Goal: Task Accomplishment & Management: Manage account settings

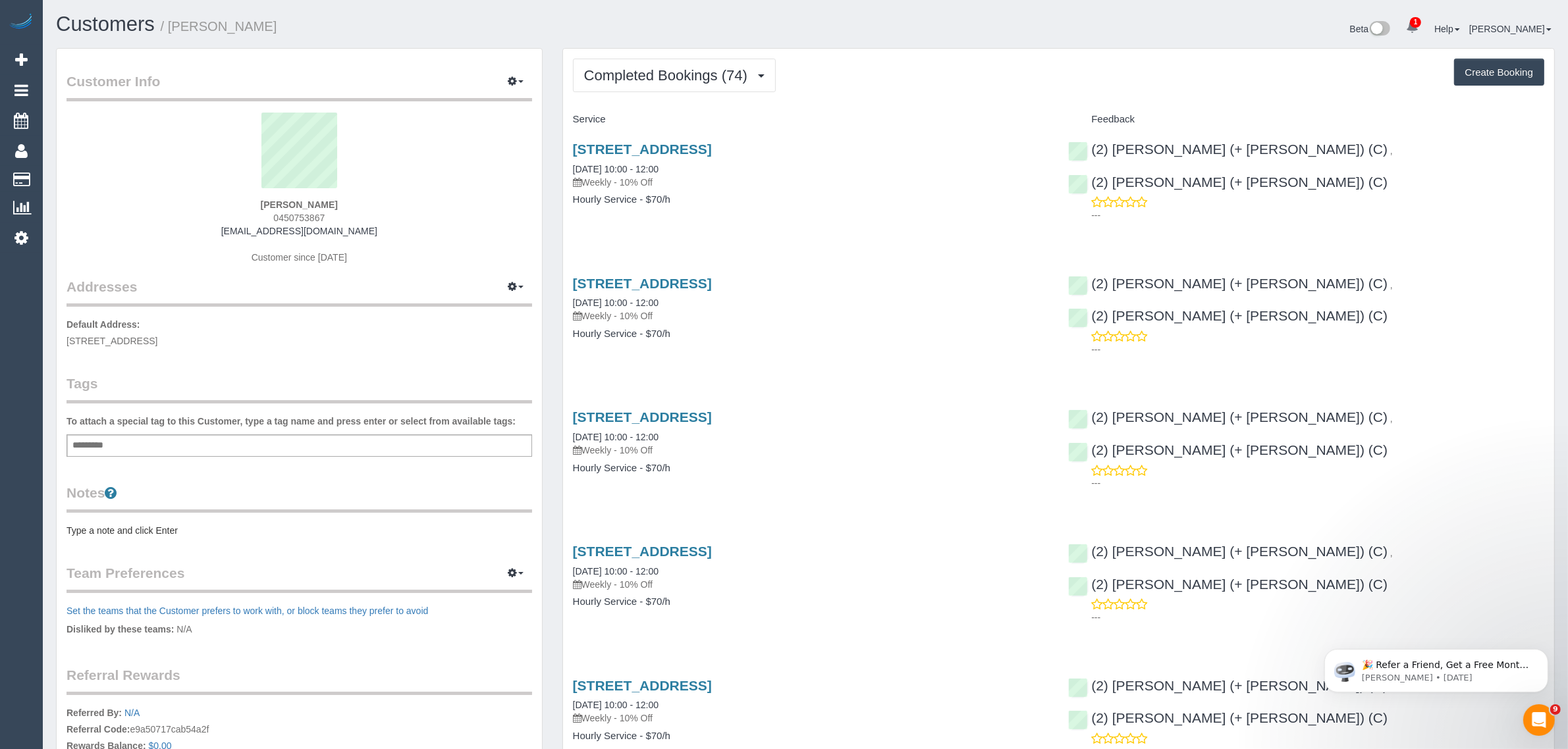
drag, startPoint x: 810, startPoint y: 28, endPoint x: 769, endPoint y: 50, distance: 46.5
click at [811, 28] on div "Beta 1 Your Notifications You have 0 alerts × You have 1 to charge for 20/08/20…" at bounding box center [1185, 31] width 759 height 35
click at [704, 61] on button "Completed Bookings (74)" at bounding box center [673, 76] width 203 height 34
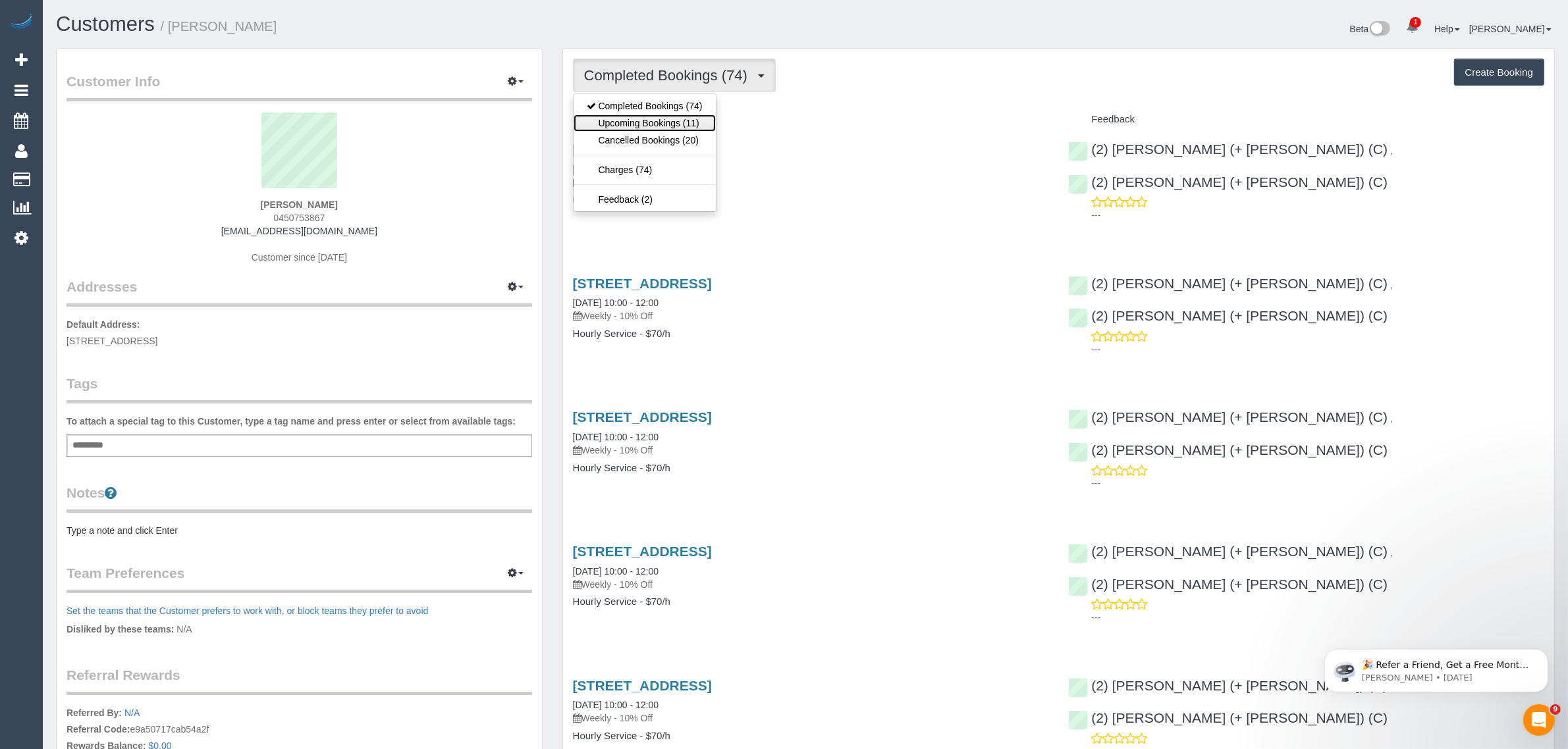
click at [664, 123] on link "Upcoming Bookings (11)" at bounding box center [644, 123] width 142 height 17
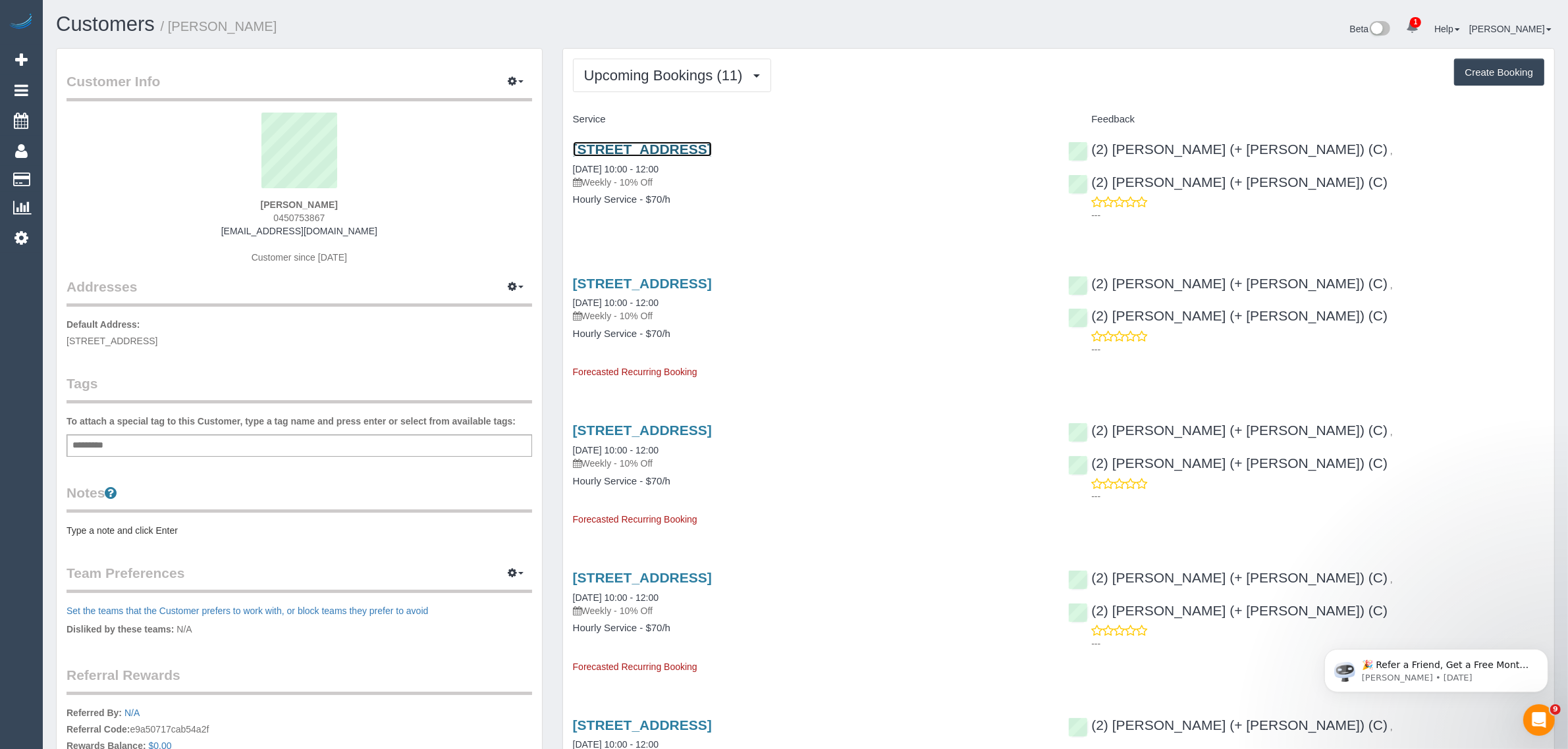
click at [663, 151] on link "8a Charman Rd, Mentone, VIC 3194" at bounding box center [641, 149] width 139 height 15
click at [627, 67] on span "Upcoming Bookings (11)" at bounding box center [667, 76] width 166 height 17
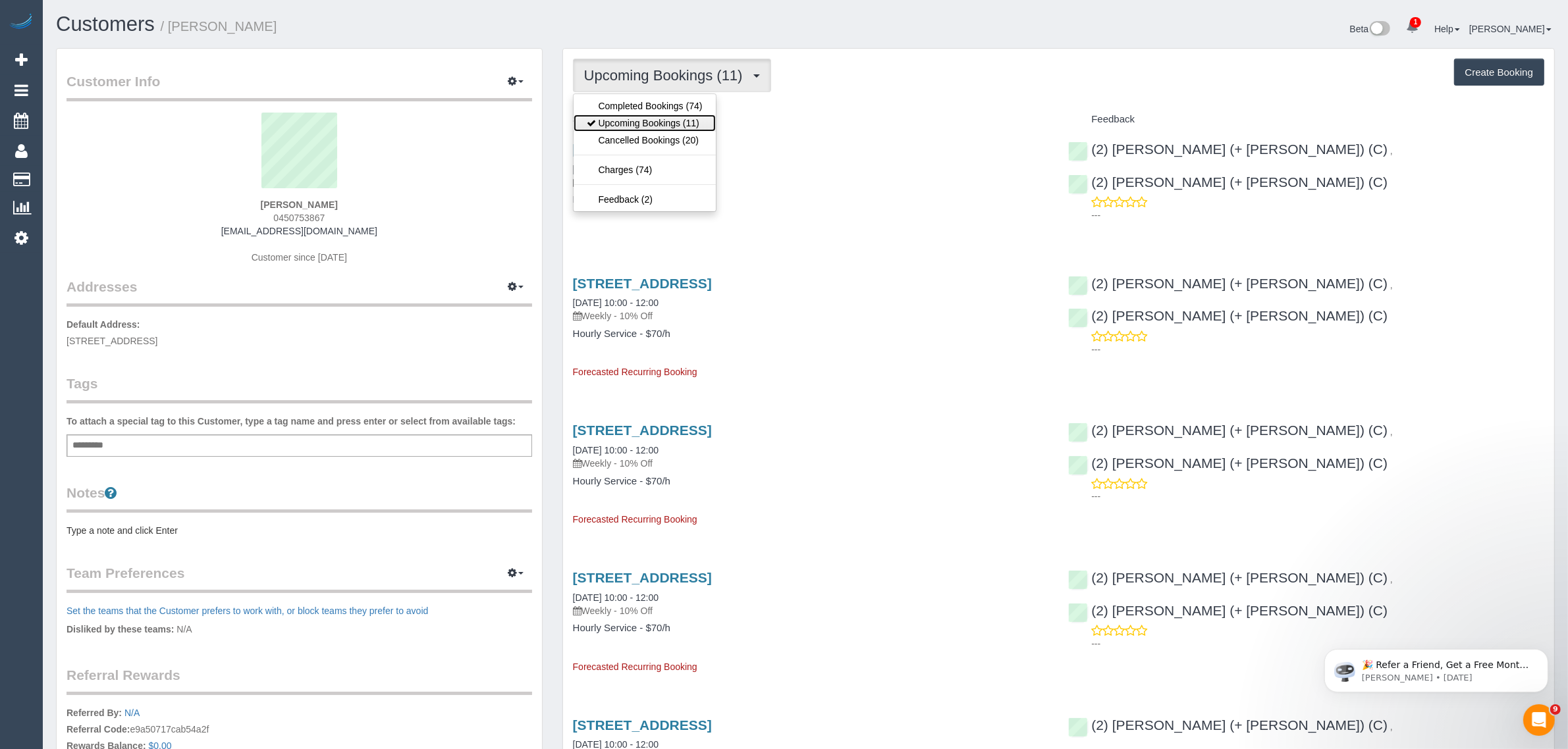
click at [621, 126] on link "Upcoming Bookings (11)" at bounding box center [644, 123] width 142 height 17
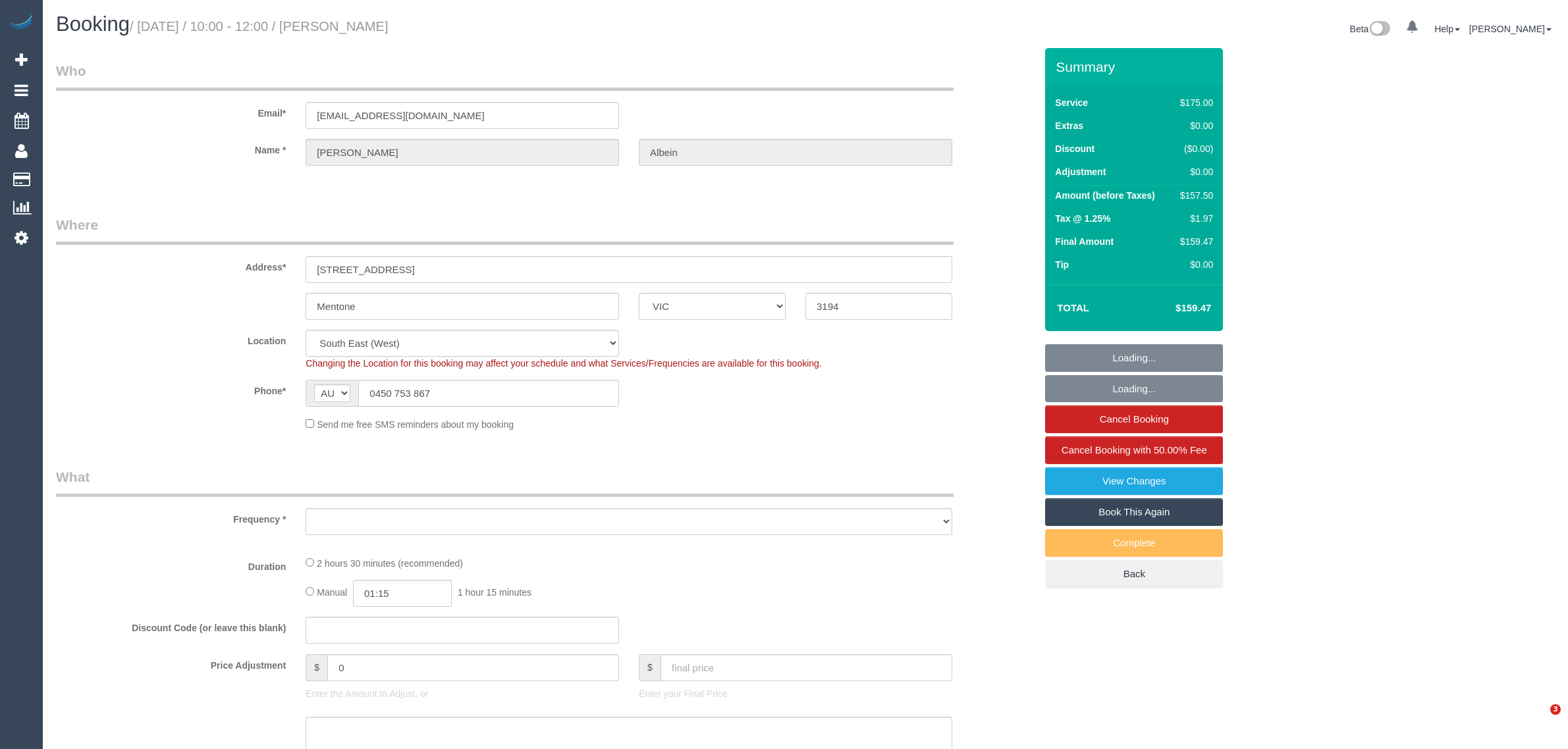
select select "VIC"
select select "object:547"
select select "number:28"
select select "number:14"
select select "number:19"
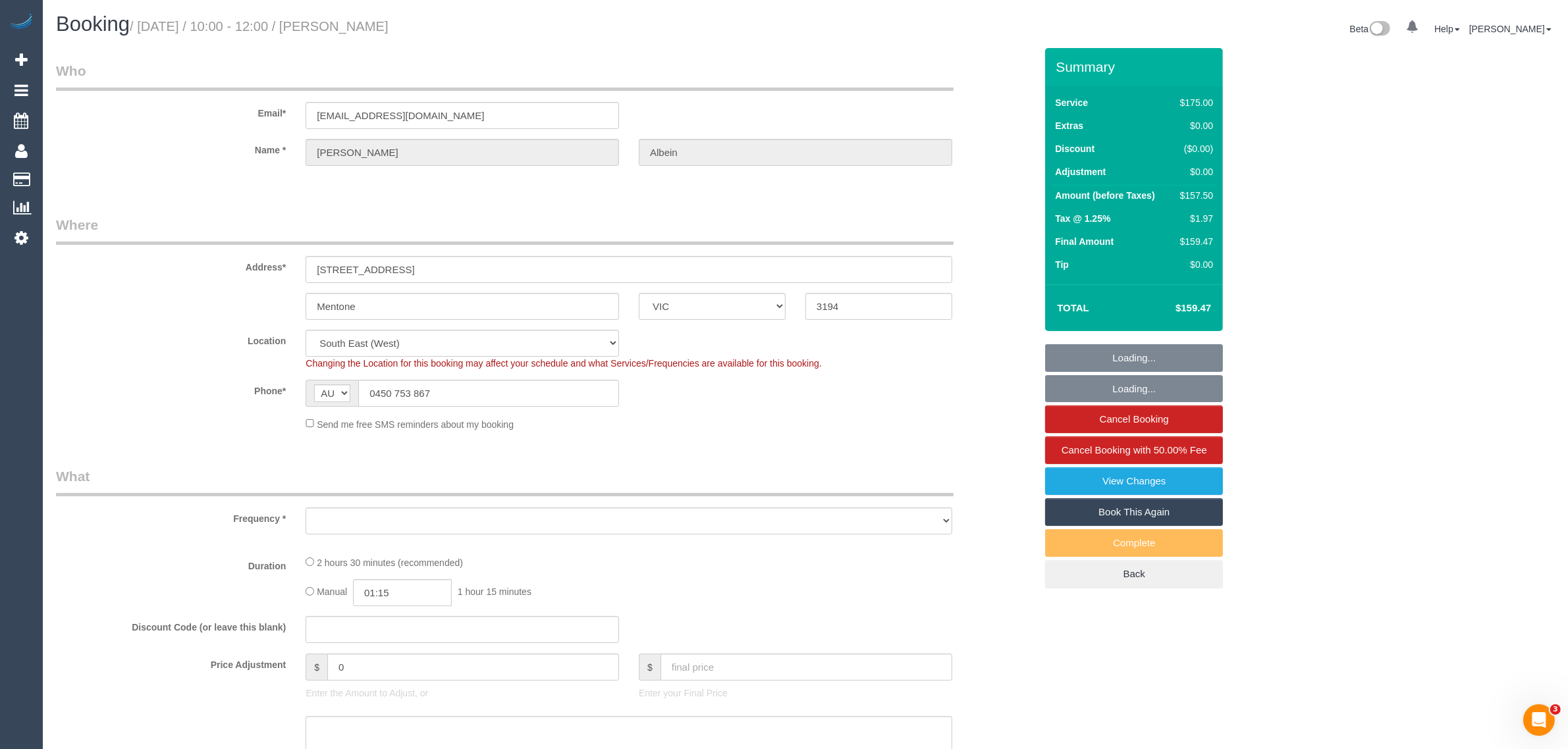
select select "number:23"
select select "number:34"
select select "number:11"
select select "150"
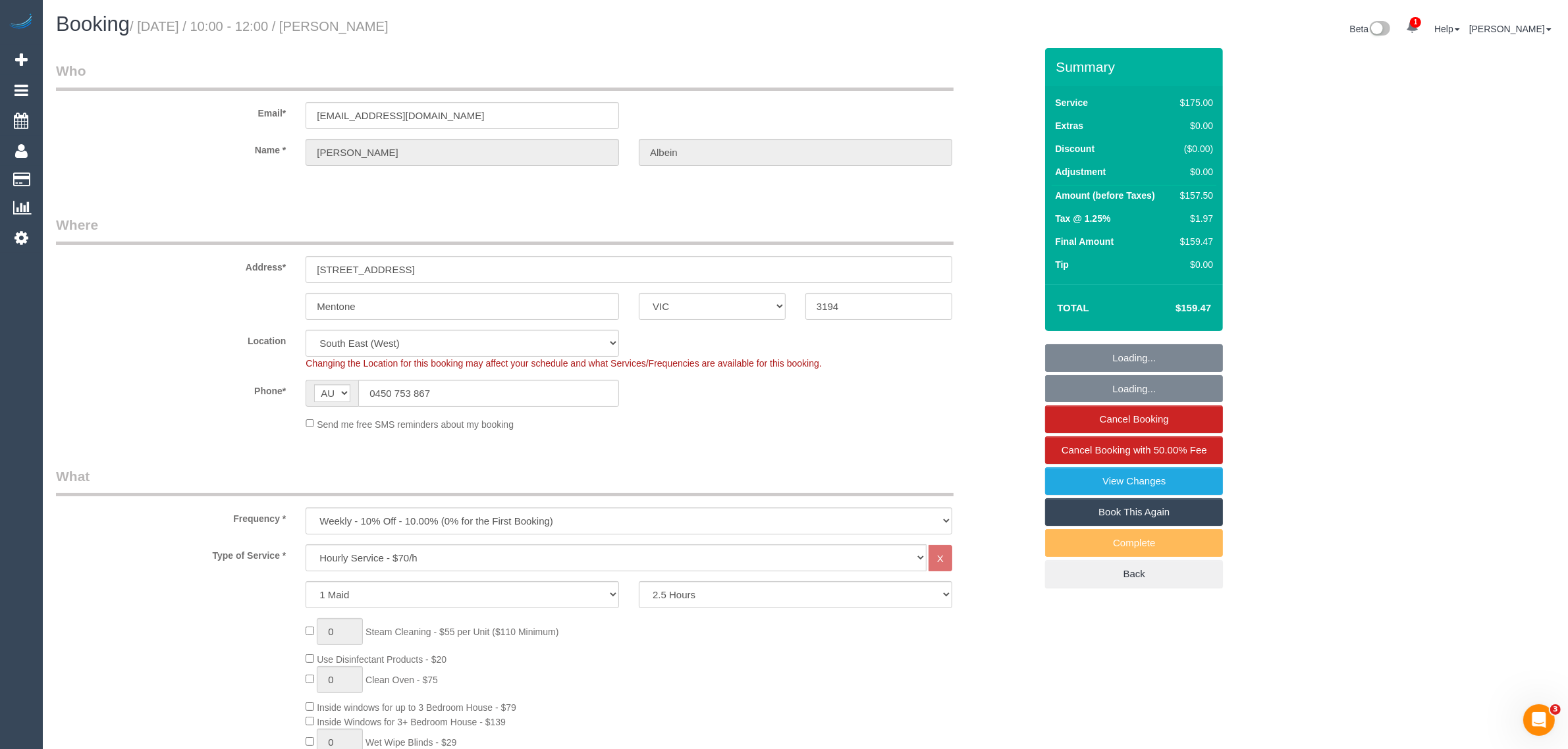
select select "object:862"
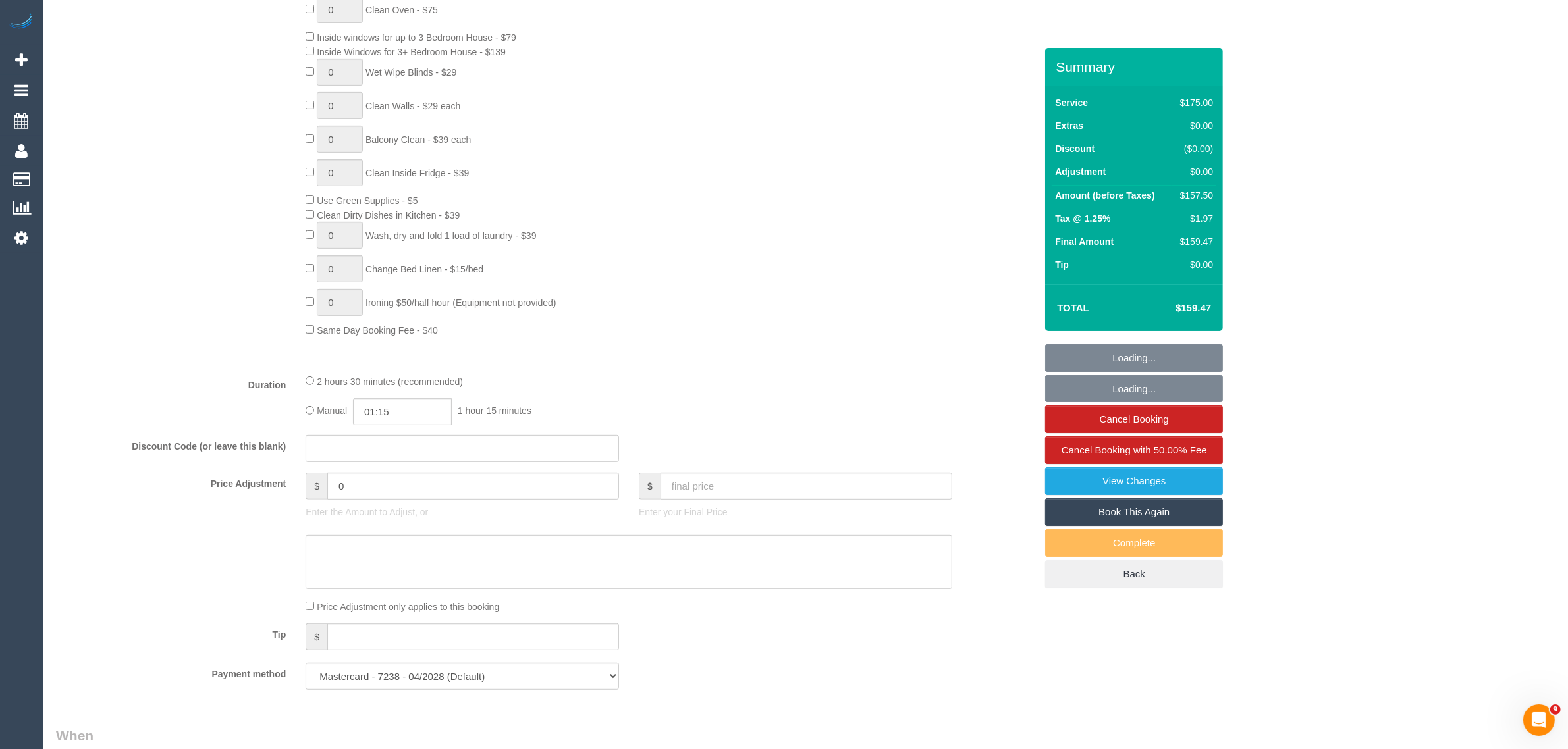
scroll to position [988, 0]
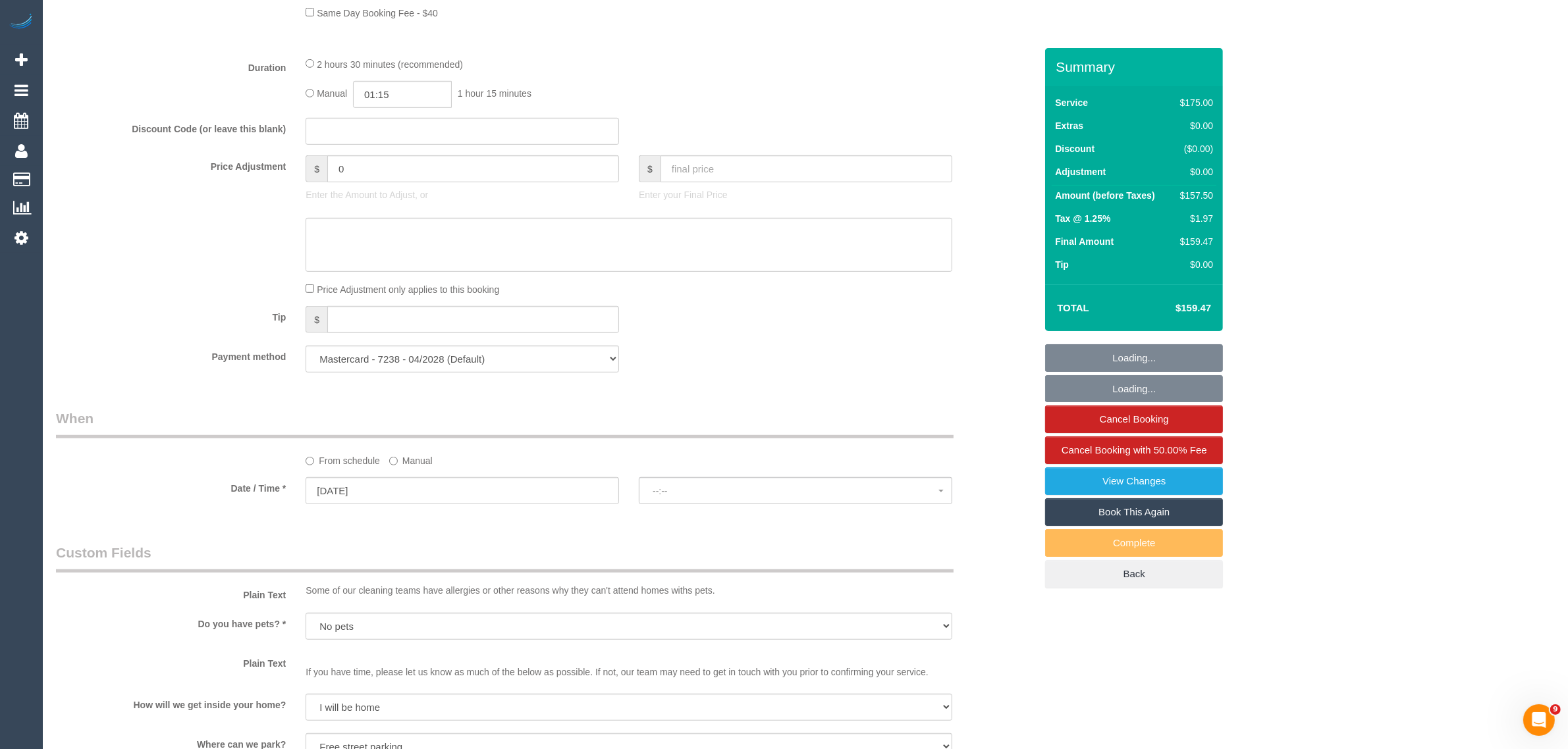
select select "spot1"
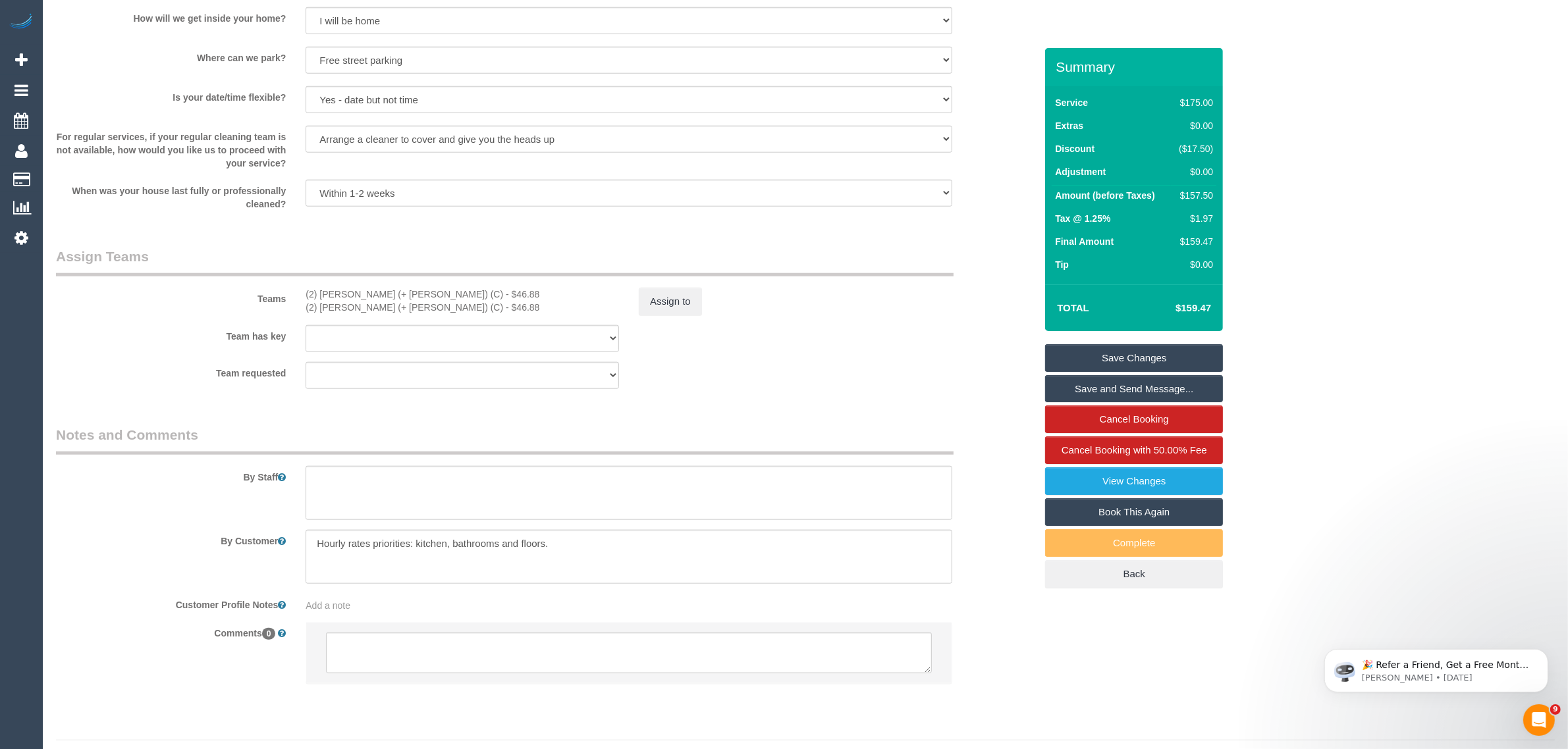
scroll to position [1706, 0]
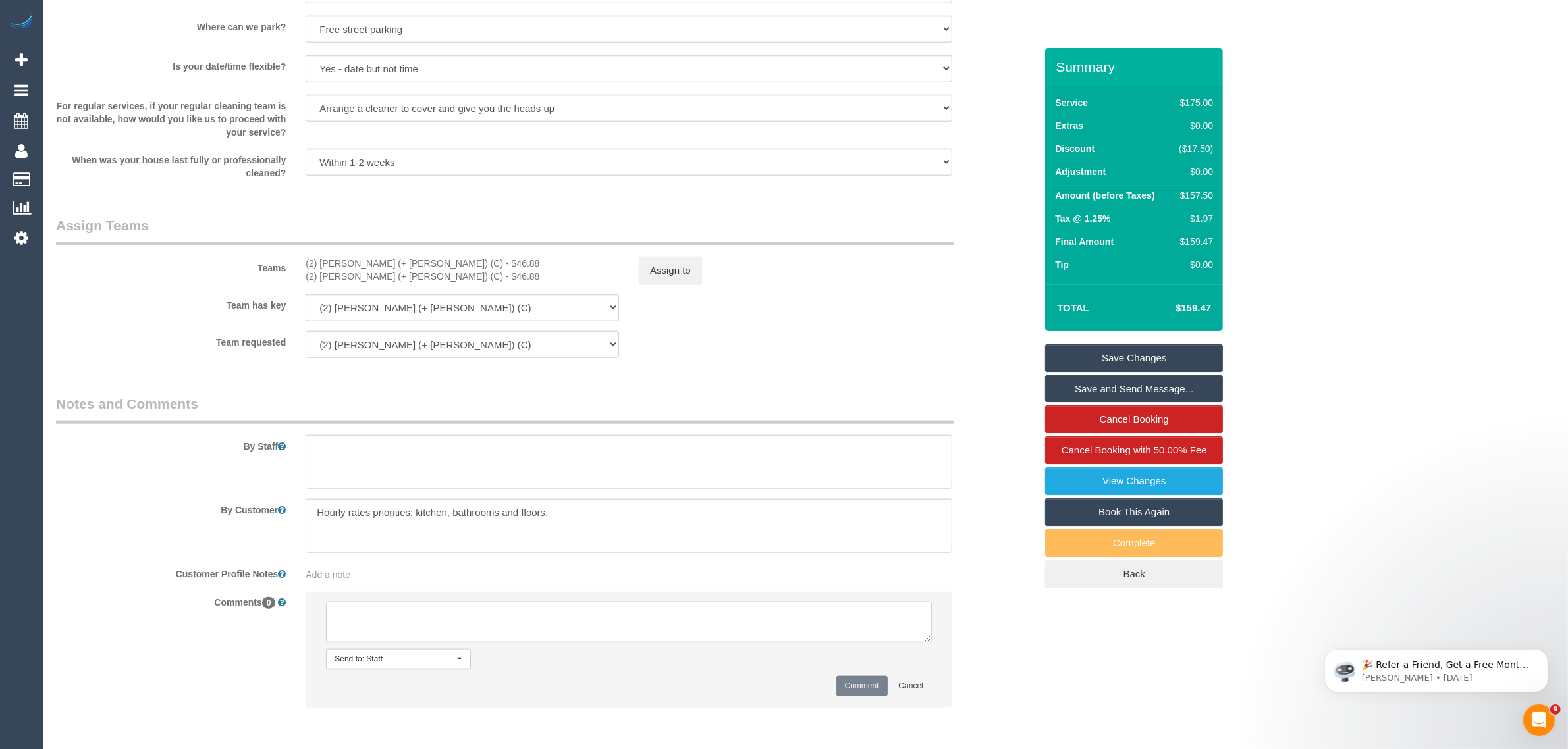
click at [685, 620] on textarea at bounding box center [629, 622] width 606 height 41
paste textarea "Cleaner(s) Unassigned: Reason Unassigned: Contact via: Which message sent: Addi…"
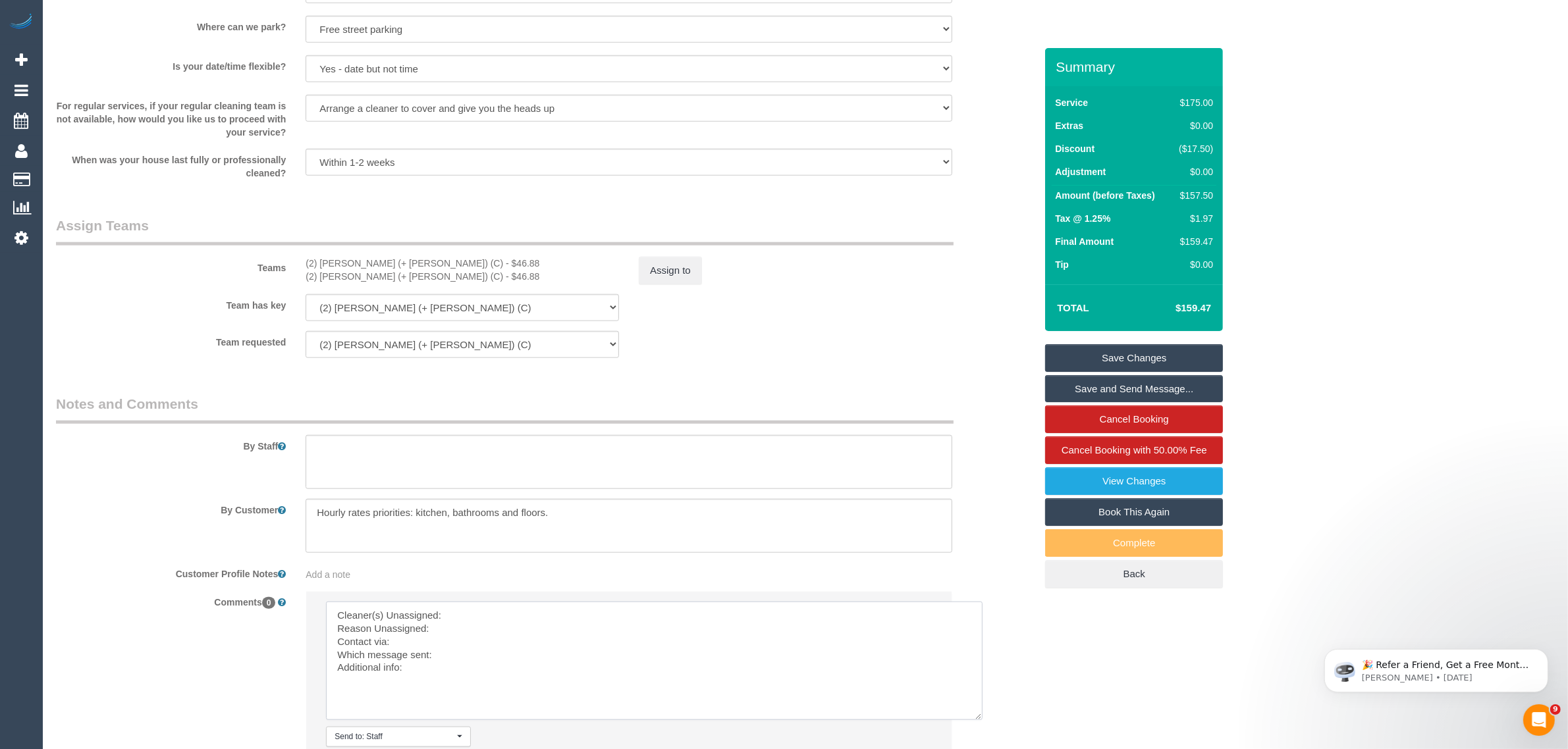
drag, startPoint x: 928, startPoint y: 642, endPoint x: 978, endPoint y: 718, distance: 91.0
click at [978, 718] on textarea at bounding box center [654, 661] width 657 height 119
drag, startPoint x: 323, startPoint y: 258, endPoint x: 462, endPoint y: 412, distance: 207.5
click at [409, 260] on div "(2) Chalini (+ Mayon) (C) - $46.88 (2) Mayon (+ Chalini) (C) - $46.88" at bounding box center [462, 269] width 333 height 26
copy div "(2) [PERSON_NAME] (+ [PERSON_NAME]) (C)"
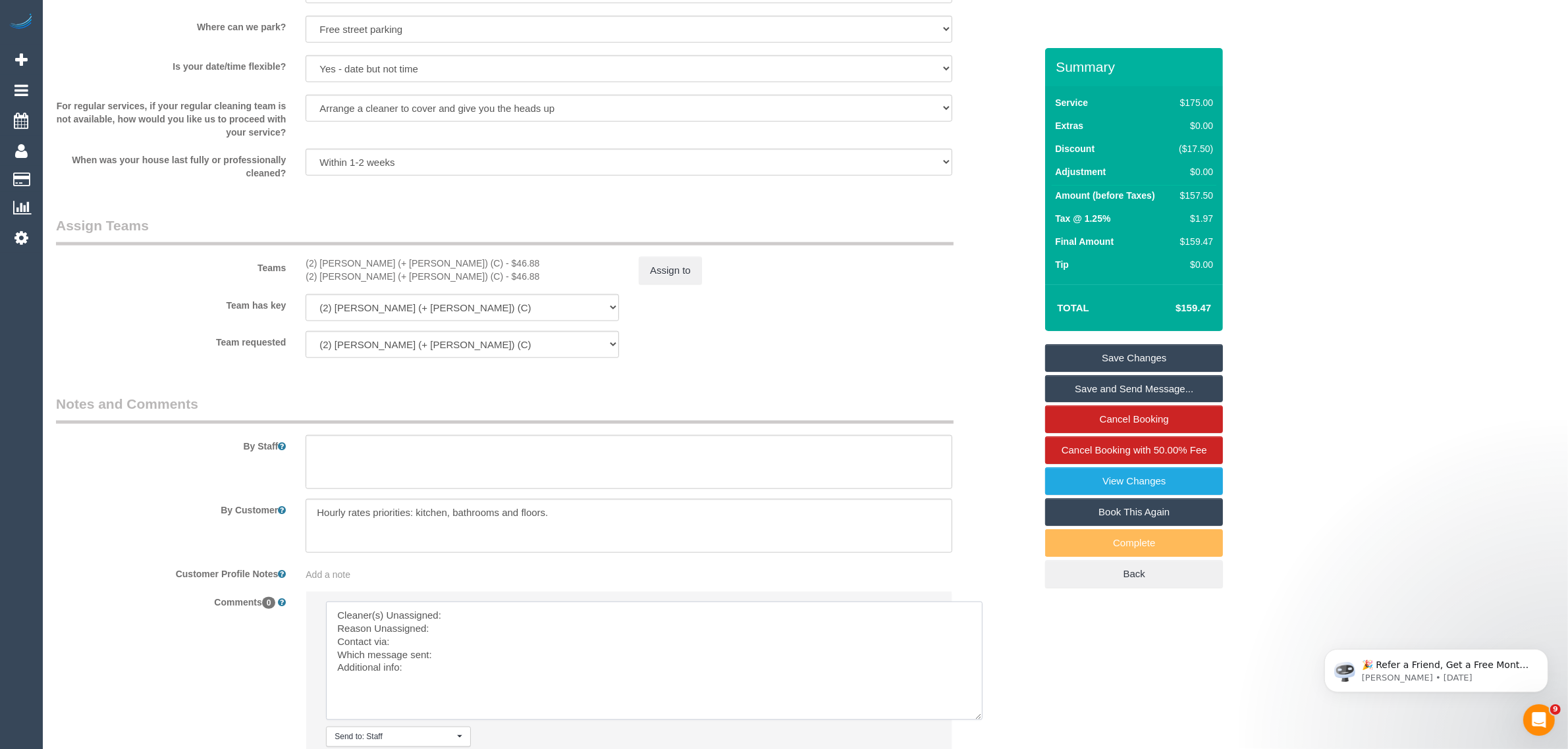
click at [528, 614] on textarea at bounding box center [654, 661] width 657 height 119
paste textarea "(2) [PERSON_NAME] (+ [PERSON_NAME]) (C)"
click at [502, 622] on textarea at bounding box center [654, 661] width 657 height 119
click at [506, 657] on textarea at bounding box center [654, 661] width 657 height 119
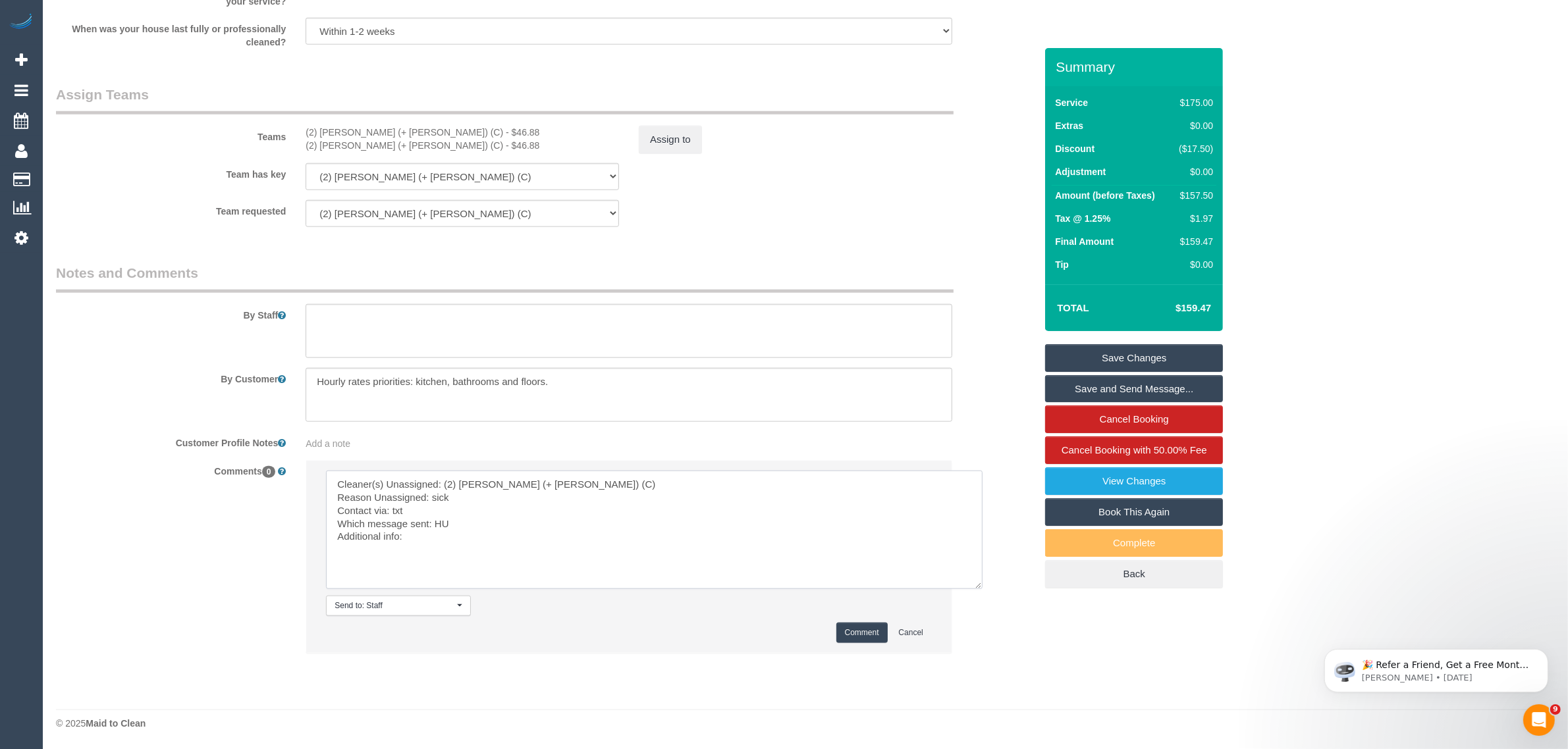
type textarea "Cleaner(s) Unassigned: (2) Chalini (+ Mayon) (C) Reason Unassigned: sick Contac…"
click at [868, 640] on button "Comment" at bounding box center [862, 633] width 51 height 20
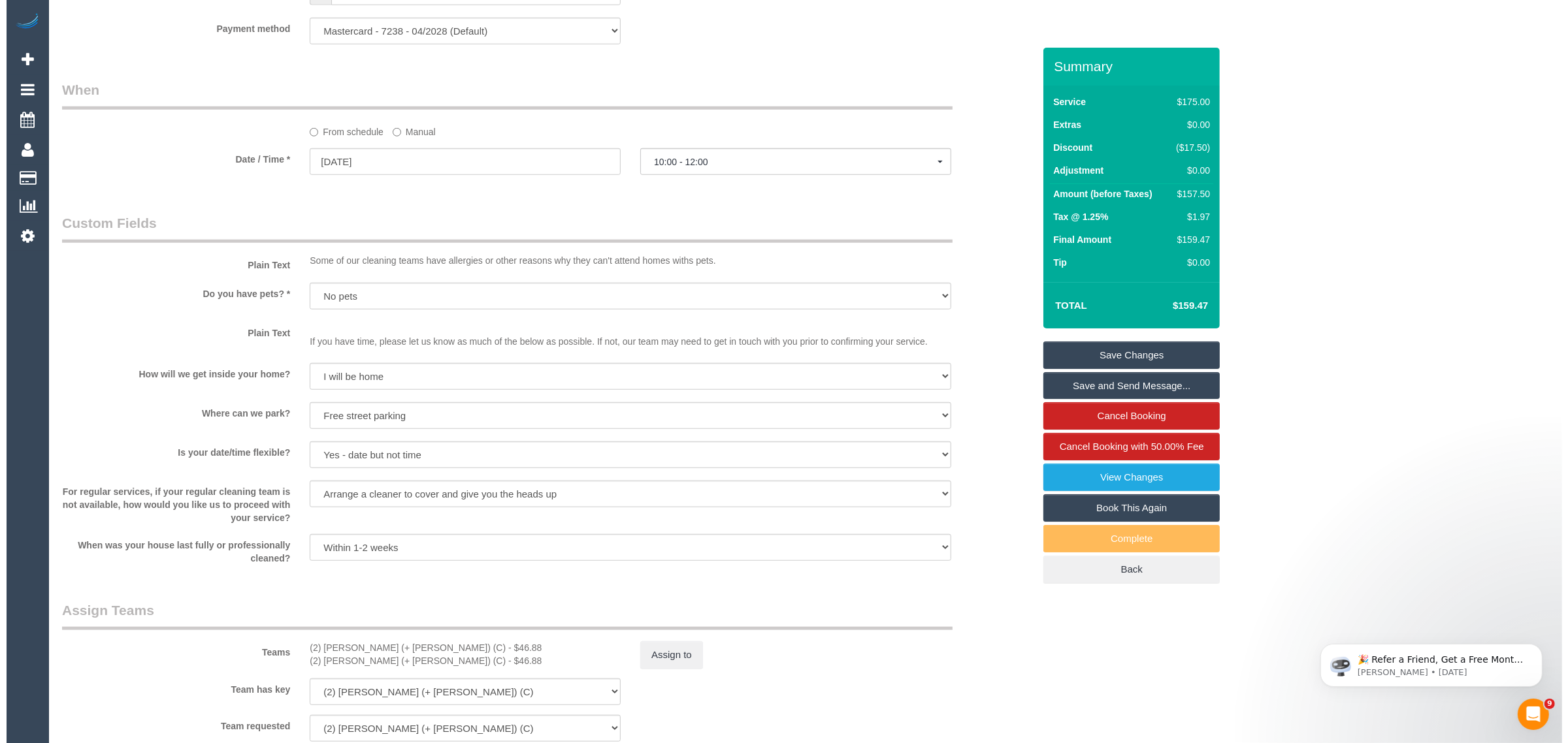
scroll to position [1307, 0]
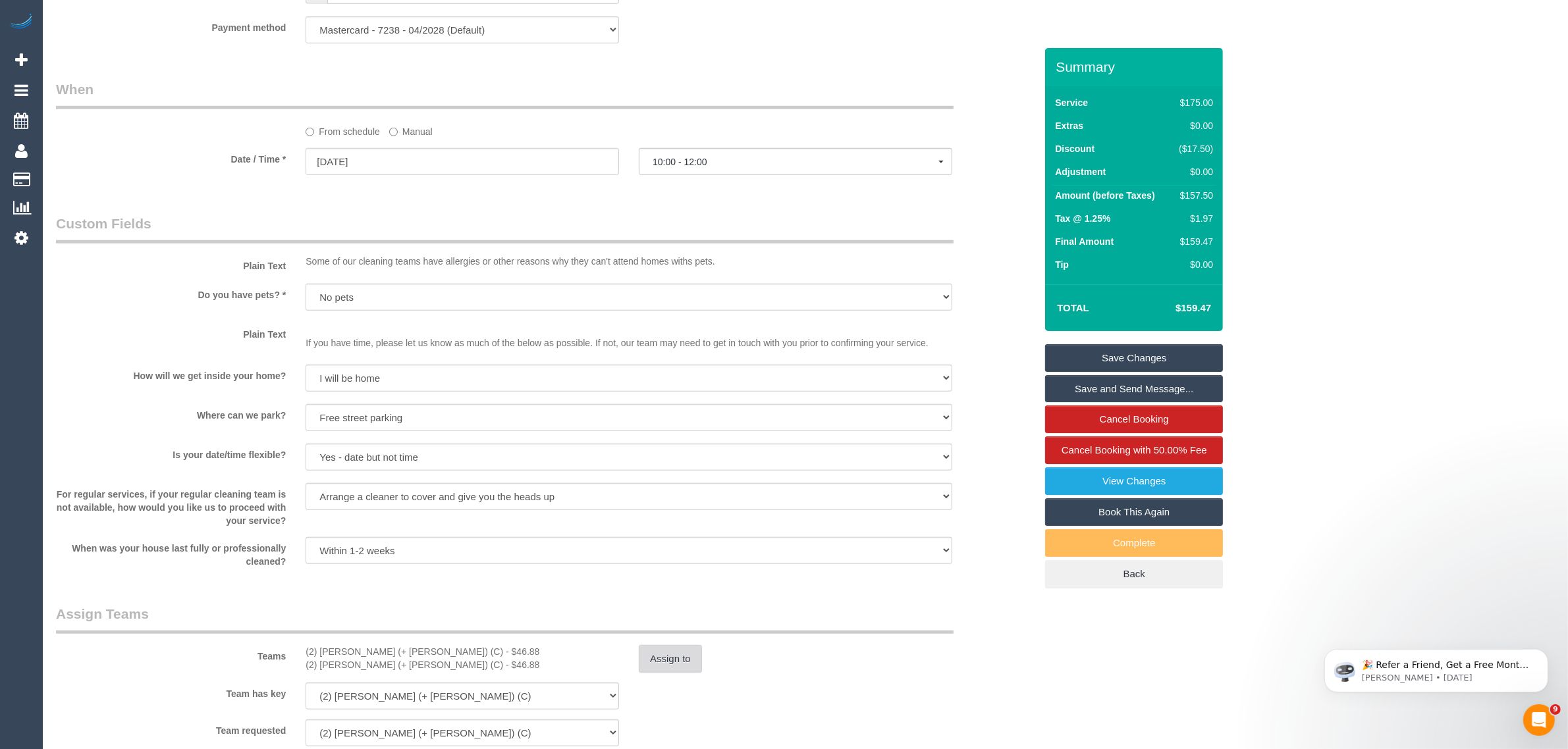
click at [678, 656] on button "Assign to" at bounding box center [670, 659] width 63 height 28
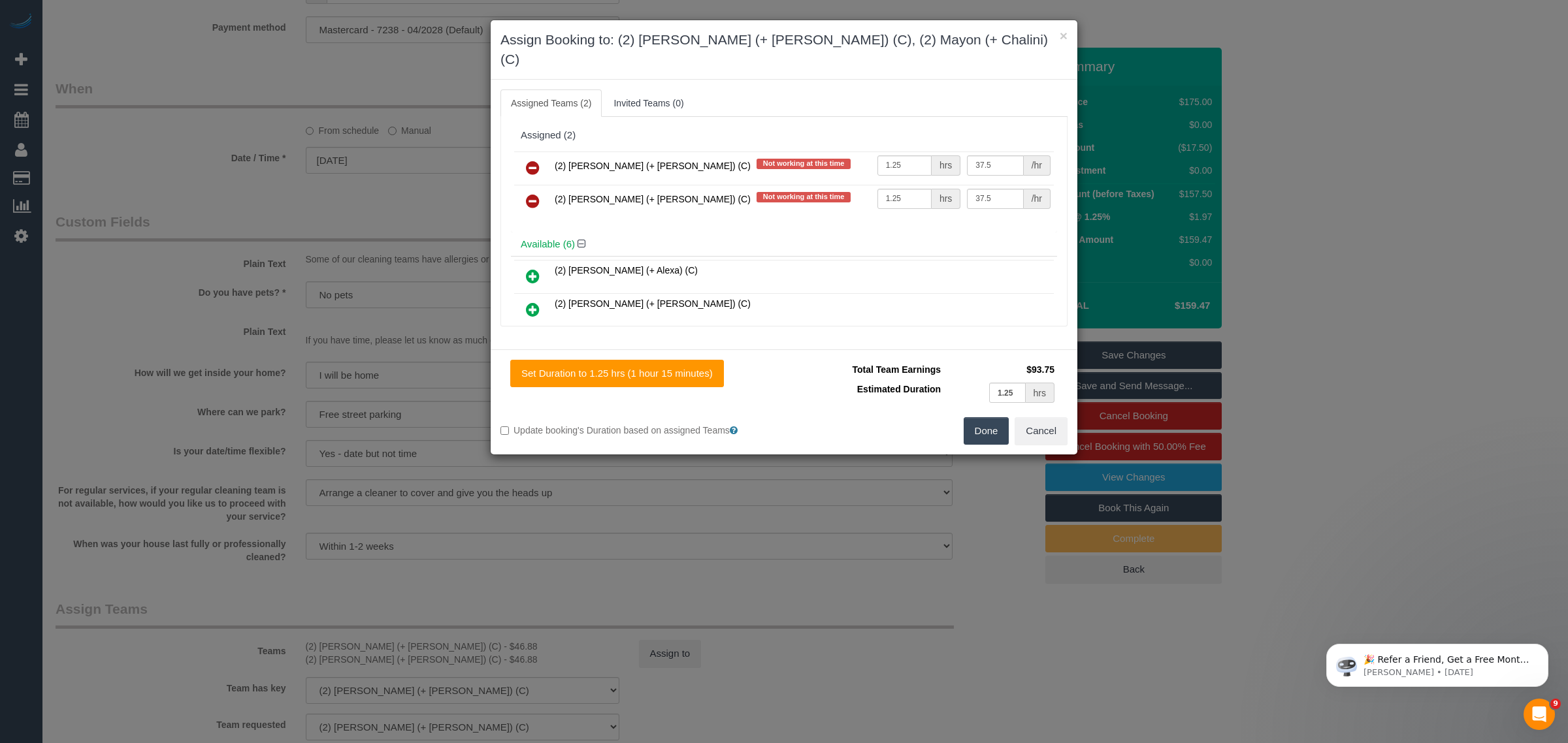
click at [539, 160] on icon at bounding box center [533, 168] width 13 height 16
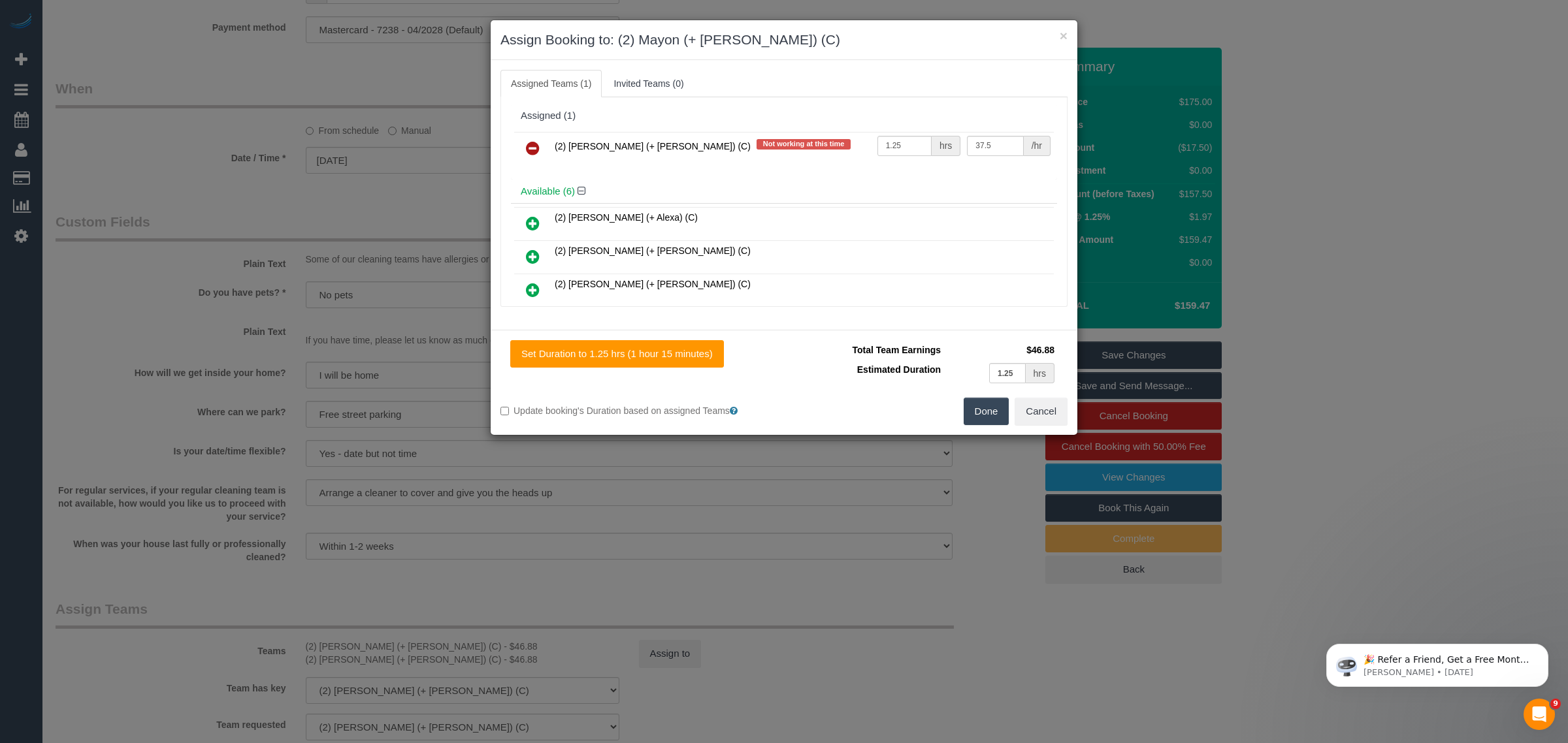
click at [539, 153] on icon at bounding box center [533, 148] width 13 height 16
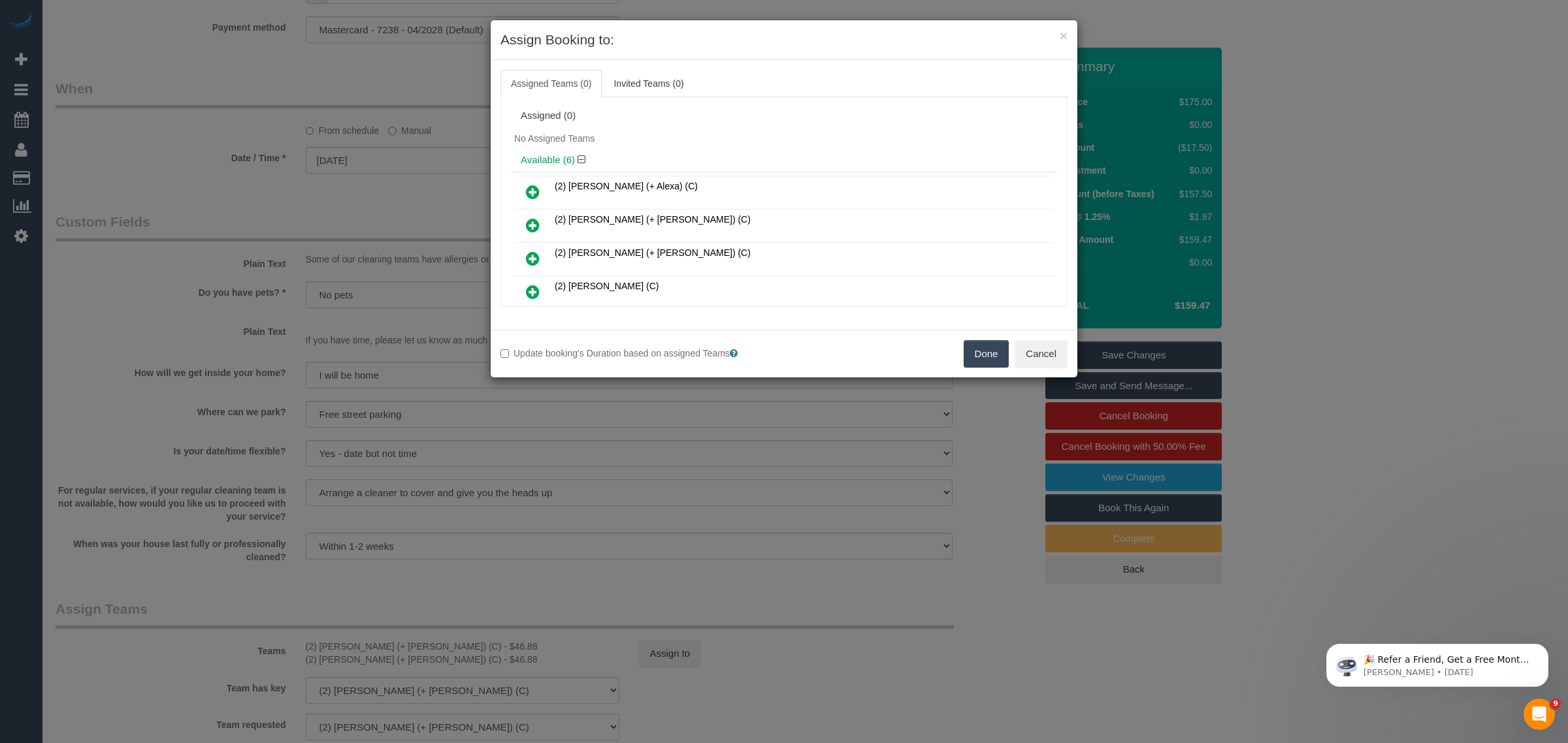
click at [974, 356] on button "Done" at bounding box center [986, 354] width 46 height 28
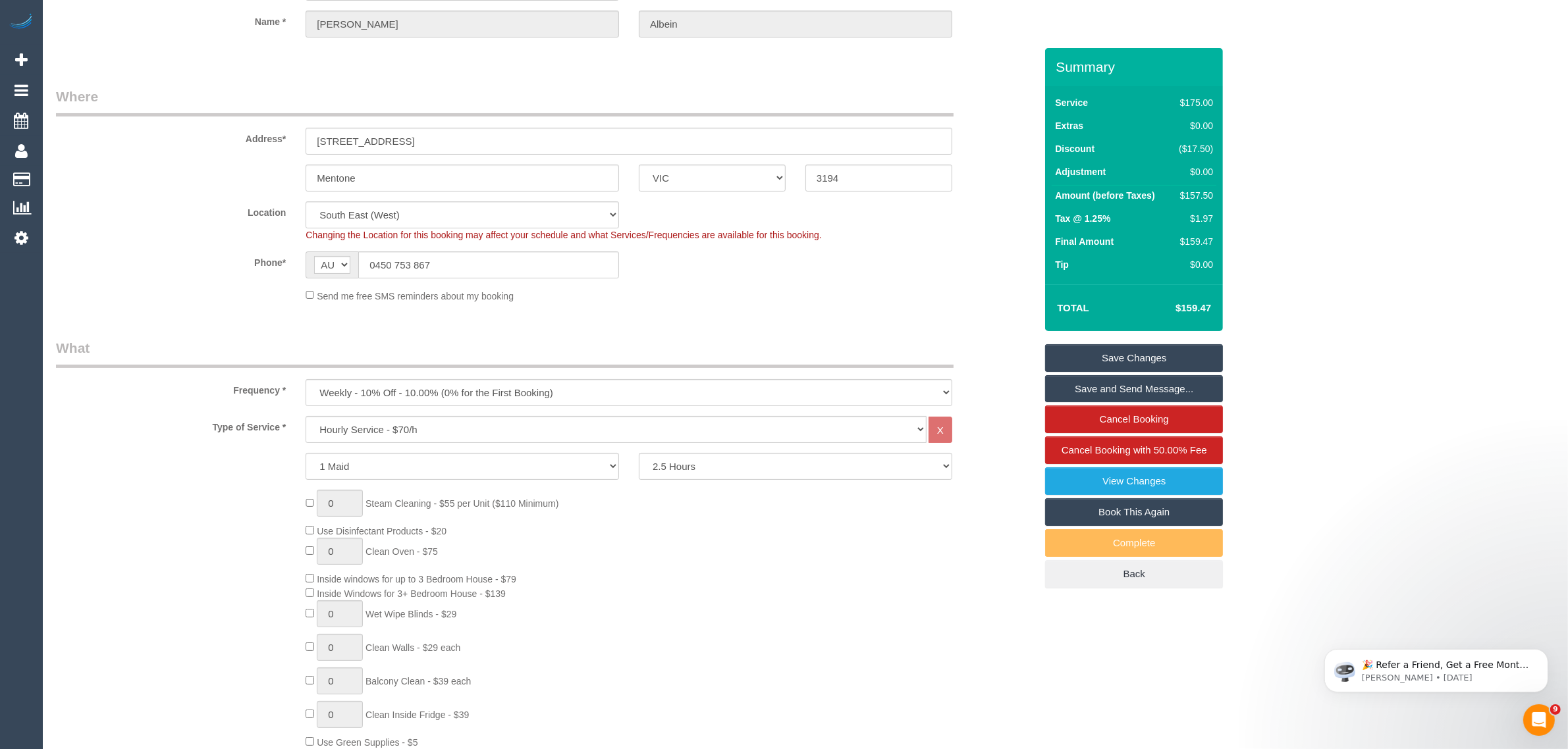
scroll to position [0, 0]
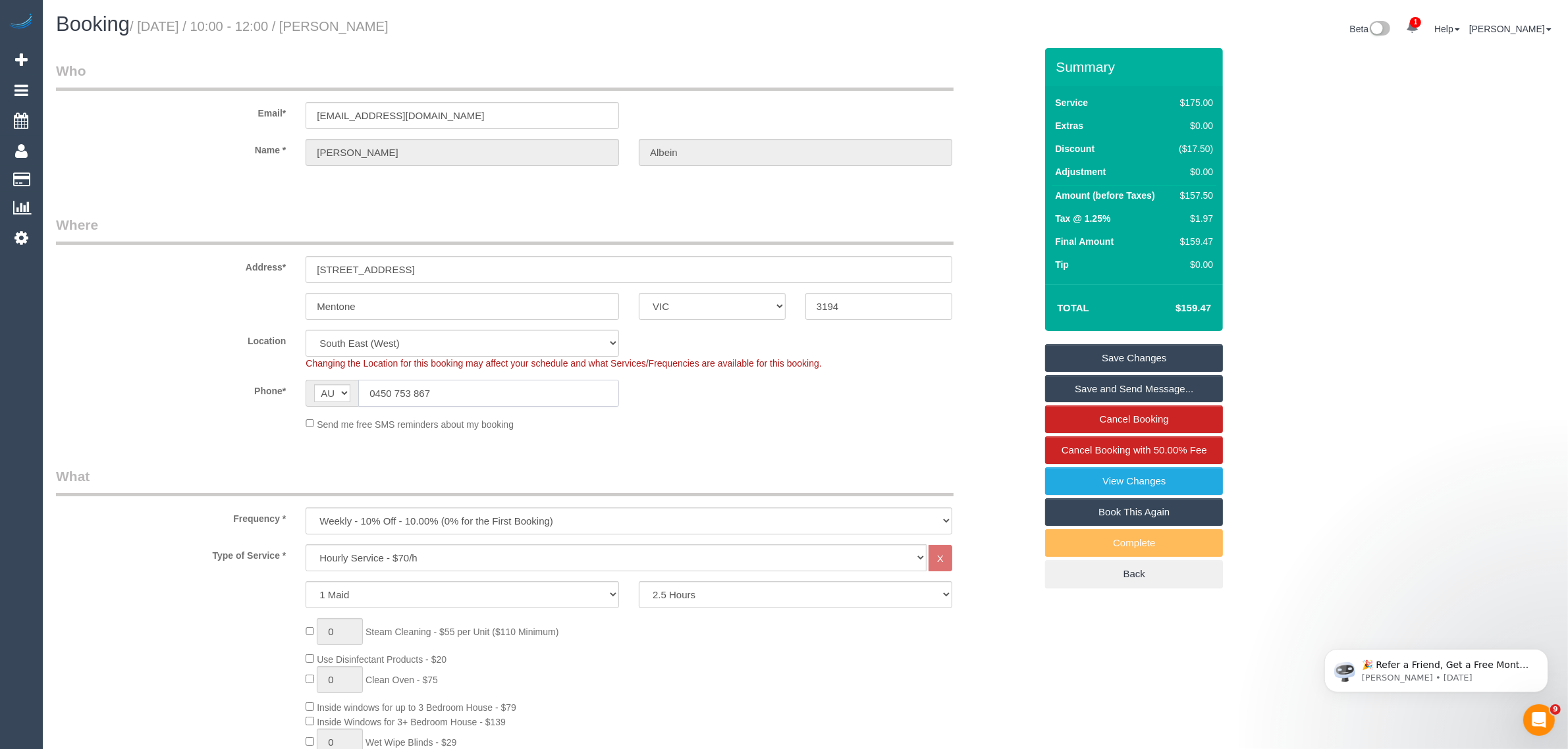
click at [527, 390] on input "0450 753 867" at bounding box center [488, 393] width 261 height 27
click at [770, 418] on div "Send me free SMS reminders about my booking" at bounding box center [629, 424] width 667 height 14
click at [1085, 362] on link "Save Changes" at bounding box center [1133, 358] width 177 height 28
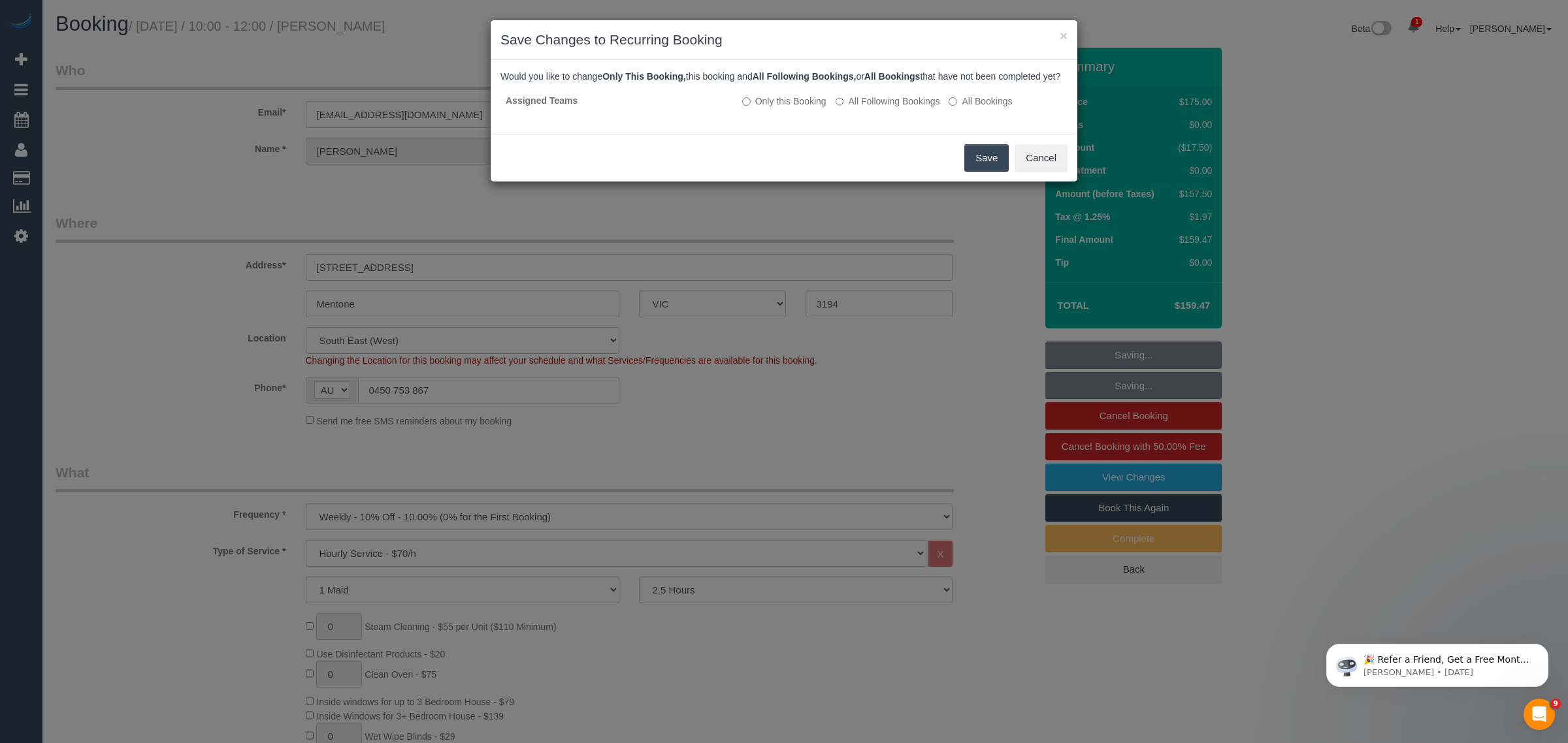
click at [972, 172] on button "Save" at bounding box center [986, 158] width 44 height 28
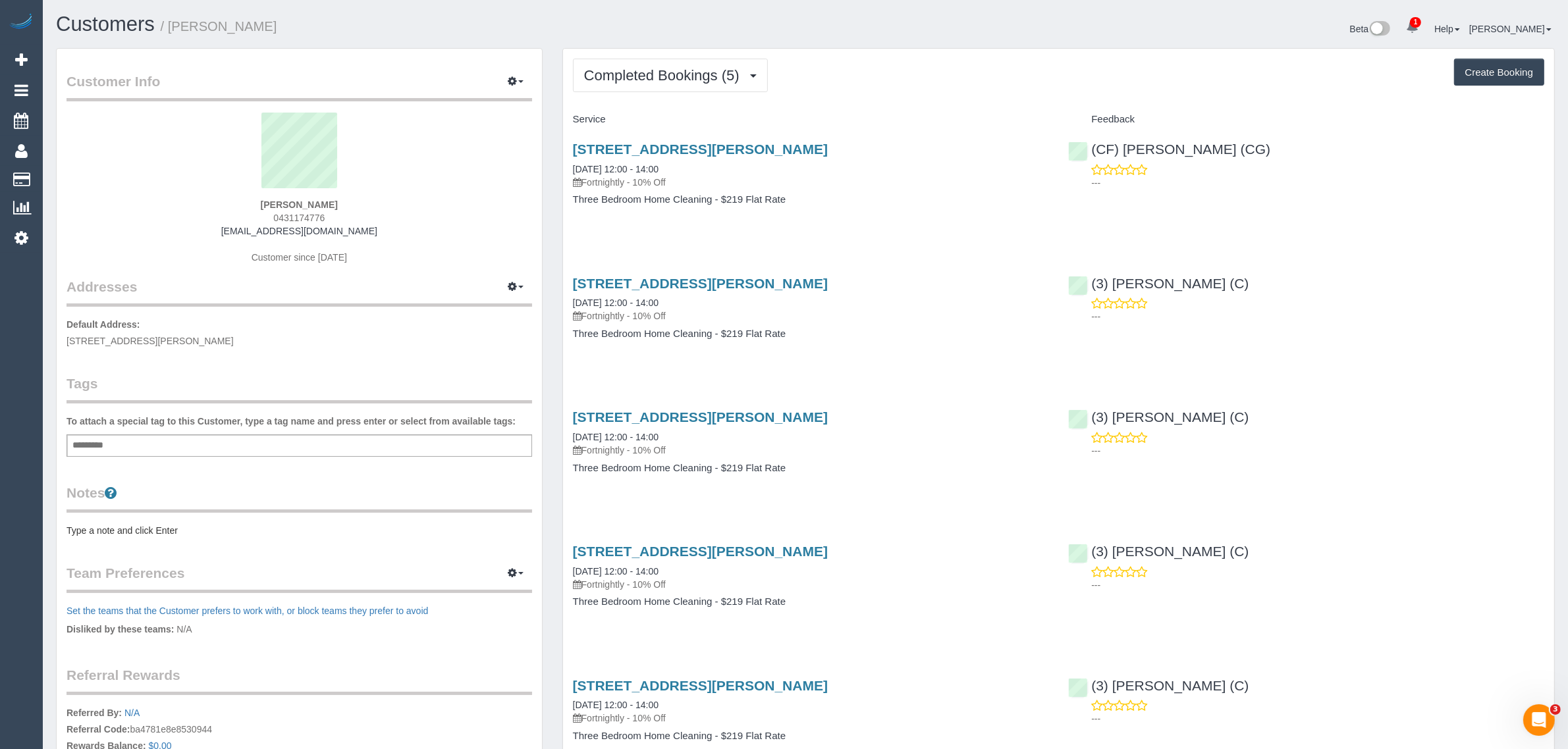
click at [895, 139] on div "[STREET_ADDRESS][PERSON_NAME] [DATE] 12:00 - 14:00 Fortnightly - 10% Off Three …" at bounding box center [811, 181] width 496 height 102
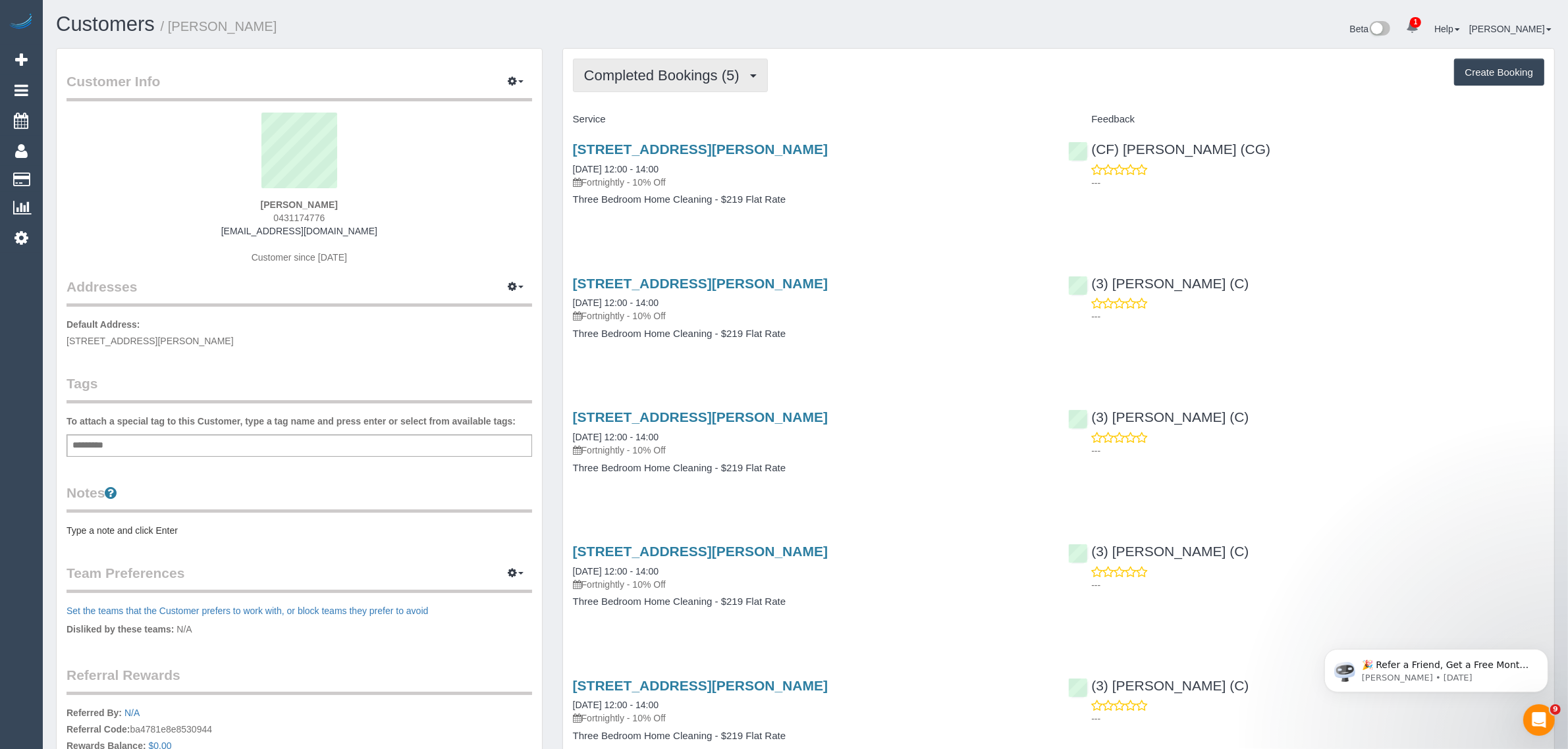
click at [684, 71] on span "Completed Bookings (5)" at bounding box center [665, 76] width 162 height 17
click at [658, 123] on link "Upcoming Bookings (13)" at bounding box center [642, 123] width 139 height 17
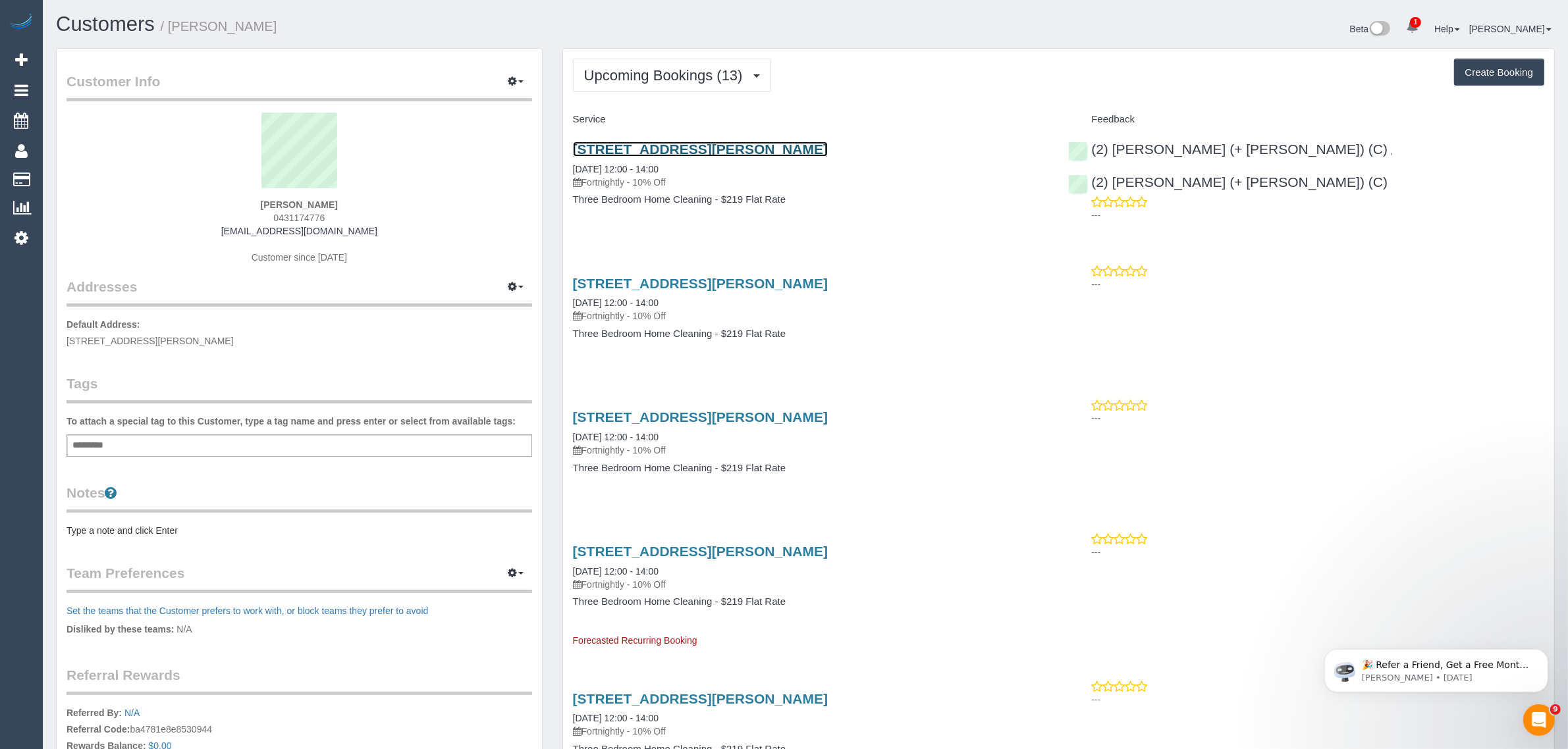
click at [655, 146] on link "[STREET_ADDRESS][PERSON_NAME]" at bounding box center [700, 149] width 255 height 15
click at [689, 76] on span "Upcoming Bookings (13)" at bounding box center [667, 76] width 166 height 17
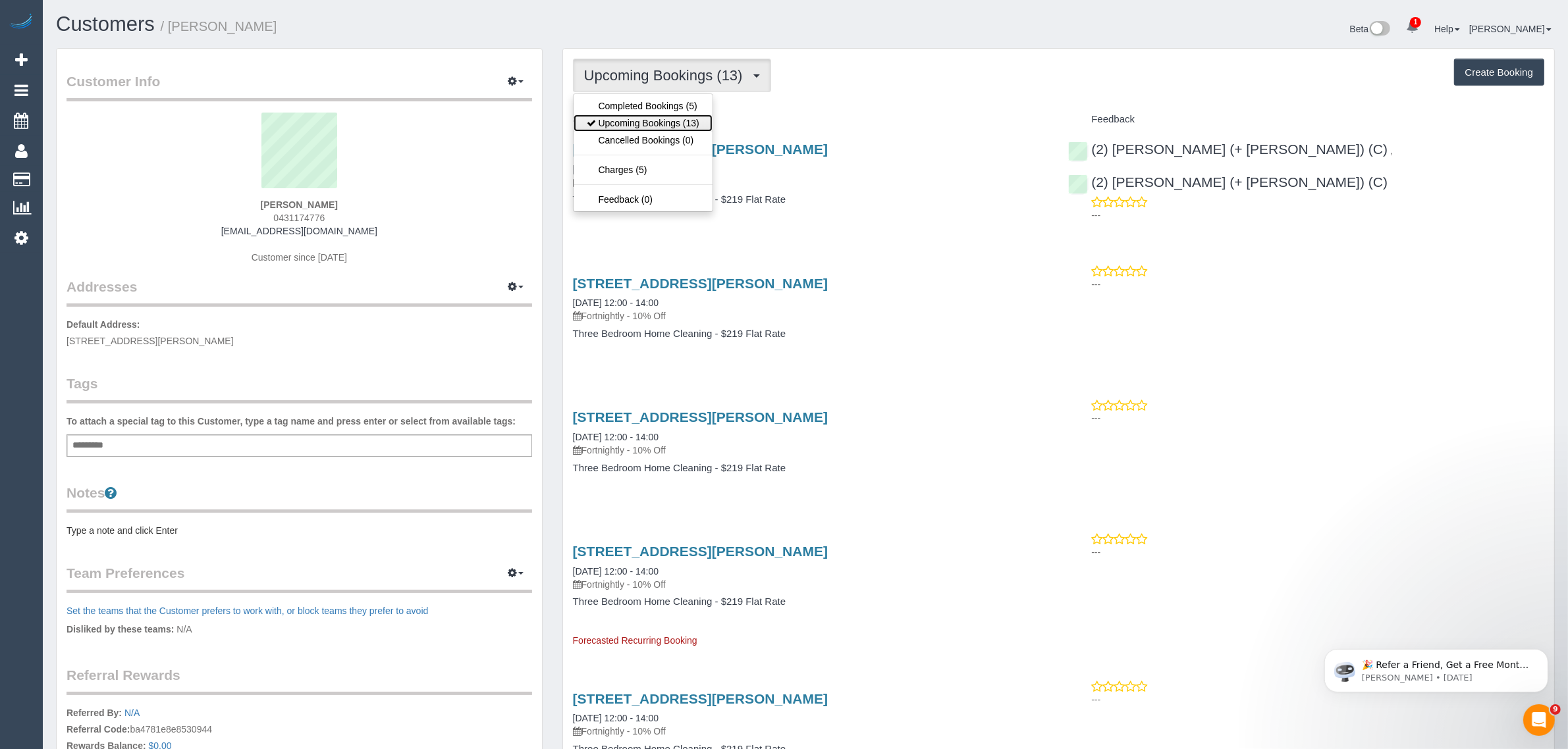
click at [665, 117] on link "Upcoming Bookings (13)" at bounding box center [642, 123] width 139 height 17
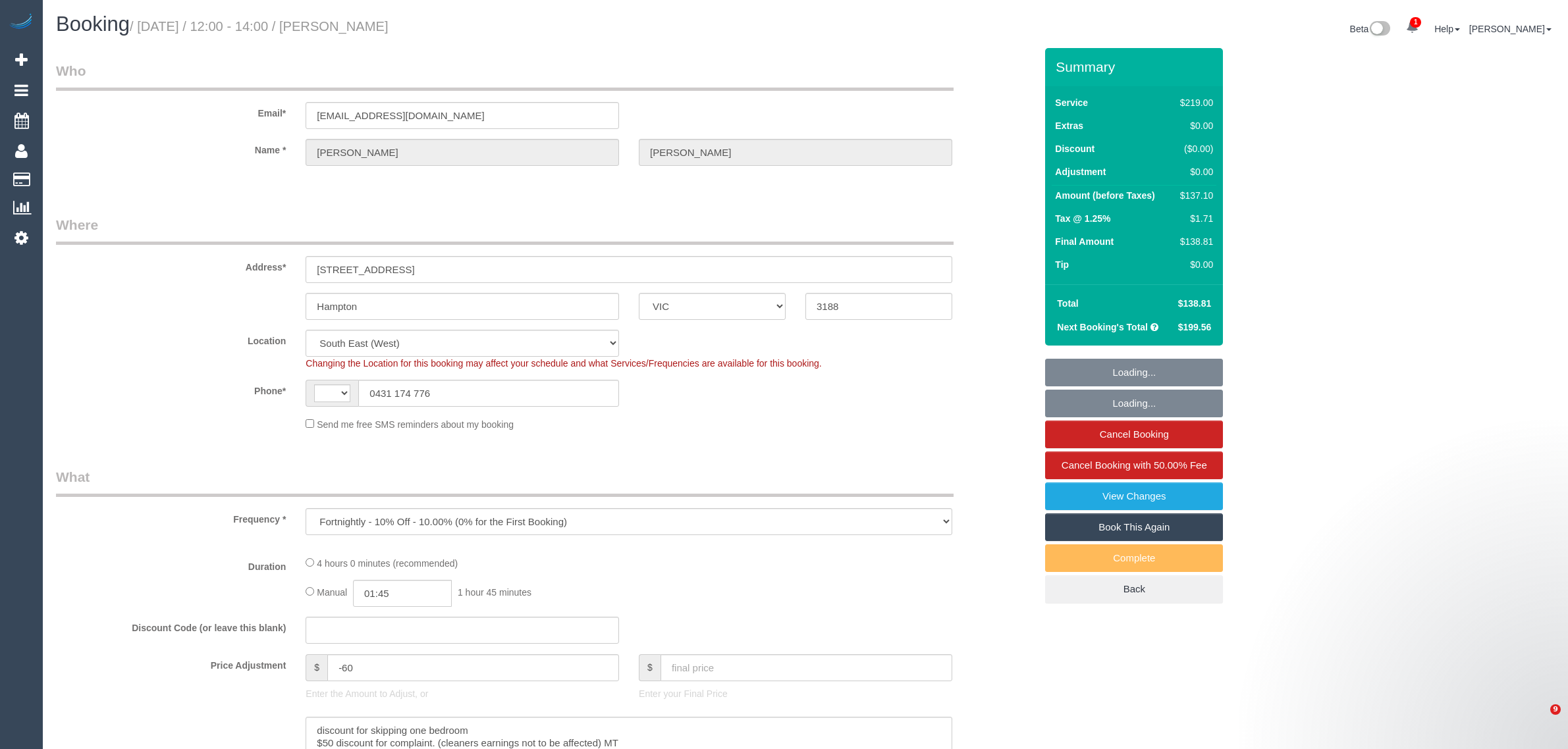
select select "VIC"
select select "object:690"
select select "string:AU"
select select "string:stripe-pm_1RUQ9W2GScqysDRVBEWQwIWo"
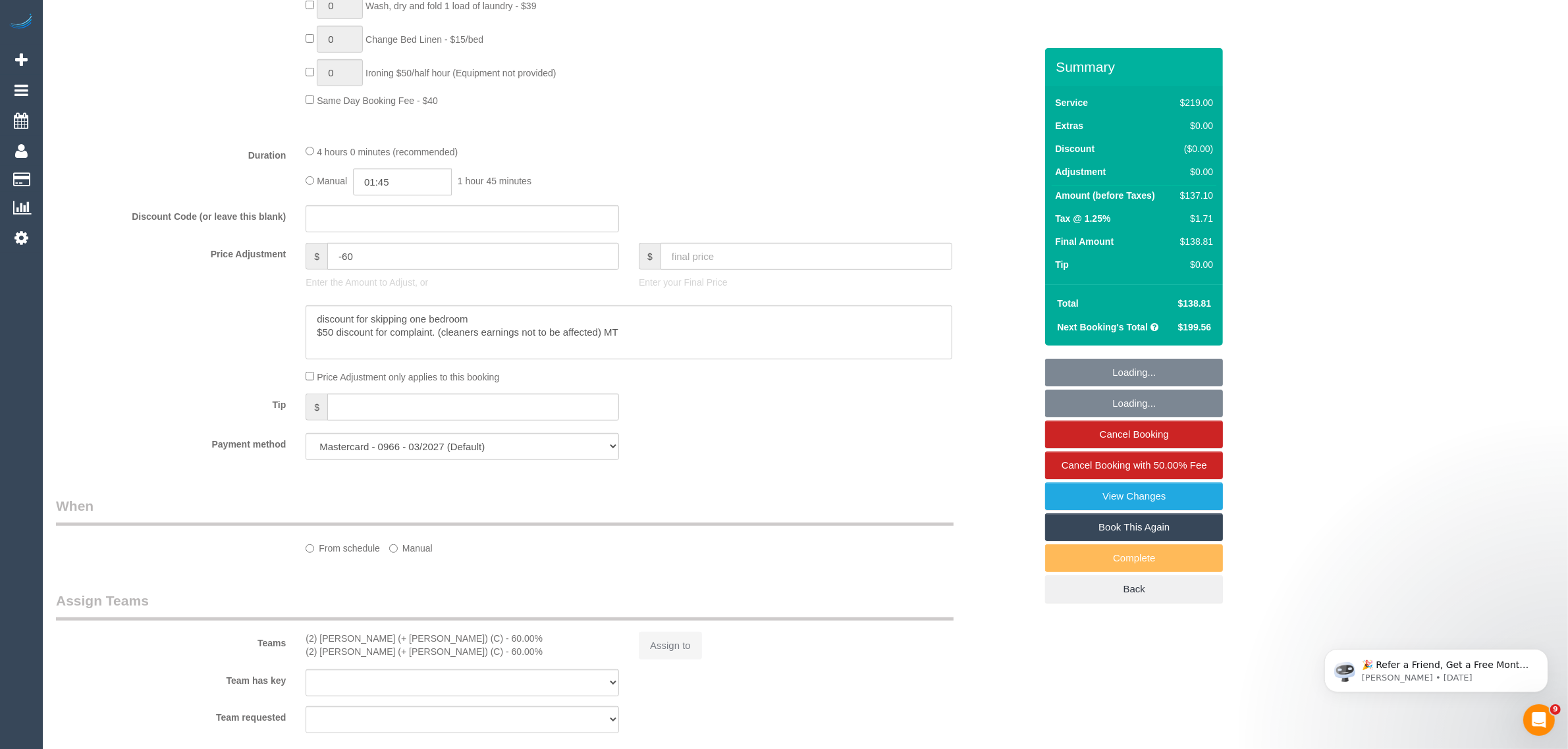
select select "number:28"
select select "number:15"
select select "number:19"
select select "number:24"
select select "number:33"
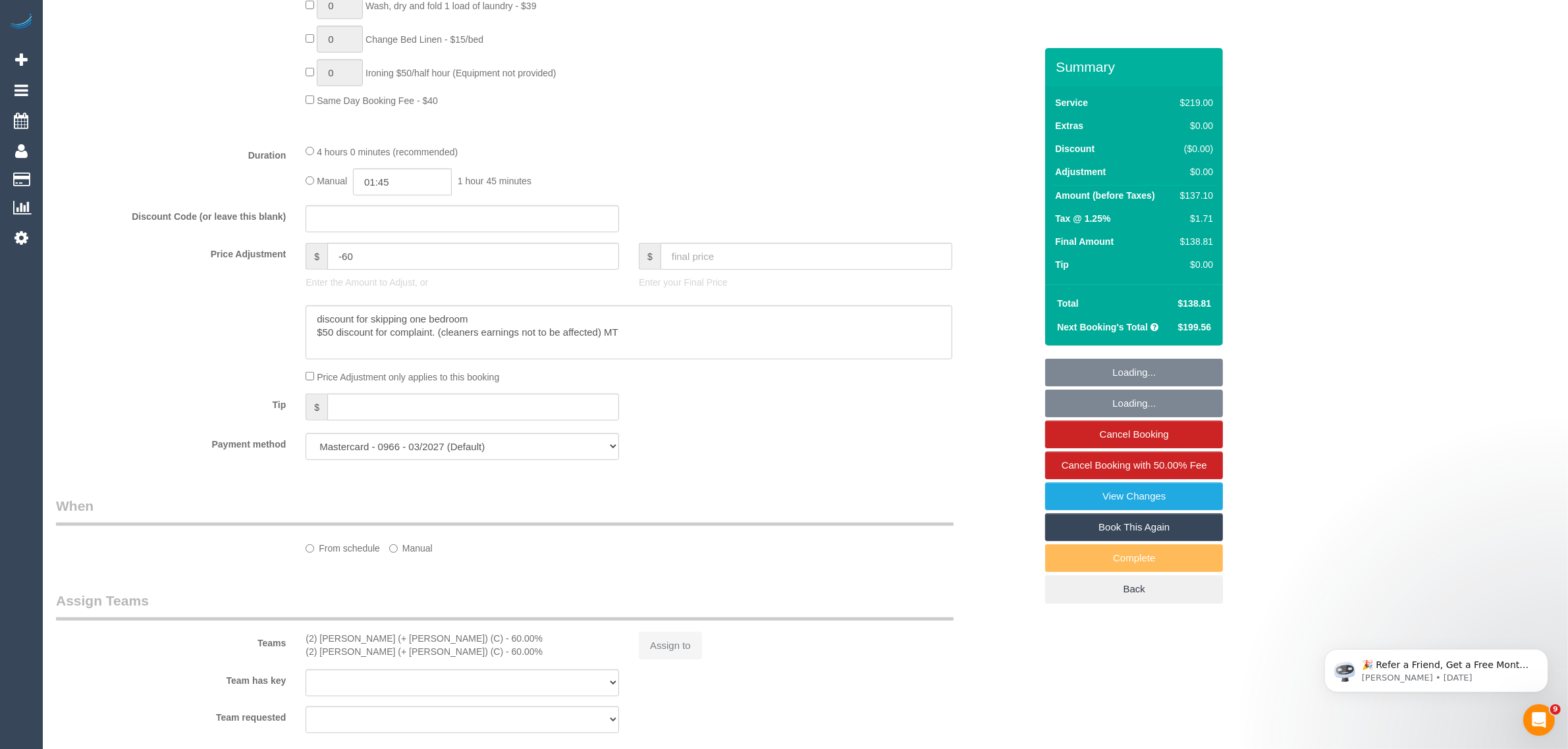
select select "number:26"
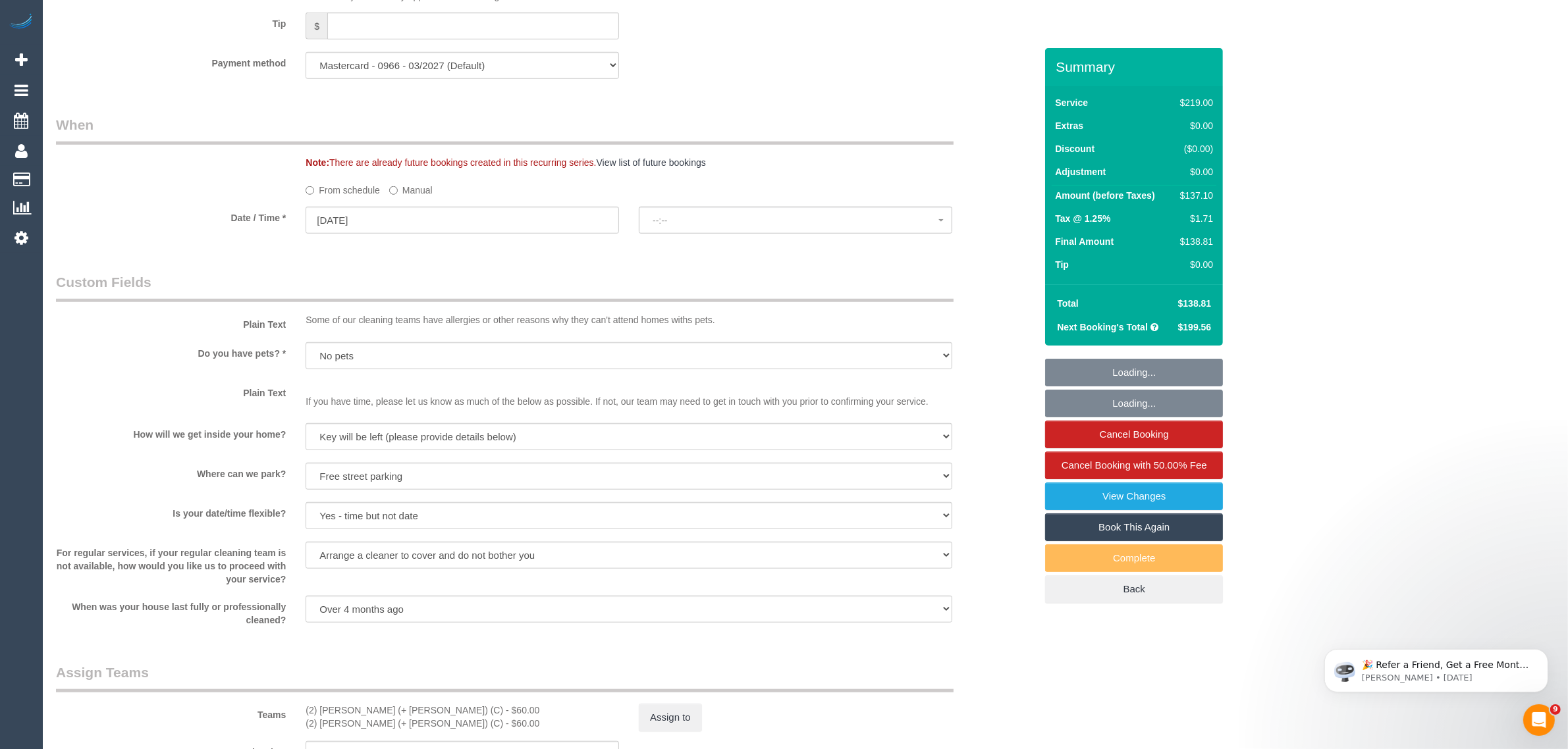
scroll to position [2027, 0]
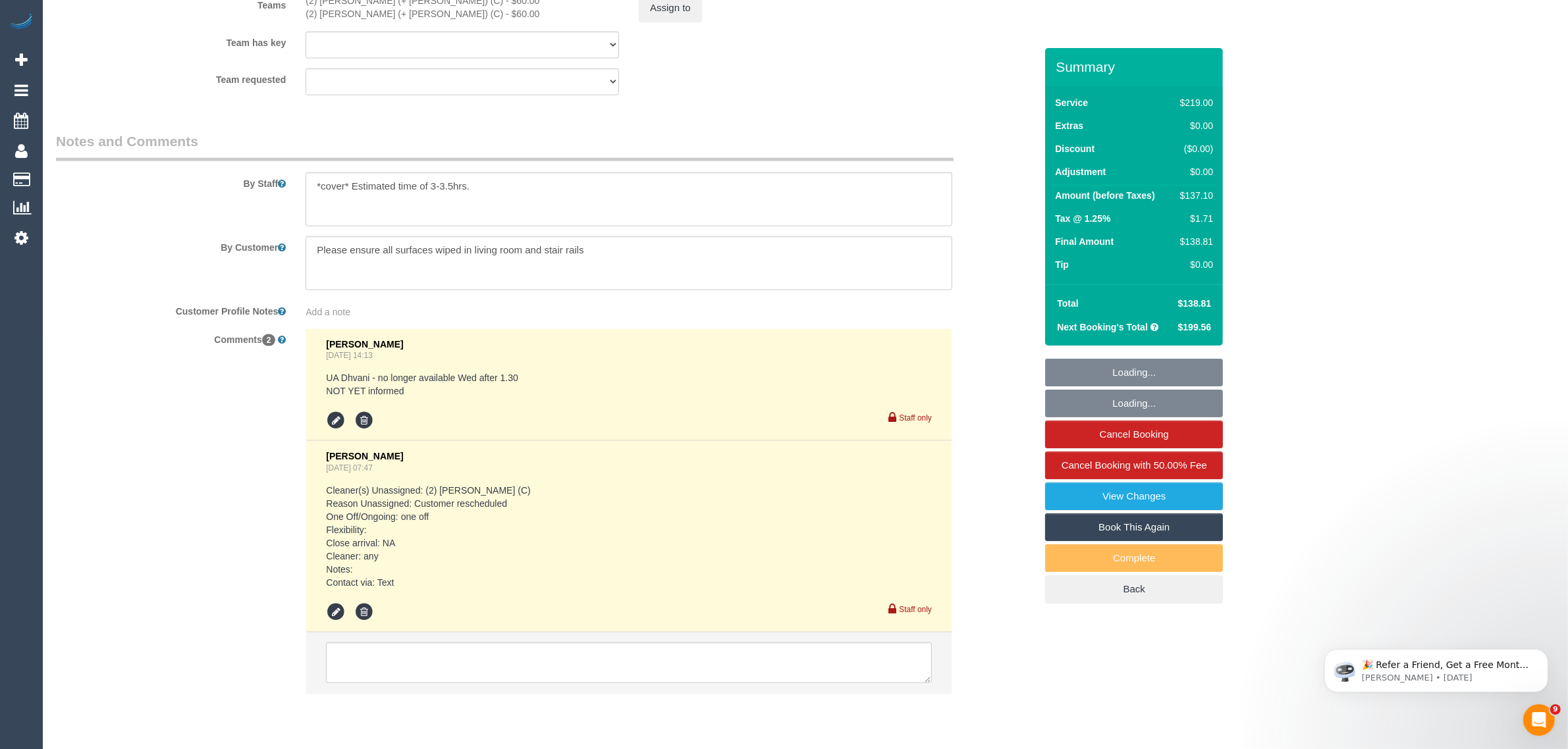
select select "spot1"
click at [661, 609] on ul at bounding box center [629, 612] width 606 height 19
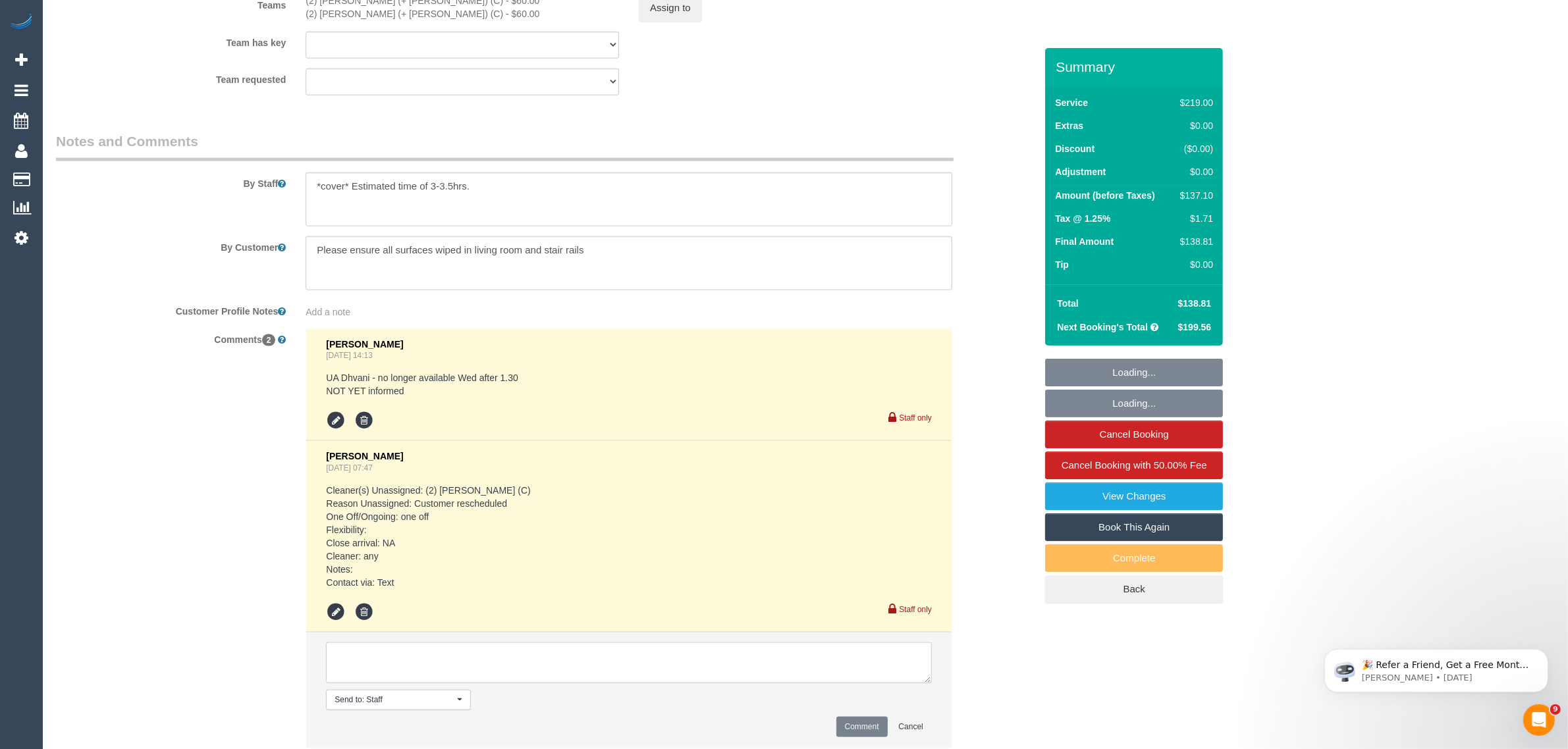
click at [651, 657] on textarea at bounding box center [629, 663] width 606 height 41
paste textarea "Cleaner(s) Unassigned: Reason Unassigned: Contact via: Which message sent: Addi…"
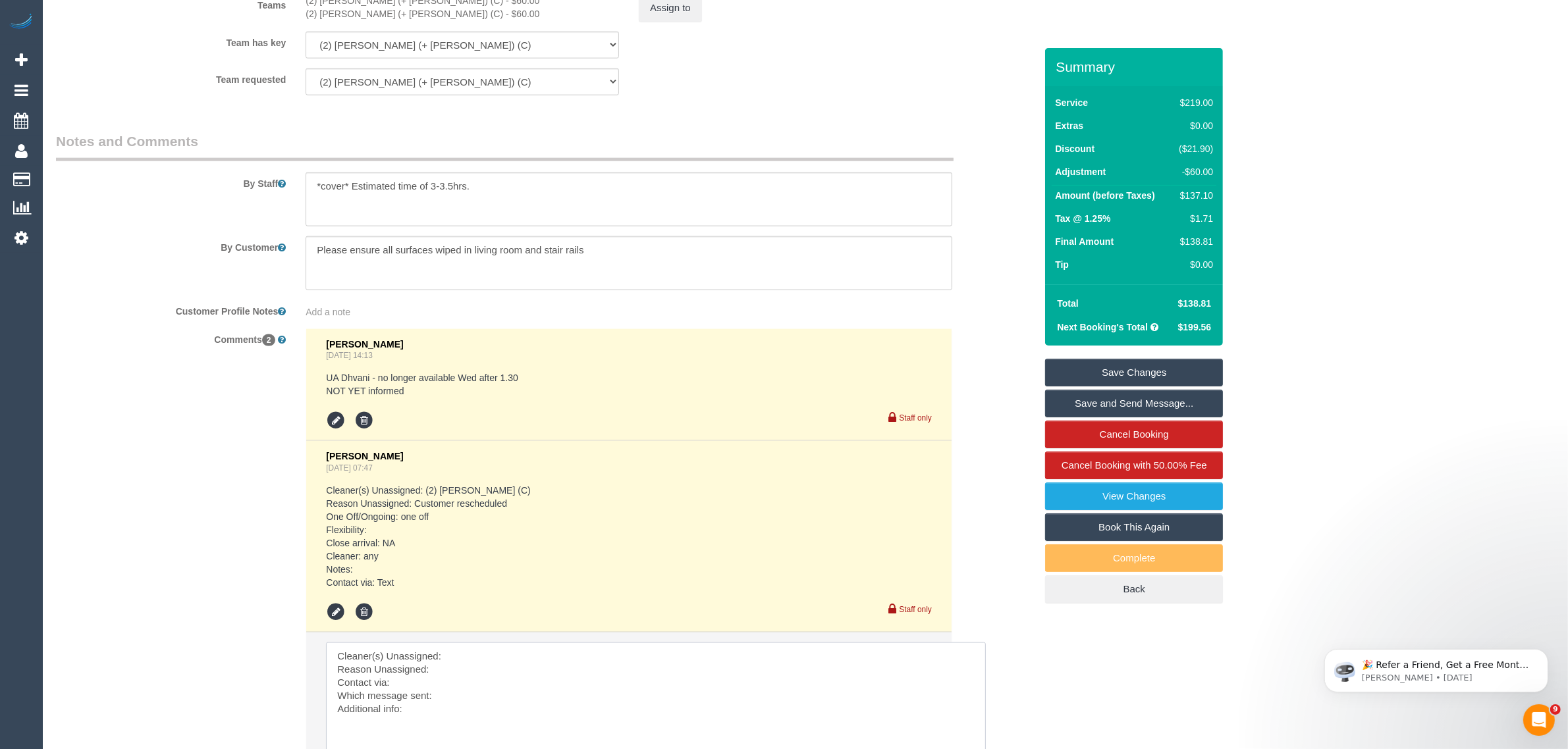
click at [779, 679] on textarea at bounding box center [657, 704] width 661 height 124
click at [769, 654] on textarea at bounding box center [657, 704] width 661 height 124
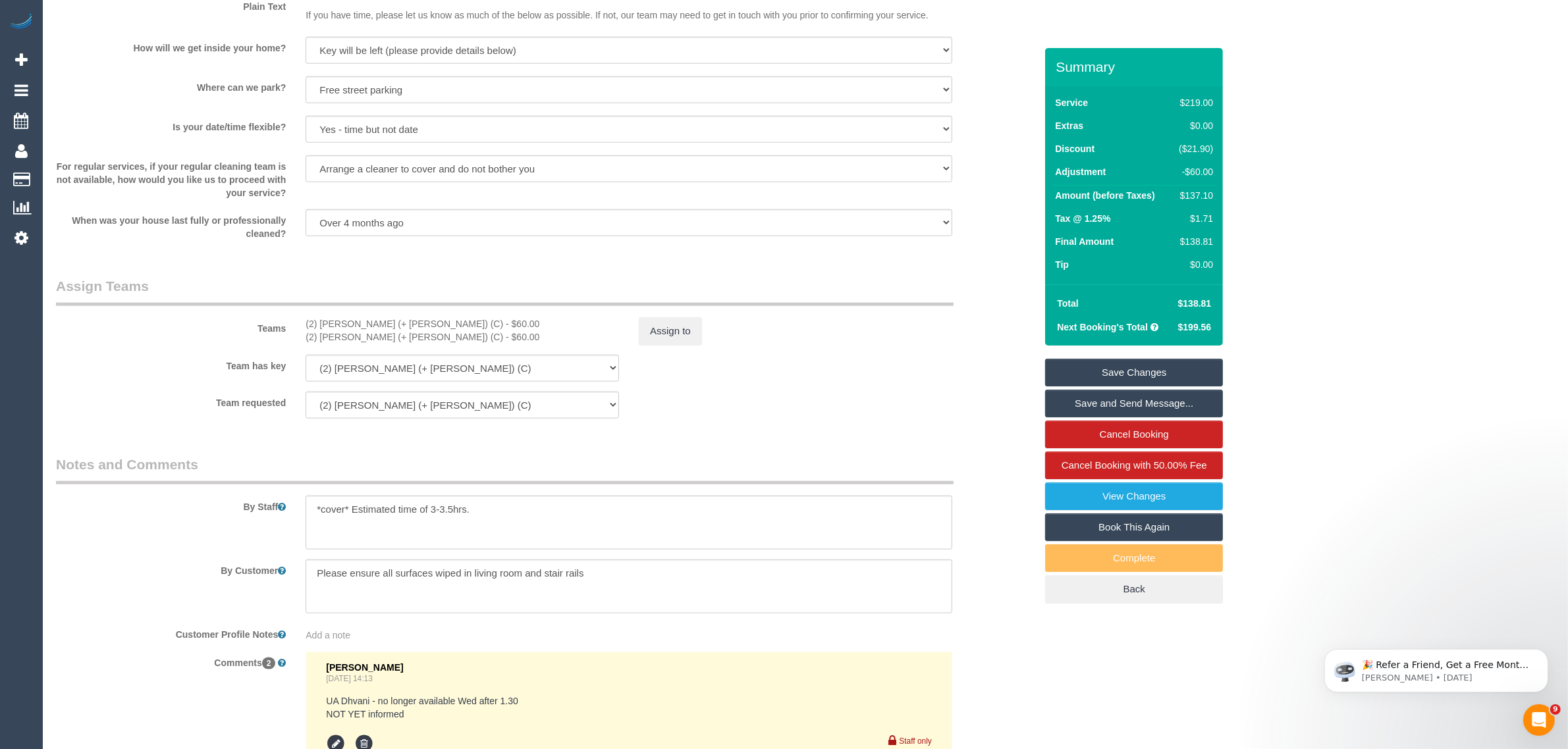
scroll to position [1697, 0]
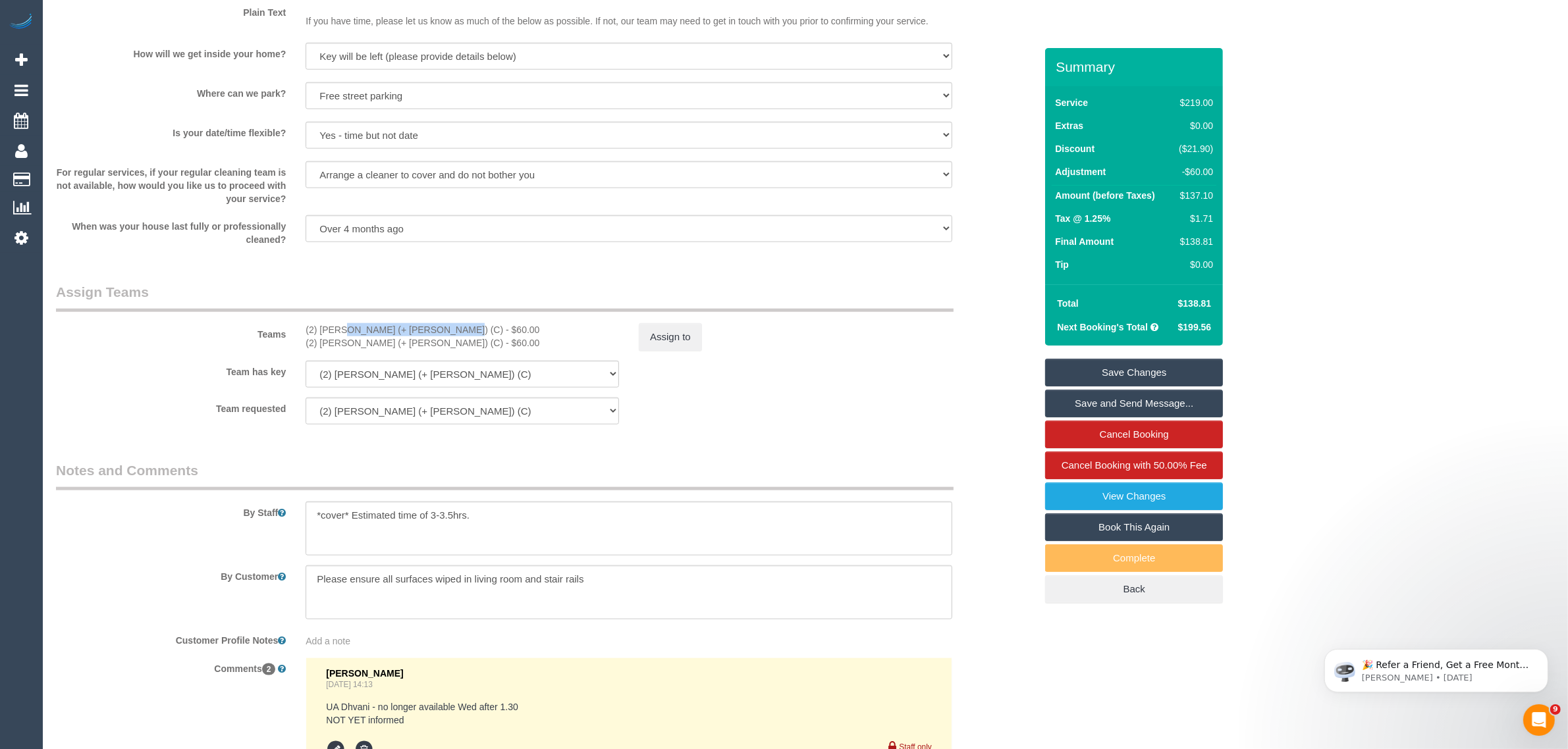
drag, startPoint x: 304, startPoint y: 327, endPoint x: 407, endPoint y: 326, distance: 103.0
click at [407, 326] on div "(2) Chalini (+ Mayon) (C) - $60.00 (2) Mayon (+ Chalini) (C) - $60.00" at bounding box center [462, 336] width 333 height 26
copy div "(2) [PERSON_NAME] (+ [PERSON_NAME]) (C)"
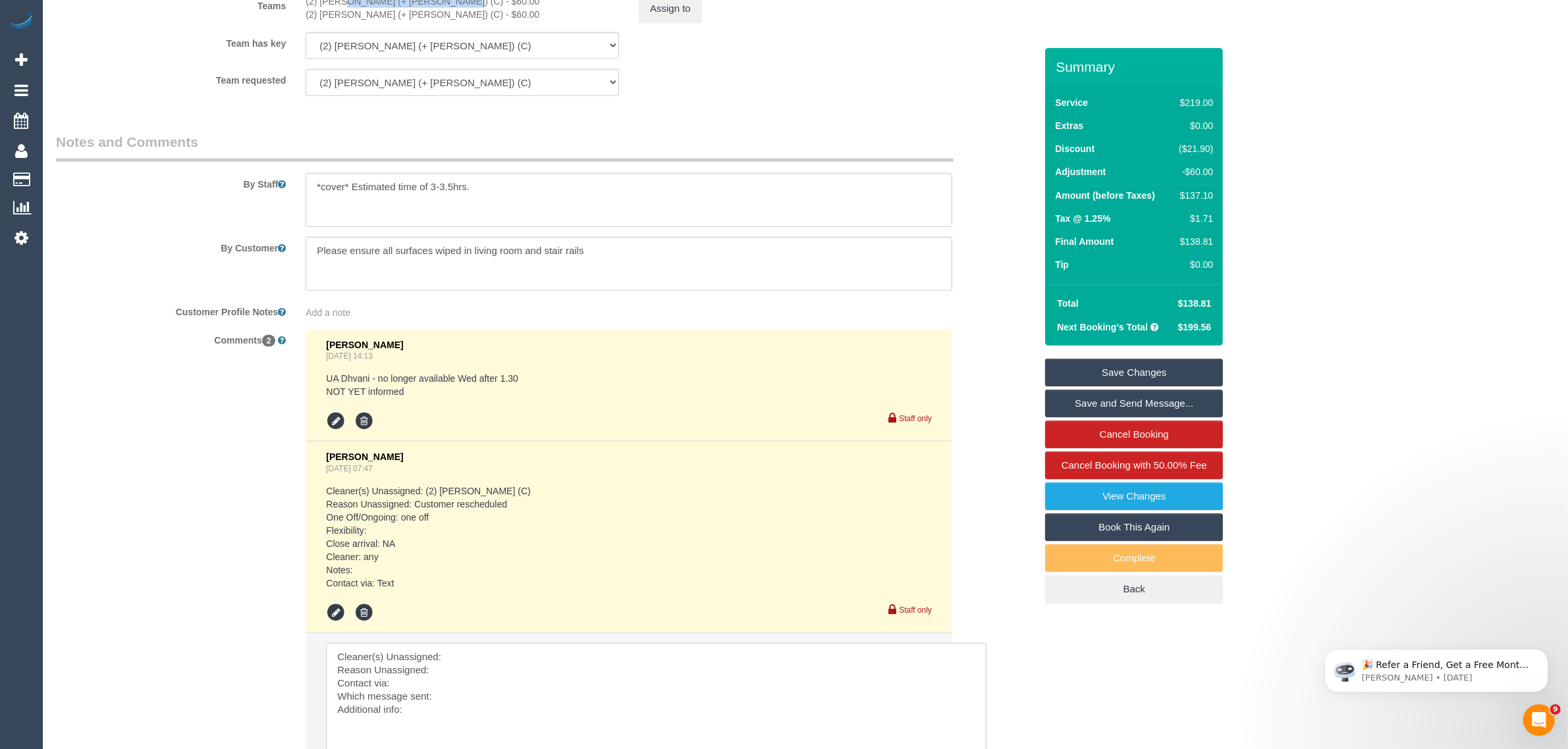
scroll to position [2027, 0]
click at [489, 643] on textarea at bounding box center [657, 704] width 661 height 124
paste textarea "(2) [PERSON_NAME] (+ [PERSON_NAME]) (C)"
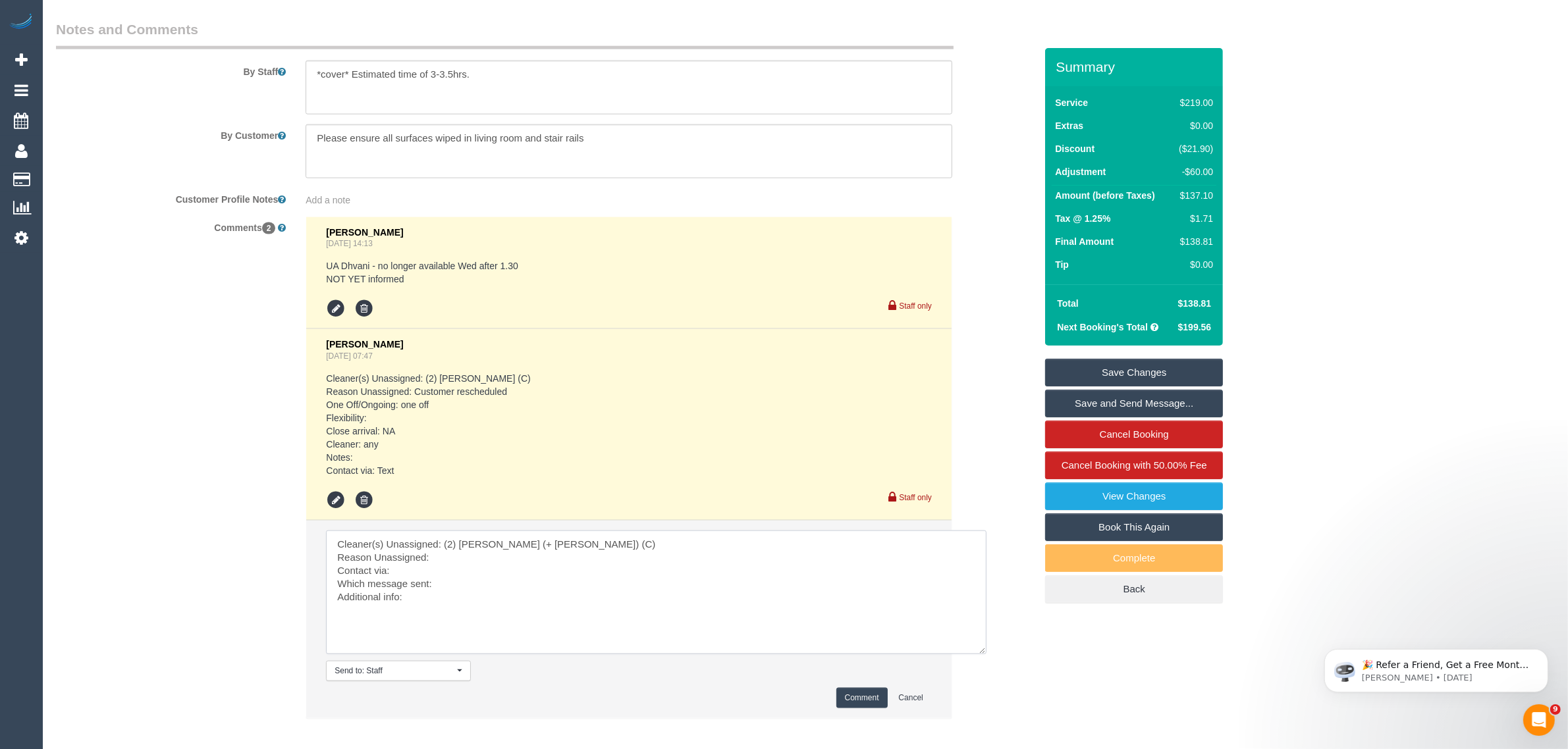
scroll to position [2204, 0]
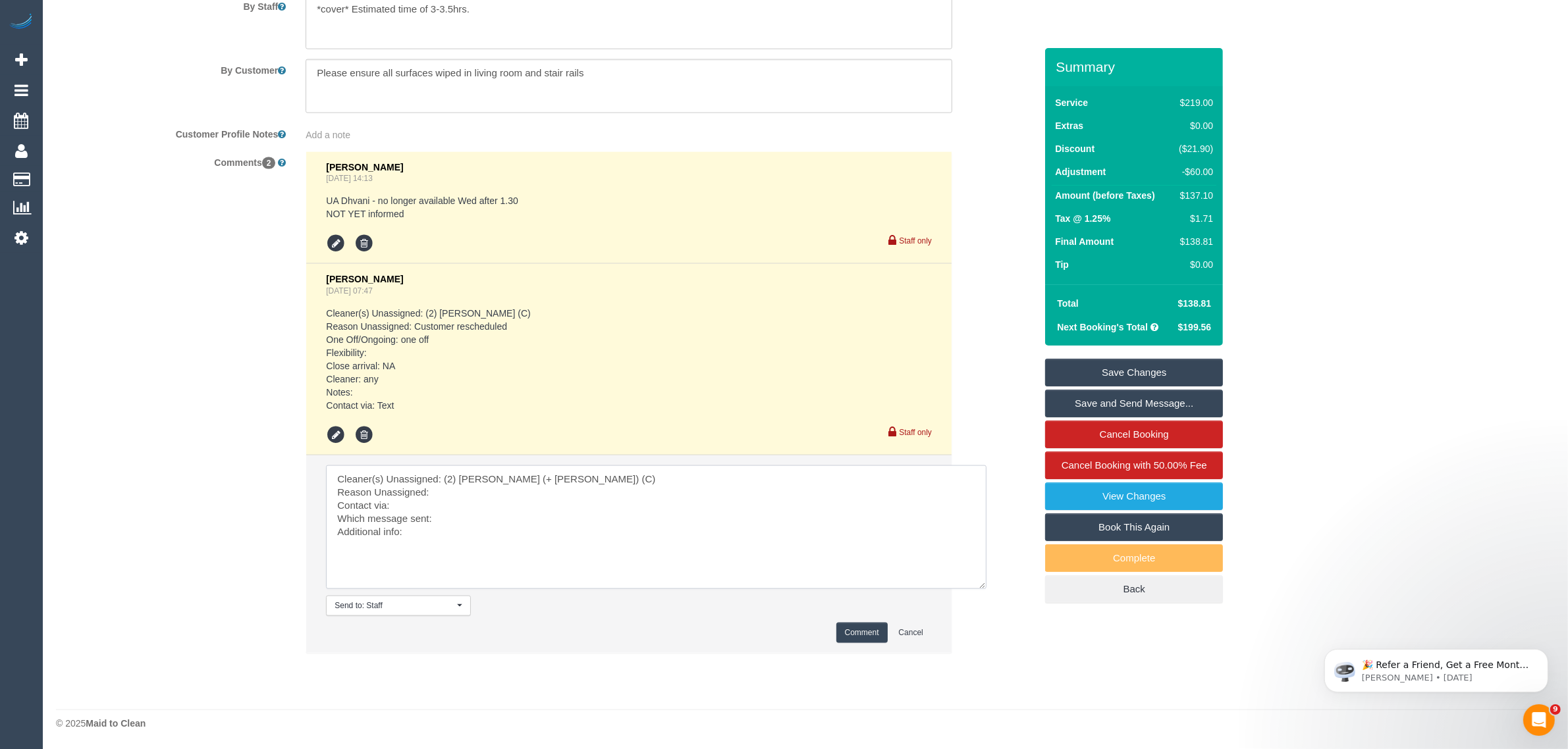
click at [459, 496] on textarea at bounding box center [657, 527] width 661 height 124
click at [554, 518] on textarea at bounding box center [657, 527] width 661 height 124
type textarea "Cleaner(s) Unassigned: (2) Chalini (+ Mayon) (C) Reason Unassigned: sickness Co…"
click at [843, 626] on button "Comment" at bounding box center [862, 633] width 51 height 20
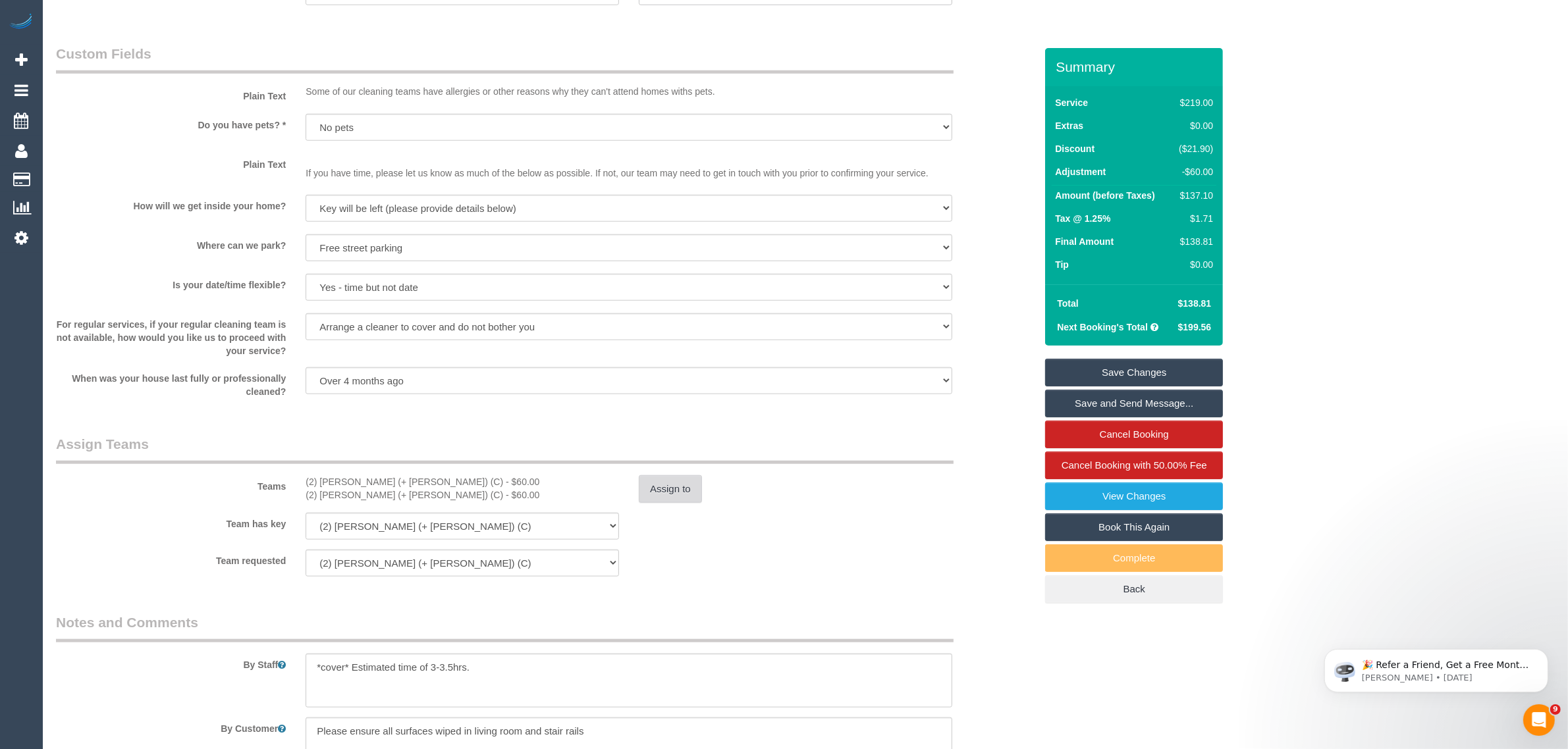
click at [667, 484] on button "Assign to" at bounding box center [670, 489] width 63 height 28
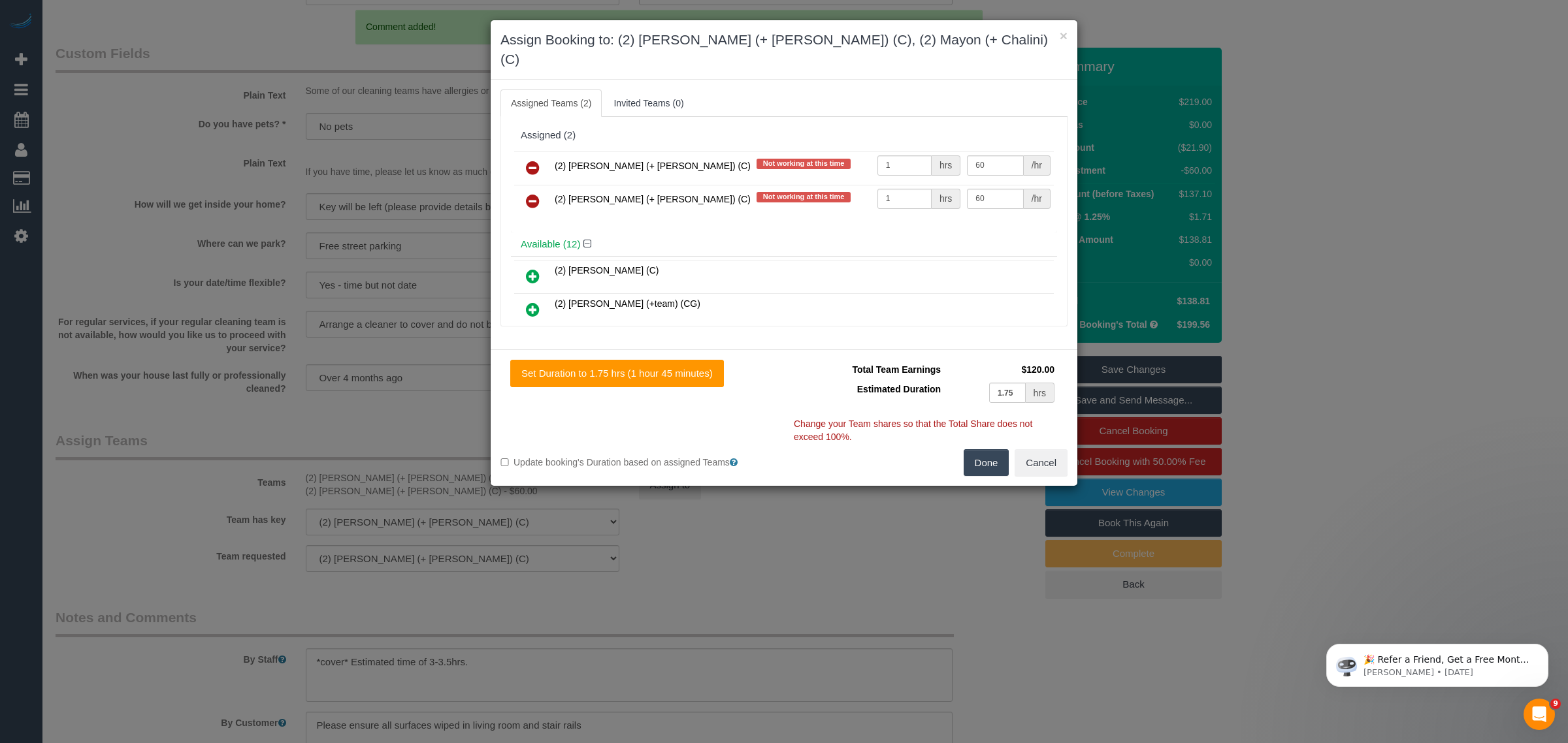
click at [531, 160] on icon at bounding box center [533, 168] width 13 height 16
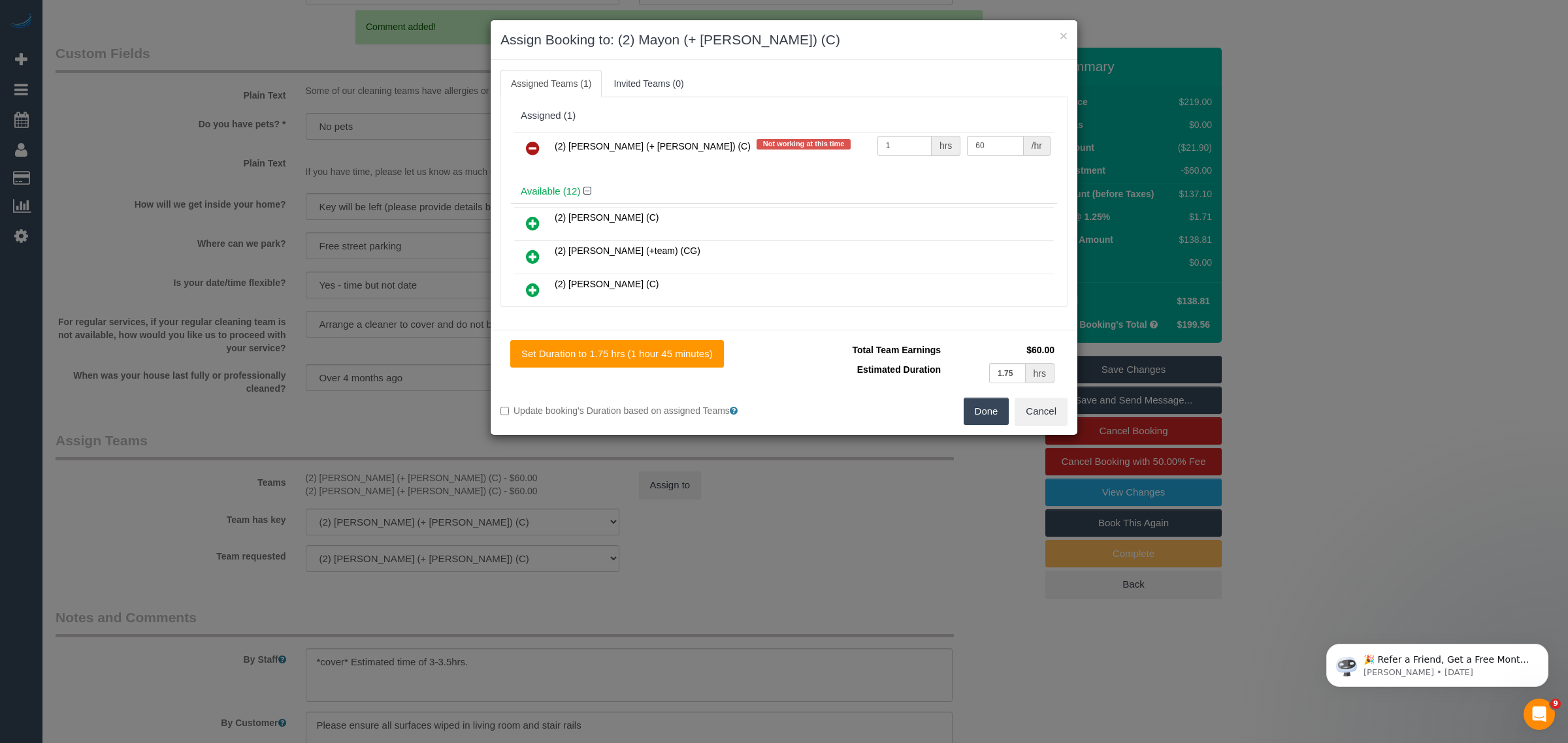
click at [531, 144] on icon at bounding box center [533, 148] width 13 height 16
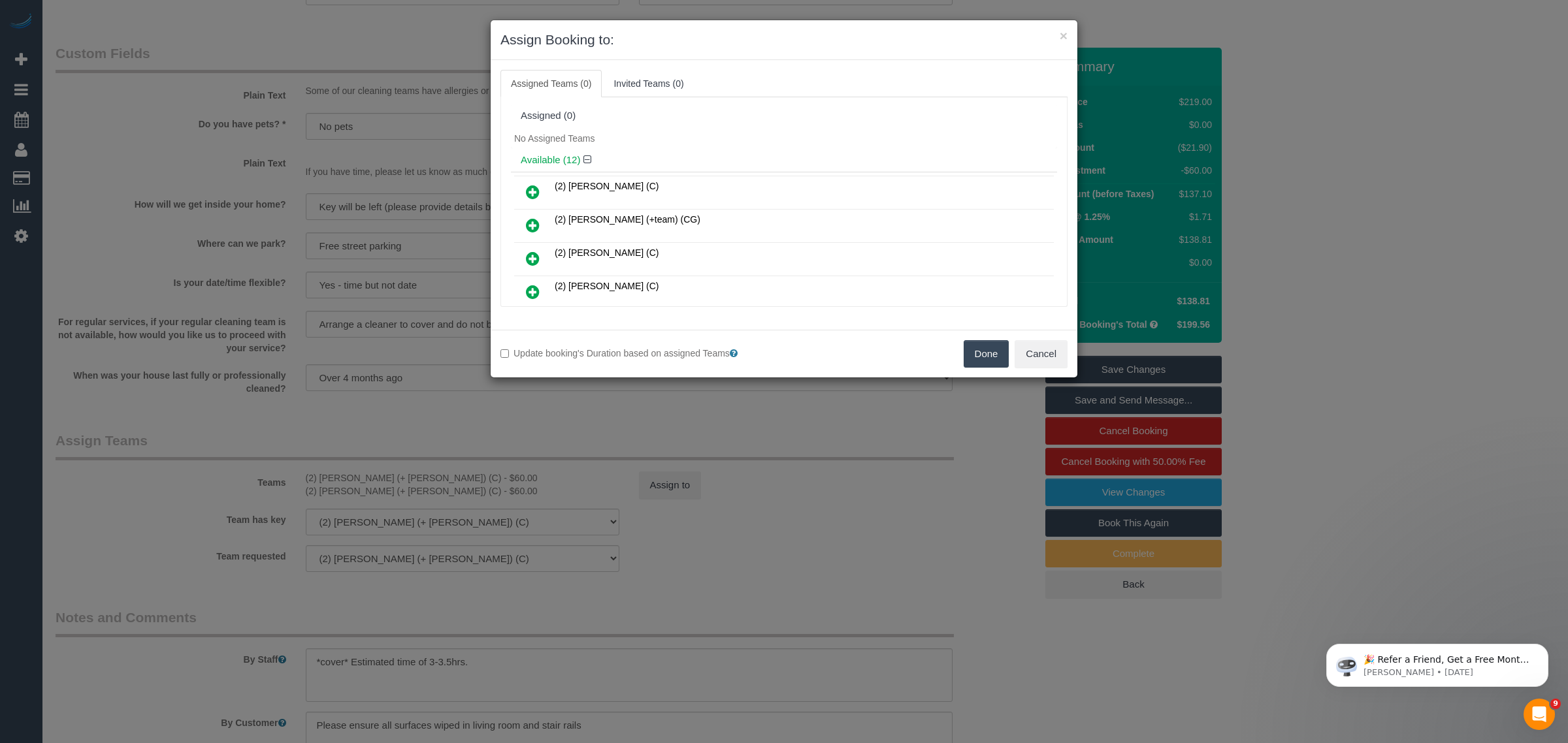
click at [978, 354] on button "Done" at bounding box center [986, 354] width 46 height 28
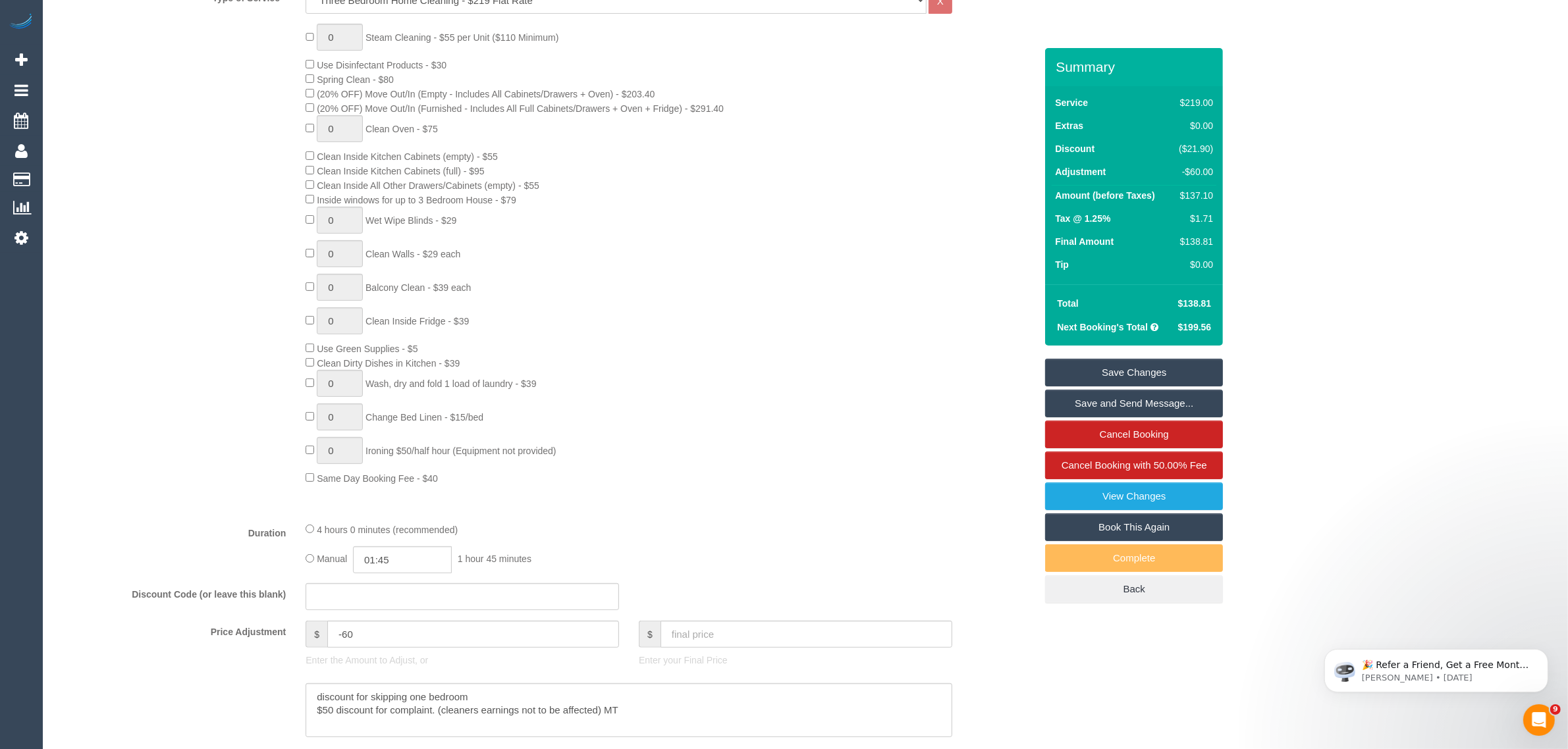
scroll to position [0, 0]
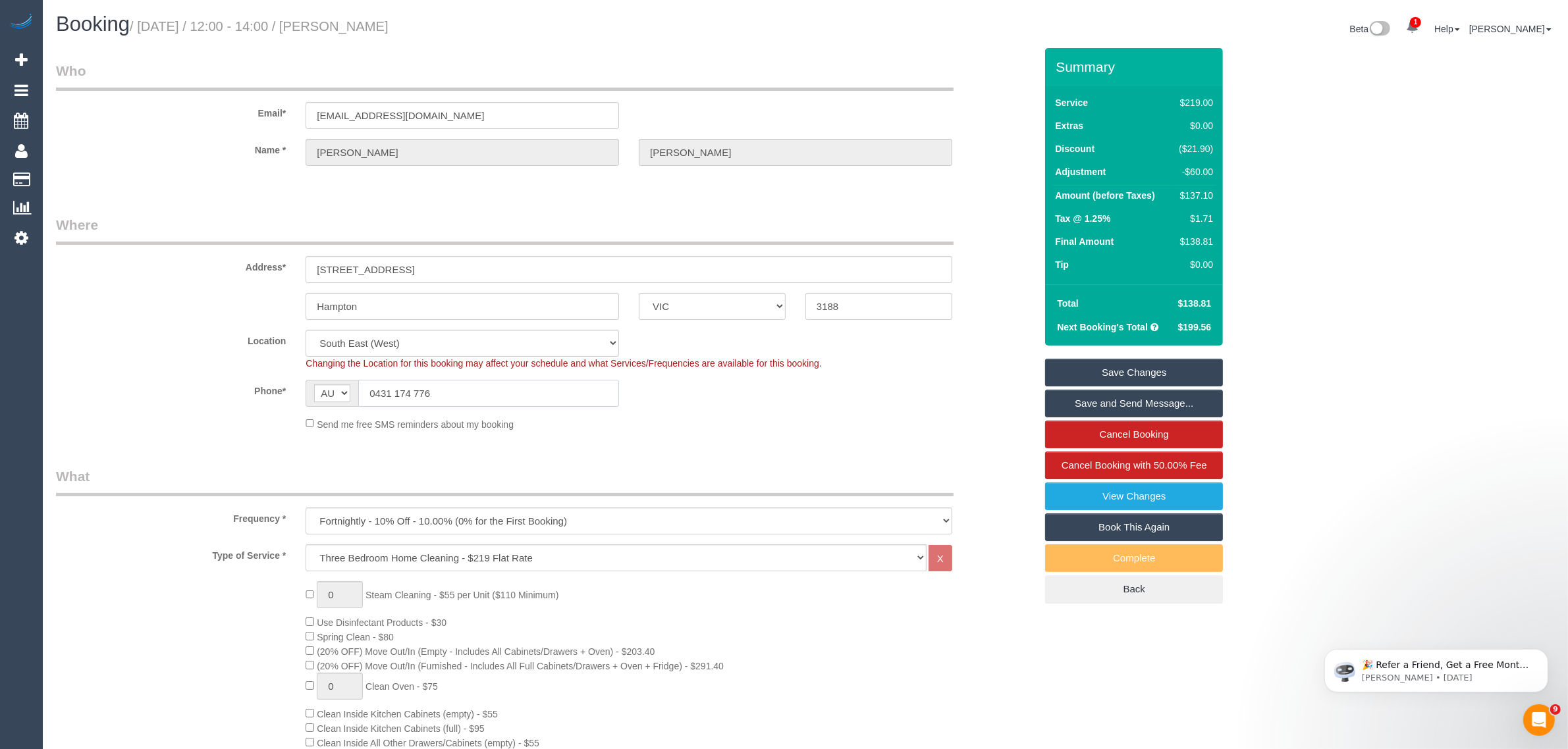
click at [581, 380] on input "0431 174 776" at bounding box center [488, 393] width 261 height 27
click at [805, 410] on sui-booking-location "Location Office City East (North) East (South) Inner East Inner North (East) In…" at bounding box center [546, 380] width 979 height 102
click at [974, 235] on div "Address* 25 Imbros St" at bounding box center [546, 249] width 999 height 68
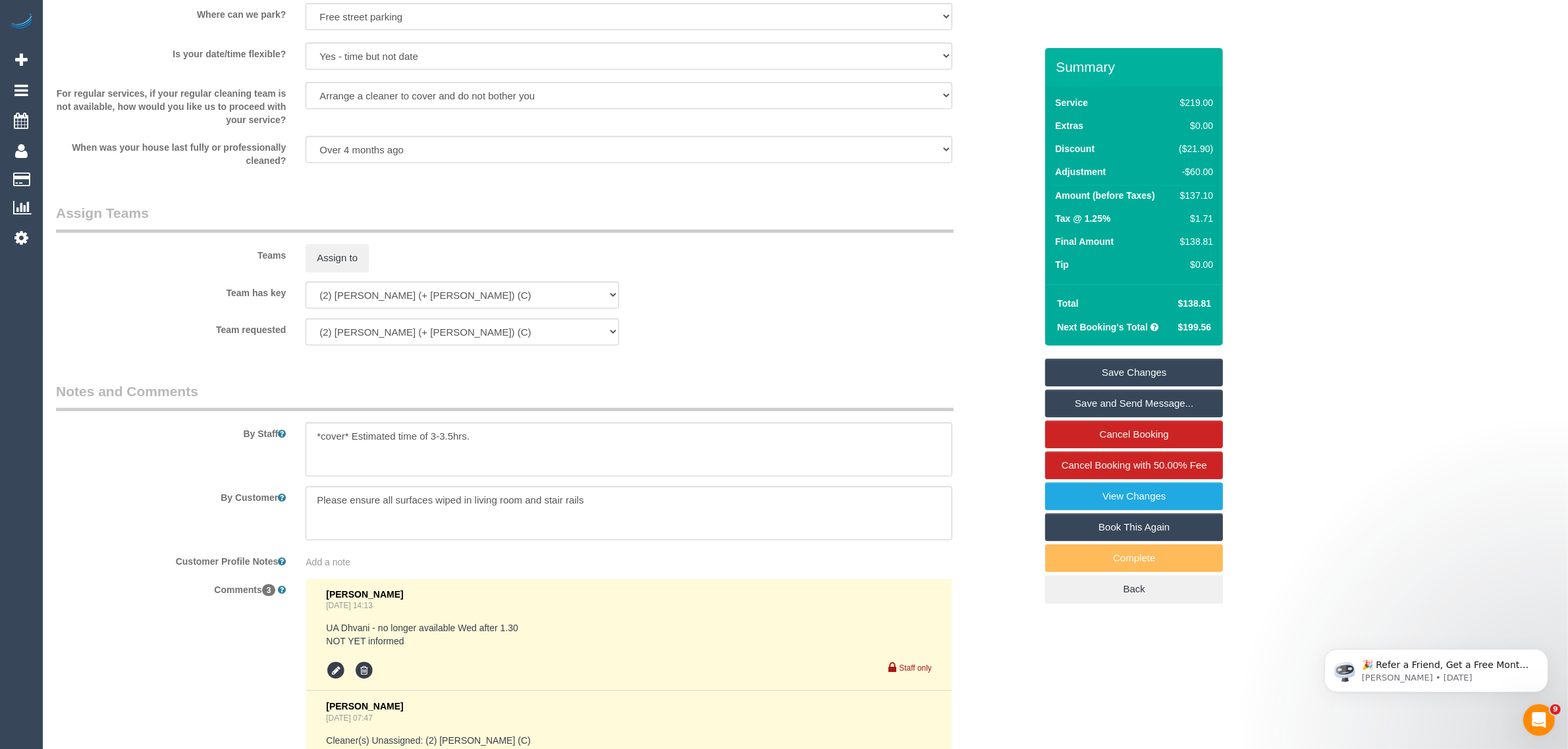
scroll to position [2300, 0]
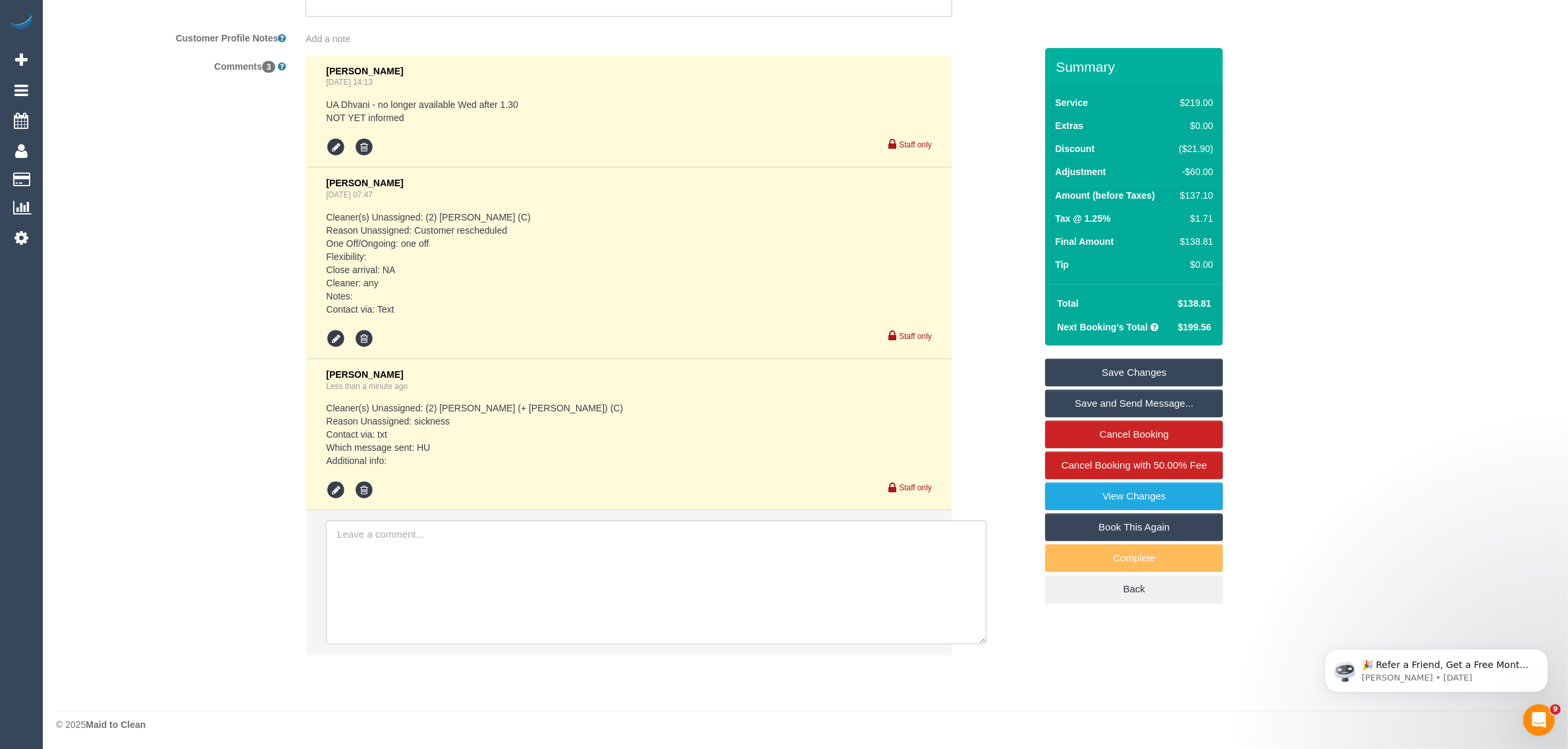
click at [1148, 367] on link "Save Changes" at bounding box center [1133, 372] width 177 height 28
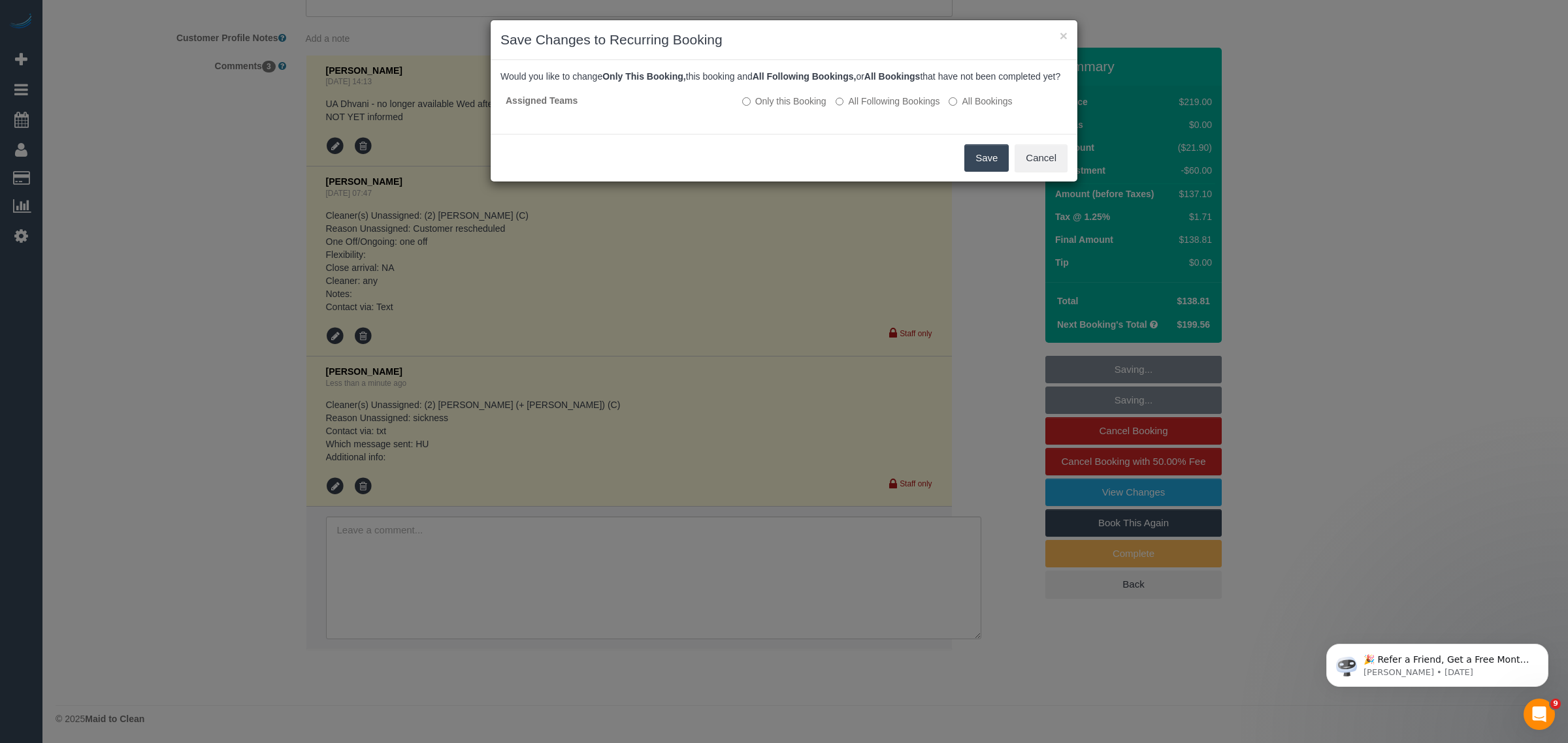
click at [971, 172] on button "Save" at bounding box center [986, 158] width 44 height 28
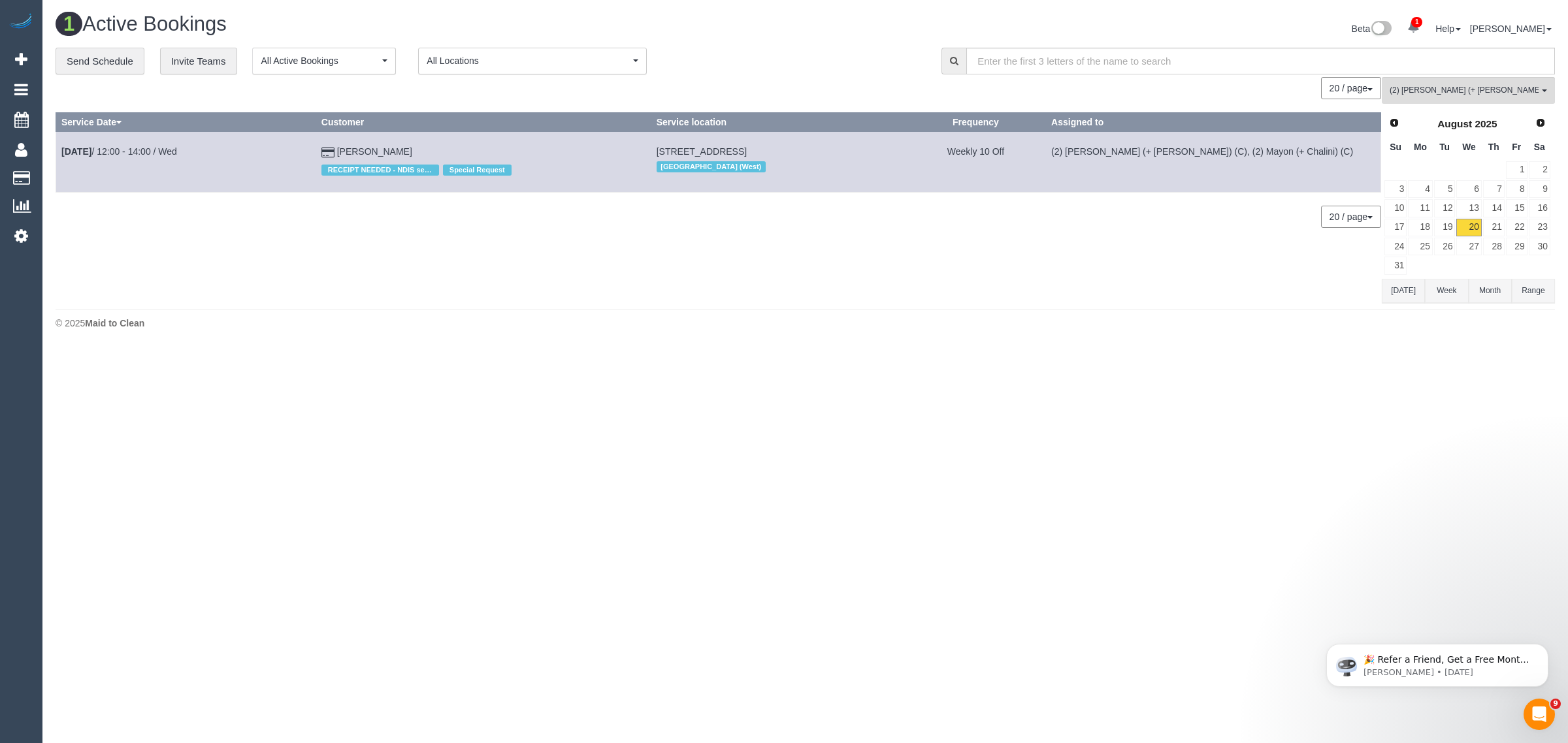
click at [494, 289] on div "0 Bookings found. We couldn't find any bookings that matched your search. Creat…" at bounding box center [719, 189] width 1326 height 226
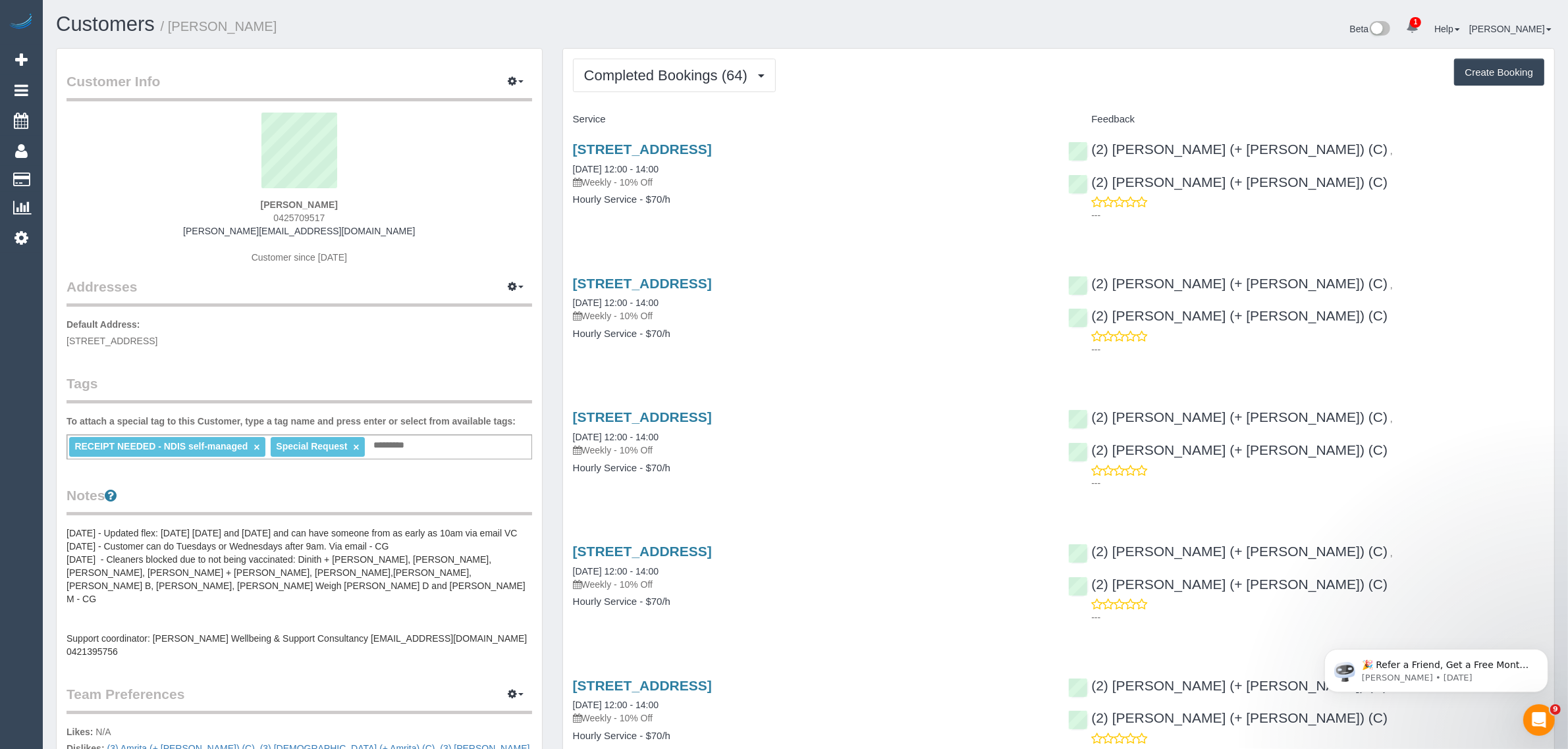
click at [930, 119] on h4 "Service" at bounding box center [810, 119] width 476 height 11
click at [713, 82] on button "Completed Bookings (64)" at bounding box center [673, 76] width 203 height 34
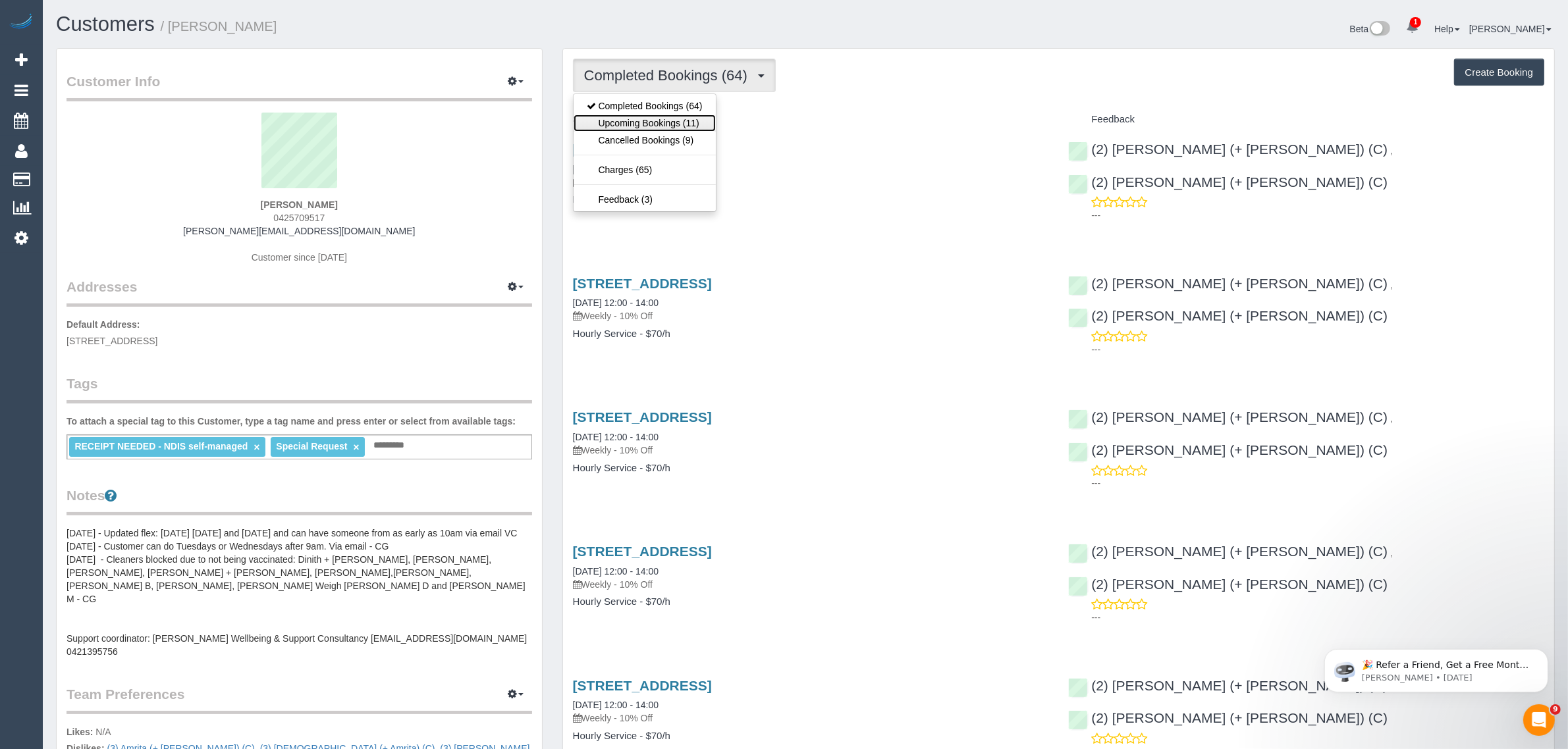
click at [686, 117] on link "Upcoming Bookings (11)" at bounding box center [644, 123] width 142 height 17
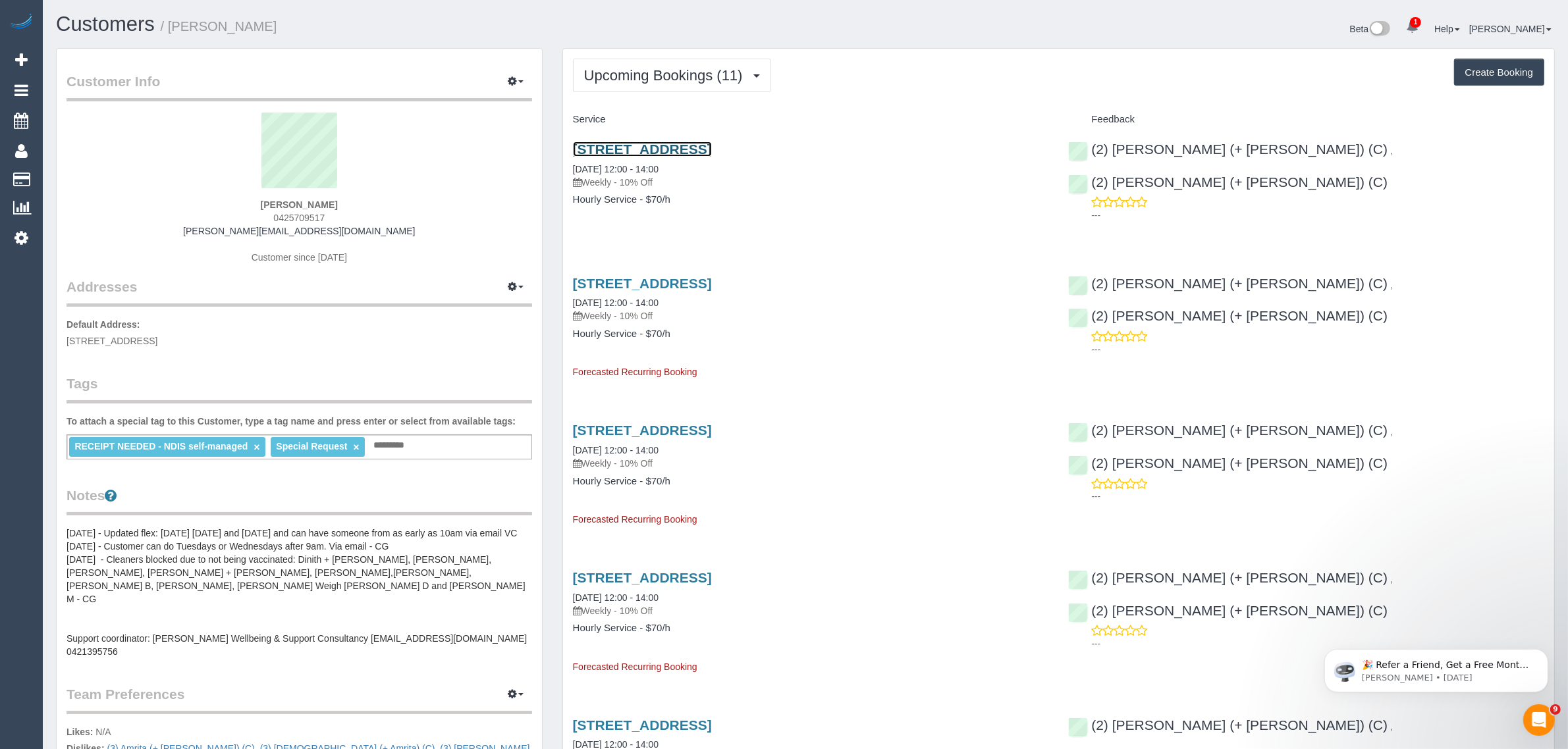
click at [712, 142] on link "26 Ridder Court, Dingley Village, VIC 3172" at bounding box center [641, 149] width 139 height 15
click at [640, 80] on span "Upcoming Bookings (11)" at bounding box center [667, 76] width 166 height 17
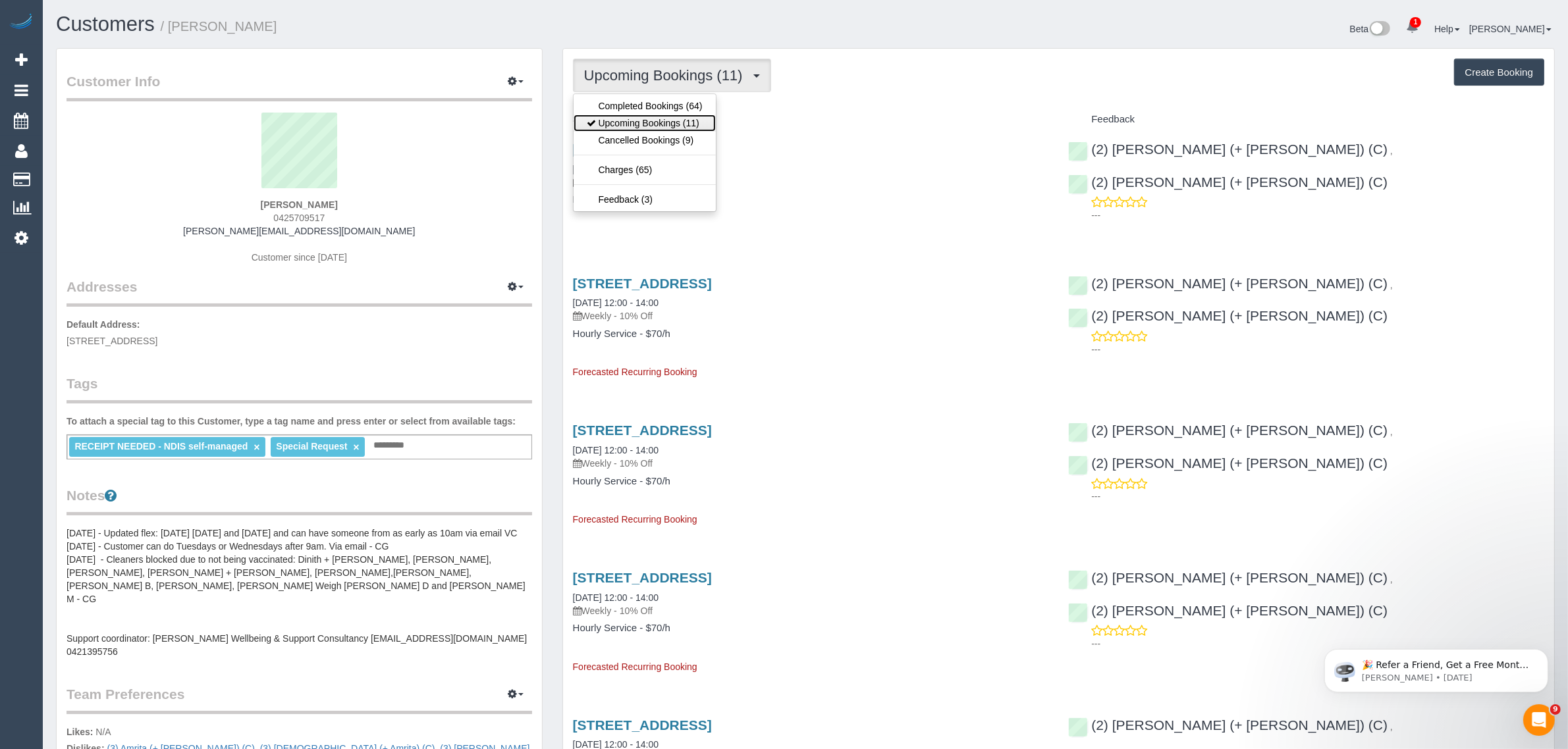
click at [620, 120] on link "Upcoming Bookings (11)" at bounding box center [644, 123] width 142 height 17
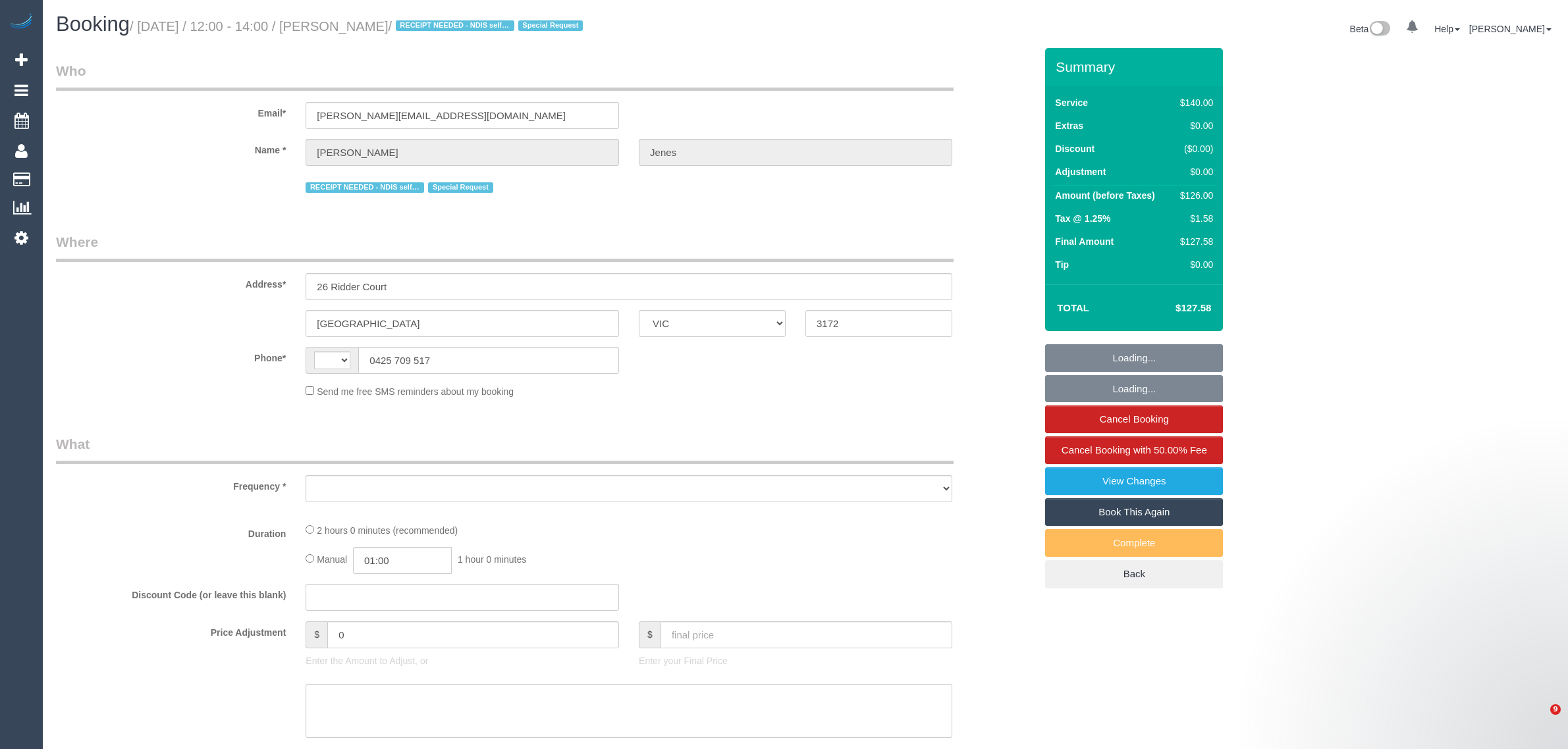
select select "VIC"
select select "string:stripe-pm_1R3Rgt2GScqysDRViSPMqNi6"
select select "number:29"
select select "number:14"
select select "number:19"
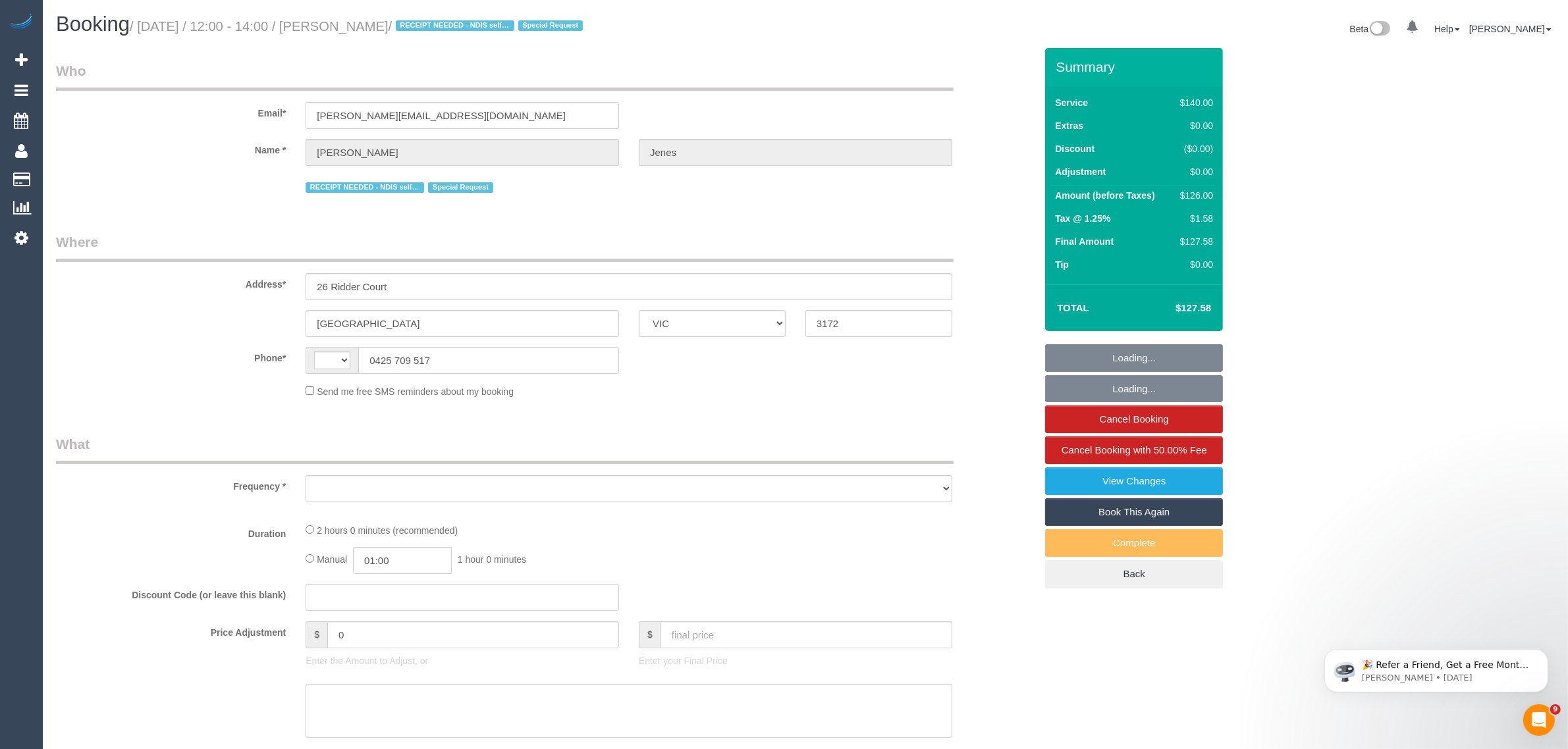
select select "number:36"
select select "number:34"
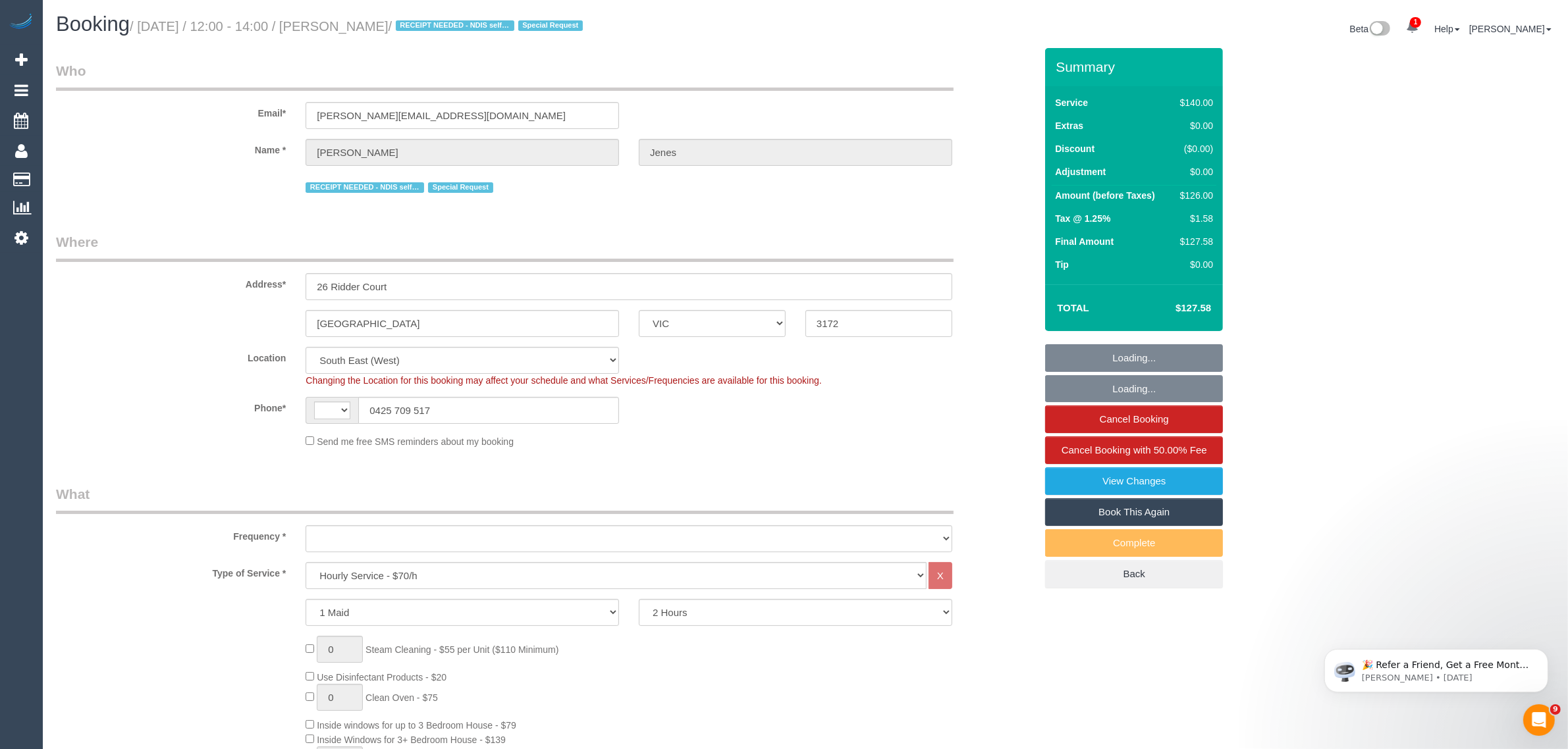
select select "string:AU"
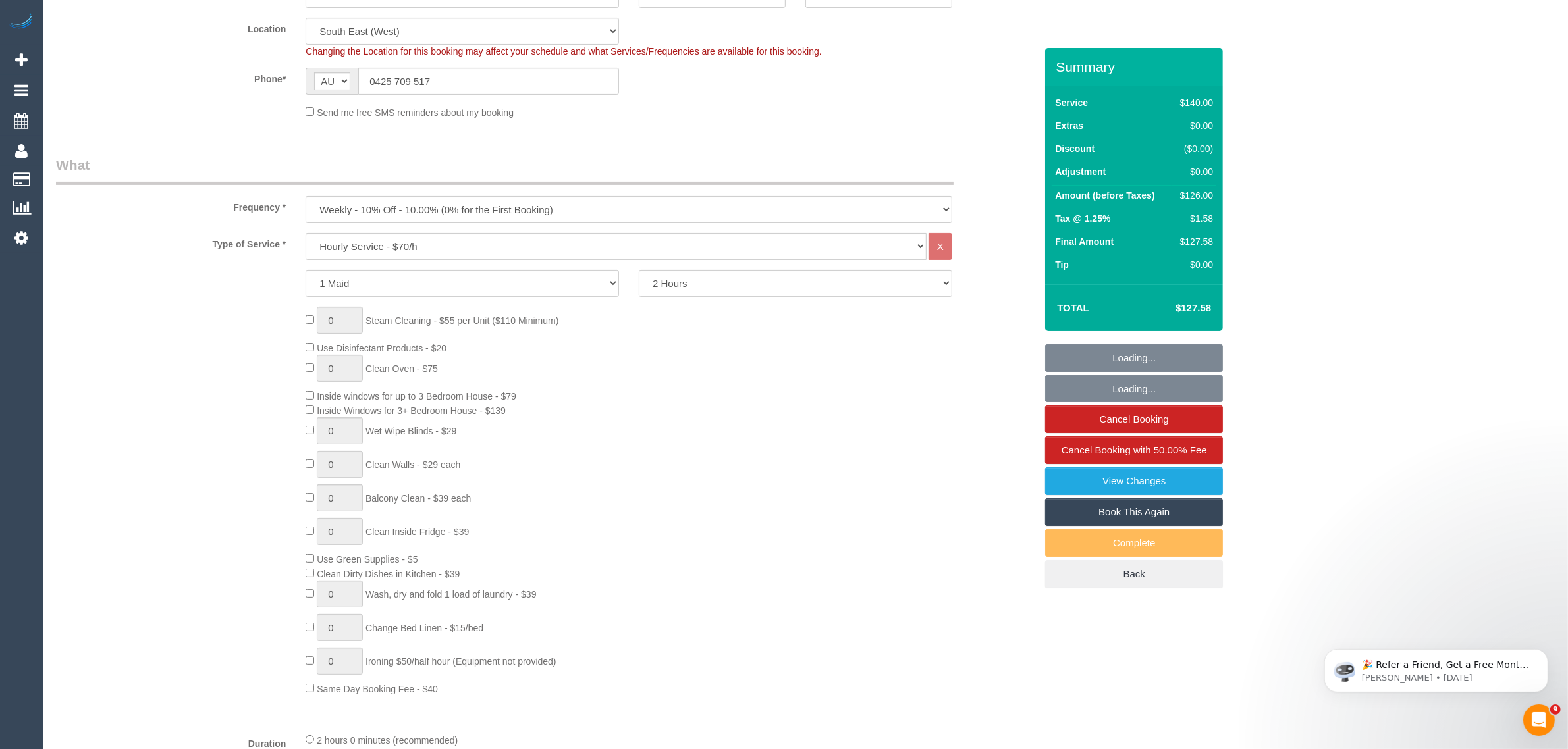
select select "object:1395"
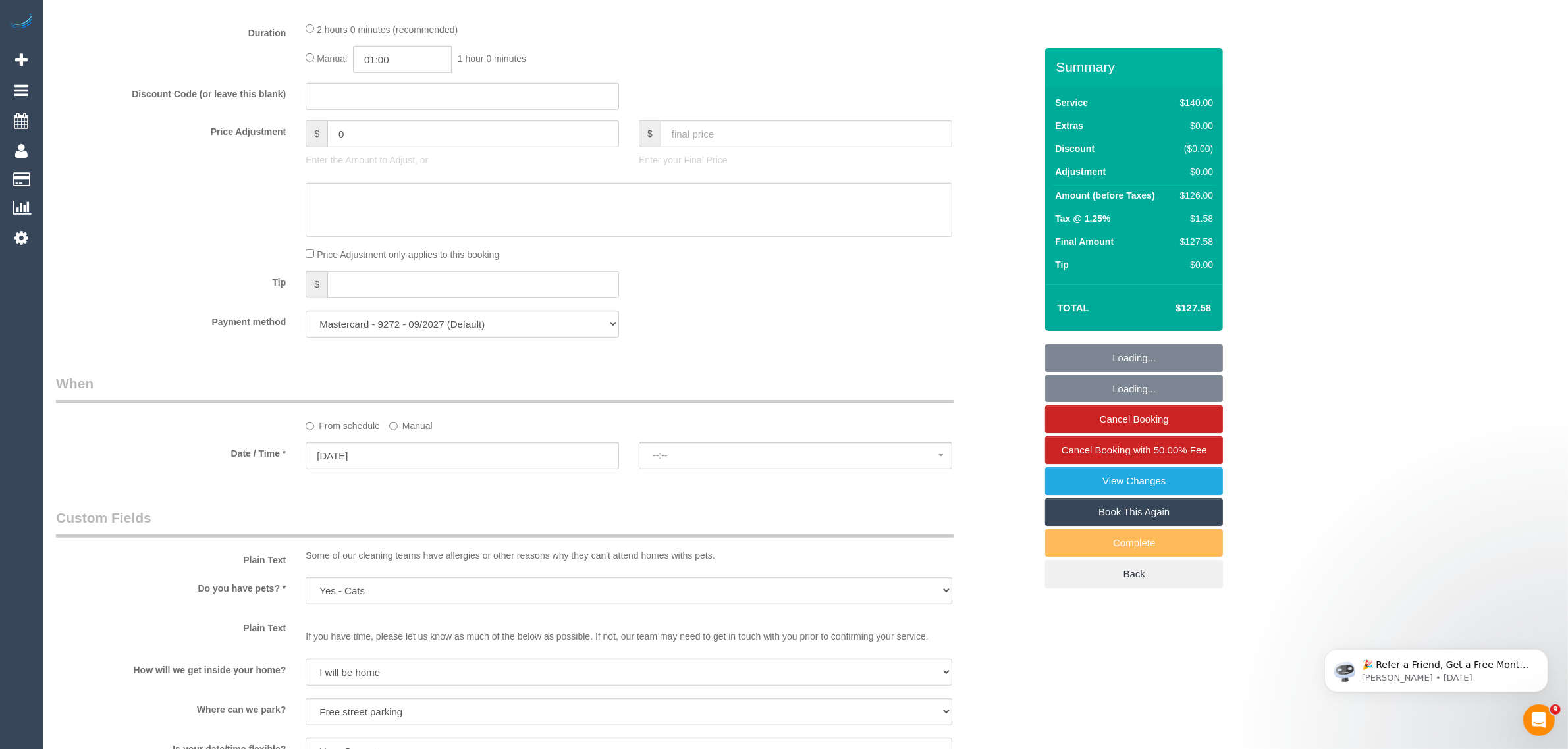
select select "spot1"
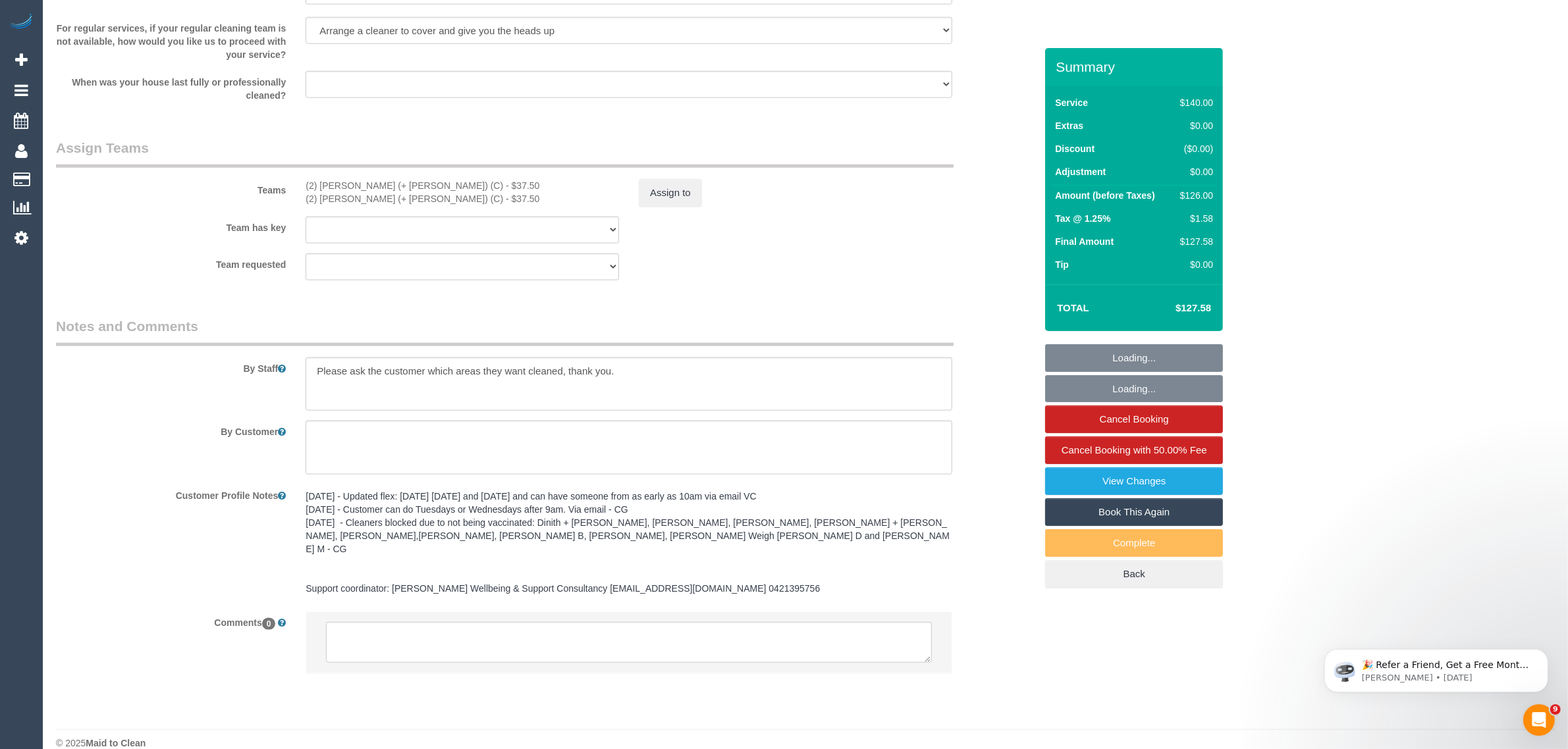
scroll to position [1808, 0]
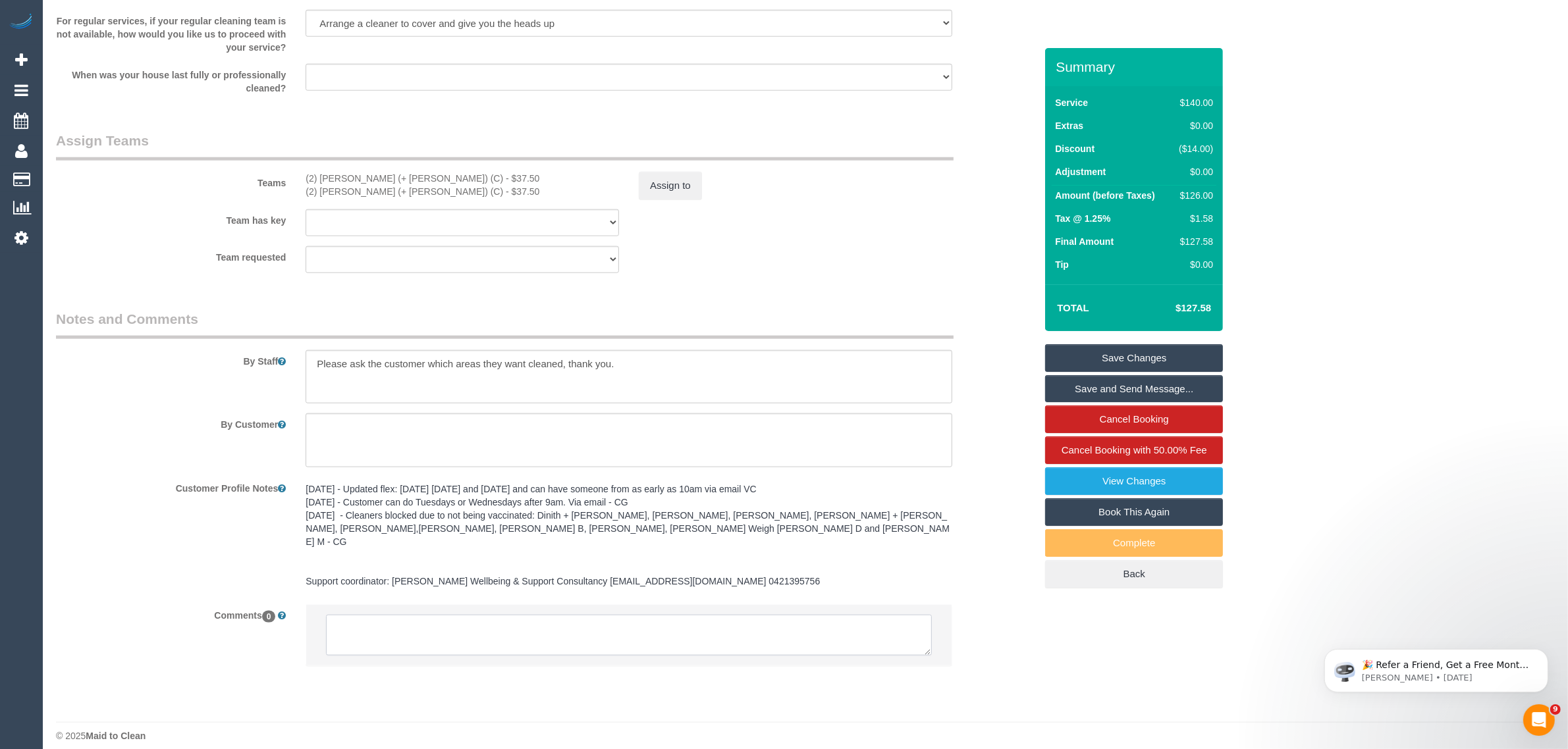
click at [620, 634] on textarea at bounding box center [629, 636] width 606 height 41
paste textarea "Cleaner(s) Unassigned: Reason Unassigned: Contact via: Which message sent: Addi…"
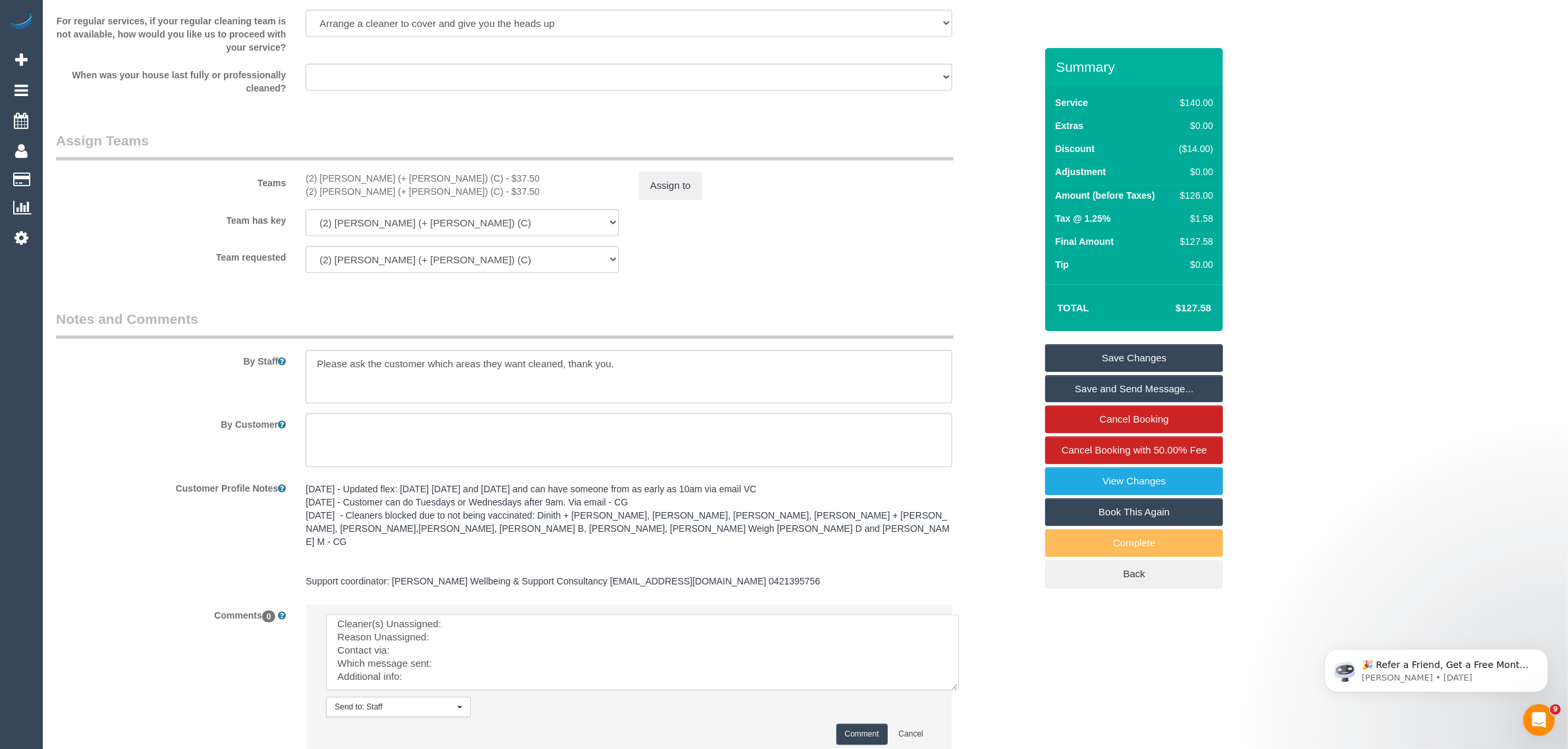
scroll to position [0, 0]
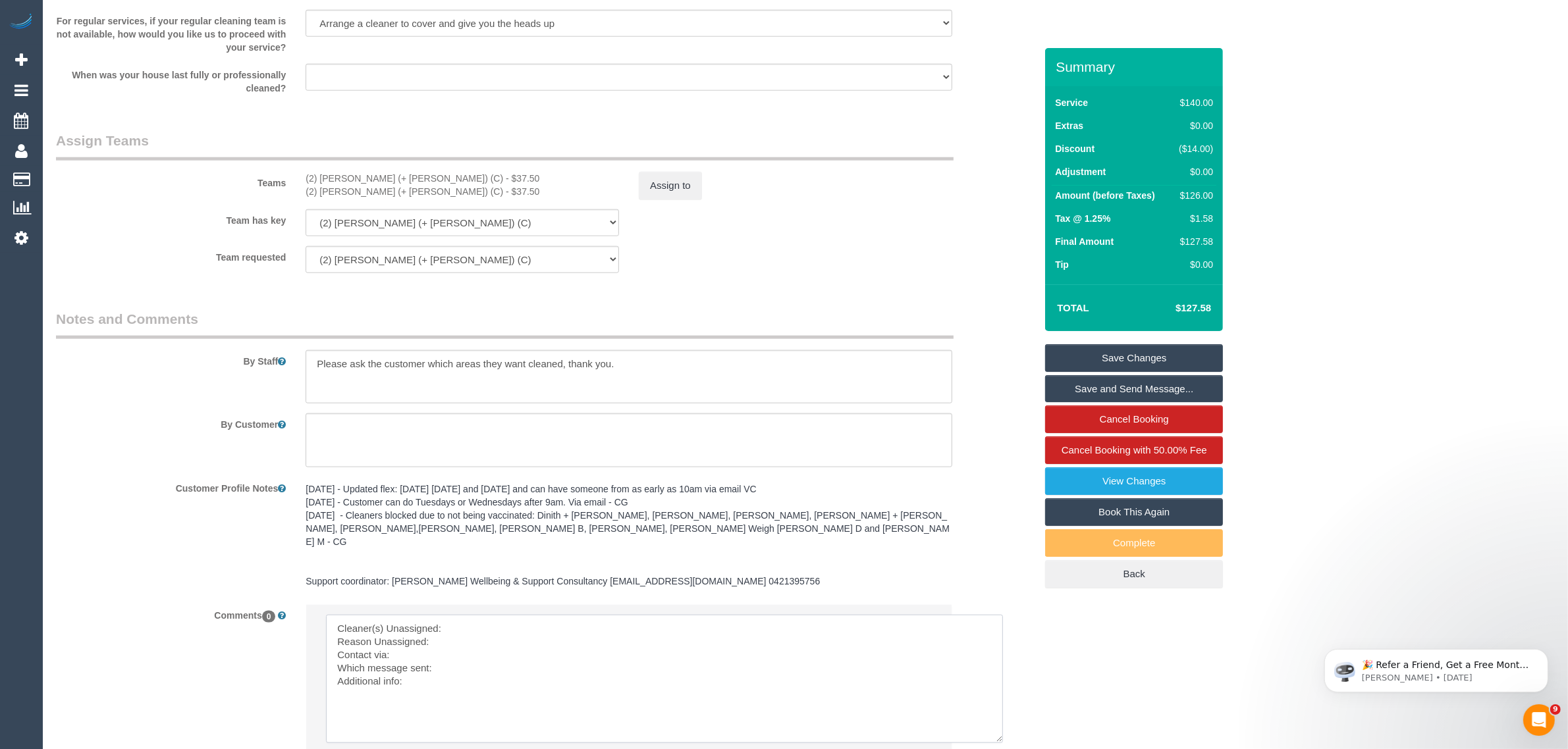
drag, startPoint x: 926, startPoint y: 637, endPoint x: 998, endPoint y: 728, distance: 116.0
click at [998, 728] on textarea at bounding box center [664, 679] width 677 height 129
click at [600, 588] on sui-booking-comments "By Staff By Customer Customer Profile Notes 09/12/24 - Updated flex: Monday Wed…" at bounding box center [546, 567] width 979 height 514
drag, startPoint x: 304, startPoint y: 166, endPoint x: 404, endPoint y: 176, distance: 100.5
click at [404, 176] on div "Teams (2) Chalini (+ Mayon) (C) - $37.50 (2) Mayon (+ Chalini) (C) - $37.50 Ass…" at bounding box center [546, 165] width 999 height 68
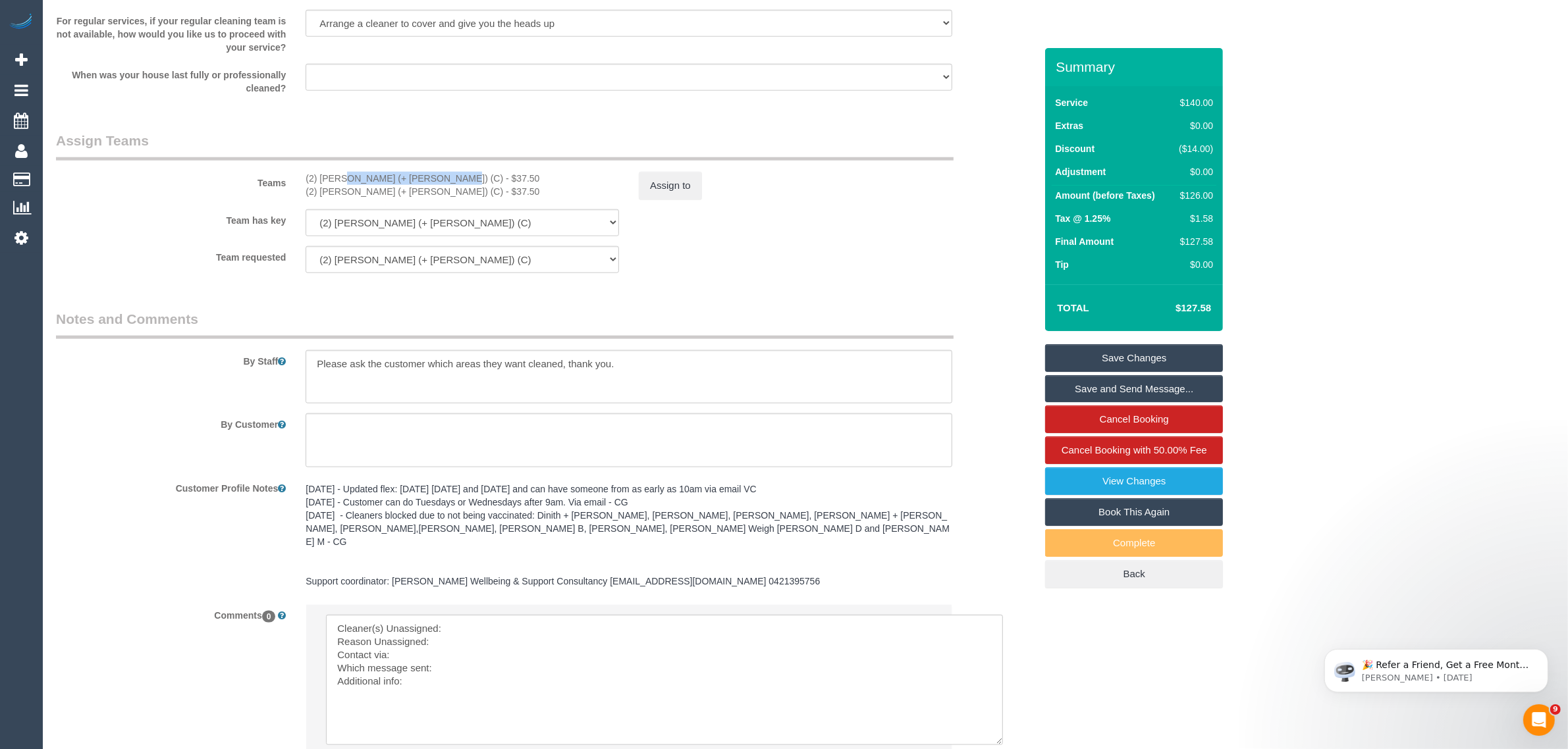
copy div "(2) Chalini (+ Mayon) (C"
click at [574, 615] on textarea at bounding box center [664, 680] width 677 height 130
paste textarea "(2) Chalini (+ Mayon) (C"
click at [521, 633] on textarea at bounding box center [664, 680] width 677 height 130
click at [527, 649] on textarea at bounding box center [664, 680] width 677 height 130
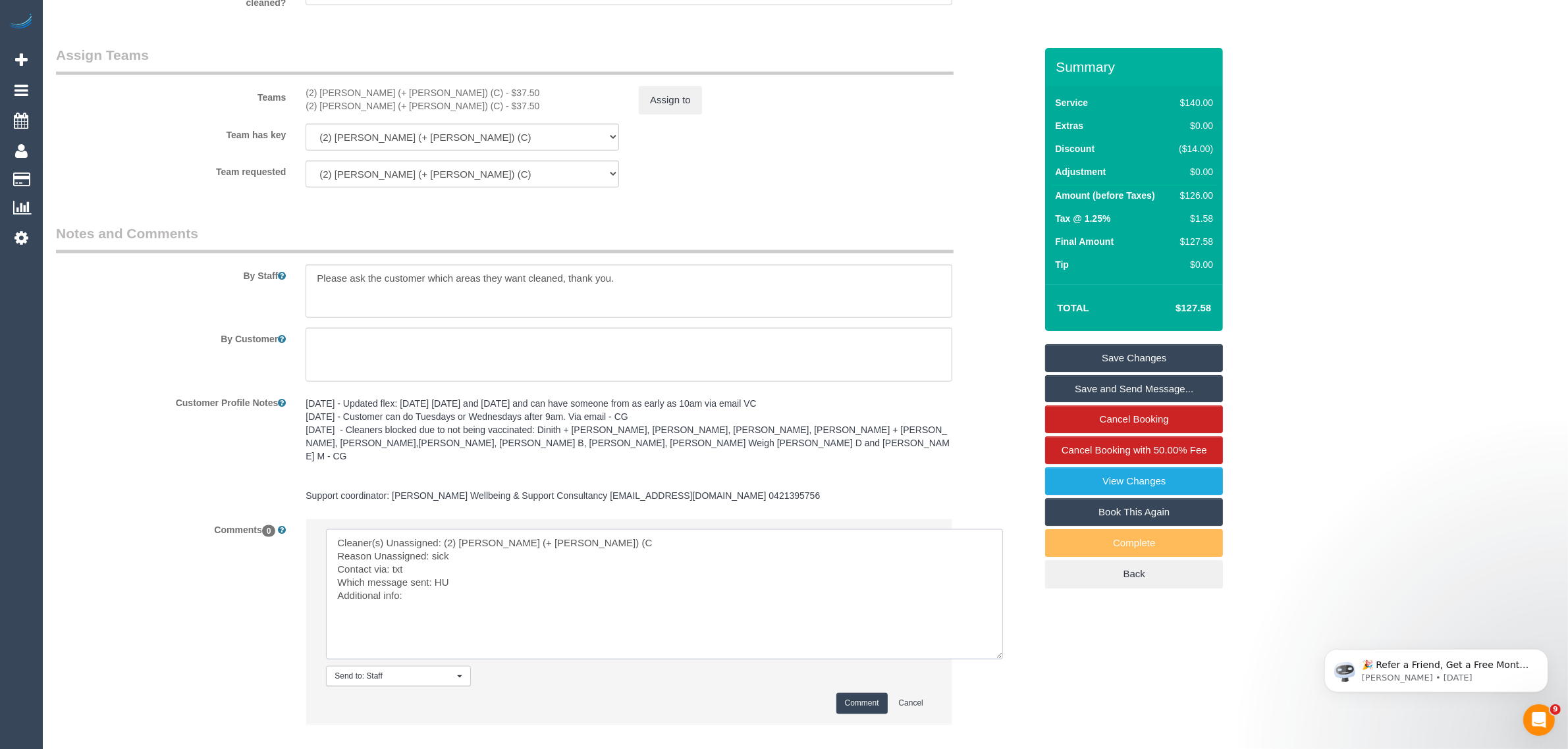
scroll to position [1953, 0]
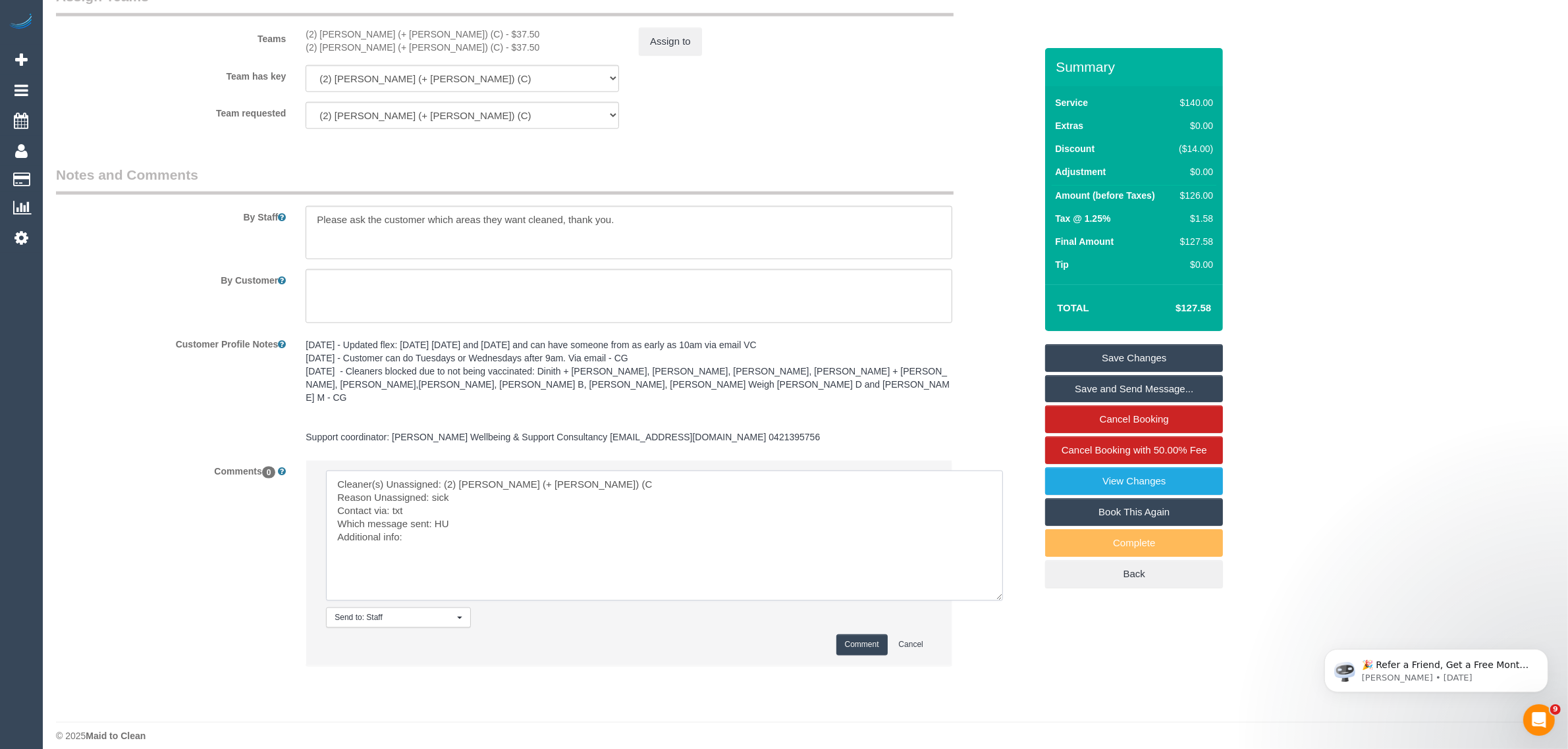
type textarea "Cleaner(s) Unassigned: (2) Chalini (+ Mayon) (C Reason Unassigned: sick Contact…"
click at [847, 636] on button "Comment" at bounding box center [862, 645] width 51 height 20
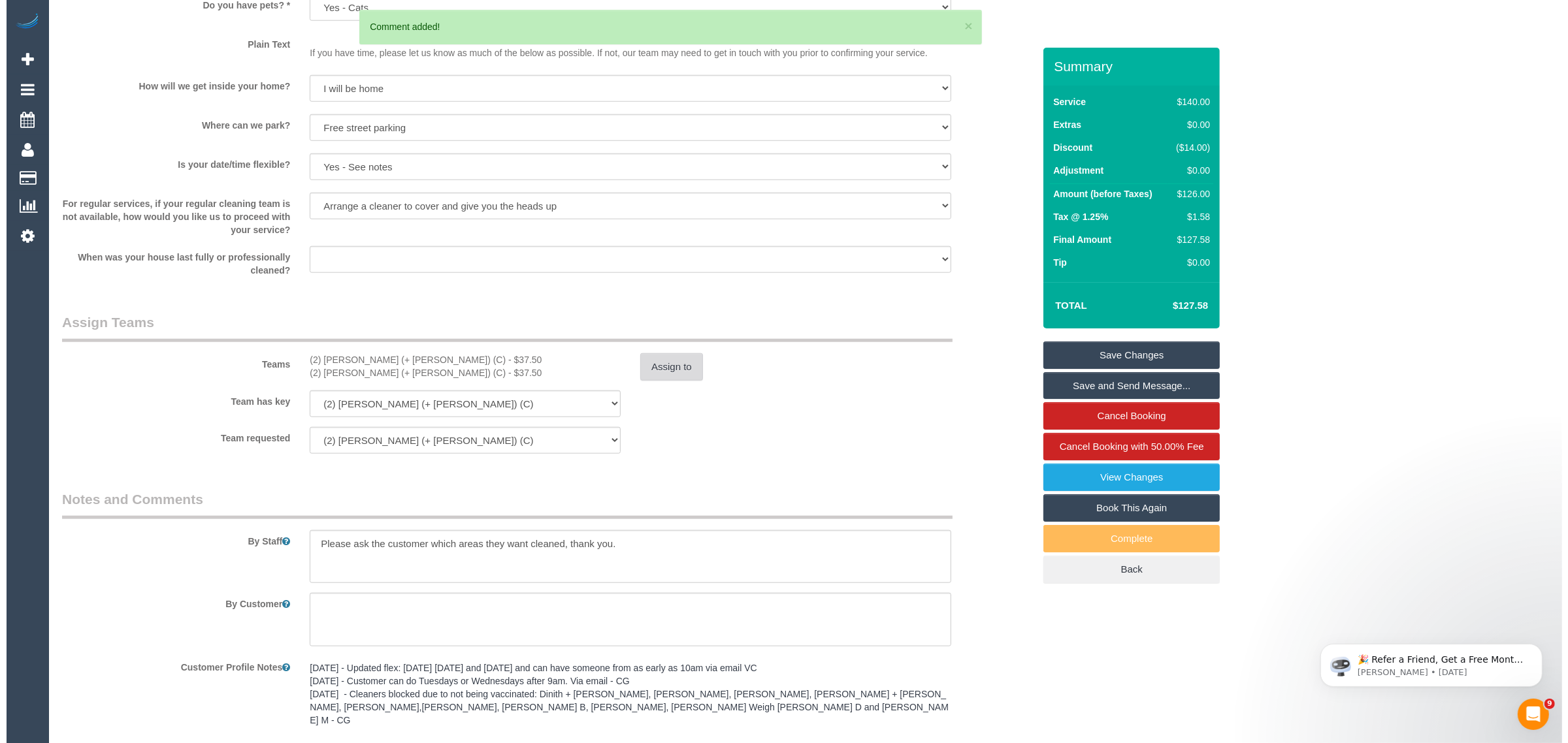
scroll to position [1610, 0]
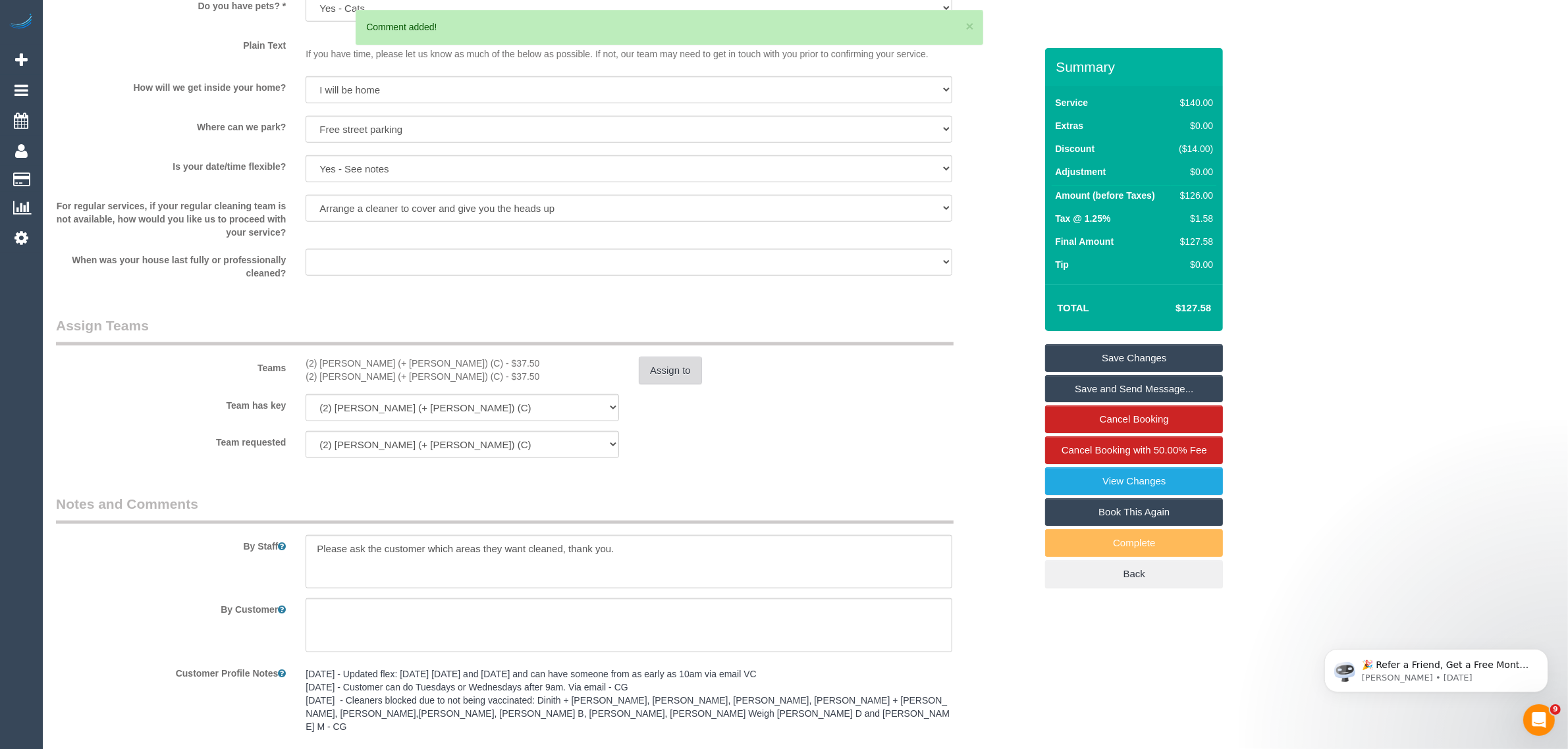
click at [673, 377] on button "Assign to" at bounding box center [670, 371] width 63 height 28
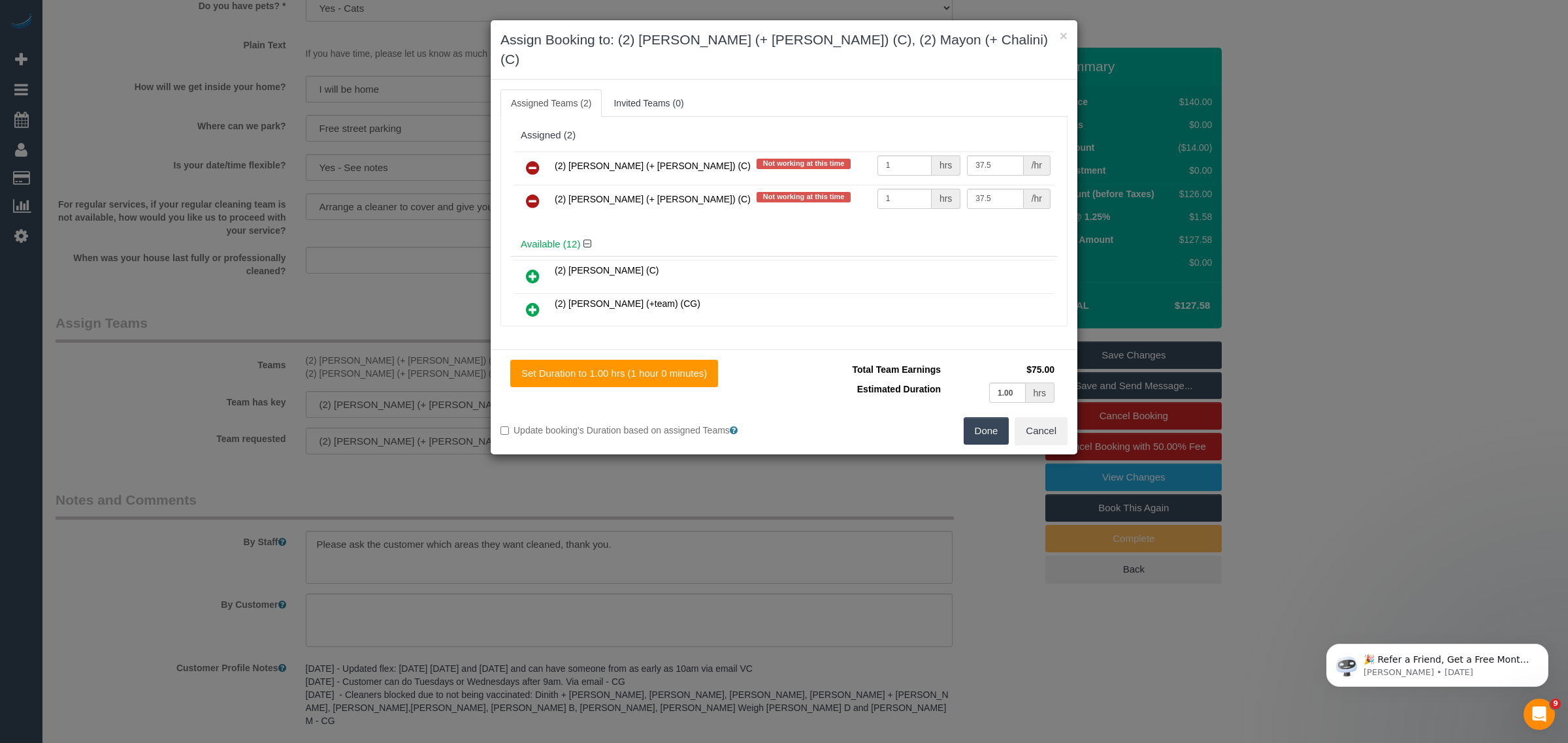
click at [536, 160] on icon at bounding box center [533, 168] width 13 height 16
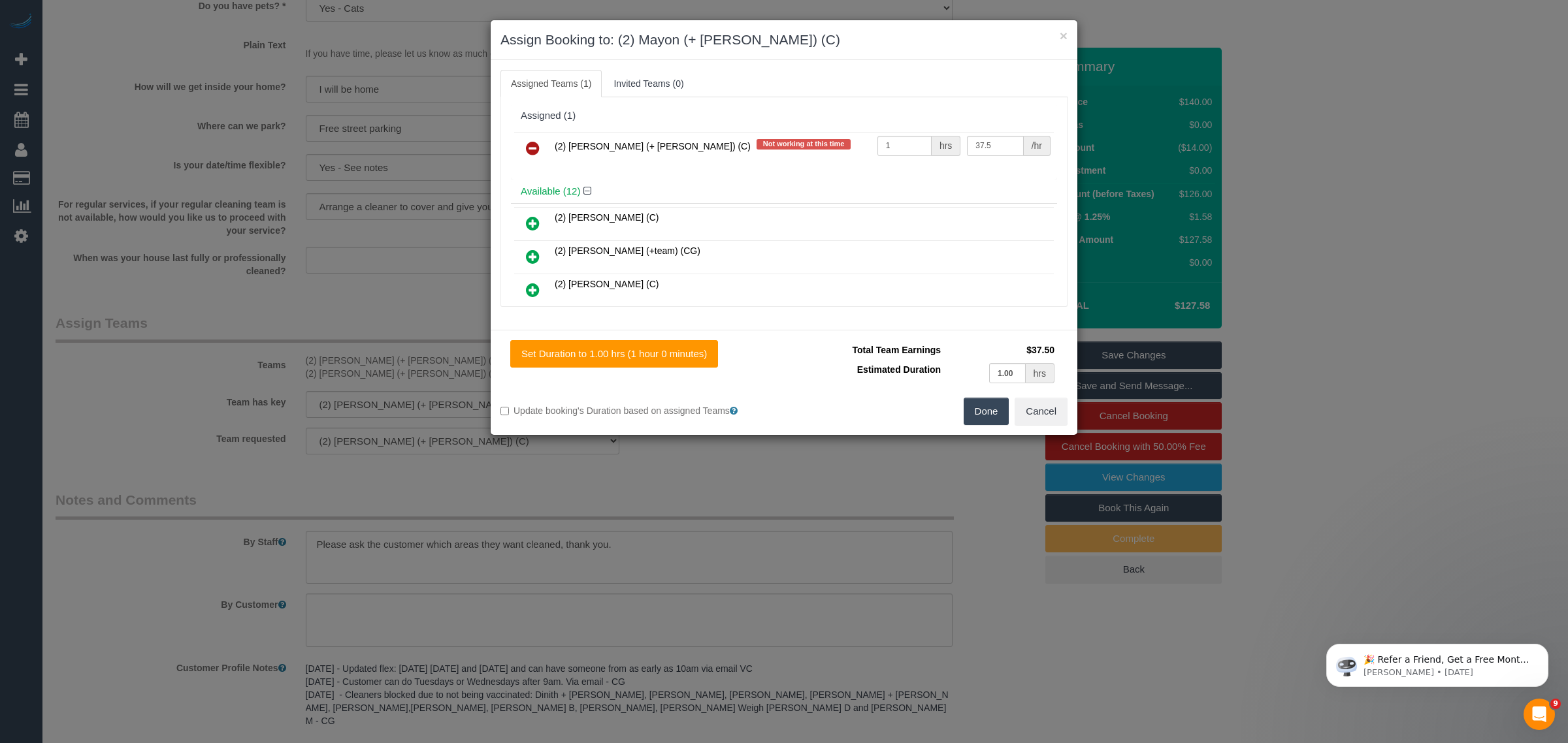
click at [536, 146] on icon at bounding box center [533, 148] width 13 height 16
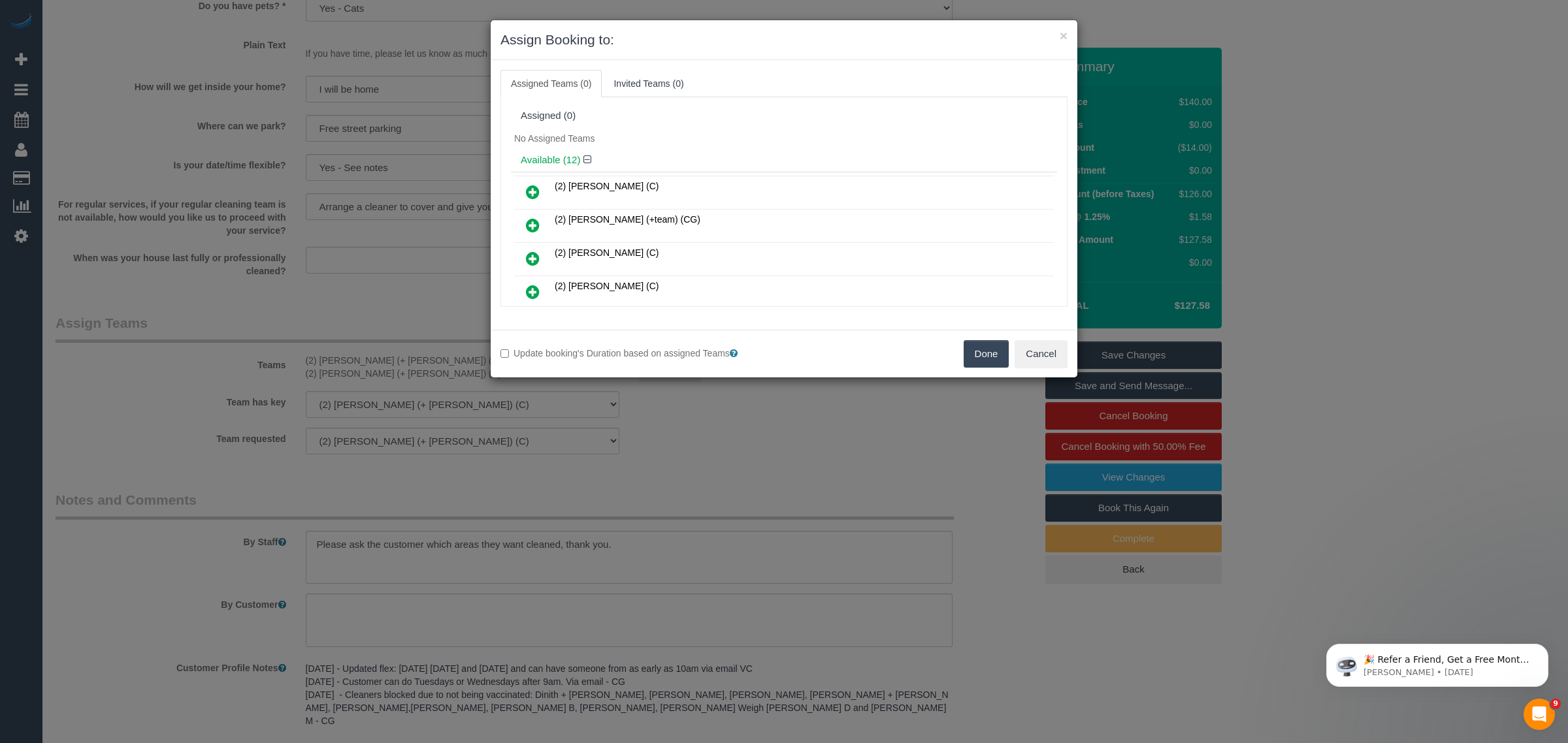
click at [983, 357] on button "Done" at bounding box center [986, 354] width 46 height 28
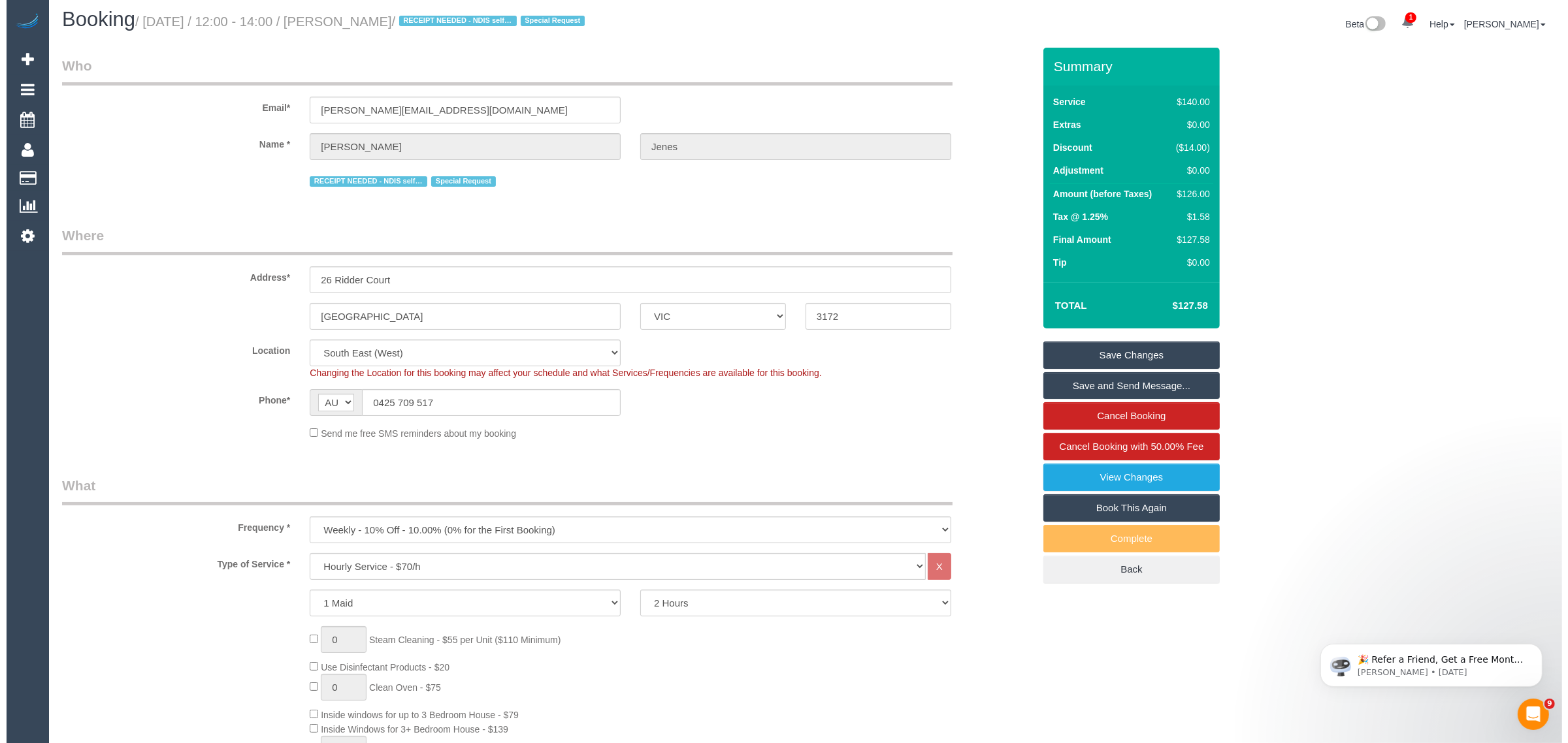
scroll to position [0, 0]
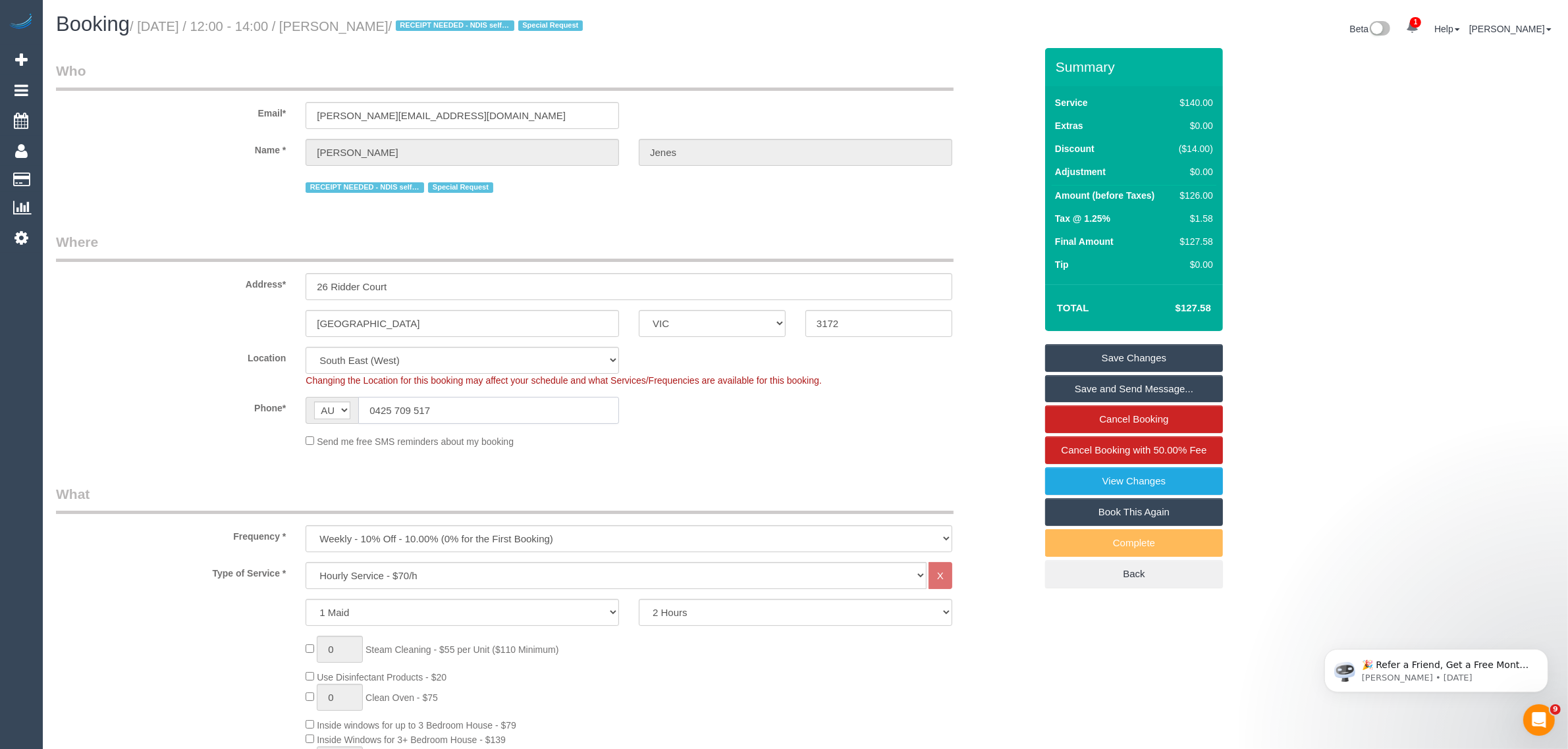
click at [517, 399] on input "0425 709 517" at bounding box center [488, 410] width 261 height 27
click at [807, 442] on div "Send me free SMS reminders about my booking" at bounding box center [629, 440] width 667 height 14
click at [1128, 349] on link "Save Changes" at bounding box center [1133, 358] width 177 height 28
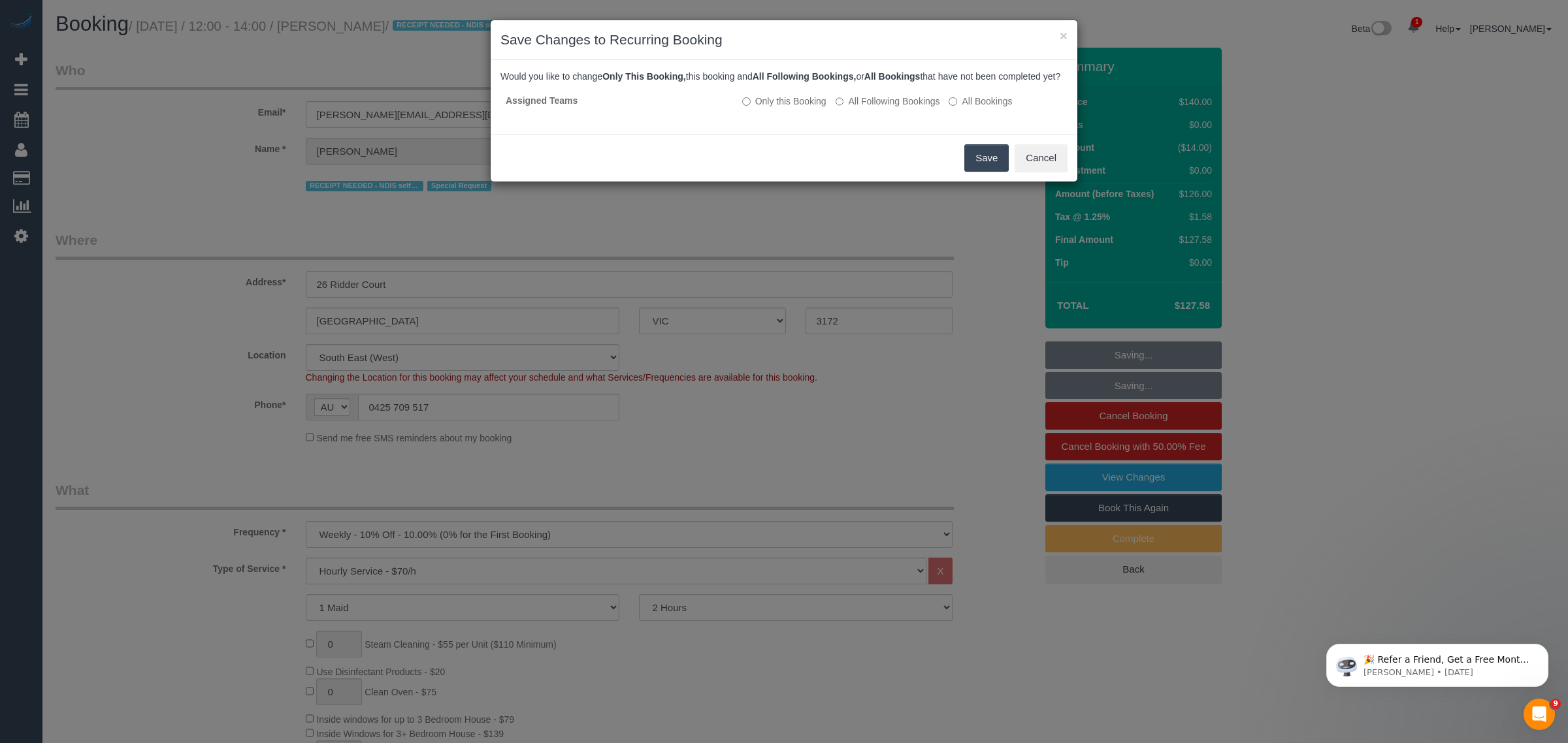
click at [978, 172] on button "Save" at bounding box center [986, 158] width 44 height 28
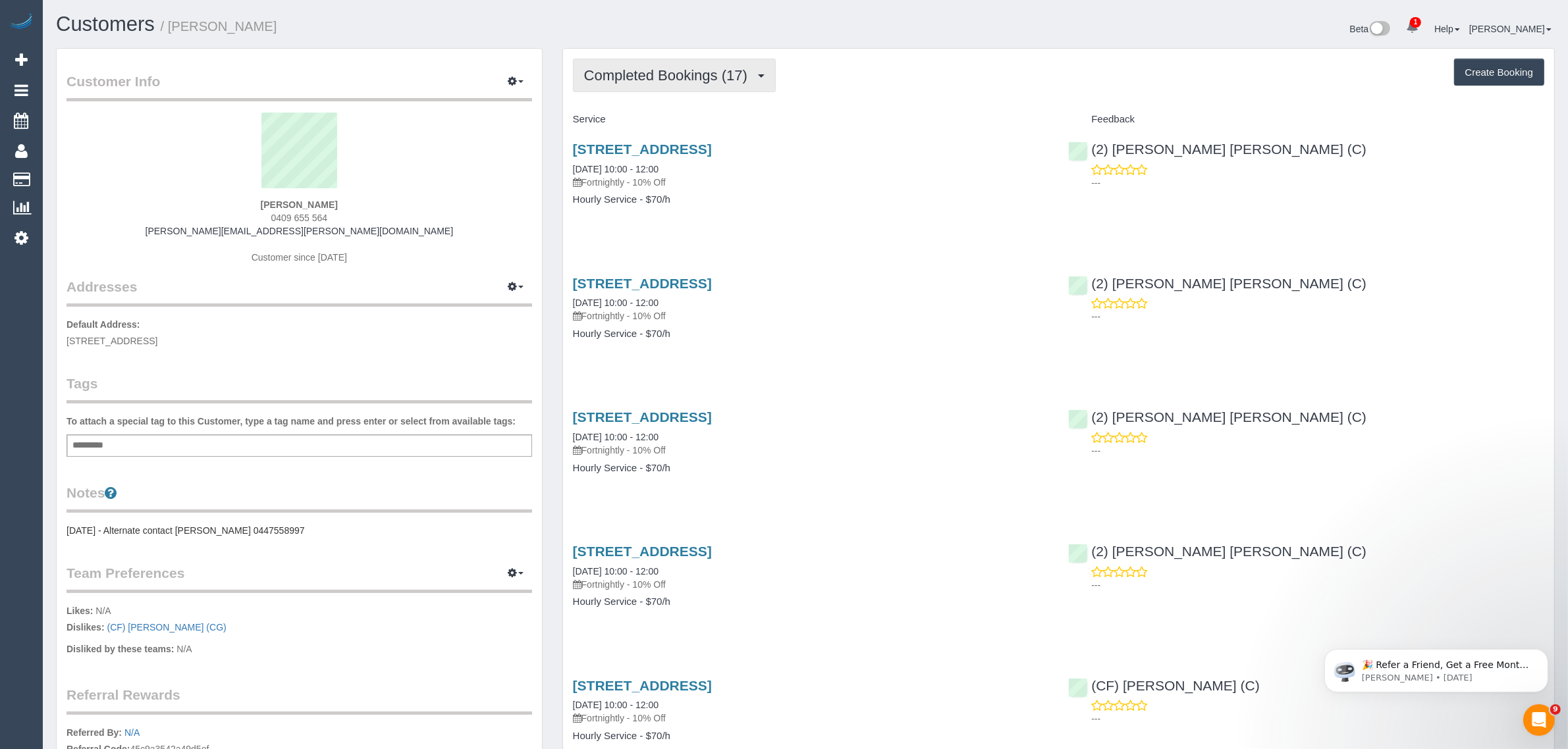
click at [712, 77] on span "Completed Bookings (17)" at bounding box center [669, 76] width 170 height 17
click at [686, 124] on link "Upcoming Bookings (11)" at bounding box center [644, 123] width 142 height 17
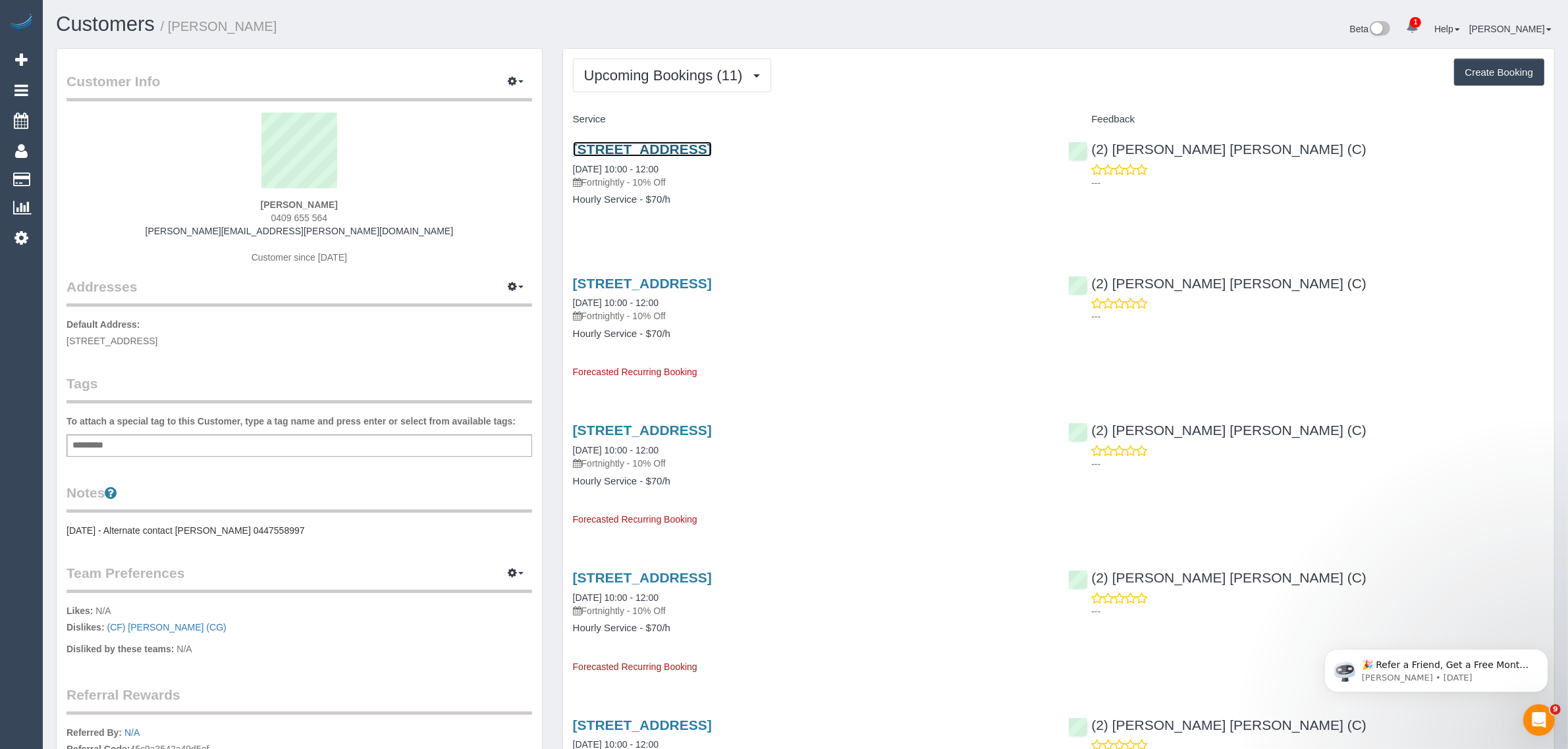
click at [641, 146] on link "[STREET_ADDRESS]" at bounding box center [641, 149] width 139 height 15
click at [655, 76] on span "Upcoming Bookings (11)" at bounding box center [667, 76] width 166 height 17
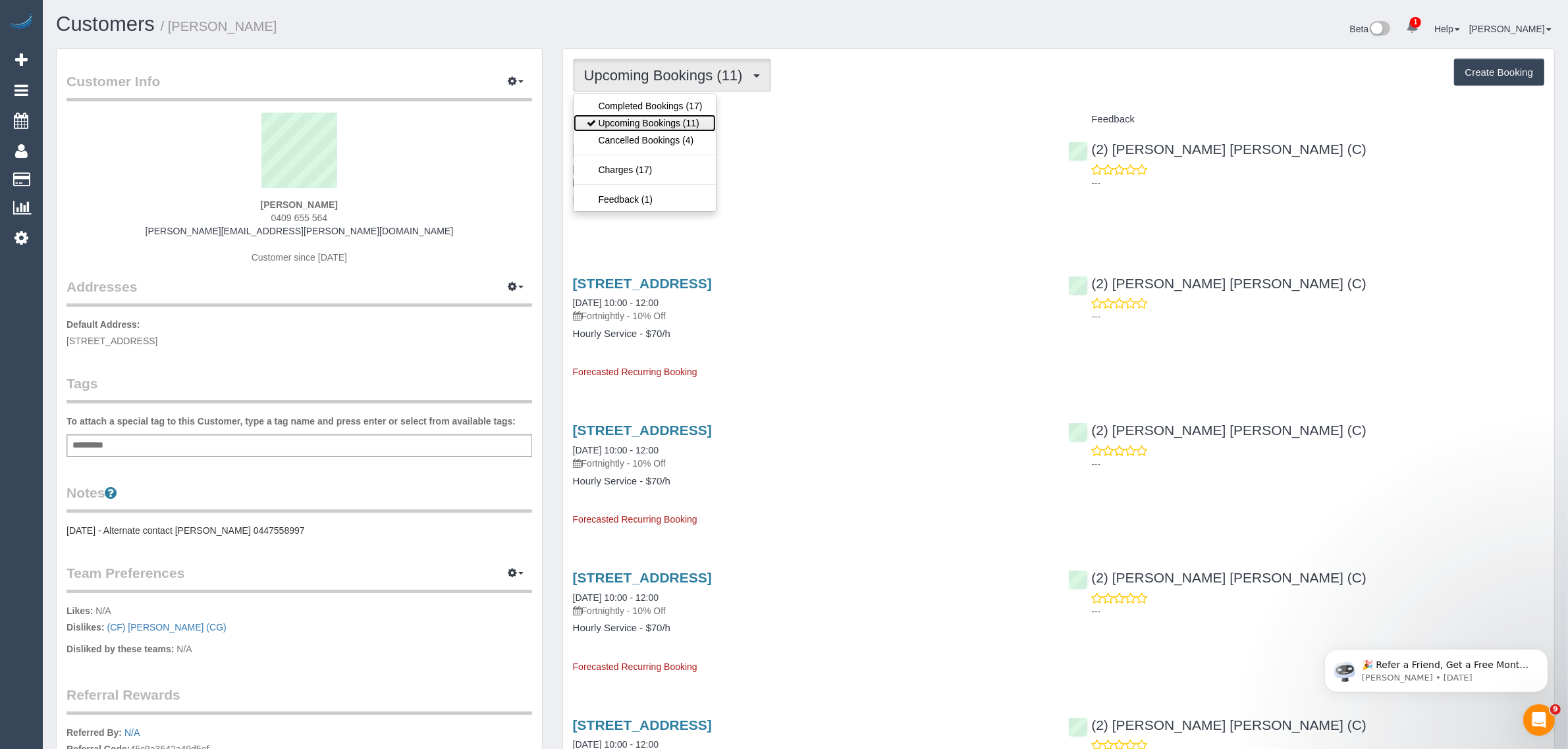
click at [644, 120] on link "Upcoming Bookings (11)" at bounding box center [644, 123] width 142 height 17
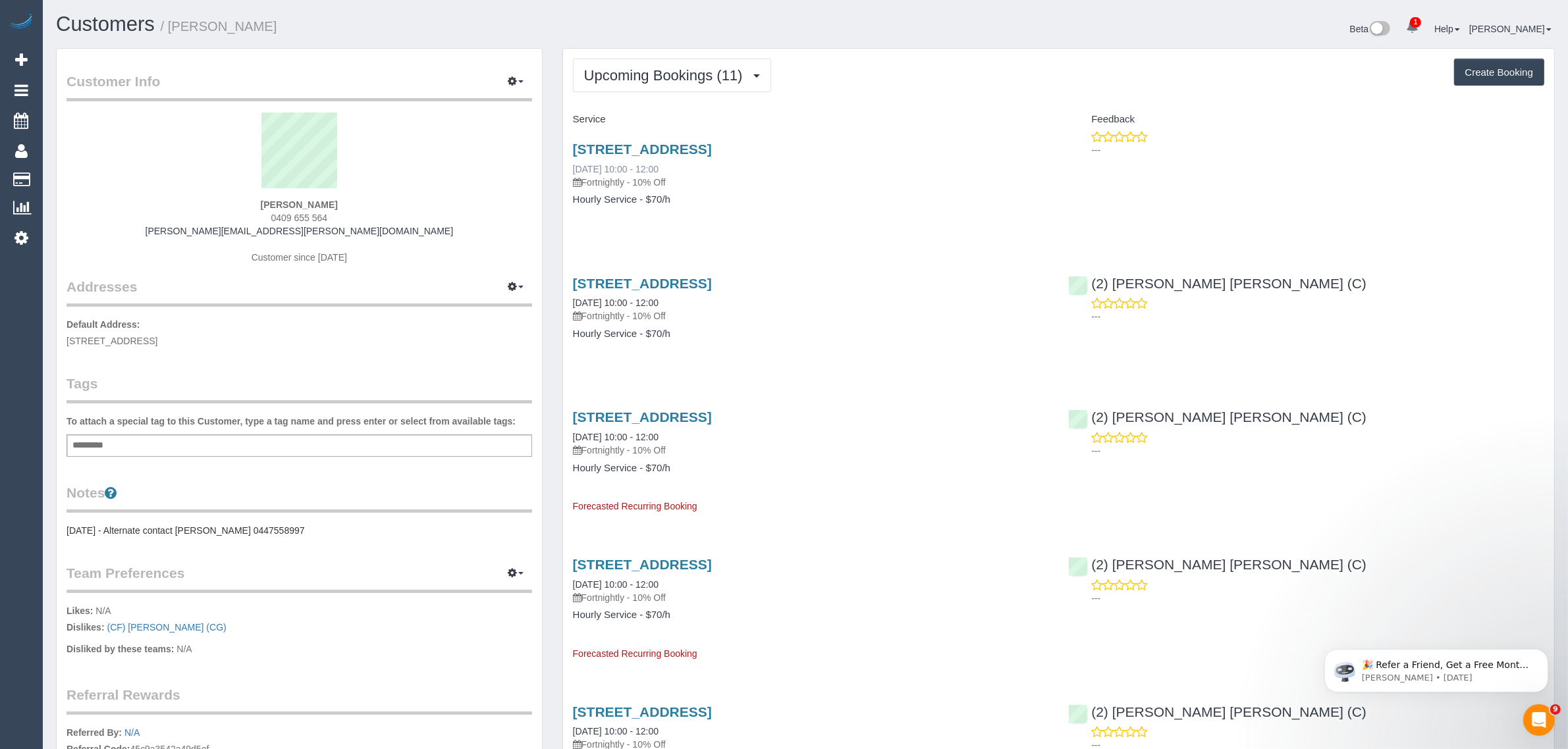
drag, startPoint x: 683, startPoint y: 176, endPoint x: 591, endPoint y: 162, distance: 93.1
click at [591, 162] on div "[STREET_ADDRESS] [DATE] 10:00 - 12:00 Fortnightly - 10% Off" at bounding box center [810, 165] width 476 height 47
click at [702, 186] on p "Fortnightly - 10% Off" at bounding box center [810, 182] width 476 height 13
drag, startPoint x: 686, startPoint y: 169, endPoint x: 562, endPoint y: 161, distance: 124.3
click at [563, 161] on div "45 Princes Street, Flemington, VIC 3031 20/08/2025 10:00 - 12:00 Fortnightly - …" at bounding box center [811, 181] width 496 height 102
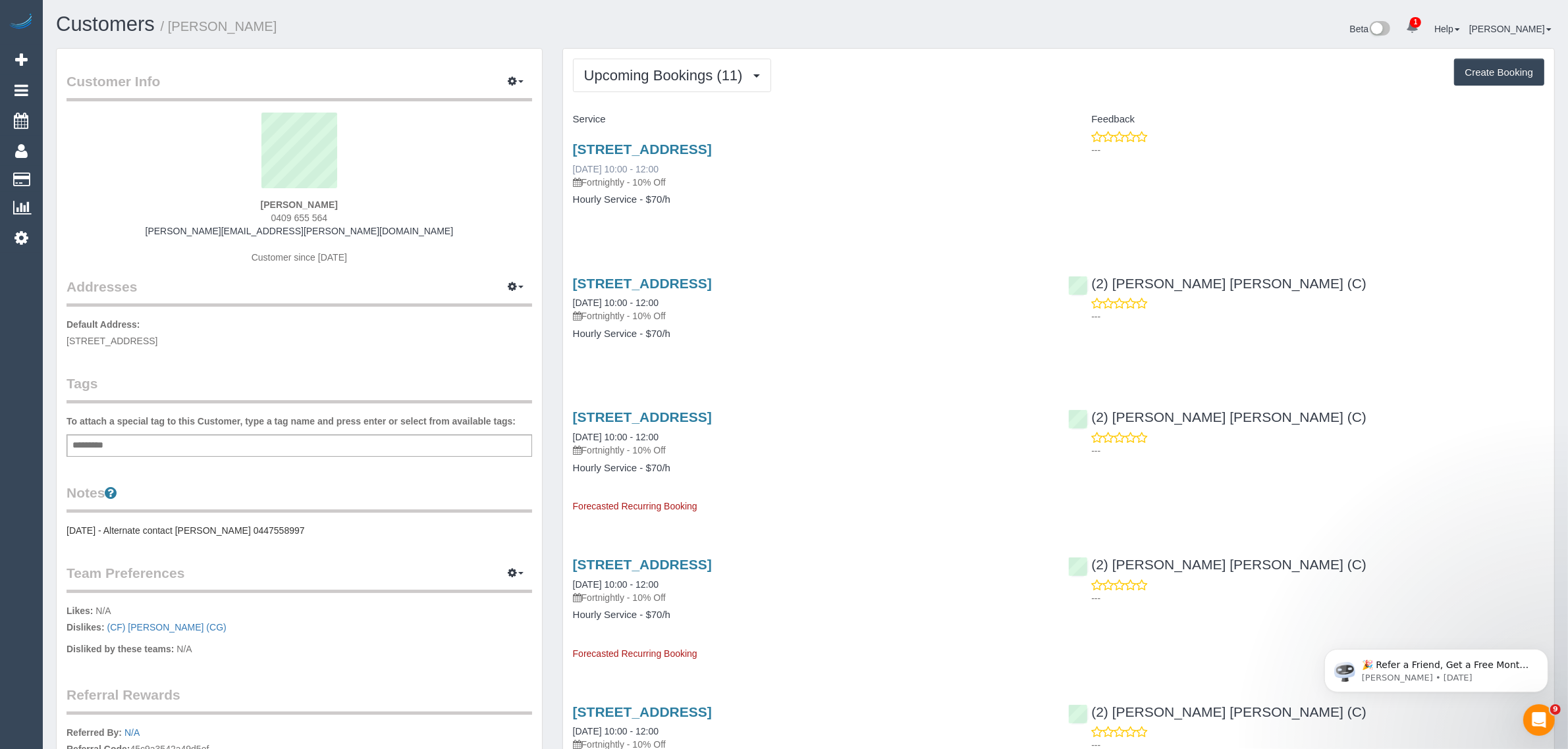
copy link "20/08/2025 10:00 - 12:00"
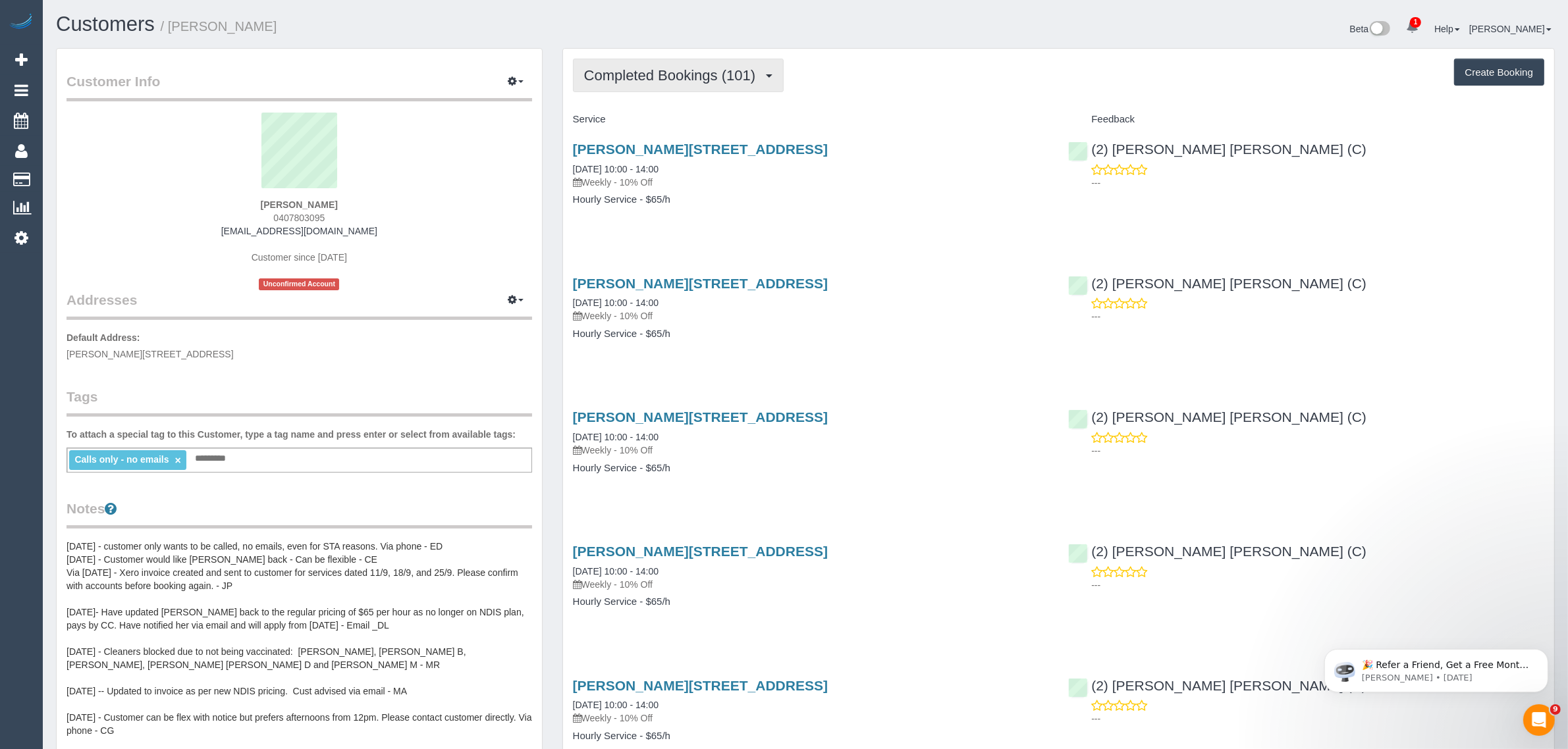
click at [676, 71] on span "Completed Bookings (101)" at bounding box center [673, 76] width 177 height 17
click at [668, 124] on link "Upcoming Bookings (11)" at bounding box center [647, 123] width 147 height 17
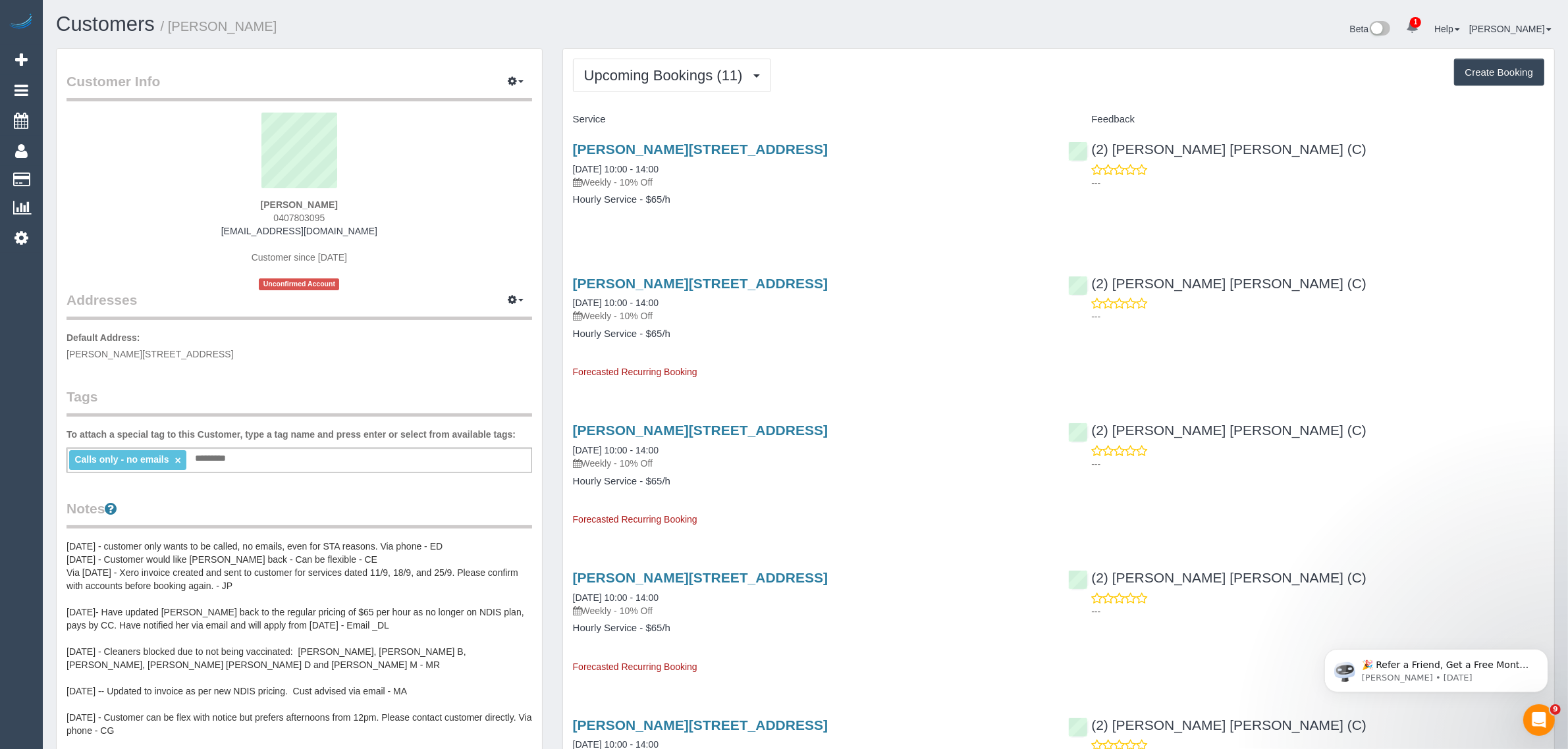
click at [712, 86] on button "Upcoming Bookings (11)" at bounding box center [672, 76] width 198 height 34
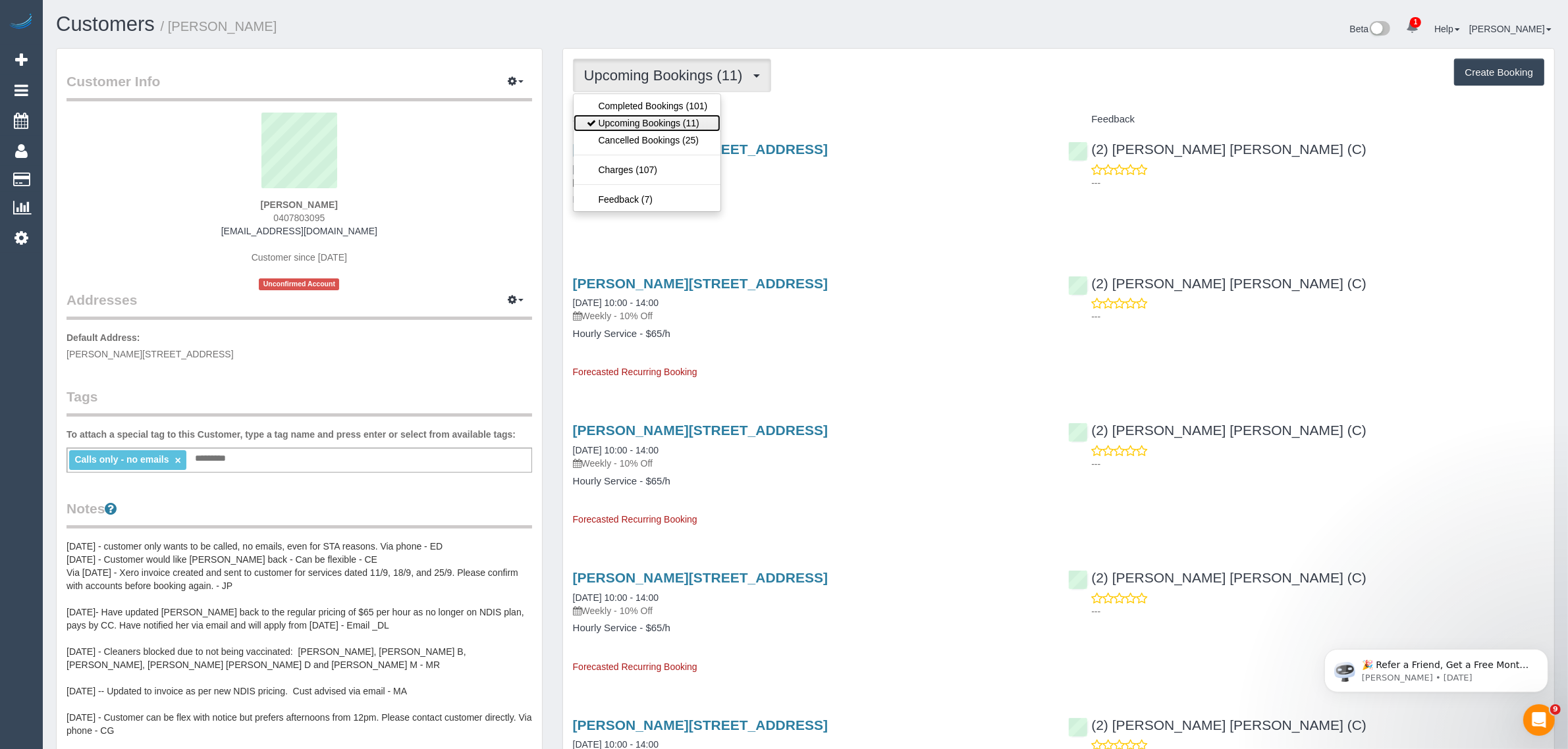
click at [680, 122] on link "Upcoming Bookings (11)" at bounding box center [647, 123] width 147 height 17
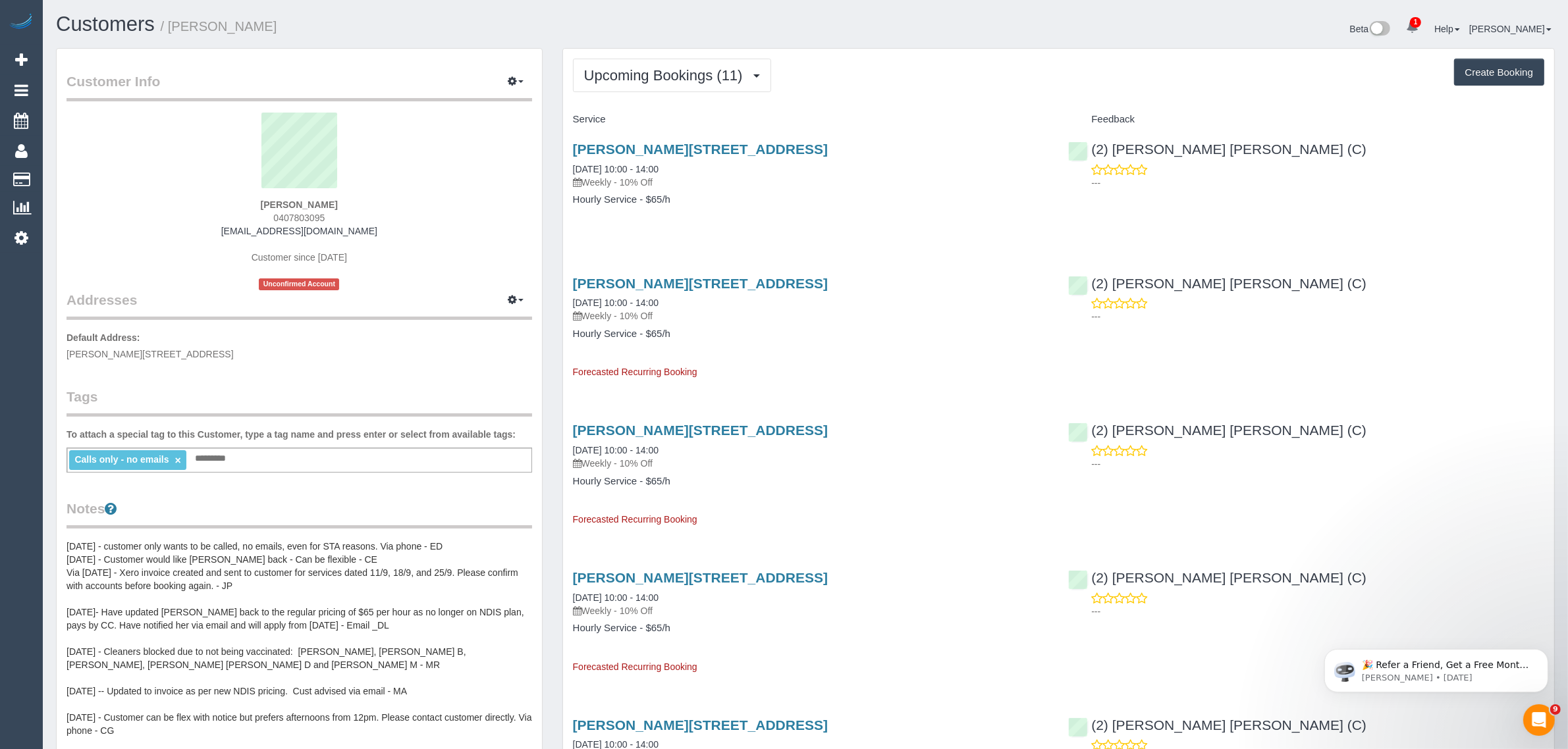
click at [639, 151] on link "[PERSON_NAME][STREET_ADDRESS]" at bounding box center [700, 149] width 255 height 15
drag, startPoint x: 647, startPoint y: 69, endPoint x: 650, endPoint y: 77, distance: 8.5
click at [647, 70] on span "Upcoming Bookings (11)" at bounding box center [667, 76] width 166 height 17
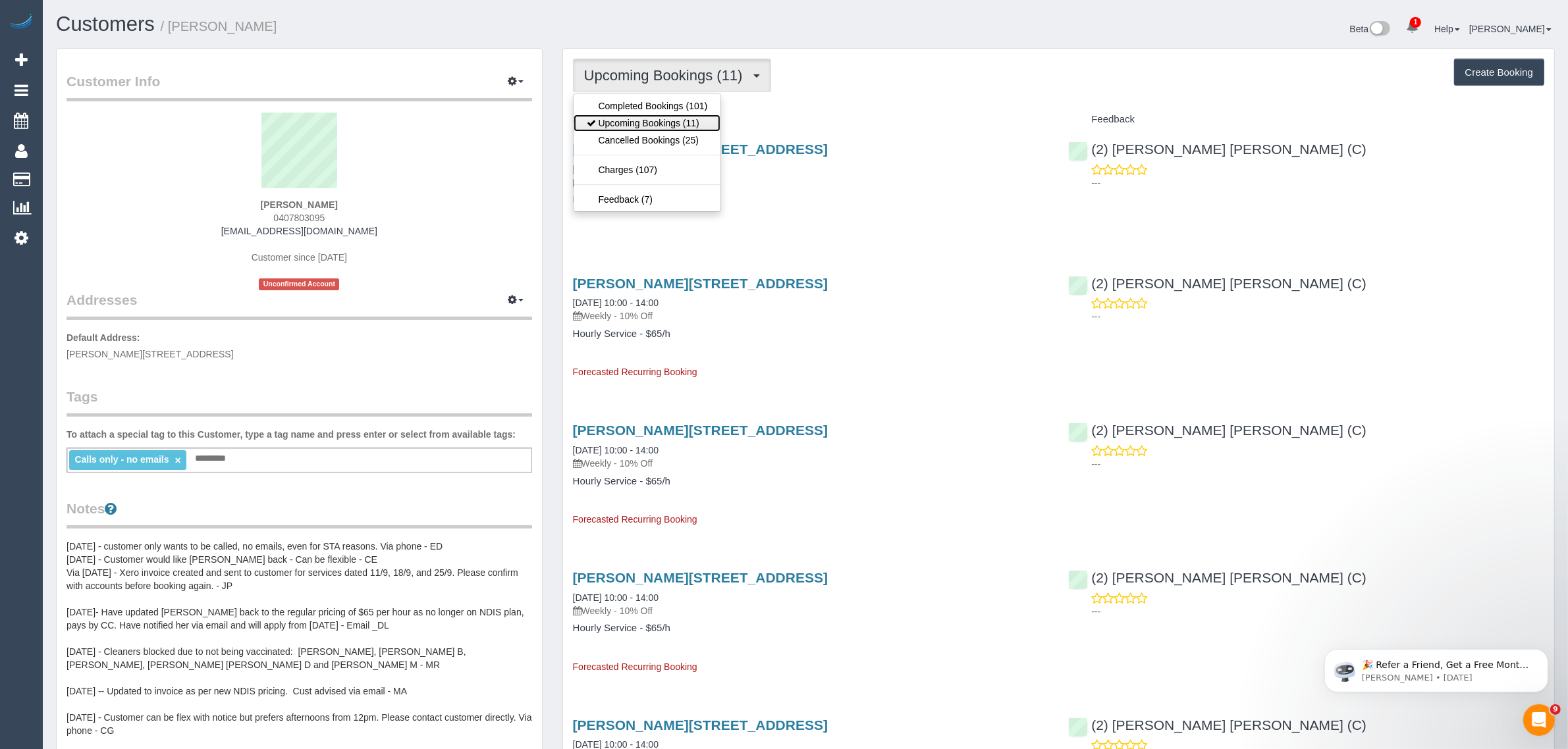
click at [643, 122] on link "Upcoming Bookings (11)" at bounding box center [647, 123] width 147 height 17
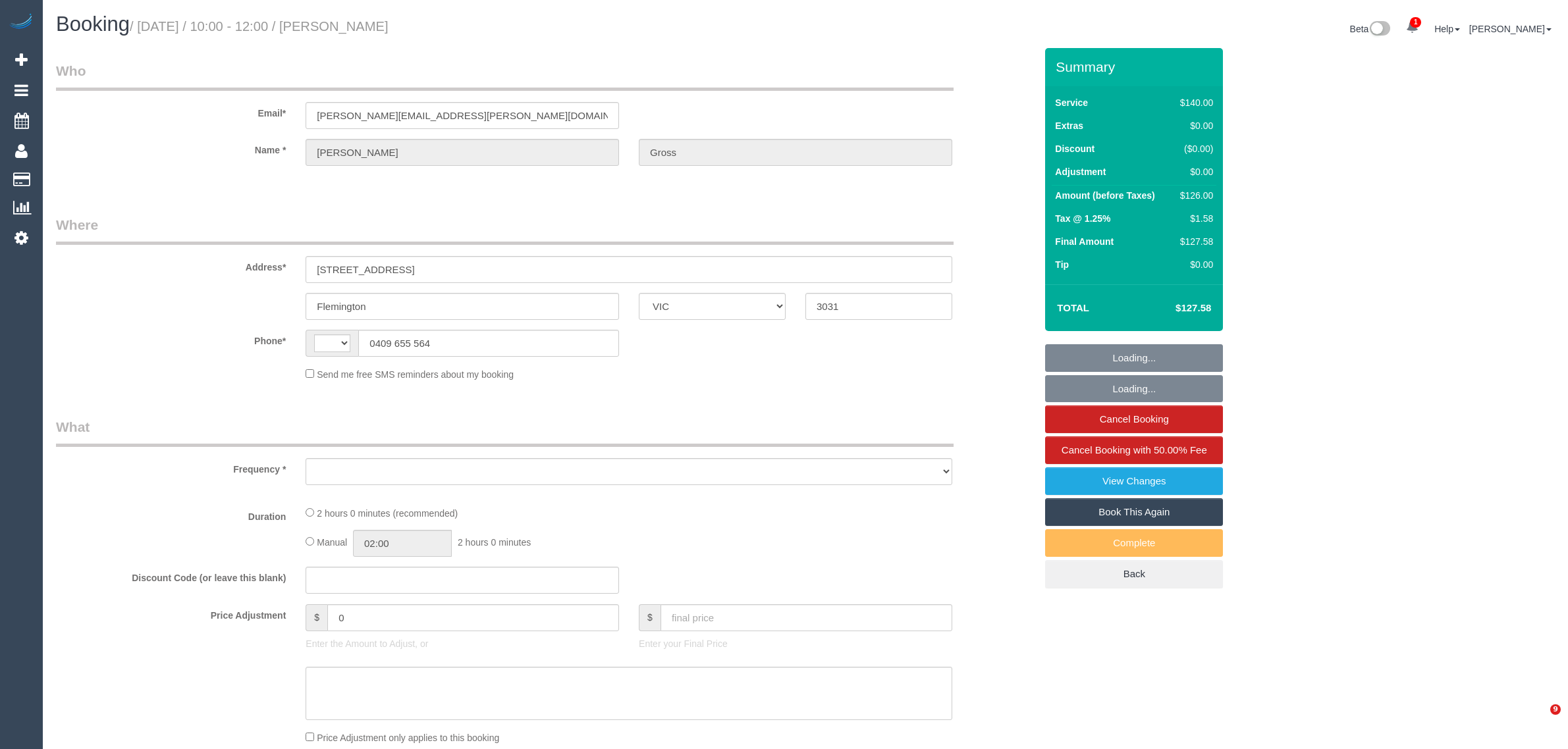
select select "VIC"
select select "string:AU"
select select "string:stripe-pm_1QEomD2GScqysDRVE4ysStON"
select select "number:28"
select select "number:14"
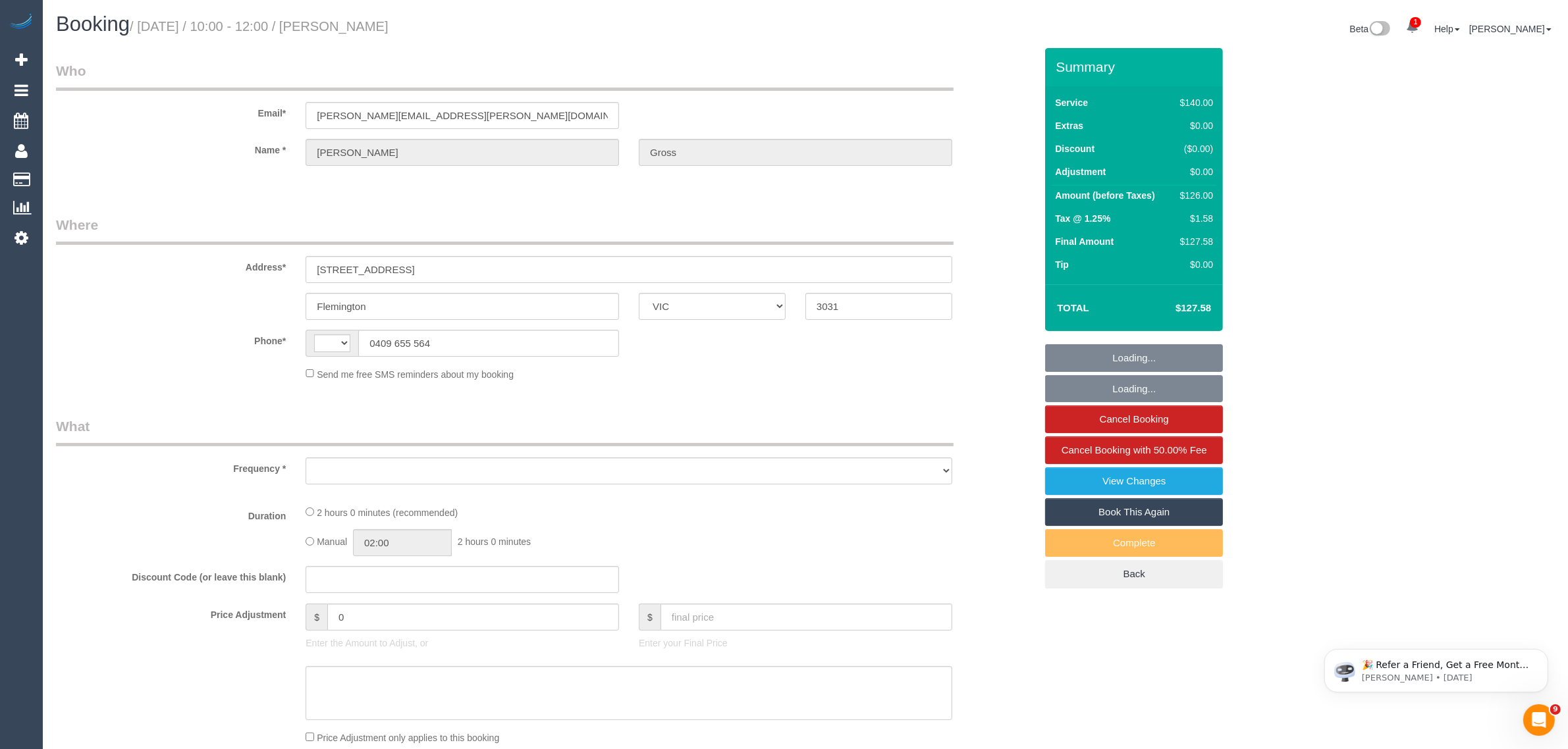
select select "number:19"
select select "number:25"
select select "number:35"
select select "number:13"
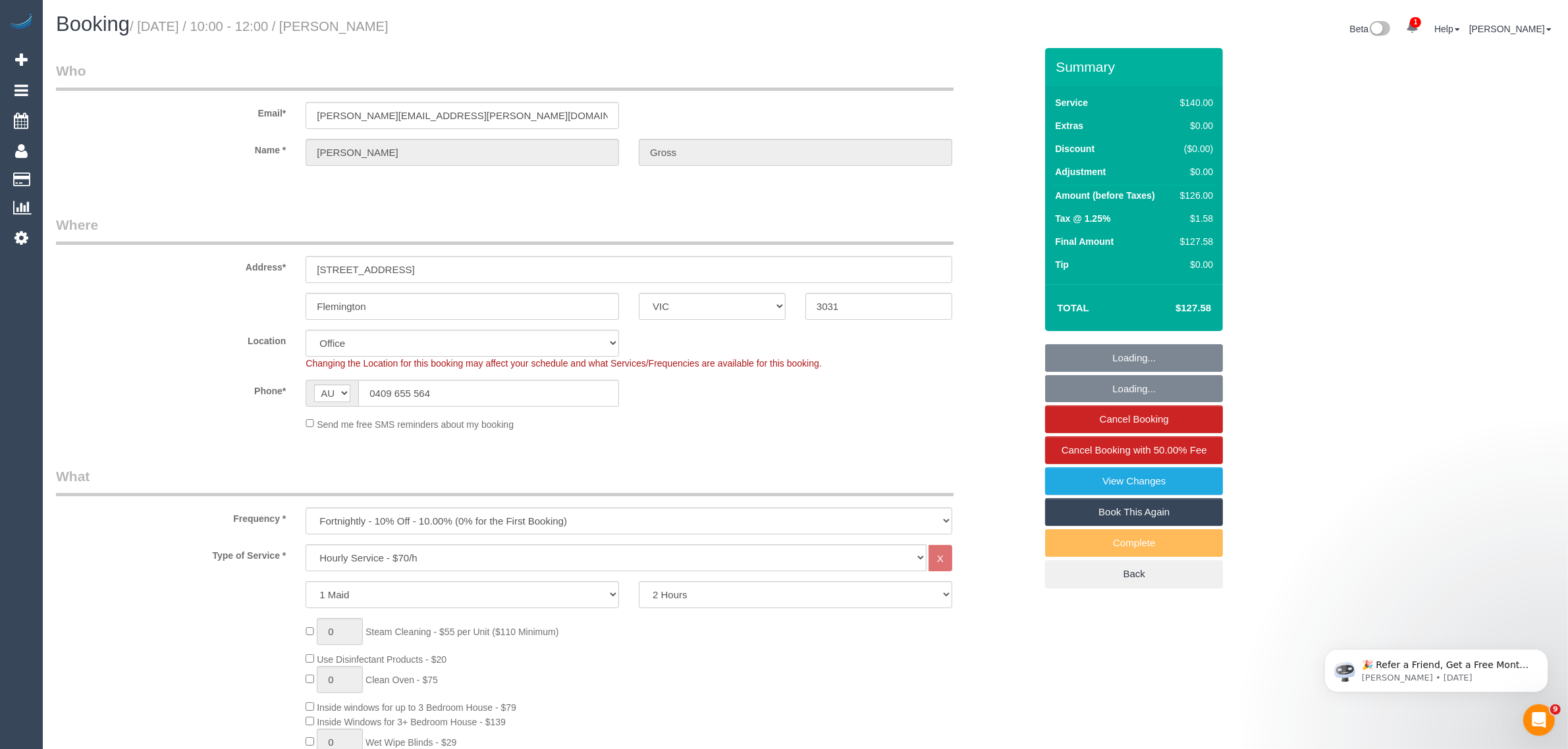
select select "object:2160"
click at [926, 382] on div "Phone* AF AL DZ AD AO AI AQ AG AR AM AW AU AT AZ BS BH BD BB BY BE BZ BJ BM BT …" at bounding box center [546, 393] width 999 height 27
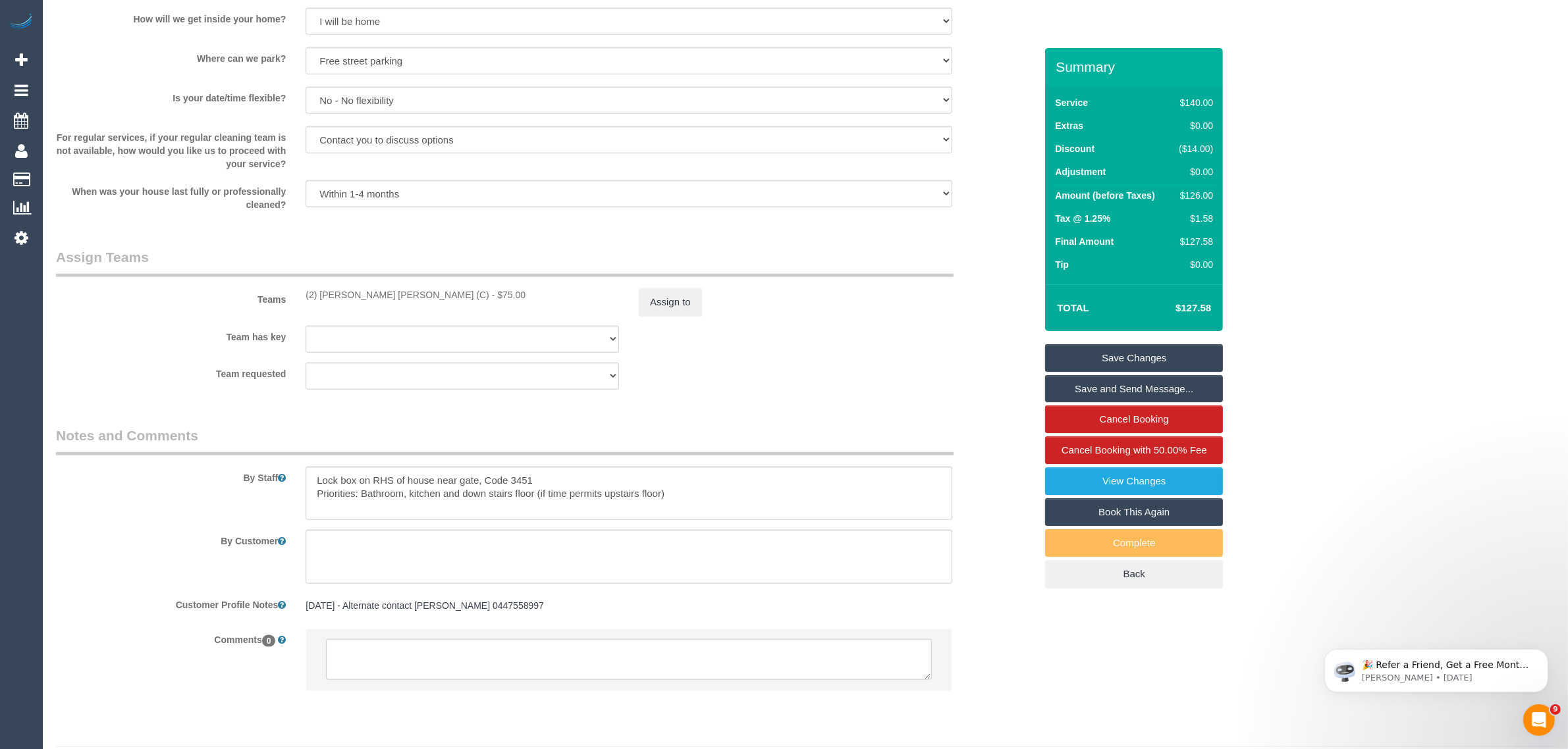
scroll to position [1783, 0]
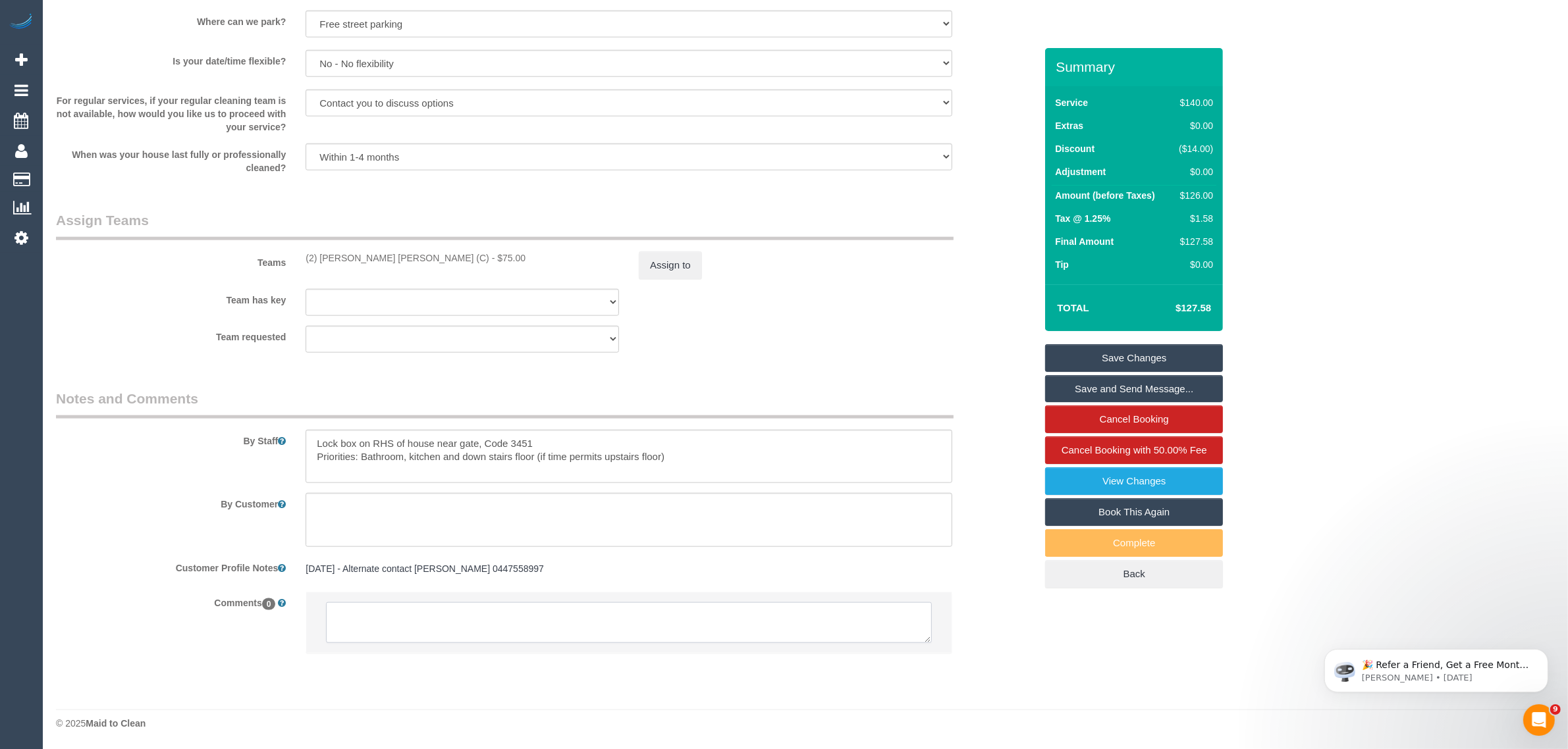
click at [610, 623] on textarea at bounding box center [629, 623] width 606 height 41
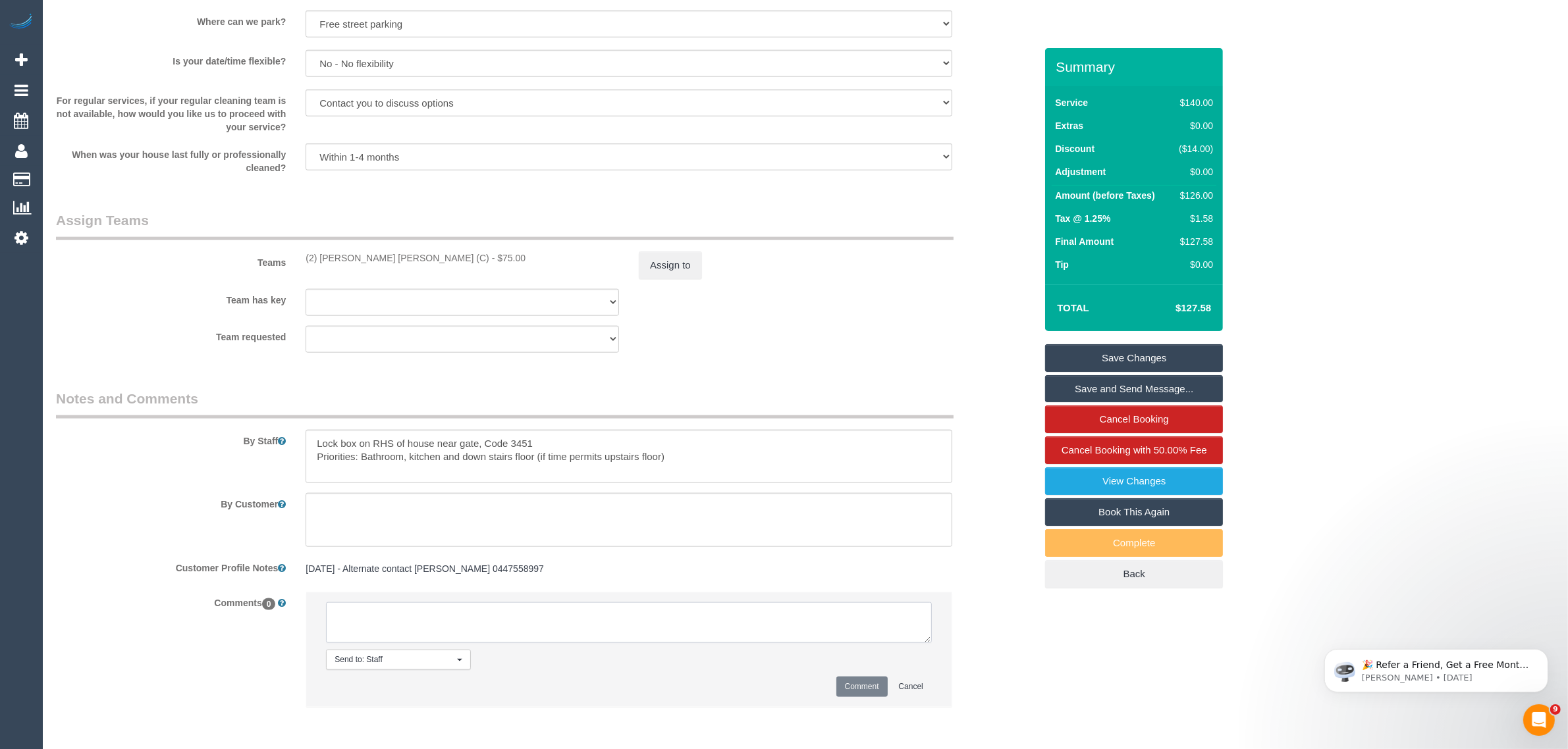
paste textarea "Cleaner(s) Unassigned: Reason Unassigned: Contact via: Which message sent: Addi…"
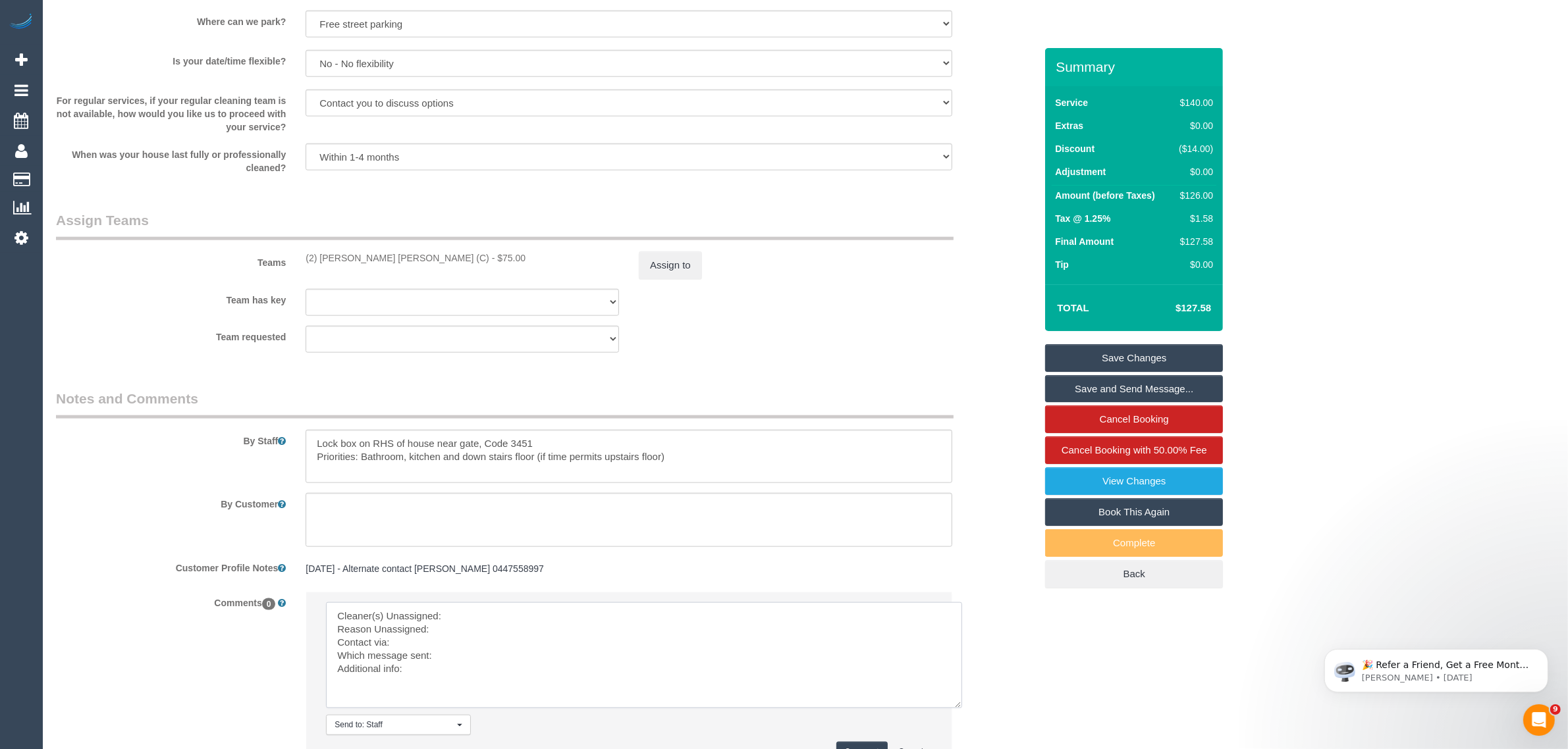
drag, startPoint x: 927, startPoint y: 643, endPoint x: 850, endPoint y: 662, distance: 79.3
click at [958, 709] on textarea at bounding box center [644, 656] width 636 height 106
click at [770, 609] on textarea at bounding box center [644, 657] width 636 height 108
drag, startPoint x: 300, startPoint y: 256, endPoint x: 395, endPoint y: 254, distance: 95.0
click at [395, 254] on div "Teams (2) [PERSON_NAME] [PERSON_NAME] (C) - $75.00 Assign to" at bounding box center [546, 245] width 999 height 68
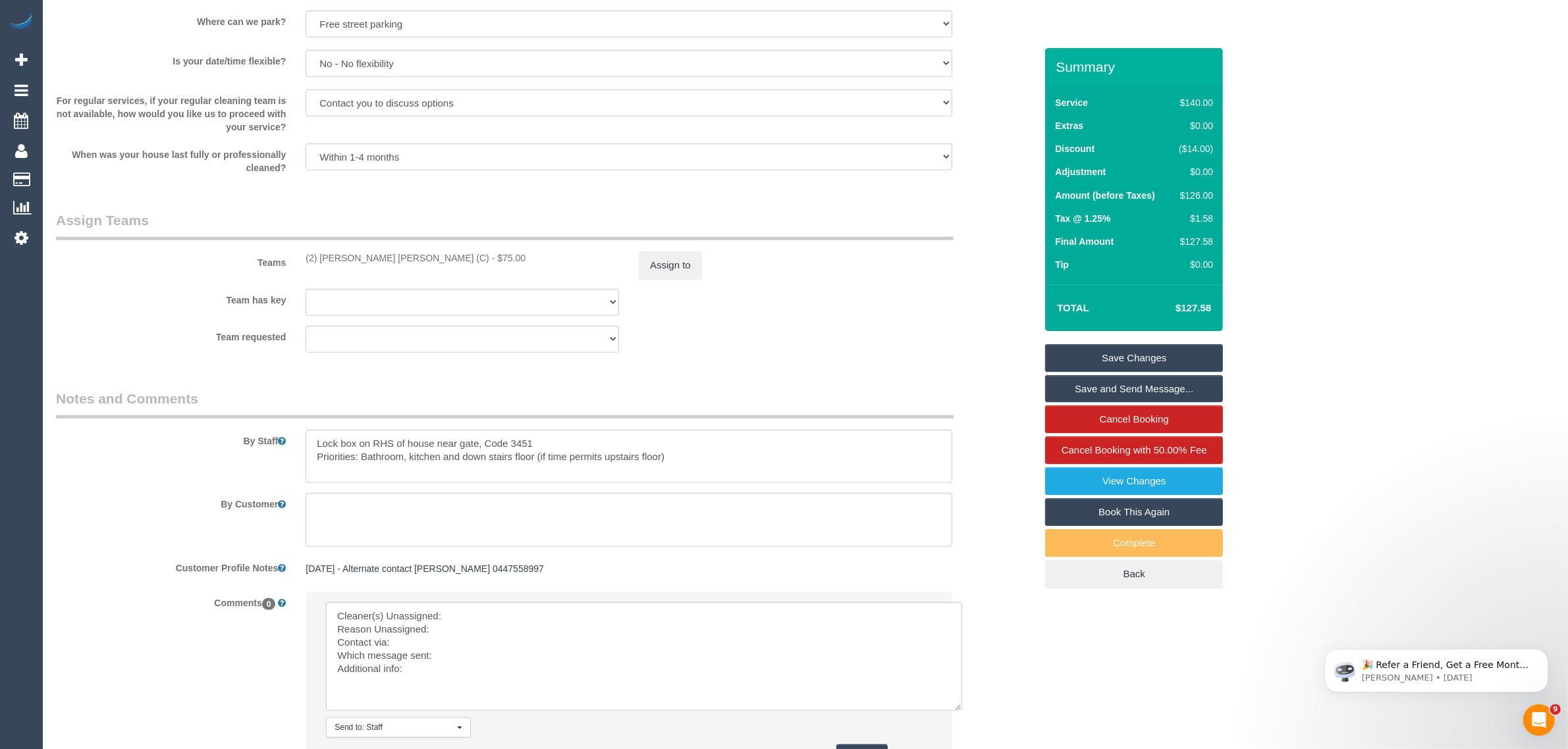
copy div "(2) [PERSON_NAME] [PERSON_NAME] (C) -"
click at [517, 604] on textarea at bounding box center [644, 657] width 636 height 108
paste textarea "(2) [PERSON_NAME] [PERSON_NAME] (C) -"
click at [488, 626] on textarea at bounding box center [644, 657] width 636 height 108
click at [339, 629] on textarea at bounding box center [644, 657] width 636 height 108
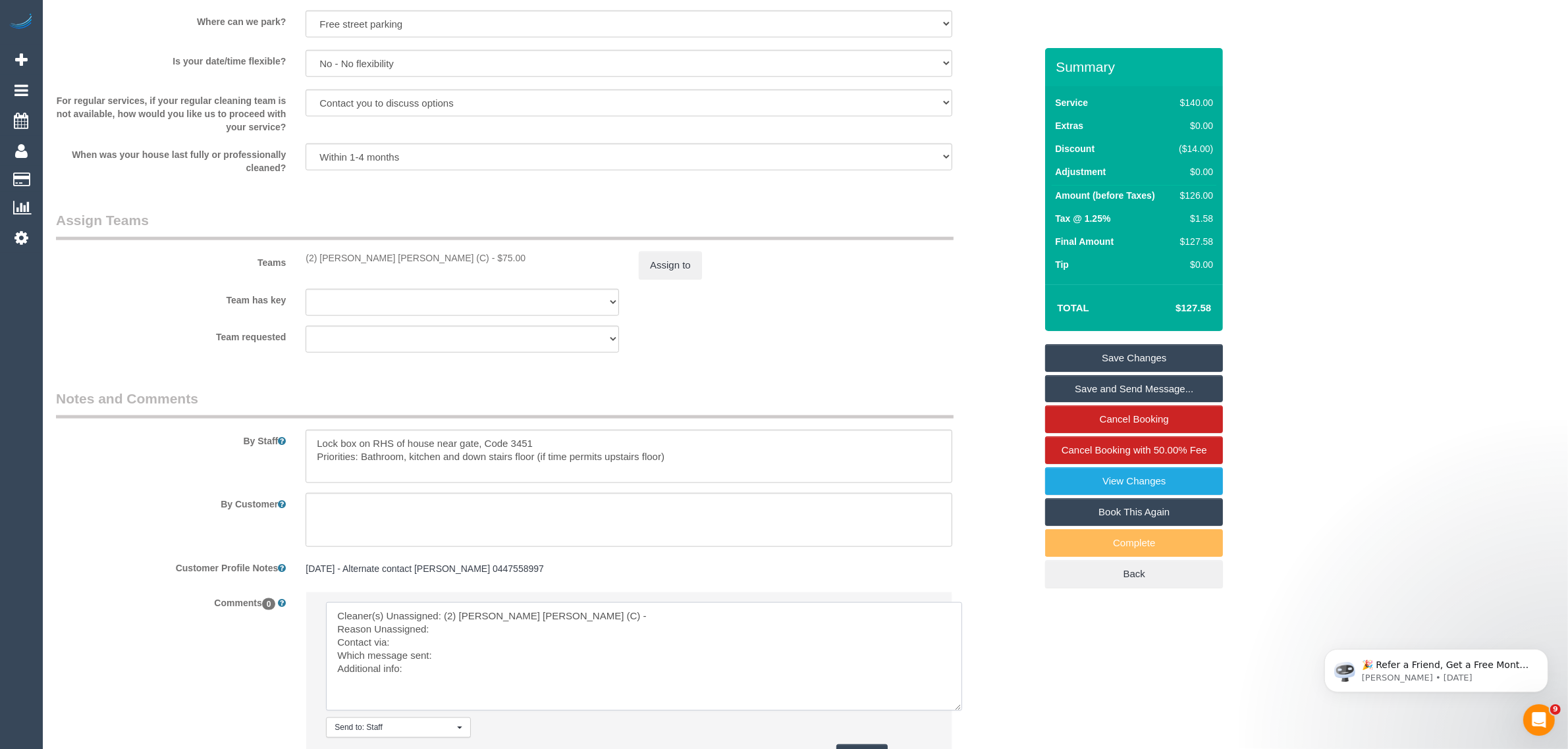
click at [546, 634] on textarea at bounding box center [644, 657] width 636 height 108
click at [509, 658] on textarea at bounding box center [644, 657] width 636 height 108
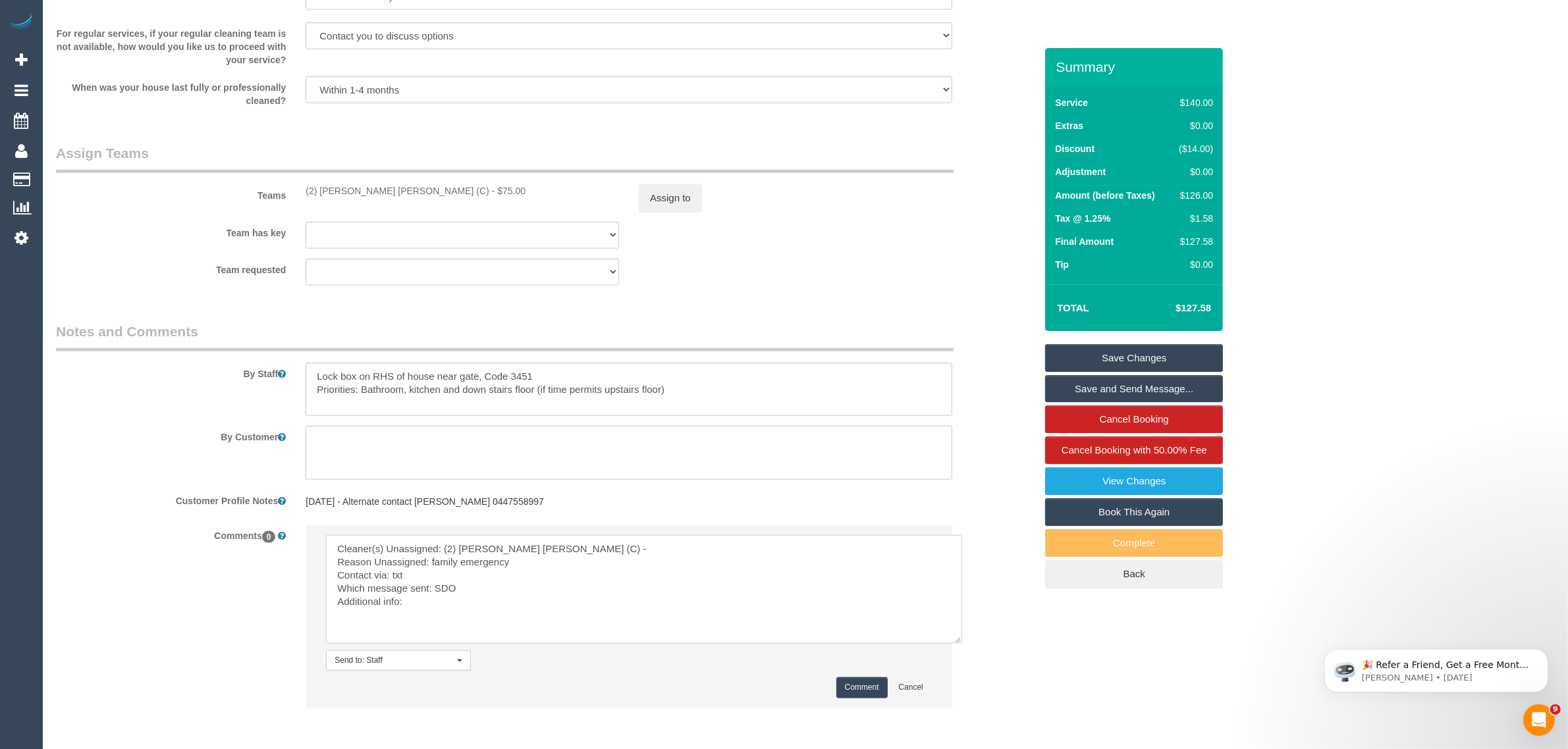
scroll to position [1907, 0]
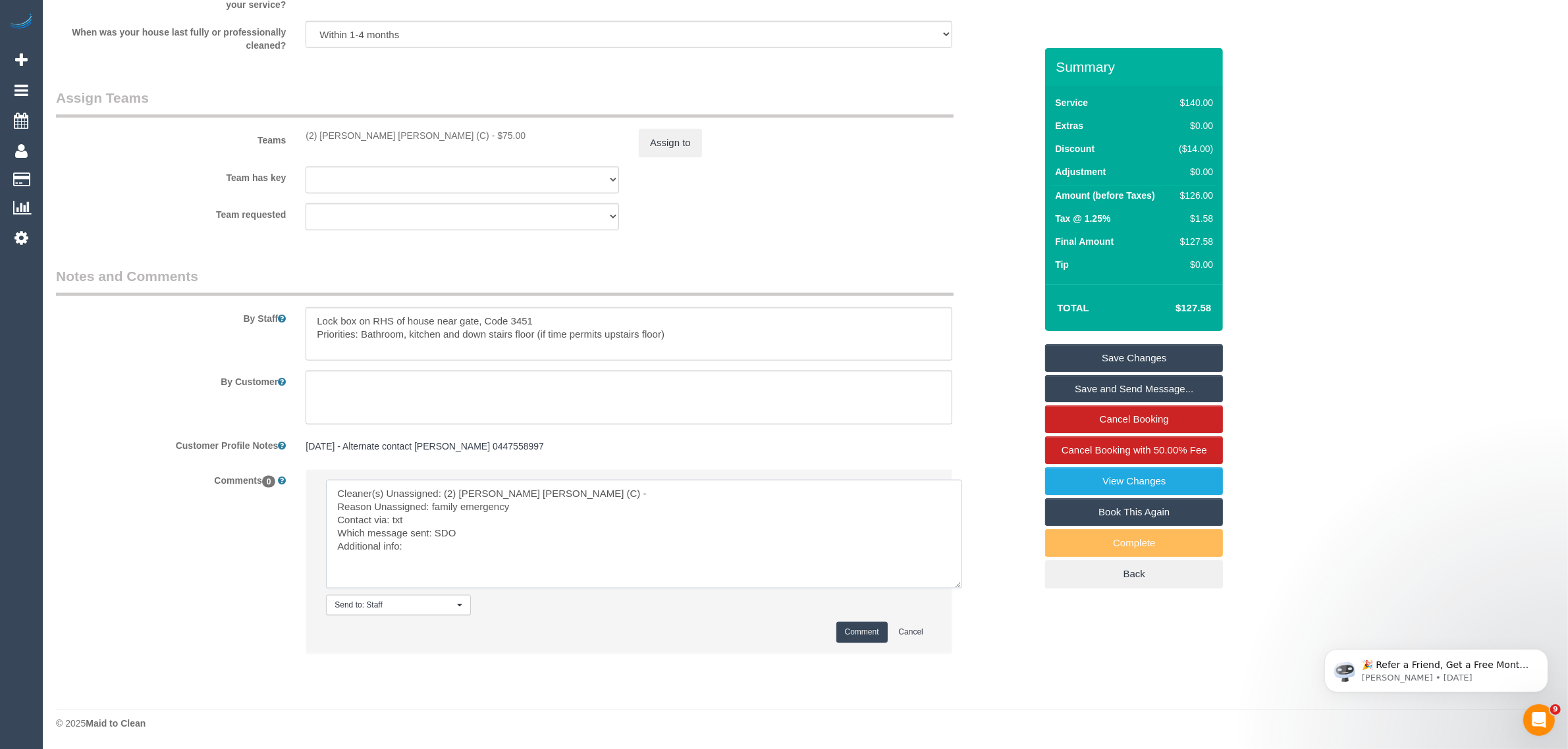
type textarea "Cleaner(s) Unassigned: (2) Joel Wei Ong (C) - Reason Unassigned: family emergen…"
click at [847, 620] on li "Send to: Staff Nothing selected Send to: Staff Send to: Customer Send to: Team …" at bounding box center [629, 561] width 646 height 182
click at [842, 623] on button "Comment" at bounding box center [862, 632] width 51 height 20
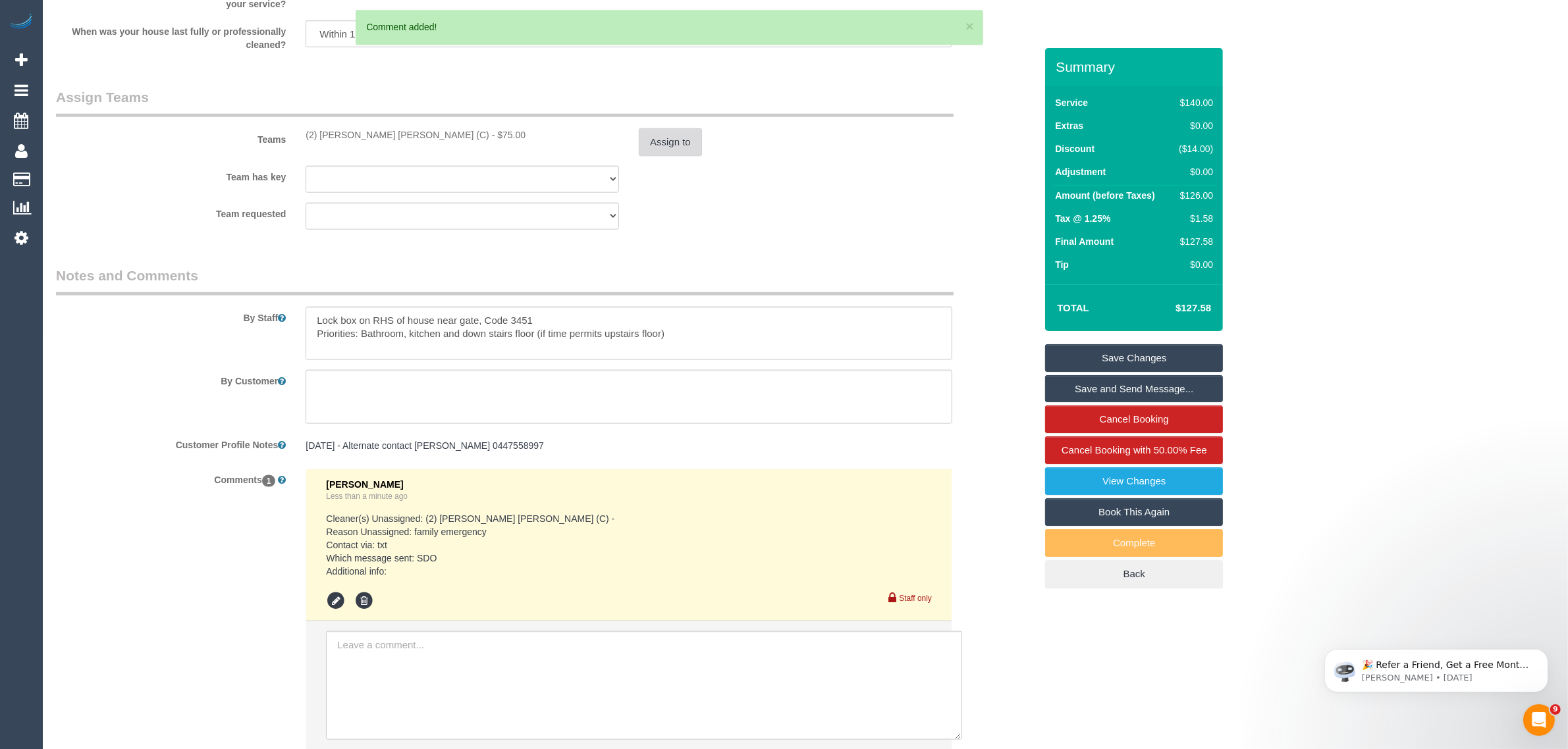
click at [663, 140] on button "Assign to" at bounding box center [670, 142] width 63 height 28
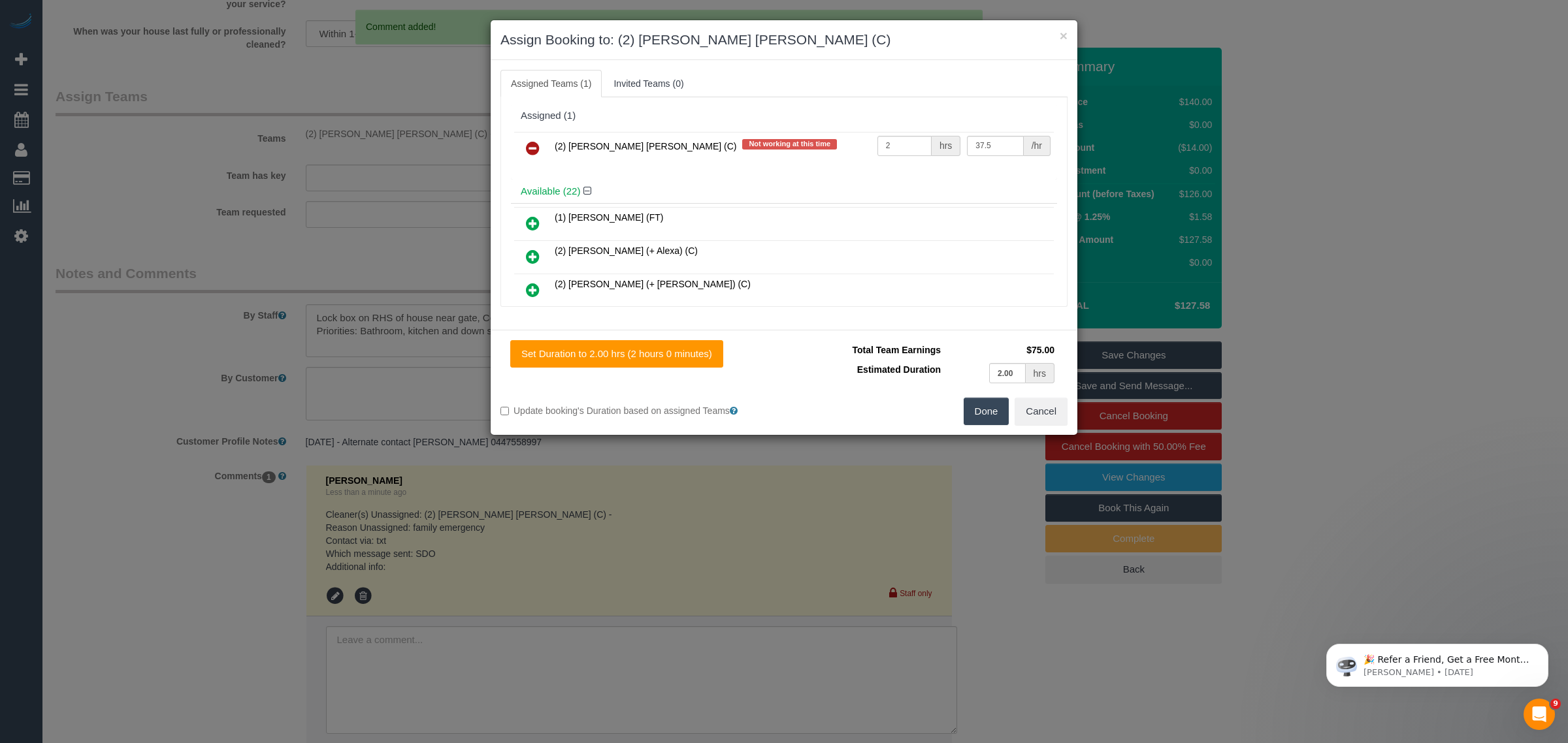
click at [526, 139] on link at bounding box center [532, 148] width 31 height 26
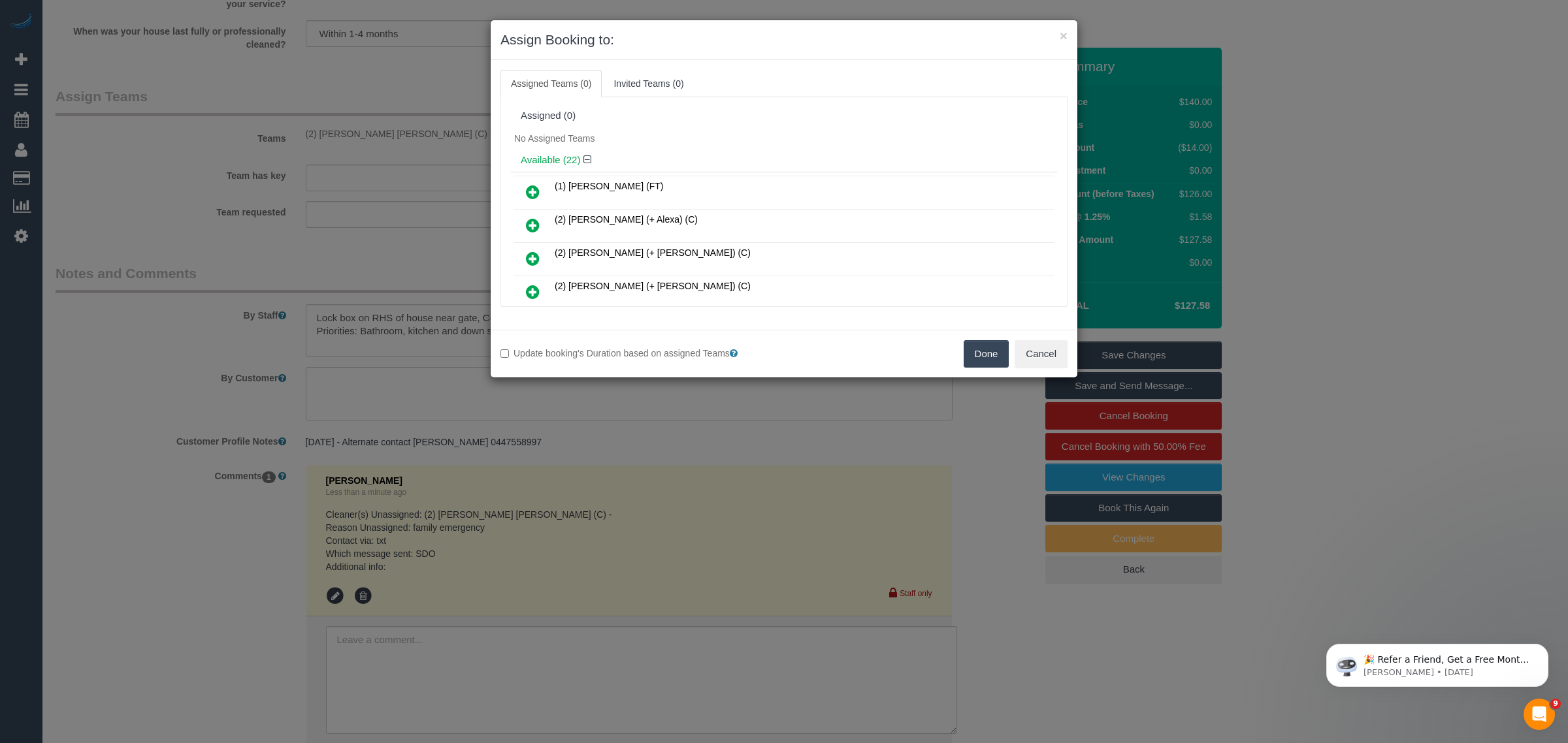
click at [972, 348] on button "Done" at bounding box center [986, 354] width 46 height 28
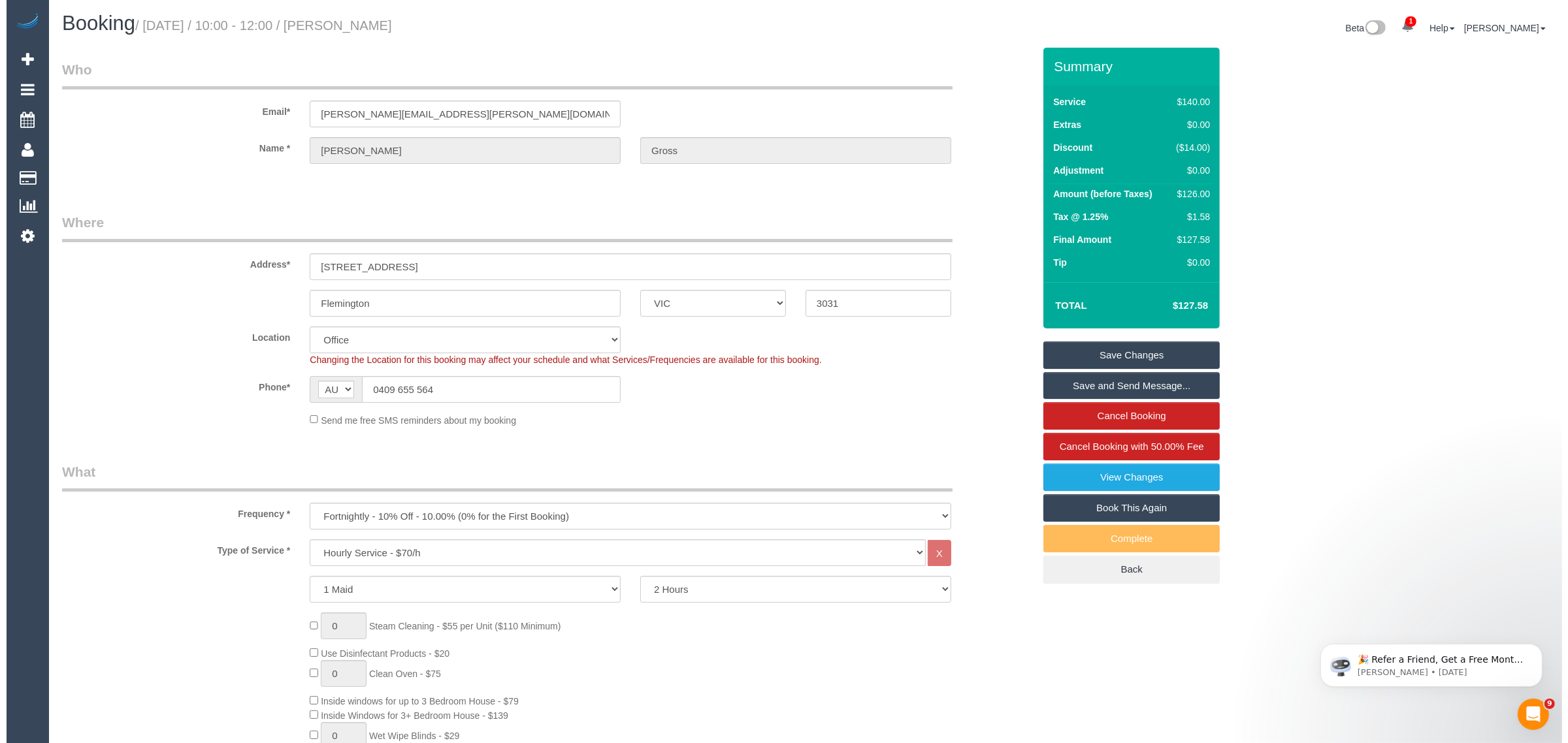
scroll to position [0, 0]
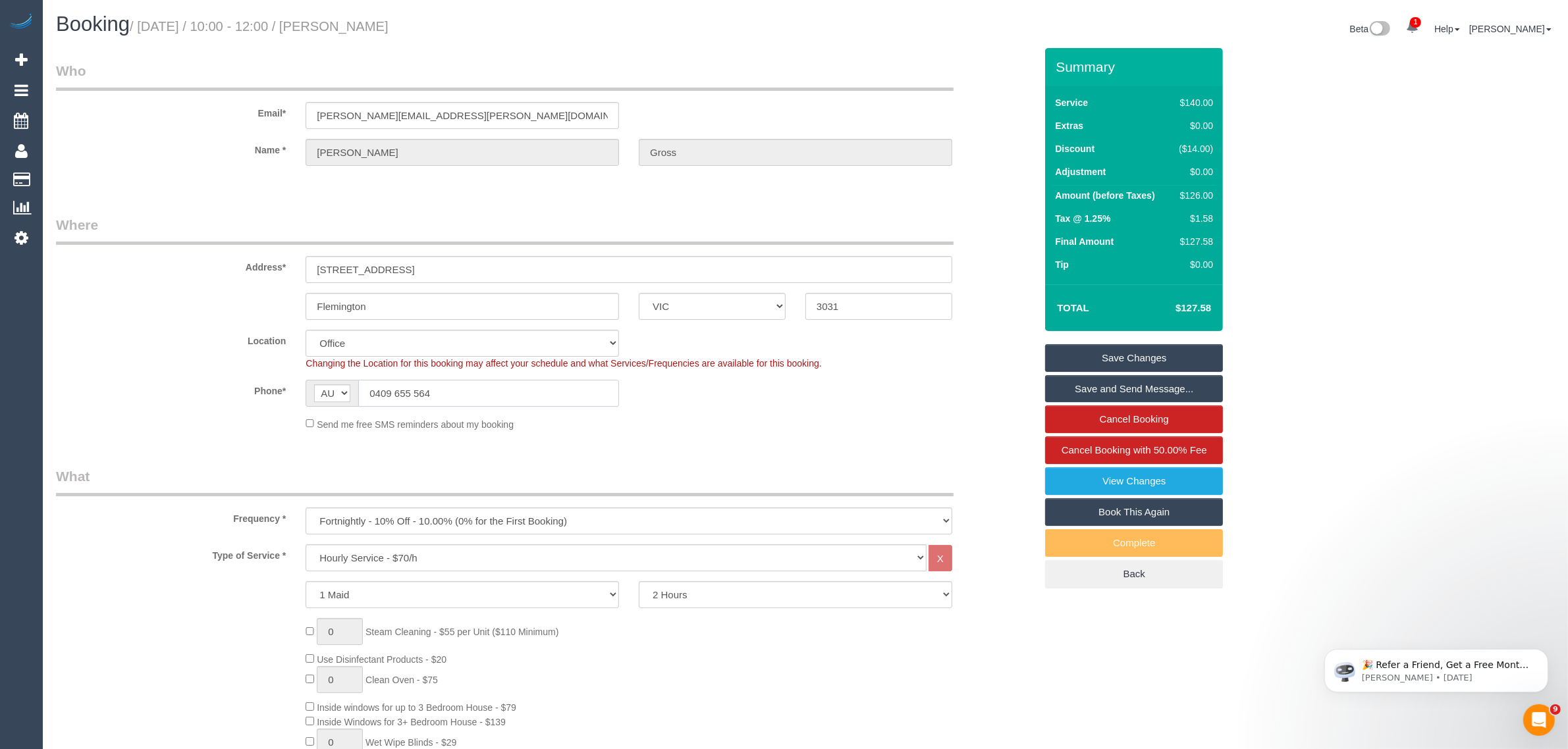
click at [512, 393] on input "0409 655 564" at bounding box center [488, 393] width 261 height 27
click at [838, 403] on div "Phone* AF AL DZ AD AO AI AQ AG AR AM AW AU AT AZ BS BH BD BB BY BE BZ BJ BM BT …" at bounding box center [546, 393] width 999 height 27
click at [1108, 357] on link "Save Changes" at bounding box center [1133, 358] width 177 height 28
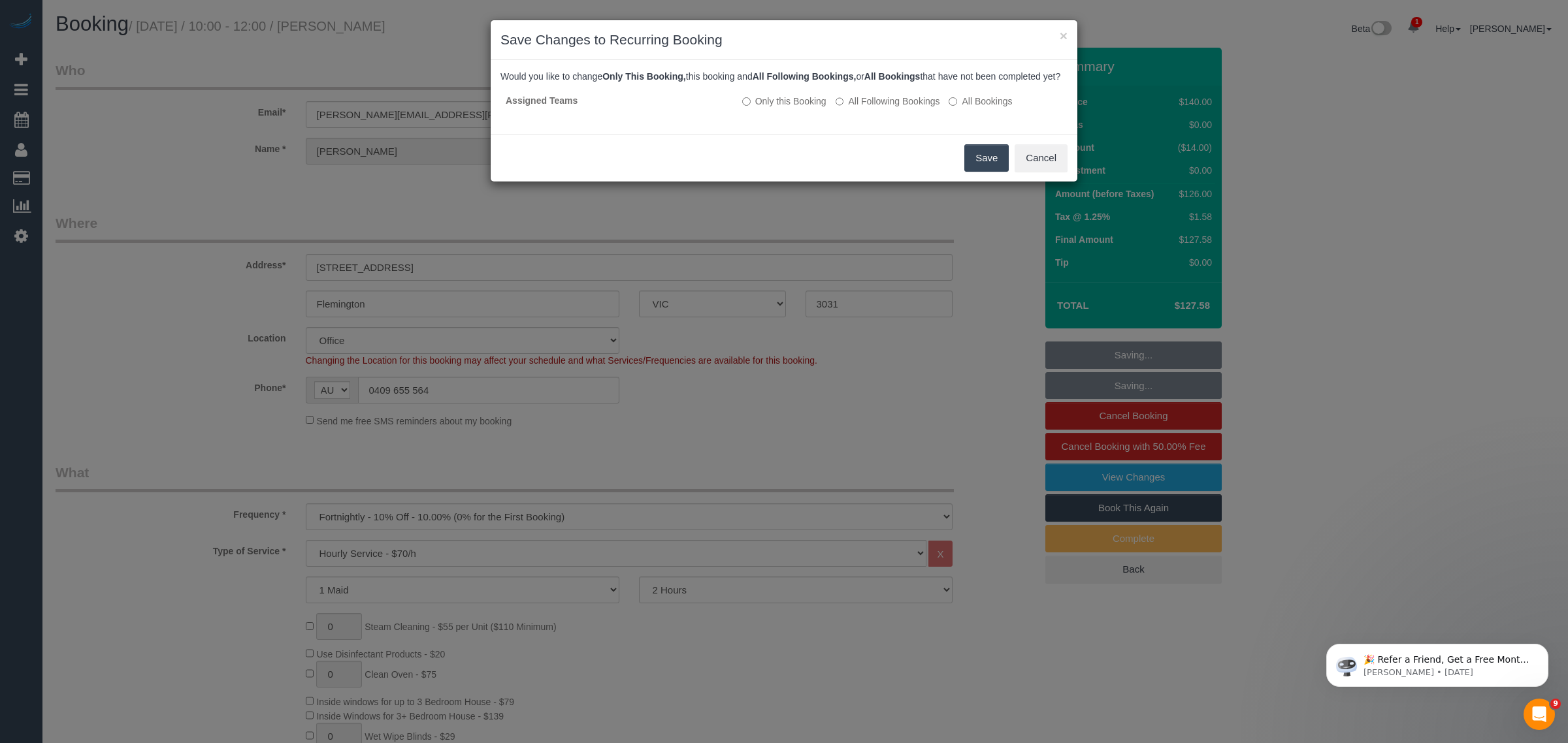
click at [988, 172] on button "Save" at bounding box center [986, 158] width 44 height 28
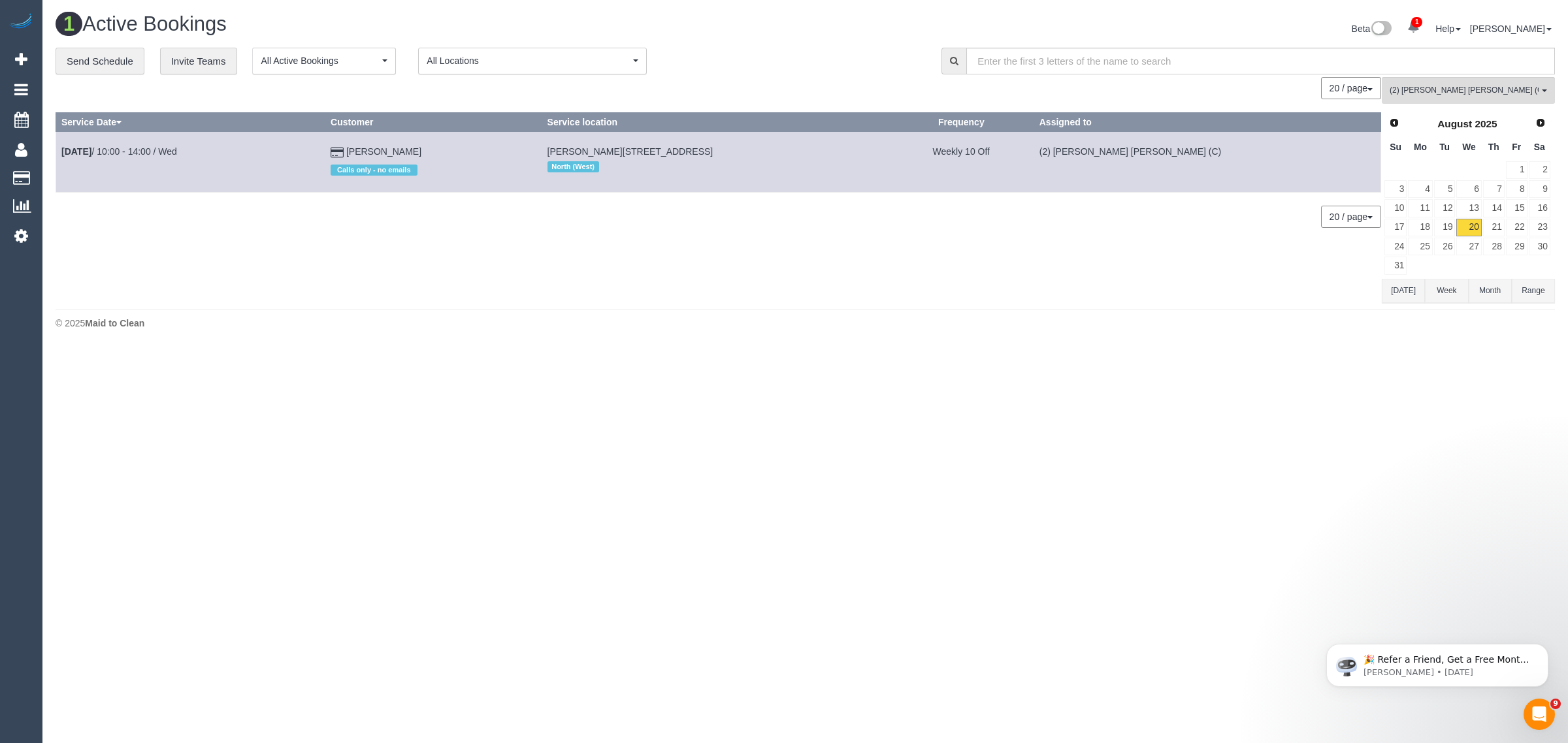
click at [670, 314] on footer "© 2025 Maid to Clean" at bounding box center [806, 322] width 1500 height 26
click at [1491, 227] on link "21" at bounding box center [1494, 227] width 22 height 18
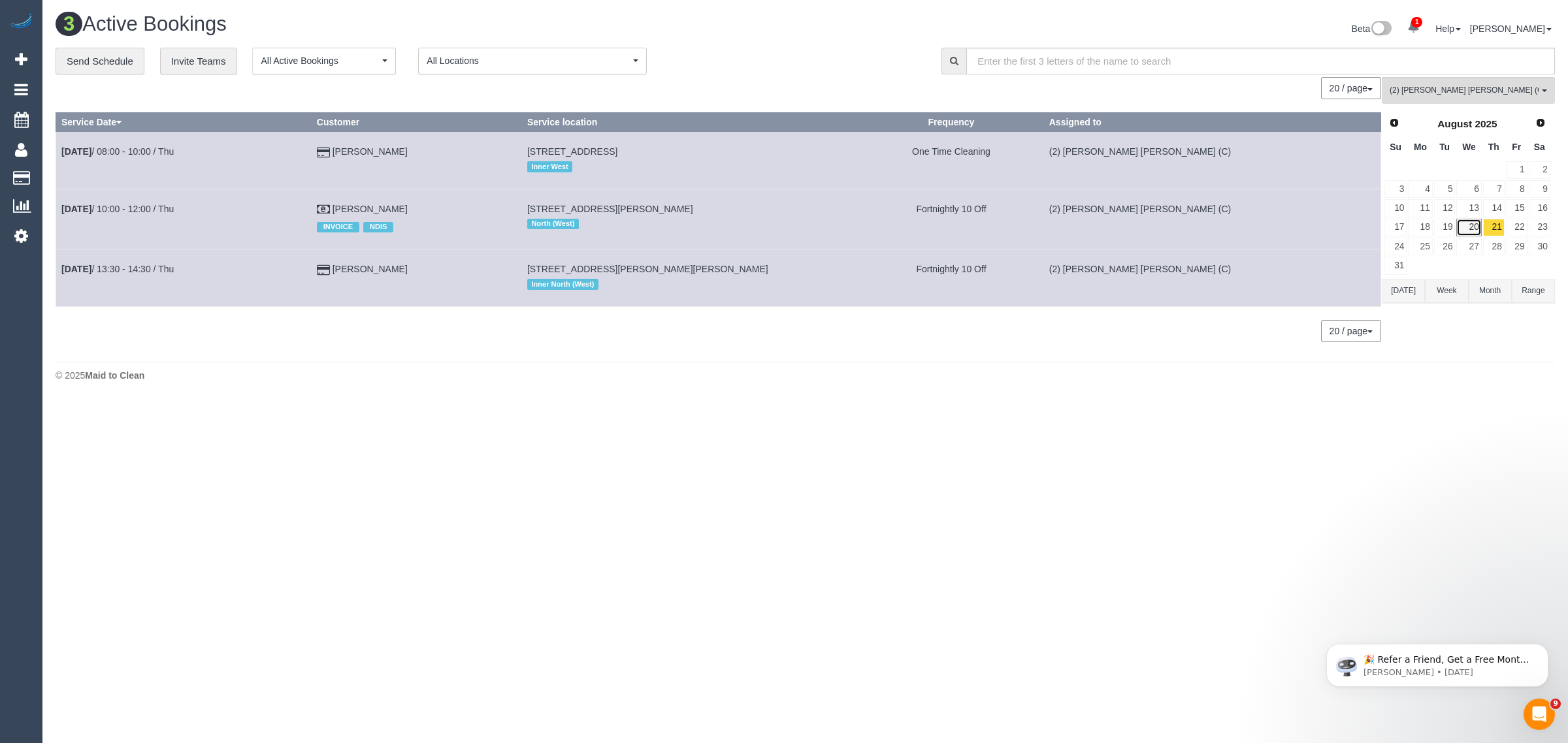
click at [1468, 218] on link "20" at bounding box center [1469, 227] width 25 height 18
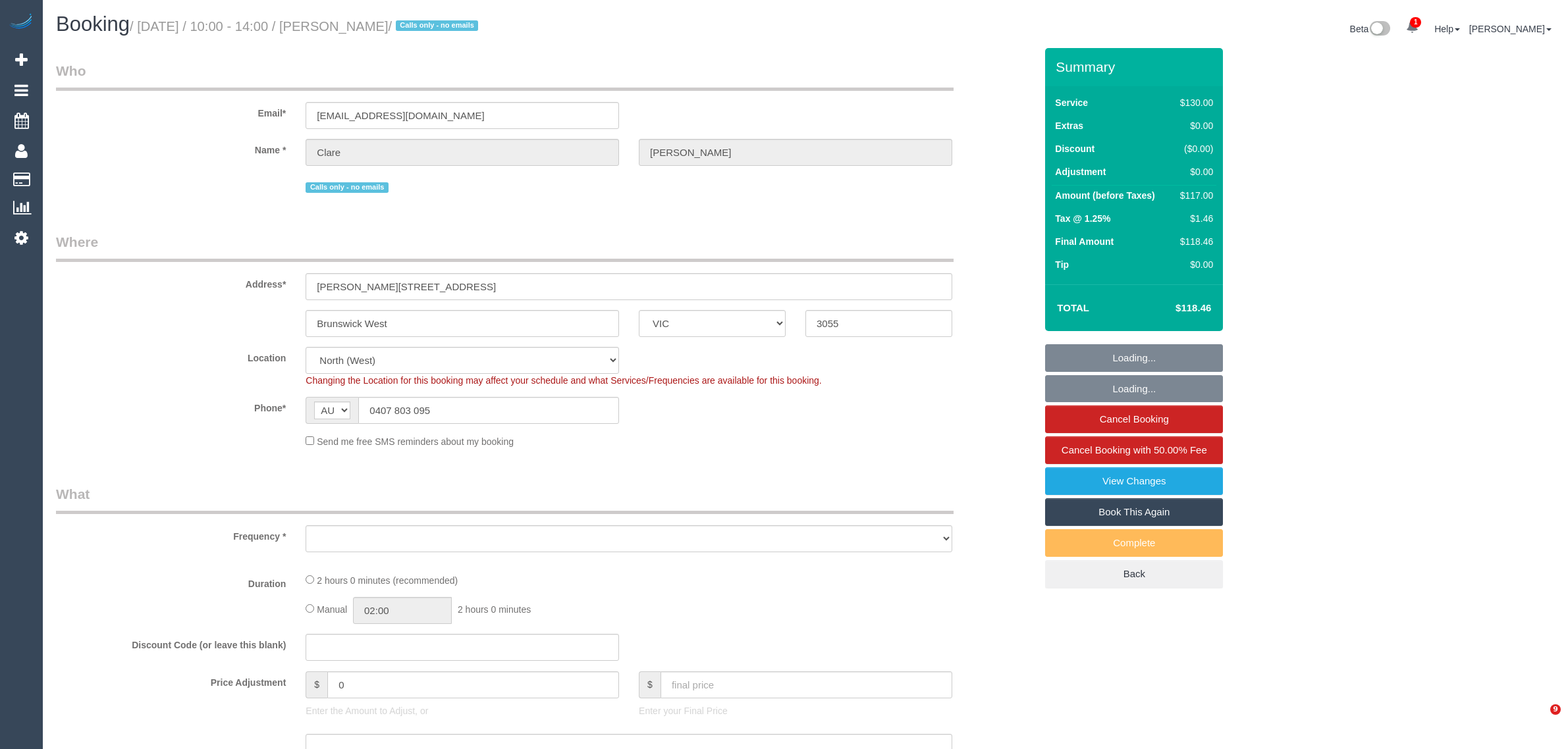
select select "VIC"
select select "object:698"
select select "number:28"
select select "number:14"
select select "number:19"
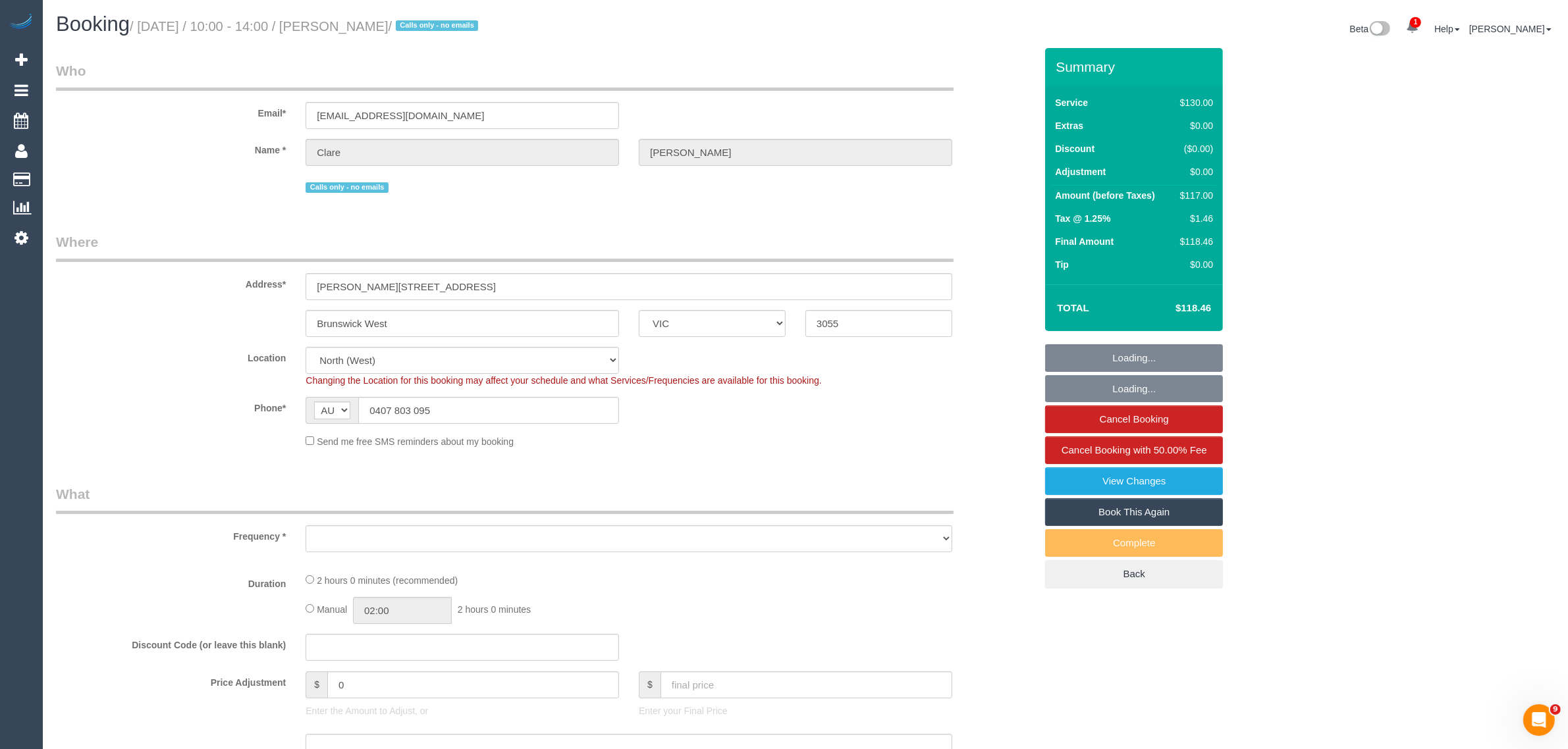
select select "number:24"
select select "number:34"
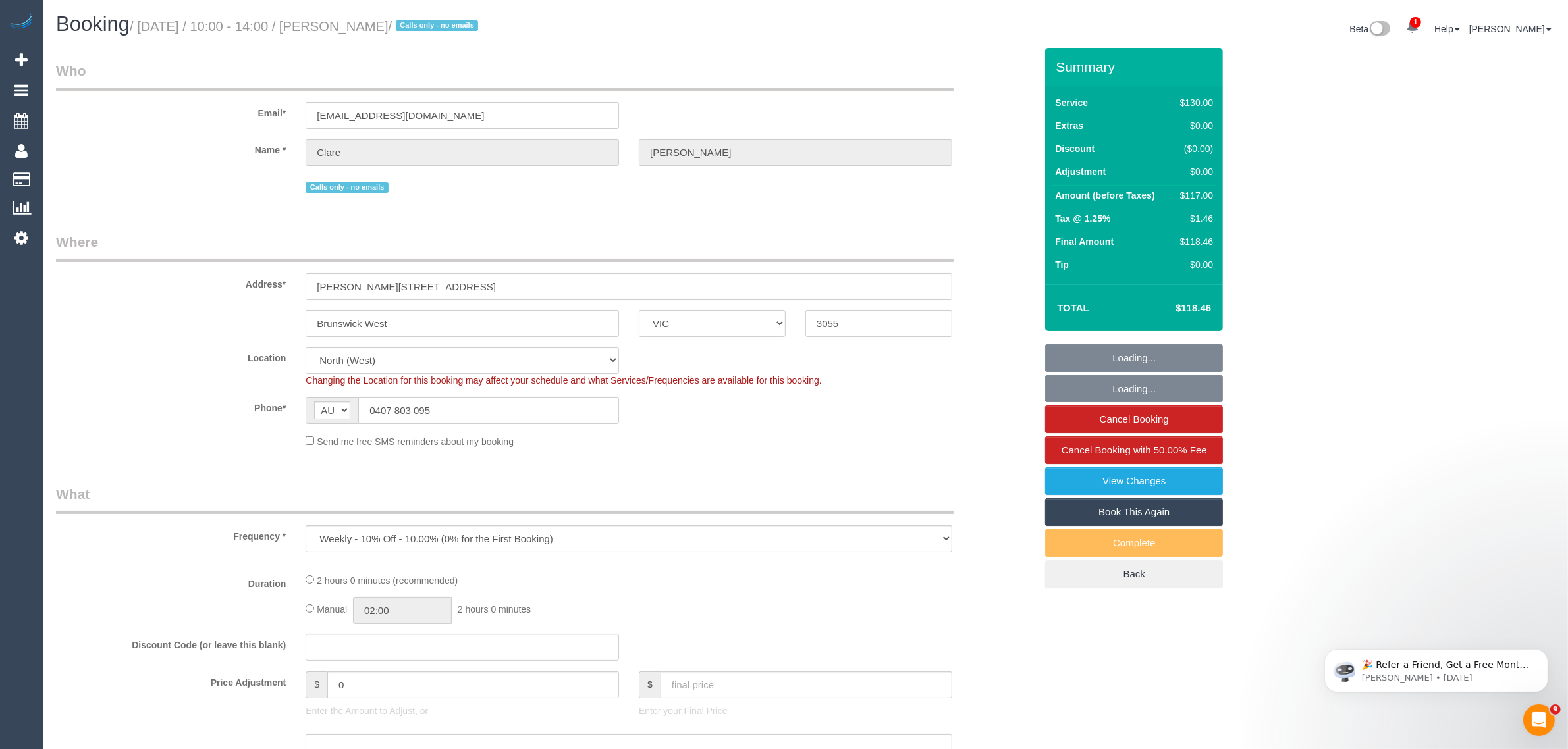
select select "object:703"
select select "string:stripe-pm_1MTcqA2GScqysDRVHLRVGma3"
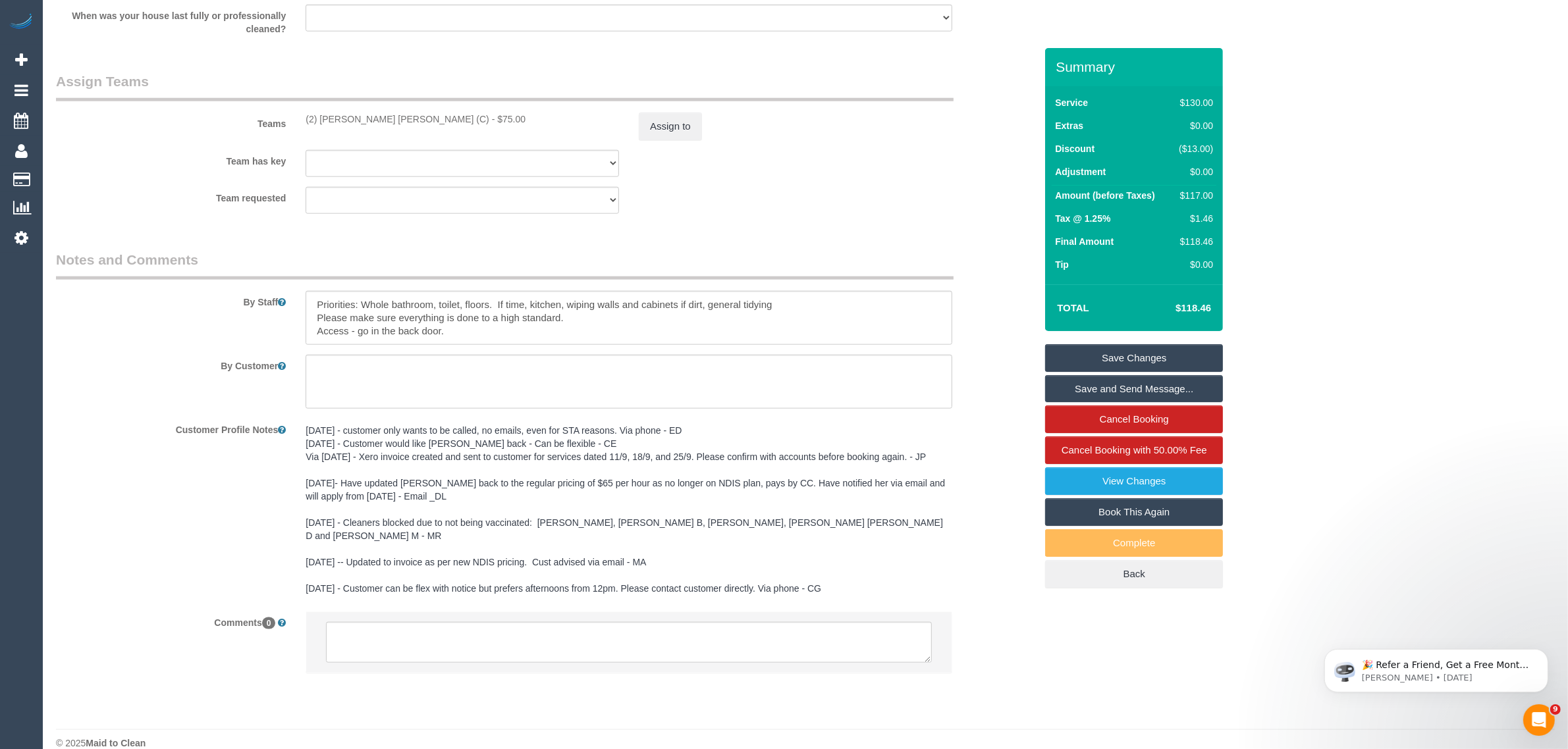
scroll to position [1946, 0]
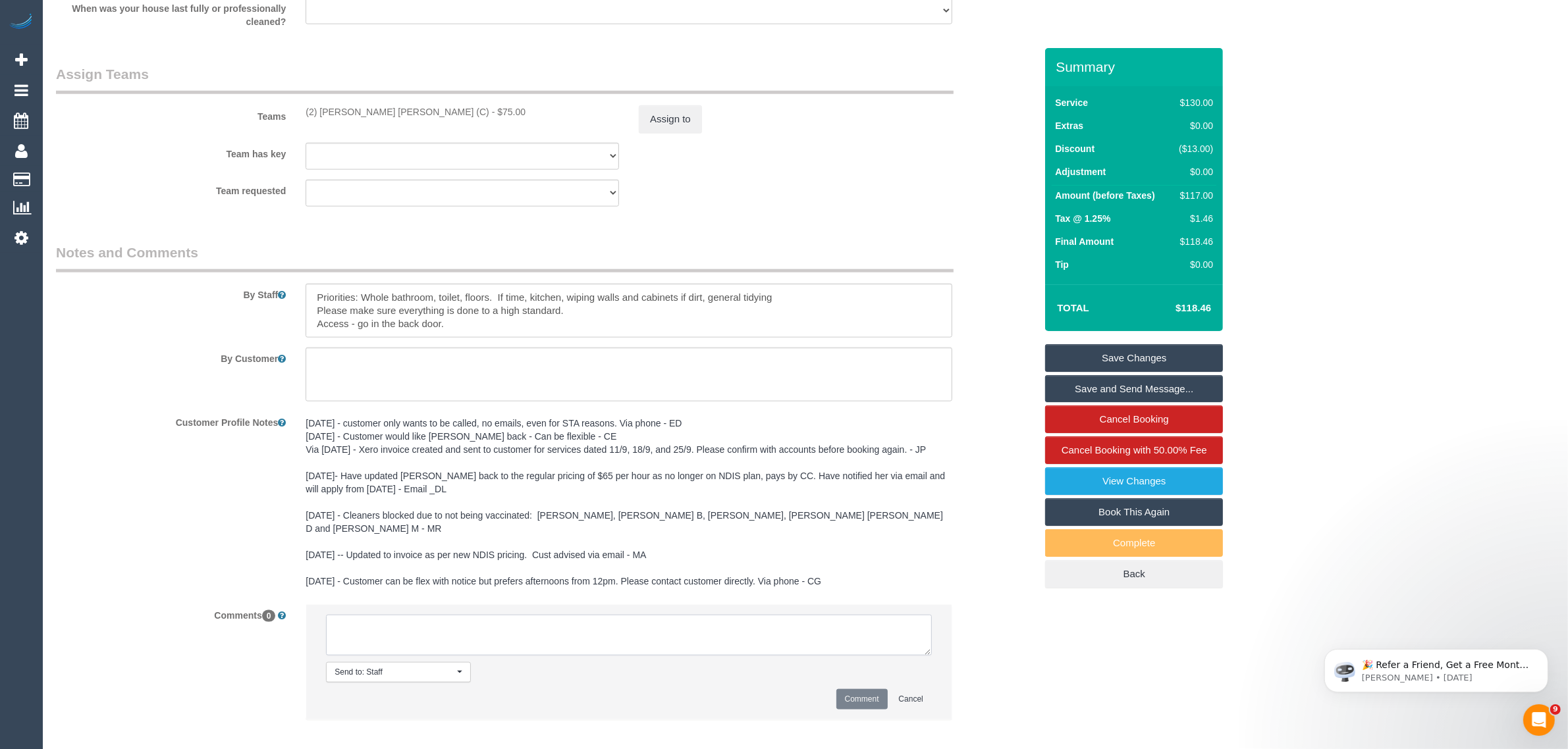
click at [676, 622] on textarea at bounding box center [629, 636] width 606 height 41
paste textarea "Cleaner(s) Unassigned: Reason Unassigned: Contact via: Which message sent: Addi…"
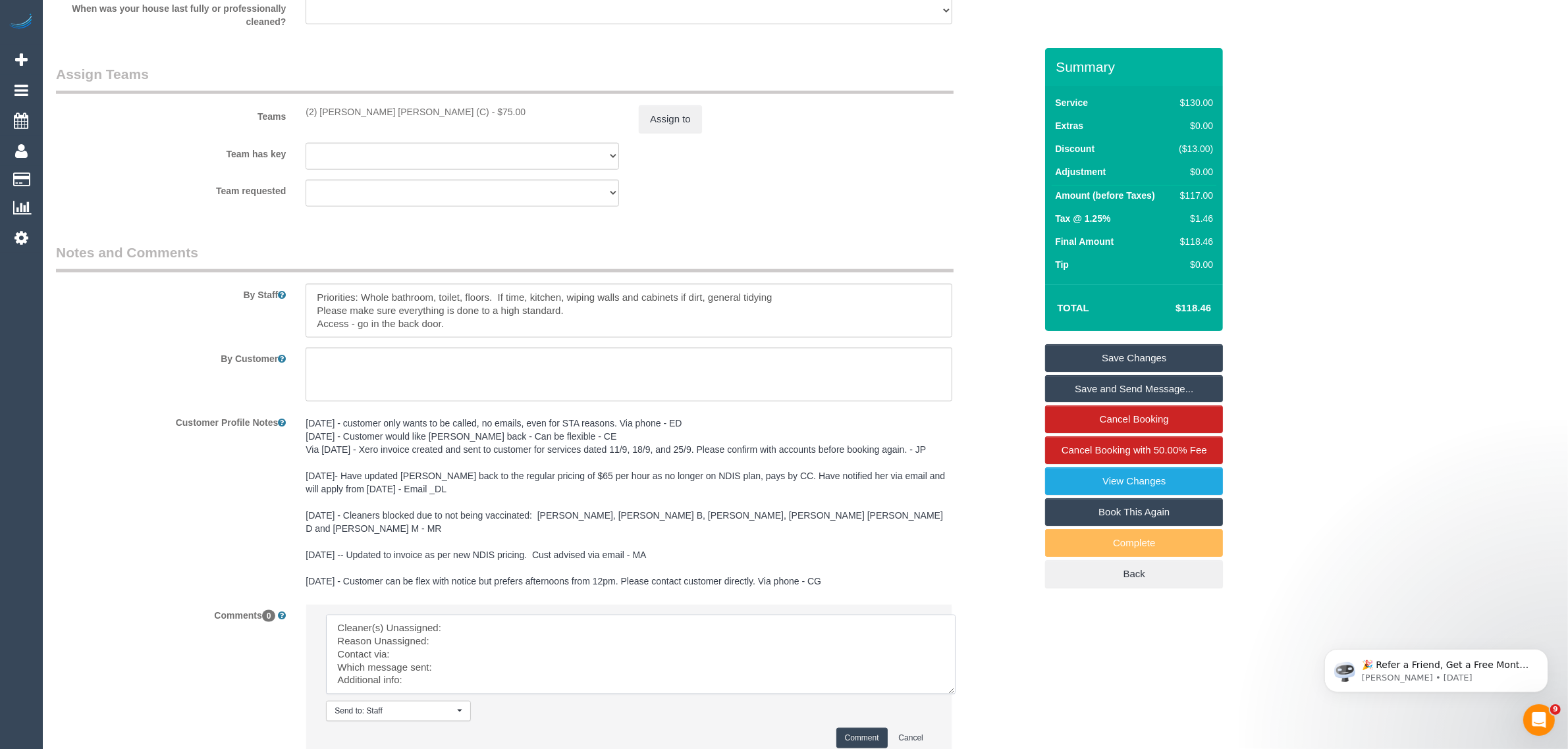
scroll to position [0, 0]
drag, startPoint x: 926, startPoint y: 636, endPoint x: 970, endPoint y: 703, distance: 80.2
click at [970, 703] on textarea at bounding box center [651, 668] width 649 height 107
click at [658, 615] on textarea at bounding box center [651, 668] width 649 height 107
drag, startPoint x: 303, startPoint y: 103, endPoint x: 399, endPoint y: 109, distance: 96.2
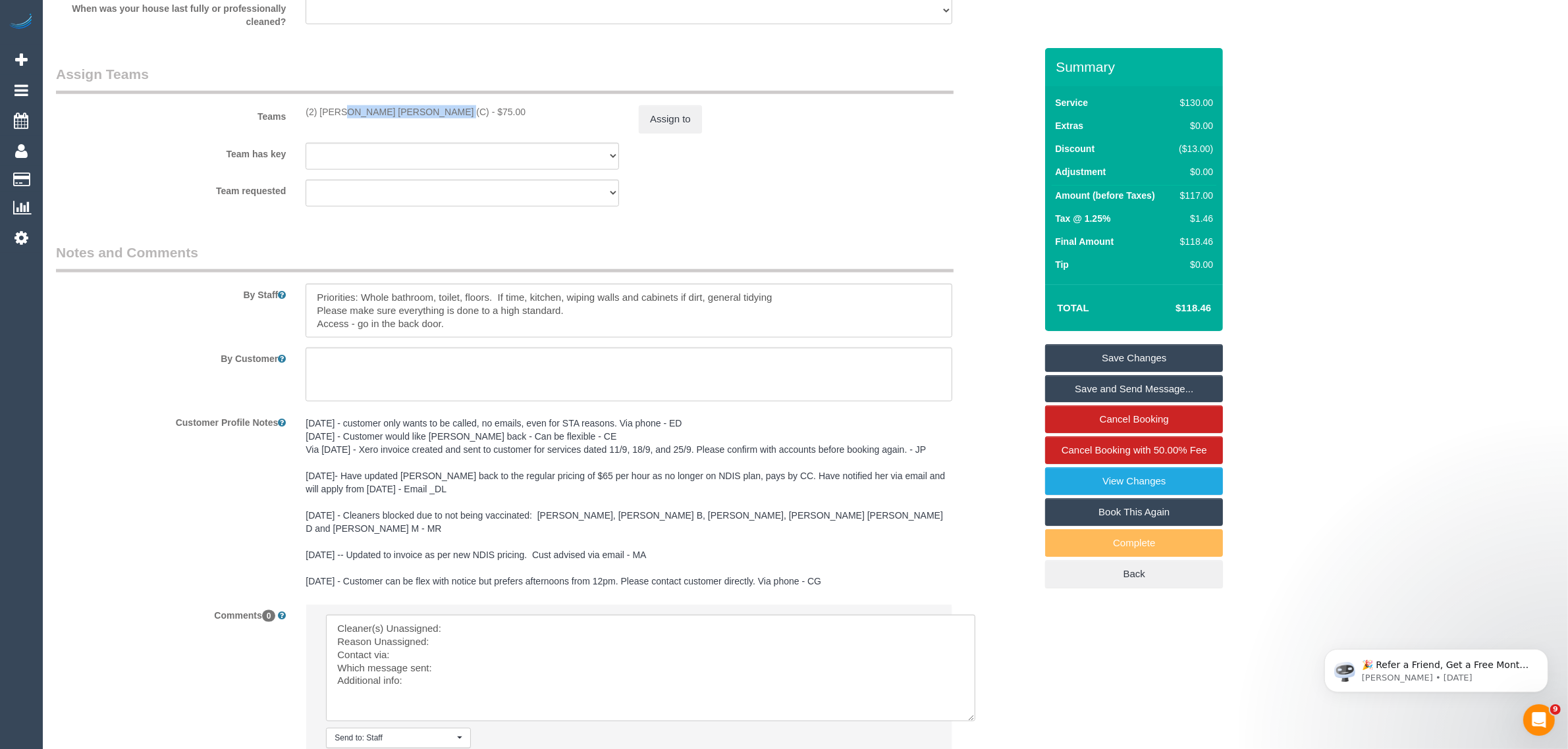
click at [399, 109] on div "Teams (2) [PERSON_NAME] [PERSON_NAME] (C) - $75.00 Assign to" at bounding box center [546, 98] width 999 height 68
copy div "(2) [PERSON_NAME] [PERSON_NAME] (C) -"
click at [493, 620] on textarea at bounding box center [651, 668] width 649 height 107
paste textarea "(2) [PERSON_NAME] [PERSON_NAME] (C) -"
click at [465, 626] on textarea at bounding box center [651, 668] width 649 height 107
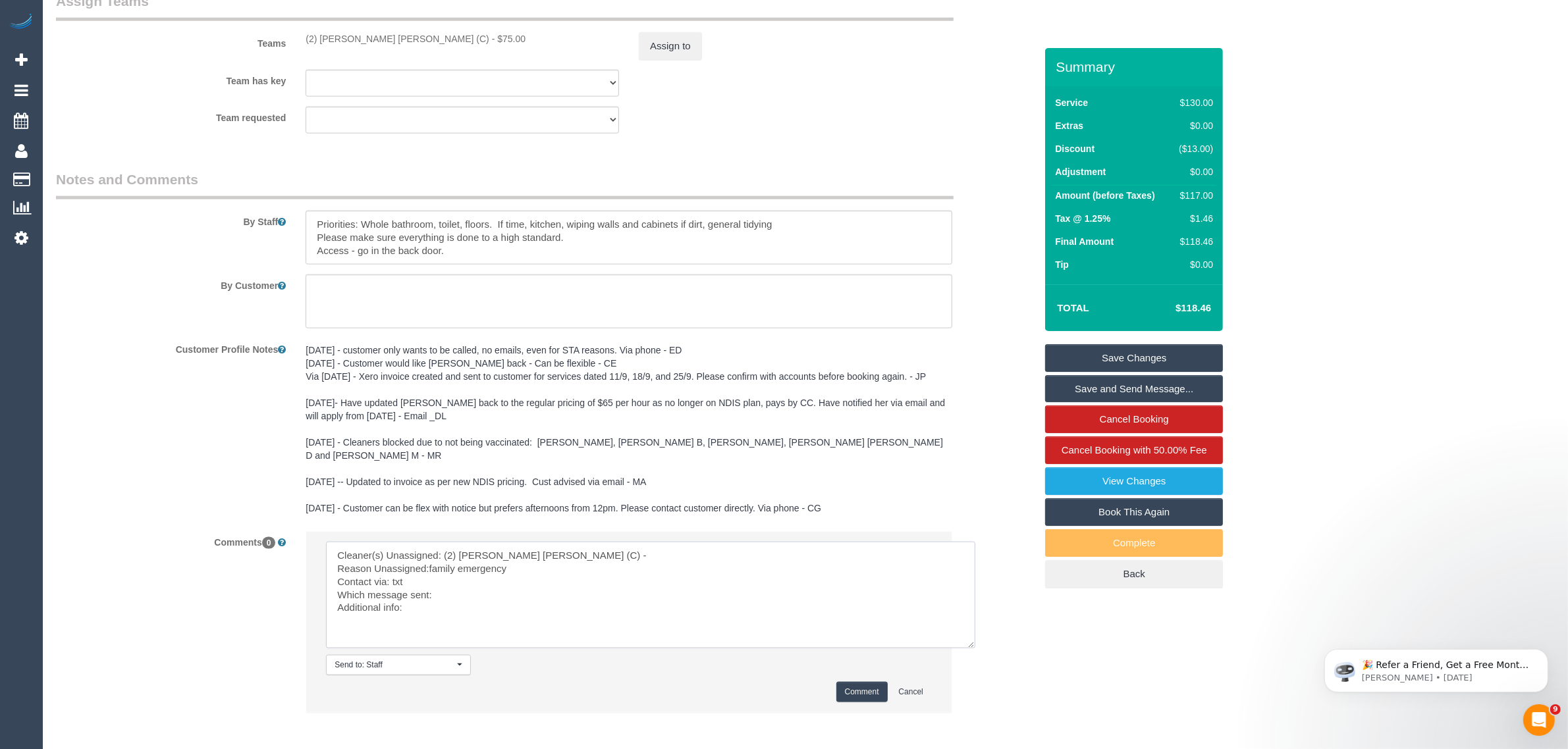
scroll to position [2066, 0]
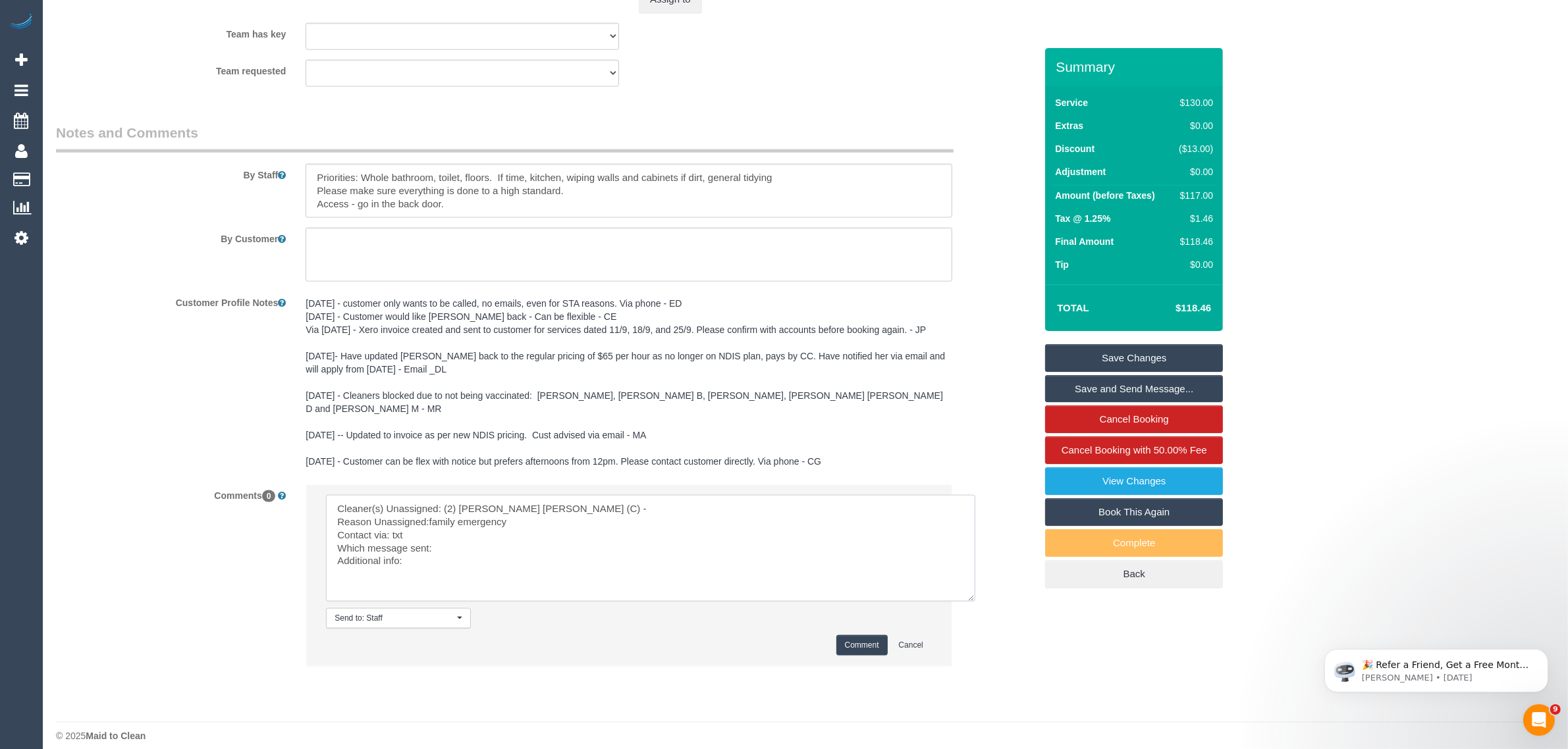
click at [552, 527] on textarea at bounding box center [651, 548] width 649 height 107
click at [586, 534] on textarea at bounding box center [651, 548] width 649 height 107
type textarea "Cleaner(s) Unassigned: (2) [PERSON_NAME] [PERSON_NAME] (C) - Reason Unassigned:…"
click at [853, 636] on button "Comment" at bounding box center [862, 646] width 51 height 20
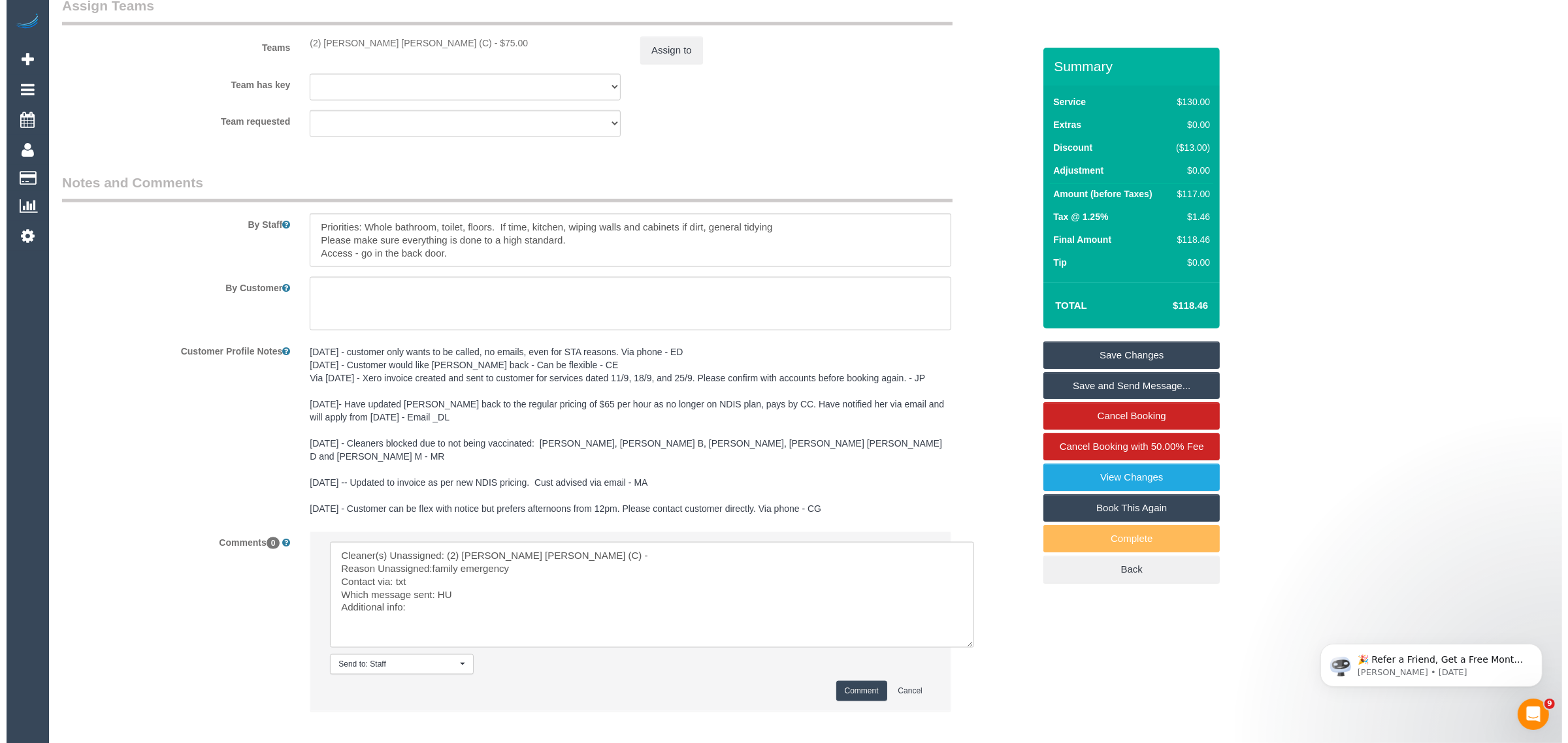
scroll to position [1723, 0]
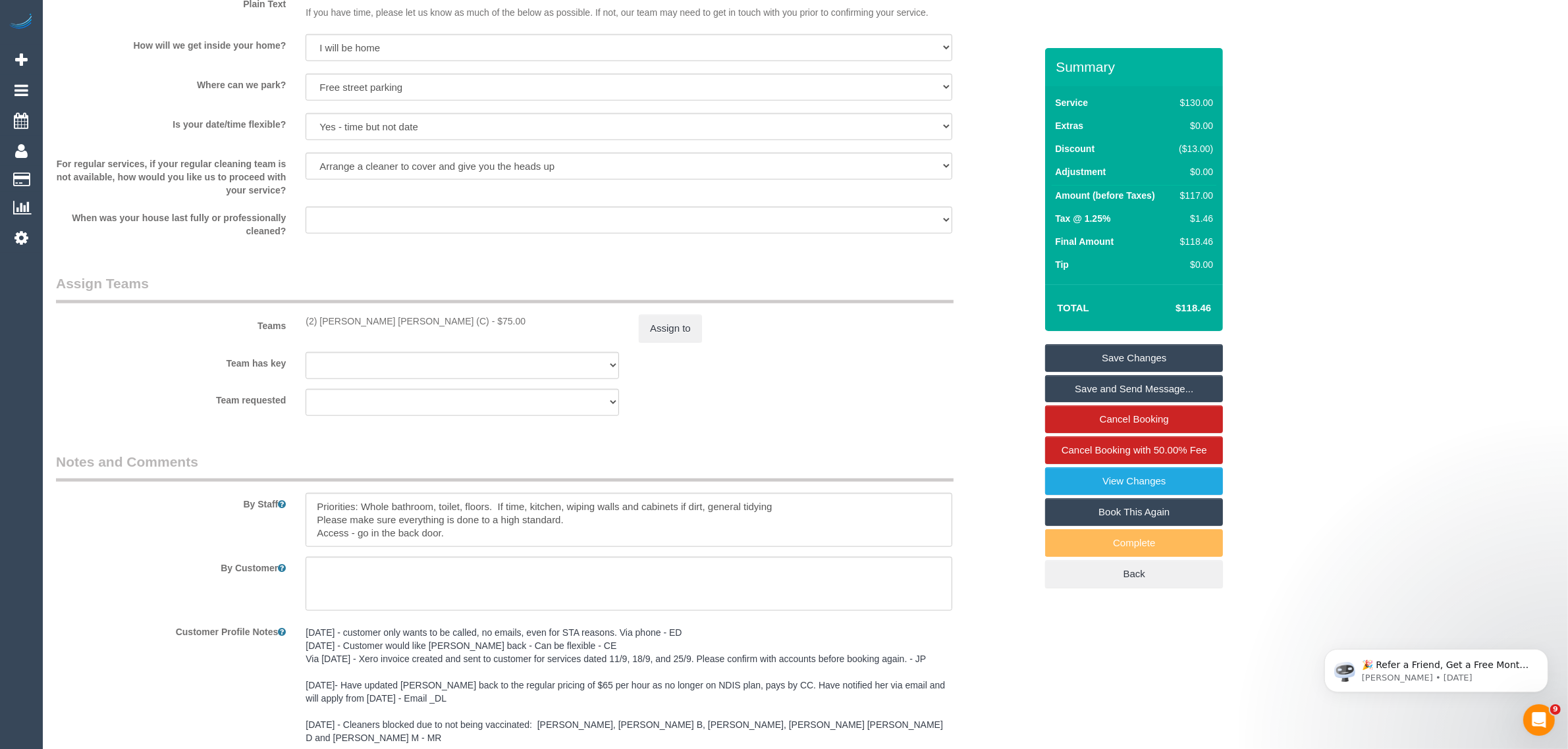
click at [685, 307] on div "Teams (2) [PERSON_NAME] [PERSON_NAME] (C) - $75.00 Assign to" at bounding box center [546, 308] width 999 height 68
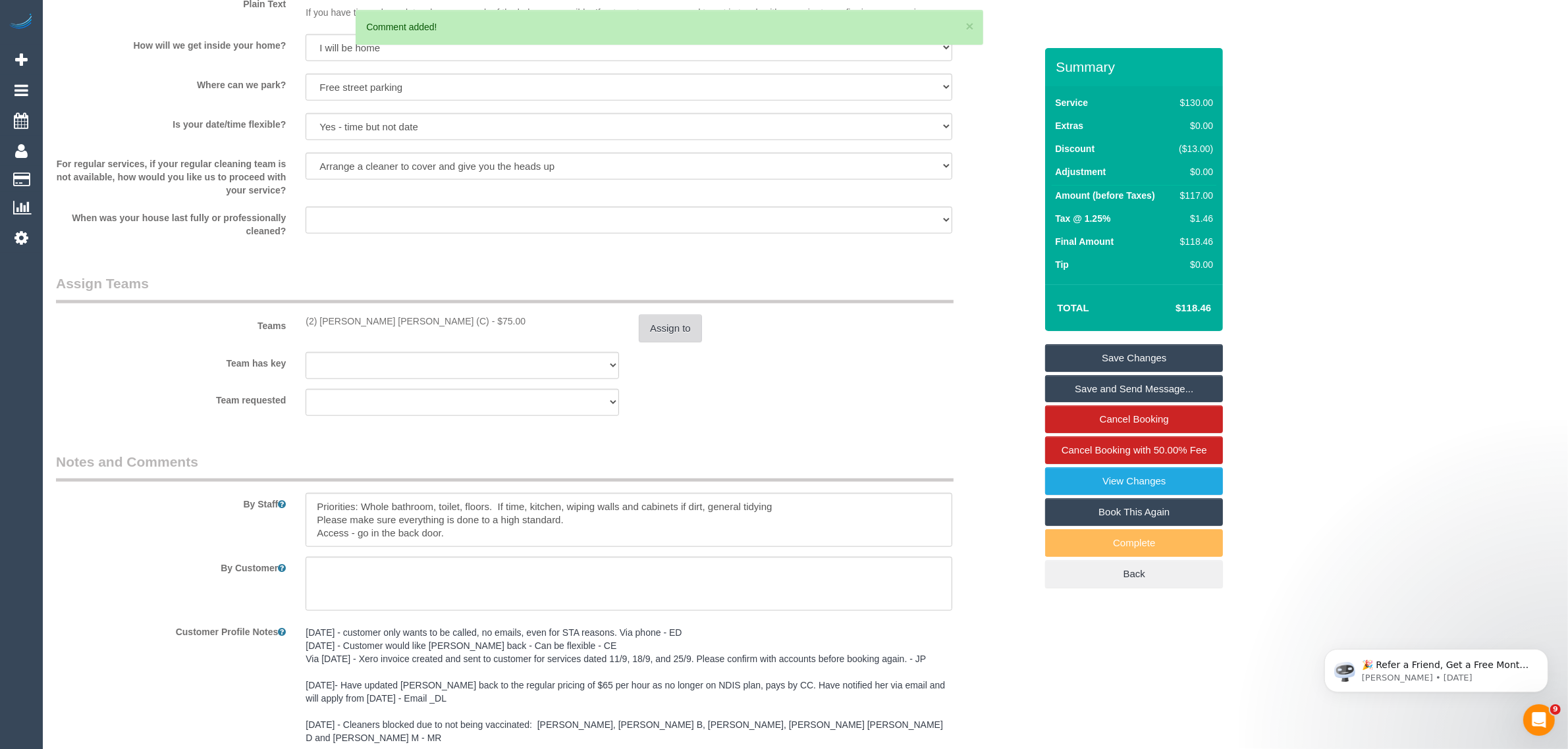
click at [678, 324] on button "Assign to" at bounding box center [670, 328] width 63 height 28
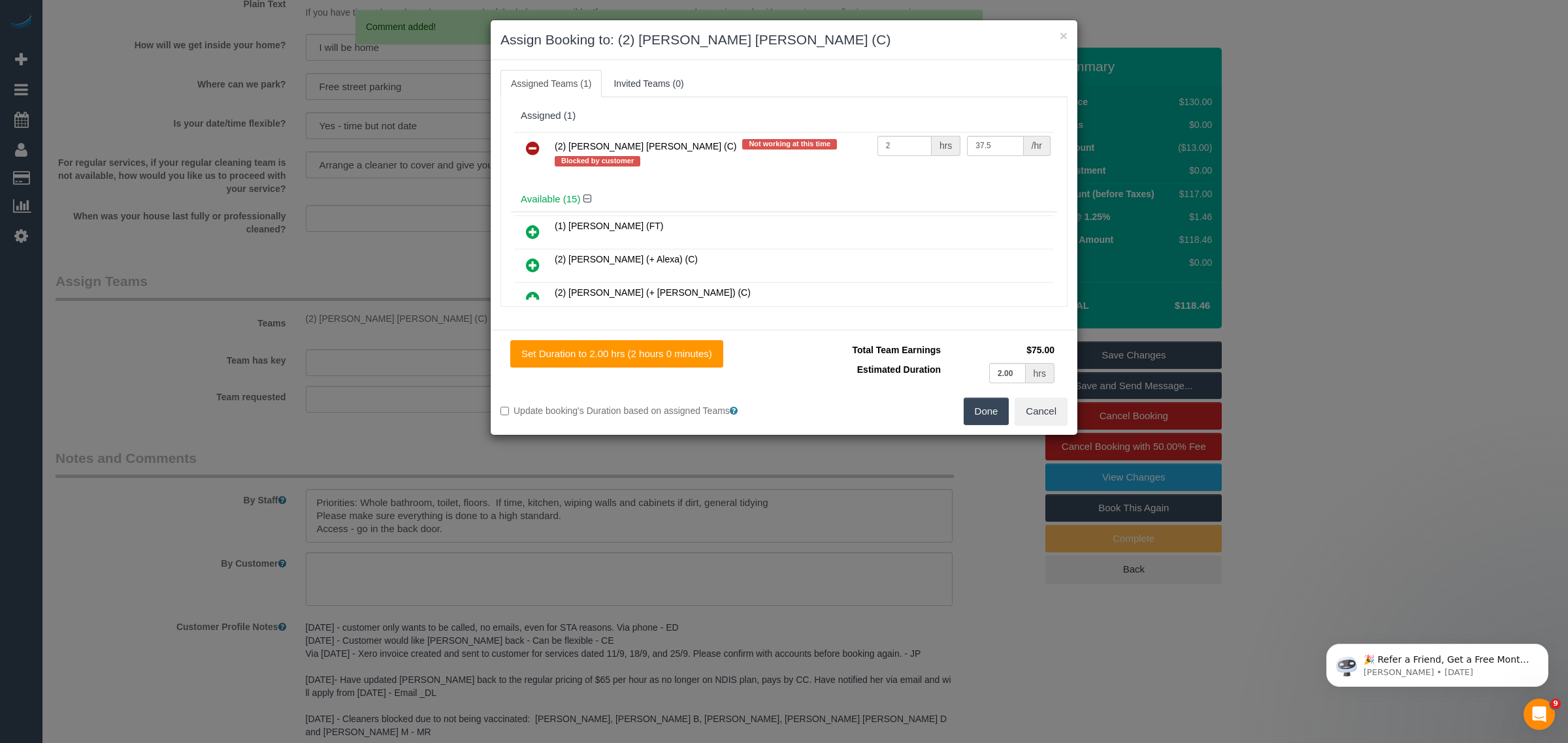
drag, startPoint x: 536, startPoint y: 148, endPoint x: 553, endPoint y: 161, distance: 21.4
click at [536, 148] on icon at bounding box center [533, 148] width 13 height 16
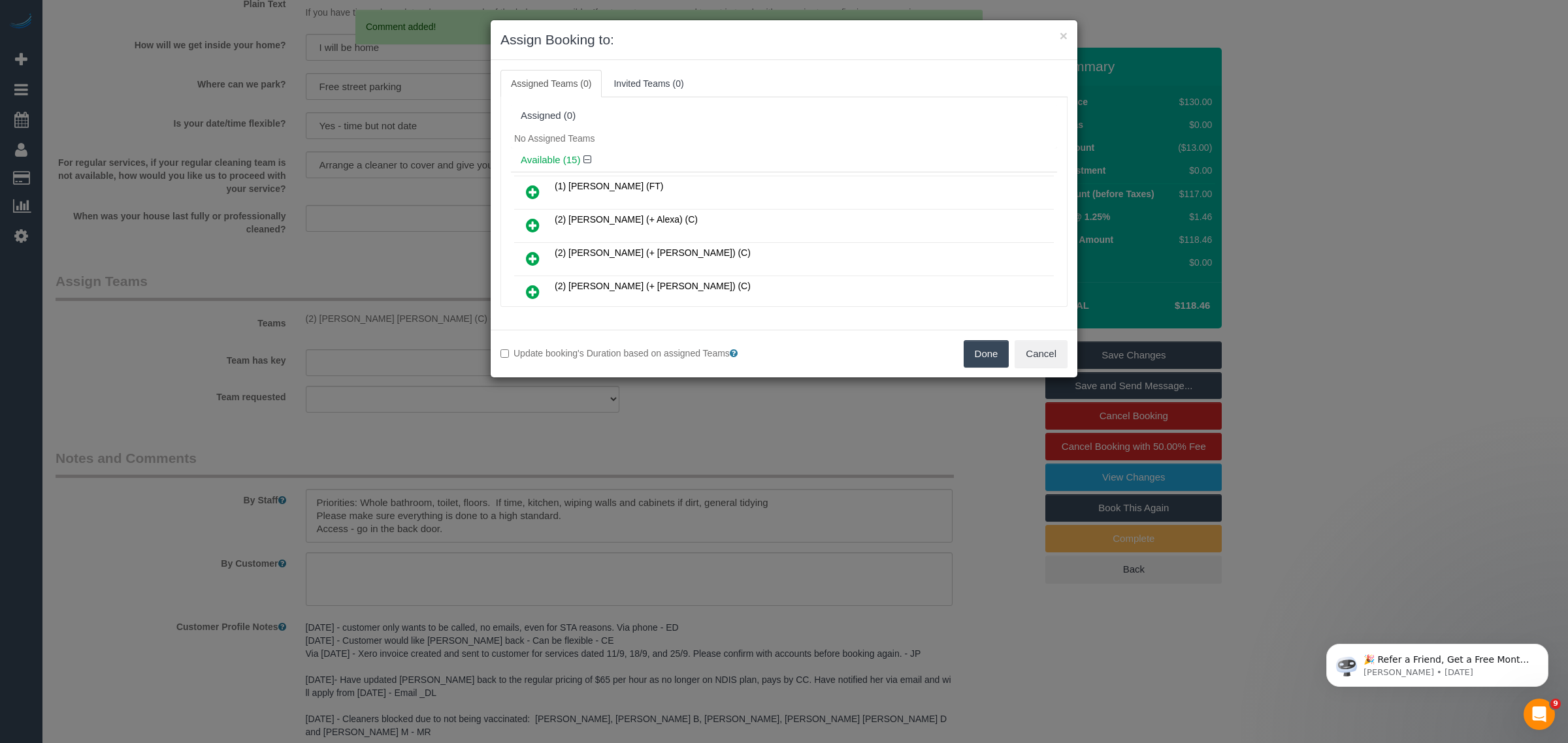
click at [963, 356] on button "Done" at bounding box center [986, 354] width 46 height 28
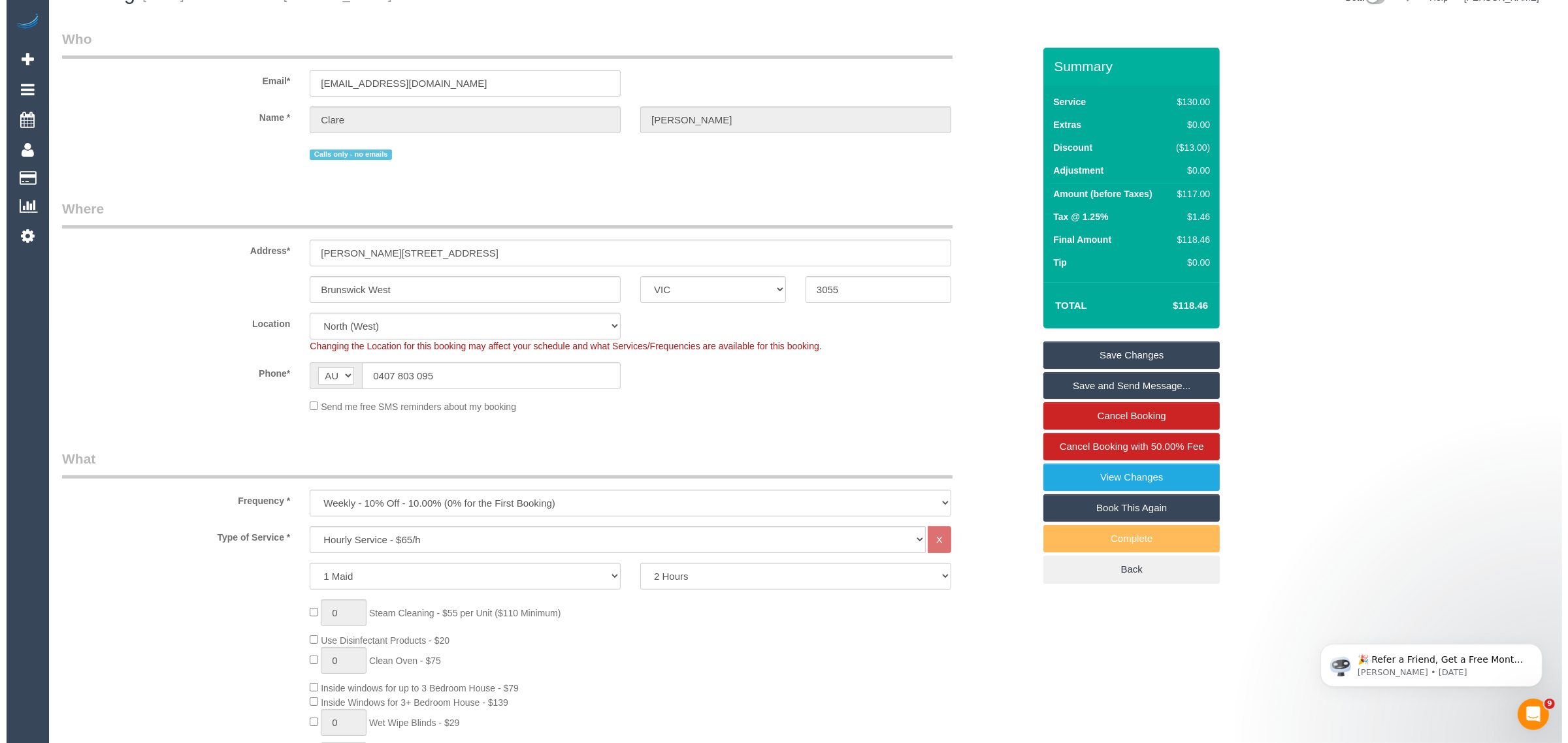
scroll to position [0, 0]
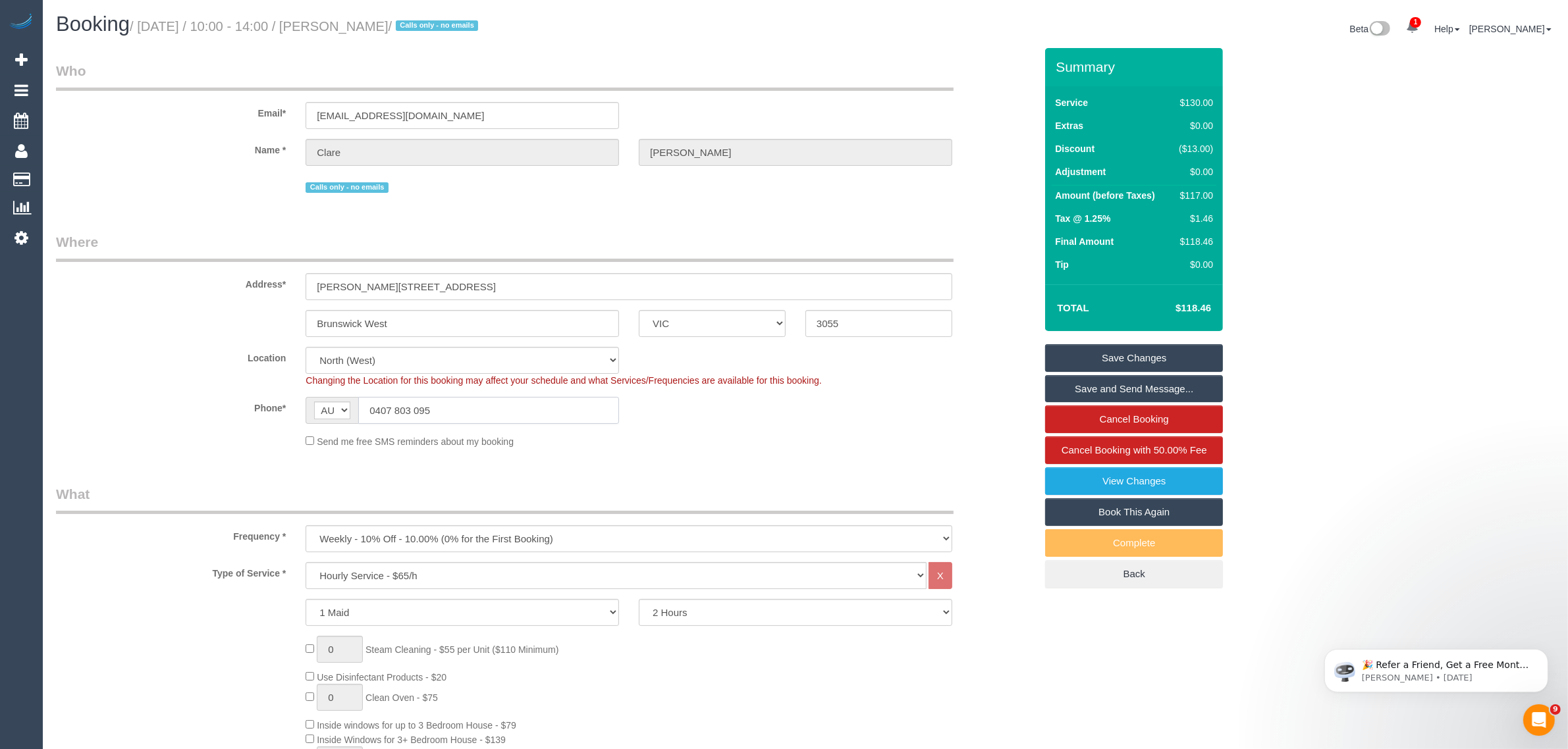
click at [532, 409] on input "0407 803 095" at bounding box center [488, 410] width 261 height 27
click at [804, 416] on div "Phone* AF AL DZ AD AO AI AQ AG AR AM AW AU AT AZ BS BH BD BB BY BE BZ BJ BM BT …" at bounding box center [546, 410] width 999 height 27
click at [1128, 350] on link "Save Changes" at bounding box center [1133, 358] width 177 height 28
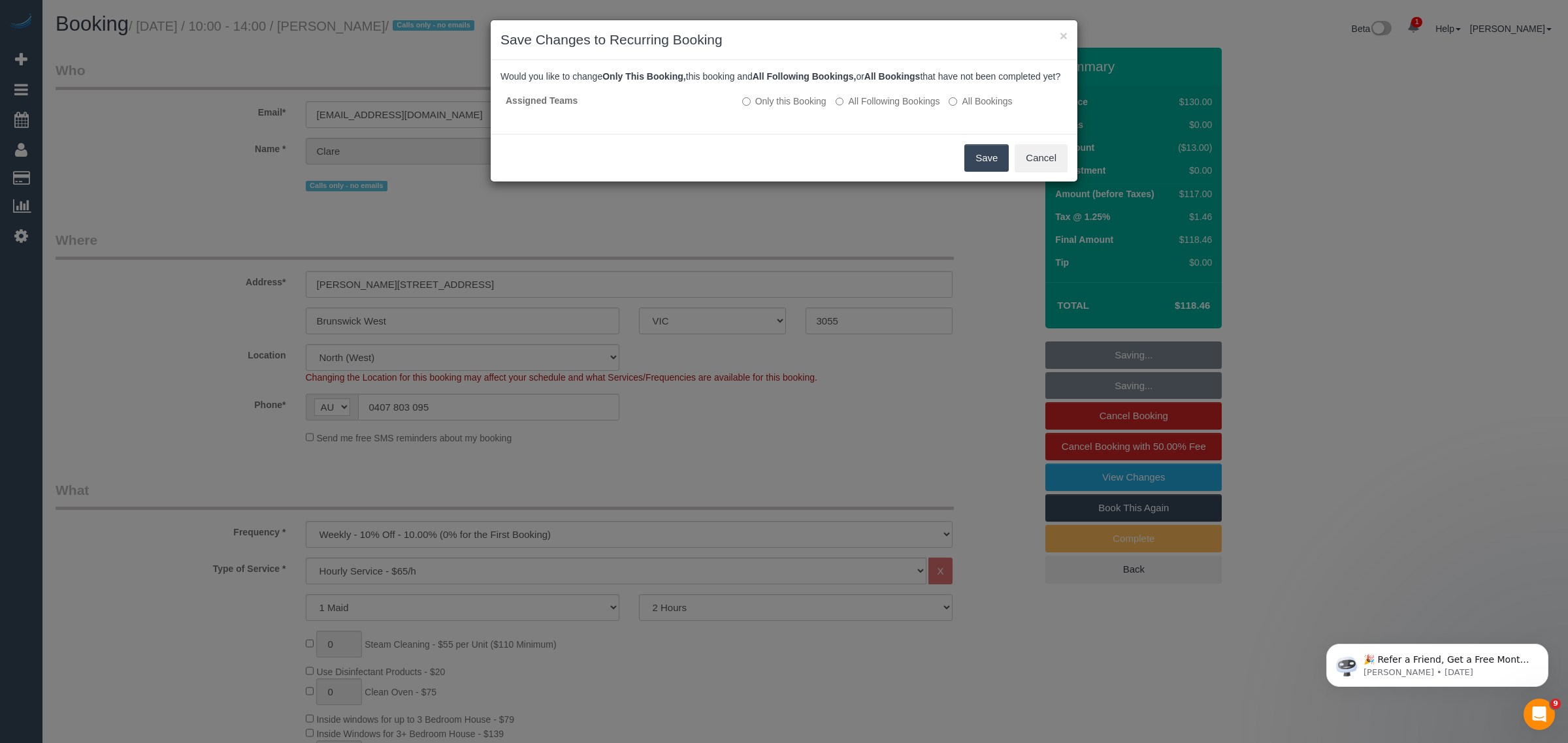
click at [973, 172] on button "Save" at bounding box center [986, 158] width 44 height 28
